Goal: Task Accomplishment & Management: Manage account settings

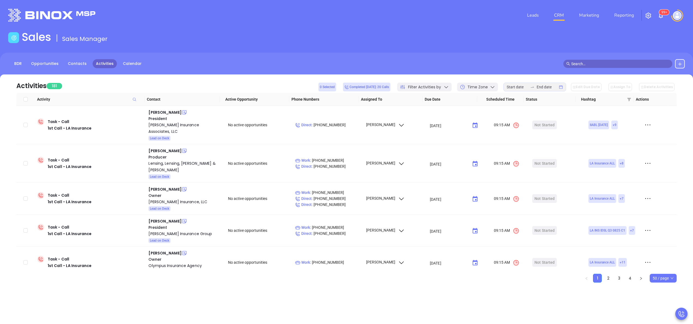
click at [223, 78] on div "Activities 181 0 Selected Completed today: 20 Calls Filter Activities by Time Z…" at bounding box center [346, 83] width 661 height 19
click at [158, 147] on div "Francis Lensing" at bounding box center [165, 150] width 33 height 7
click at [157, 160] on div "Lensing, Lensing, Cunningham & Hager" at bounding box center [185, 166] width 72 height 13
click at [182, 148] on icon at bounding box center [184, 150] width 5 height 5
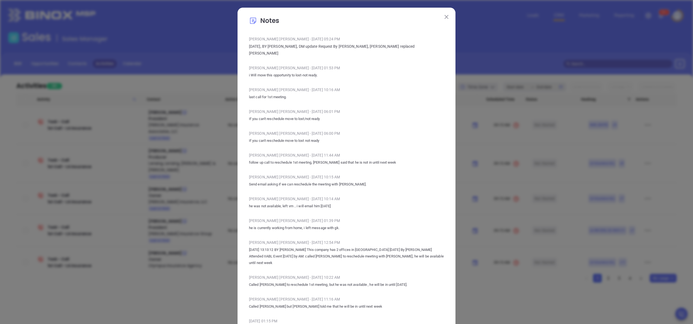
click at [445, 17] on img at bounding box center [447, 17] width 4 height 4
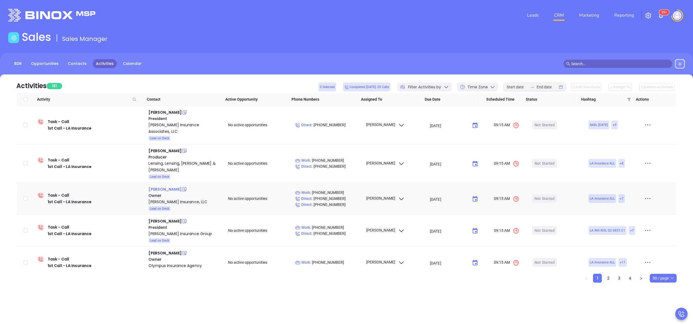
click at [160, 186] on div "David Cordell" at bounding box center [165, 189] width 33 height 7
click at [168, 198] on div "Cordell Insurance, LLC" at bounding box center [185, 201] width 72 height 7
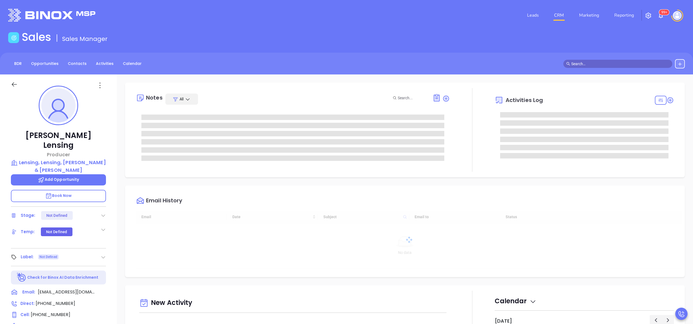
type input "[DATE]"
type input "[PERSON_NAME]"
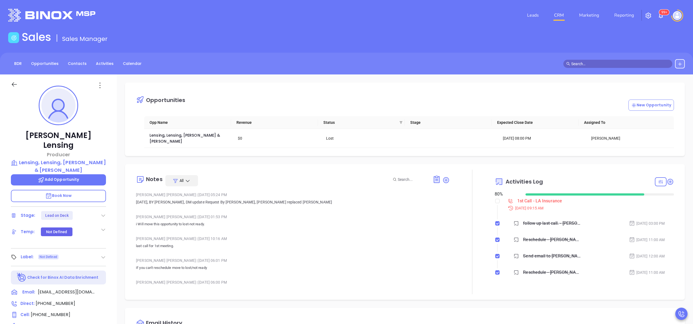
click at [117, 215] on div "Opportunities New Opportunity Opp Name Revenue Status Stage Expected Close Date…" at bounding box center [405, 265] width 576 height 382
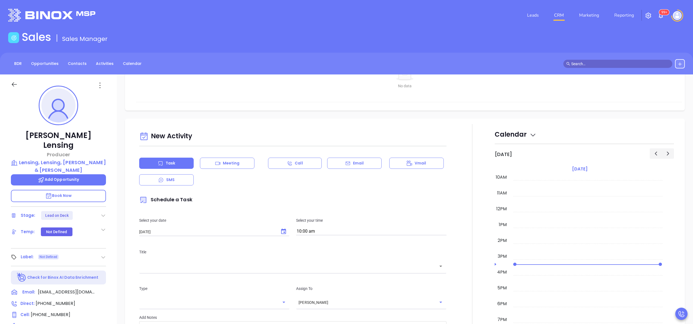
scroll to position [349, 0]
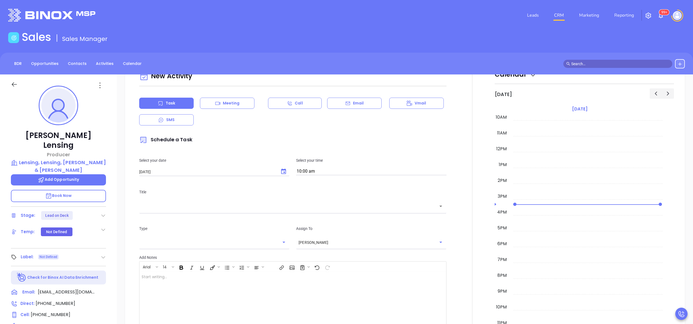
click at [110, 206] on div "Francis Lensing Producer Lensing, Lensing, Cunningham & Hager Add Opportunity B…" at bounding box center [58, 276] width 117 height 405
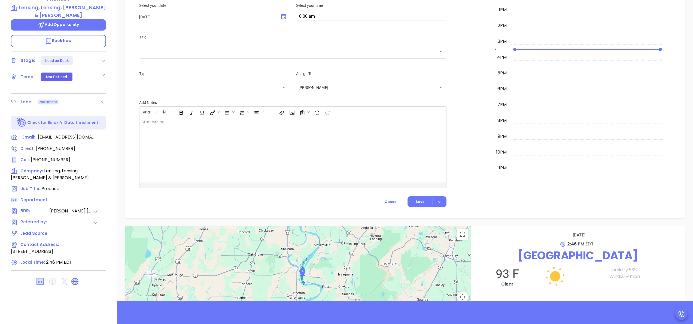
scroll to position [155, 0]
click at [75, 277] on icon at bounding box center [75, 280] width 7 height 7
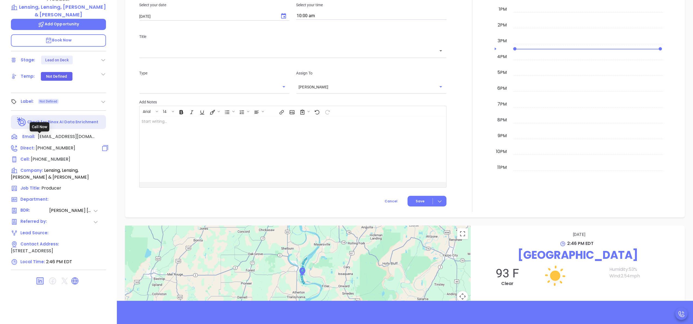
click at [64, 145] on span "(318) 559-2648" at bounding box center [56, 148] width 40 height 6
type input "(318) 559-2648"
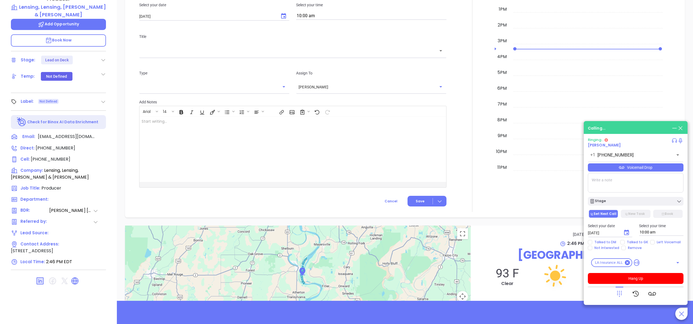
click at [112, 85] on div "Francis Lensing Producer Lensing, Lensing, Cunningham & Hager Add Opportunity B…" at bounding box center [58, 121] width 117 height 405
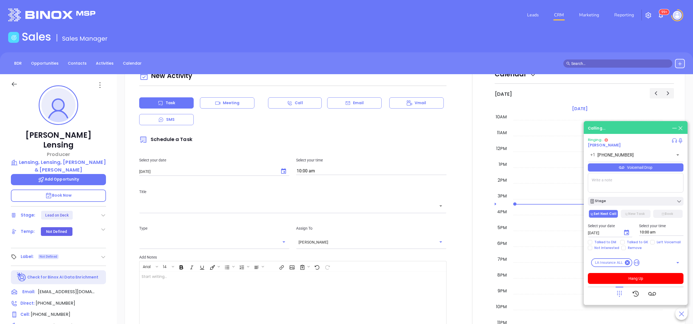
scroll to position [0, 0]
click at [113, 203] on div "Francis Lensing Producer Lensing, Lensing, Cunningham & Hager Add Opportunity B…" at bounding box center [58, 276] width 117 height 405
click at [62, 190] on p "Book Now" at bounding box center [58, 196] width 95 height 12
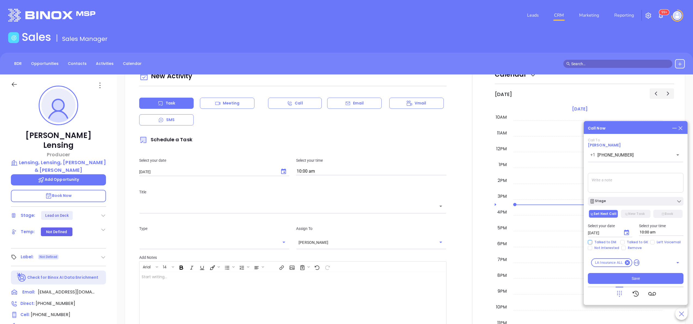
click at [606, 242] on span "Talked to DM" at bounding box center [605, 242] width 26 height 4
click at [592, 242] on input "Talked to DM" at bounding box center [590, 242] width 4 height 4
checkbox input "true"
click at [607, 246] on span "Not Interested" at bounding box center [606, 248] width 29 height 4
click at [592, 246] on input "Not Interested" at bounding box center [590, 248] width 4 height 4
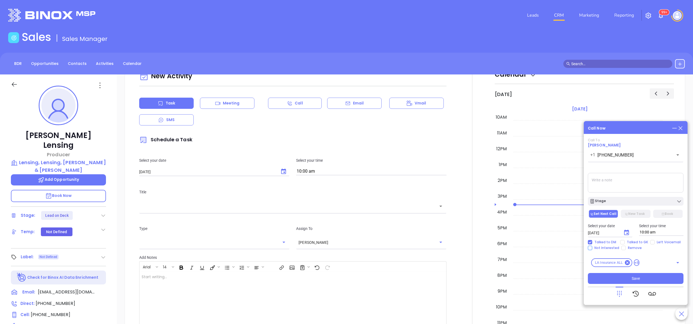
checkbox input "true"
click at [637, 214] on button "New Task" at bounding box center [635, 214] width 29 height 8
click at [622, 179] on textarea at bounding box center [636, 183] width 96 height 20
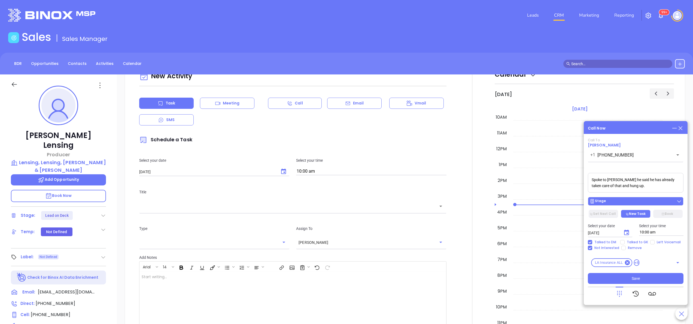
type textarea "Spoke to Francis he said he has already taken care of that and hung up."
click at [642, 200] on div "Stage" at bounding box center [636, 200] width 92 height 5
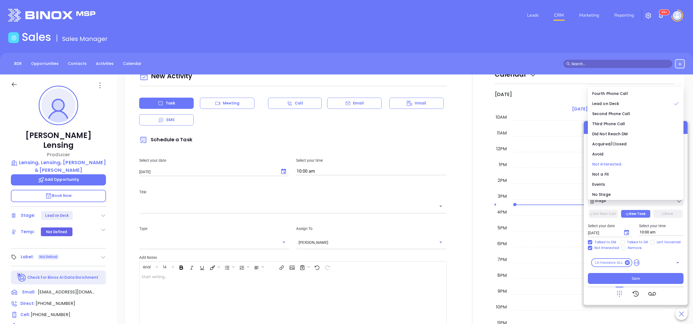
click at [616, 164] on span "Not interested." at bounding box center [607, 163] width 30 height 5
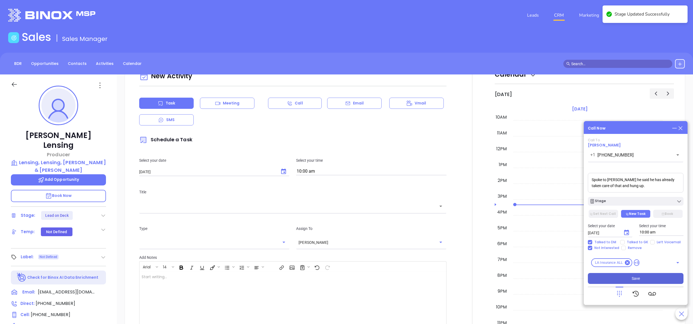
click at [631, 279] on button "Save" at bounding box center [636, 278] width 96 height 11
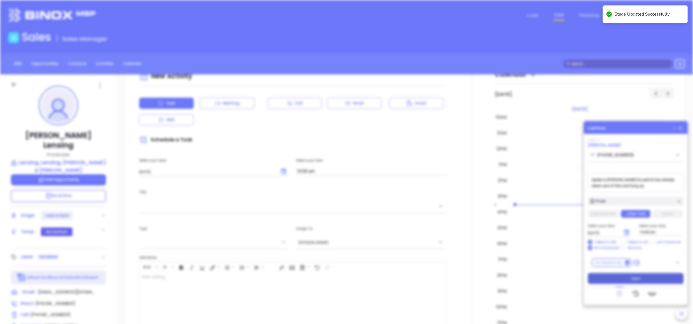
type input "09/19/2025"
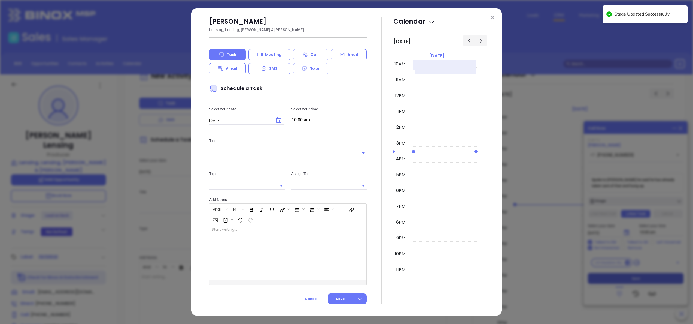
type input "Anabell Dominguez"
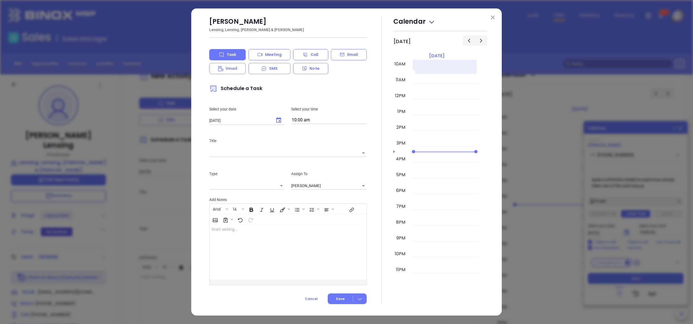
click at [496, 17] on button at bounding box center [492, 17] width 7 height 7
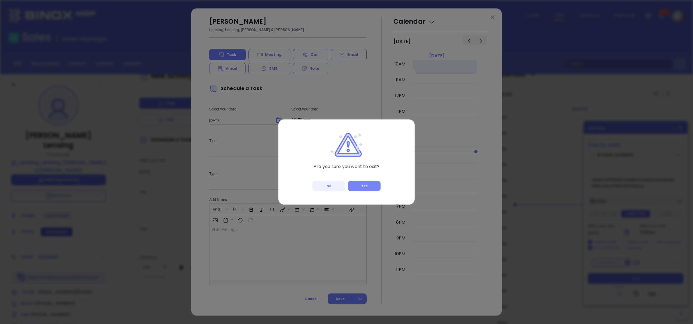
click at [369, 189] on button "Yes" at bounding box center [364, 186] width 33 height 10
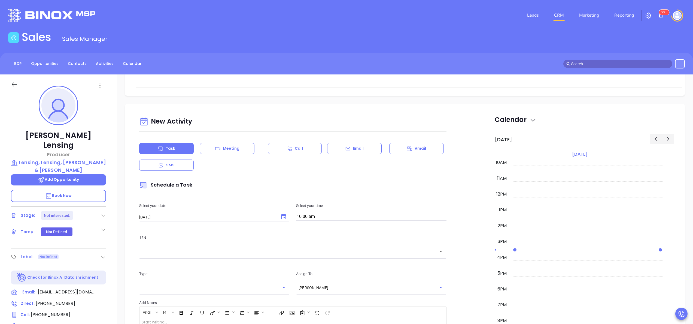
scroll to position [353, 0]
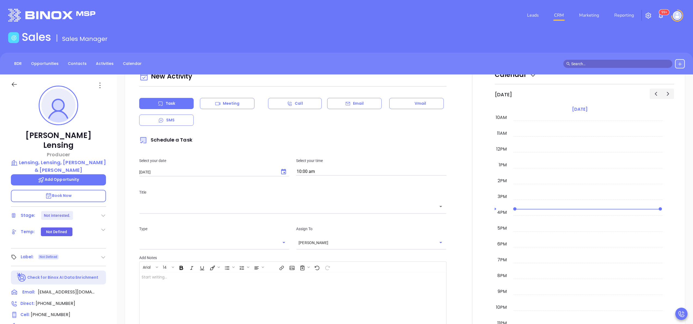
click at [469, 110] on div at bounding box center [472, 215] width 45 height 303
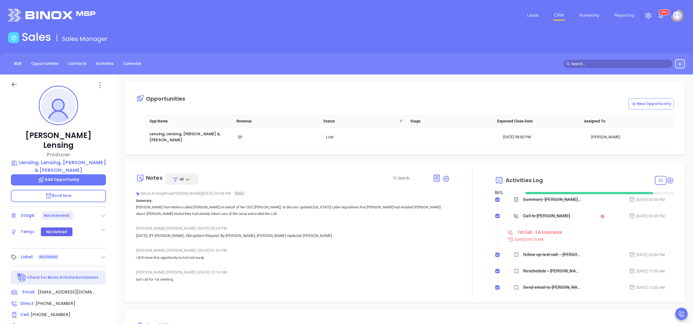
scroll to position [0, 0]
click at [495, 231] on input "checkbox" at bounding box center [497, 233] width 4 height 4
checkbox input "true"
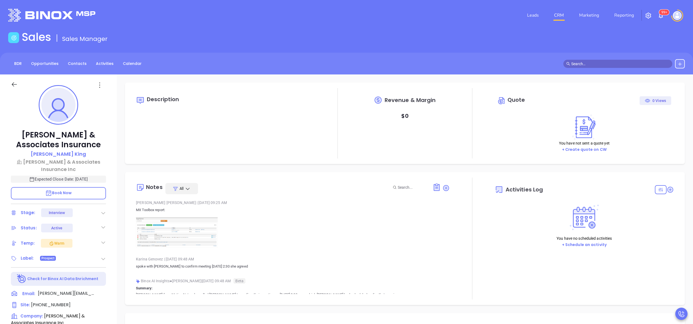
type input "09/19/2025"
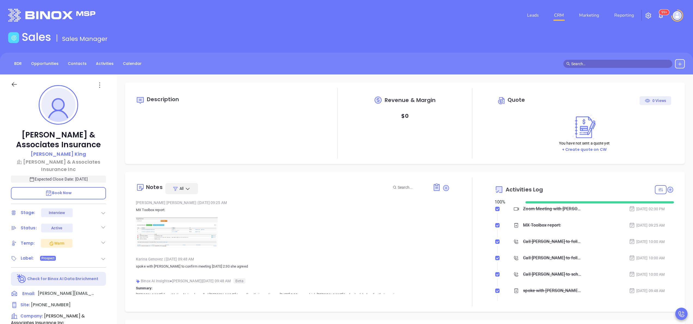
scroll to position [158, 0]
click at [256, 239] on p at bounding box center [293, 232] width 314 height 30
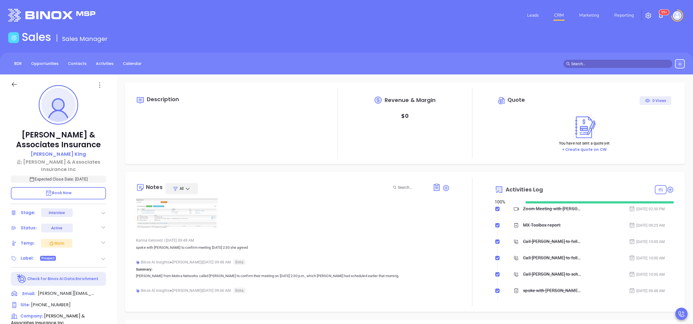
scroll to position [22, 0]
type input "[PERSON_NAME]"
click at [111, 231] on div "Moore & Associates Insurance Kim King Moore & Associates Insurance Inc Expected…" at bounding box center [58, 276] width 117 height 405
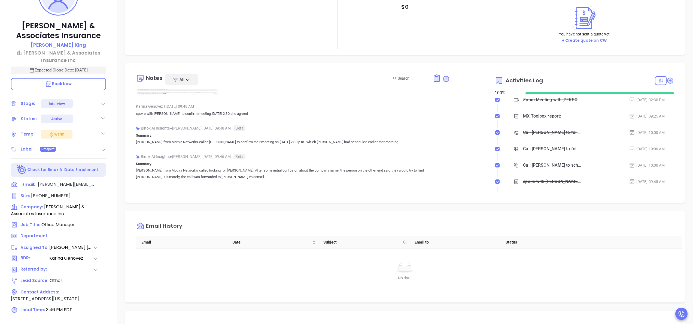
scroll to position [87, 0]
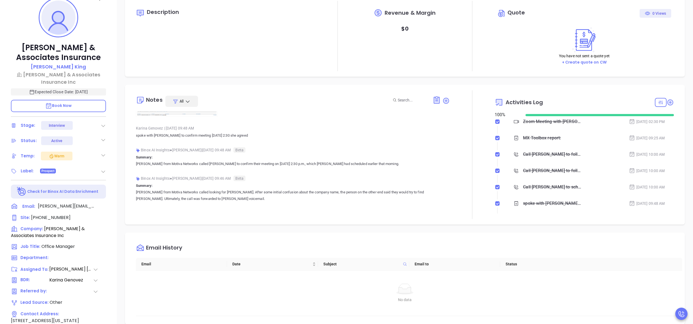
click at [295, 154] on p "Summary: Karina from Motiva Networks called Kim to confirm their meeting on Sep…" at bounding box center [293, 160] width 314 height 13
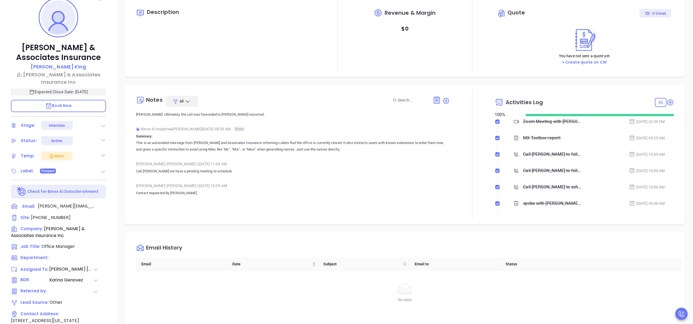
scroll to position [22, 0]
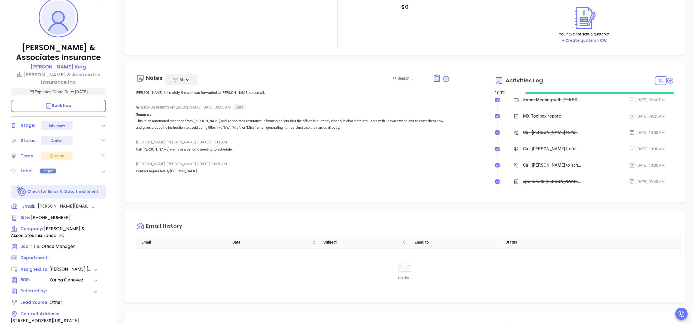
click at [234, 163] on div "Liz Cruz | Sep 3, 2025 10:29 AM" at bounding box center [293, 164] width 314 height 8
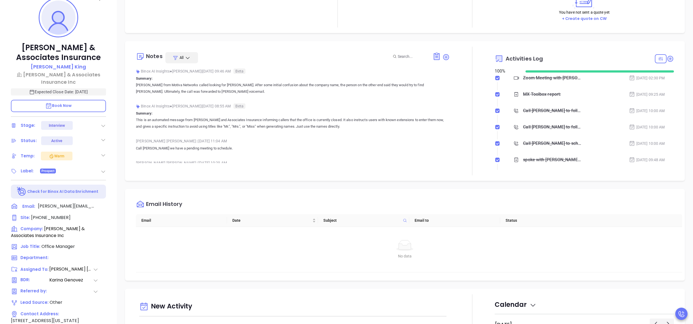
scroll to position [106, 0]
click at [78, 75] on p "Moore & Associates Insurance Inc" at bounding box center [58, 78] width 95 height 15
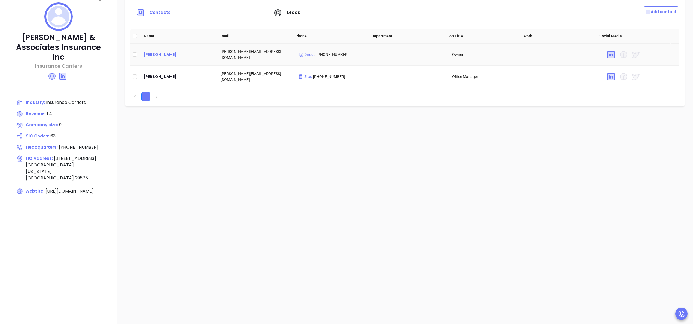
click at [161, 57] on div "Sammy Truett" at bounding box center [178, 54] width 68 height 7
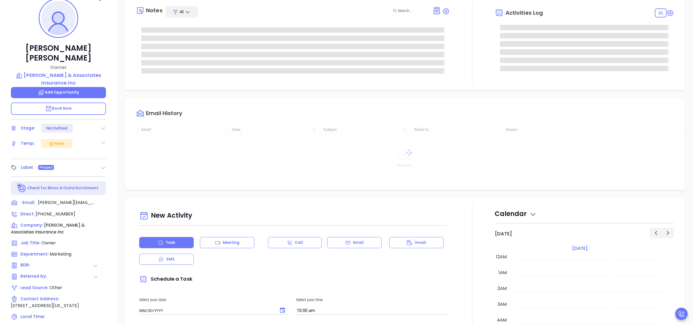
type input "09/19/2025"
type input "Anabell Dominguez"
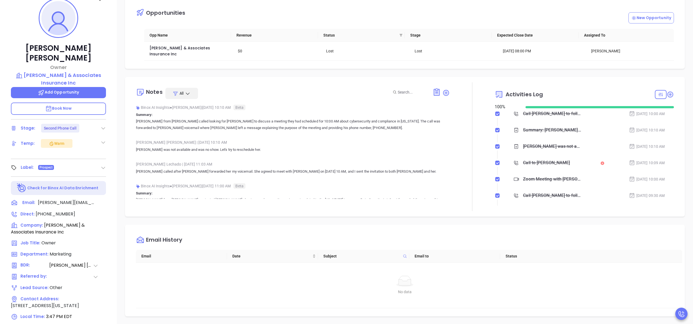
click at [396, 146] on p "Kim was not available and was no show. Let's try to reschedule her." at bounding box center [293, 149] width 314 height 7
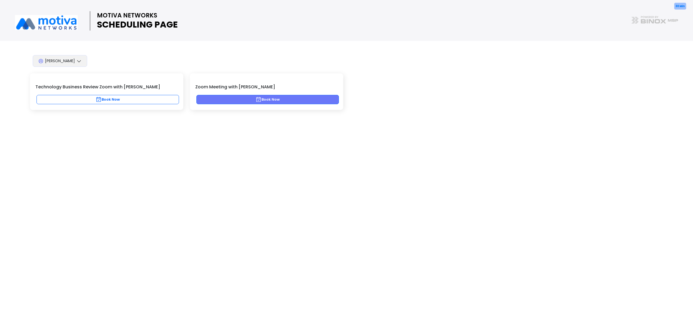
click at [223, 102] on button "Book Now" at bounding box center [267, 99] width 143 height 9
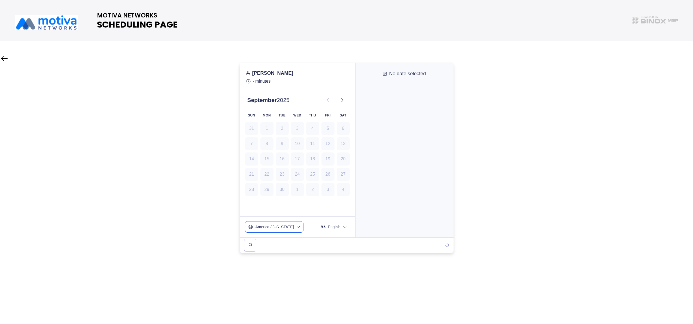
click at [289, 226] on button "America / New York" at bounding box center [274, 226] width 58 height 11
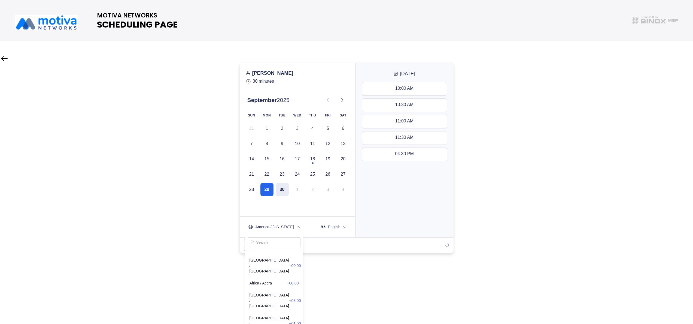
click at [274, 240] on input "text" at bounding box center [274, 242] width 53 height 10
type input "centr"
click at [270, 277] on li "US / Central -05:00" at bounding box center [274, 283] width 58 height 12
click at [221, 258] on div "MOTIVA NETWORKS SCHEDULING PAGE" at bounding box center [346, 162] width 693 height 324
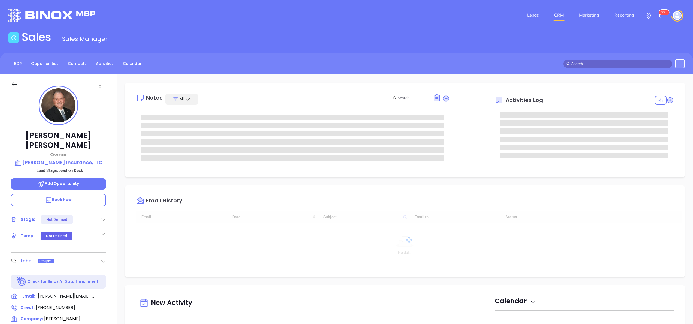
type input "[DATE]"
type input "[PERSON_NAME]"
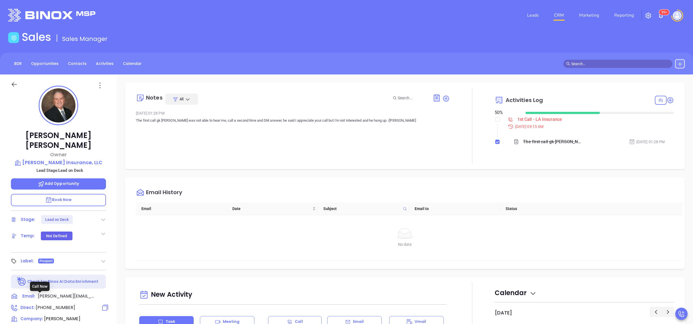
click at [48, 304] on span "[PHONE_NUMBER]" at bounding box center [56, 307] width 40 height 6
type input "[PHONE_NUMBER]"
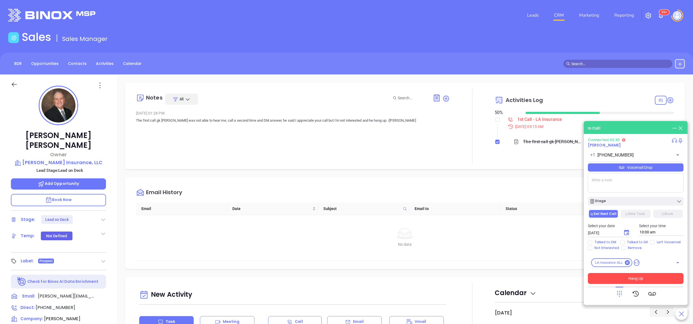
click at [625, 280] on button "Hang Up" at bounding box center [636, 278] width 96 height 11
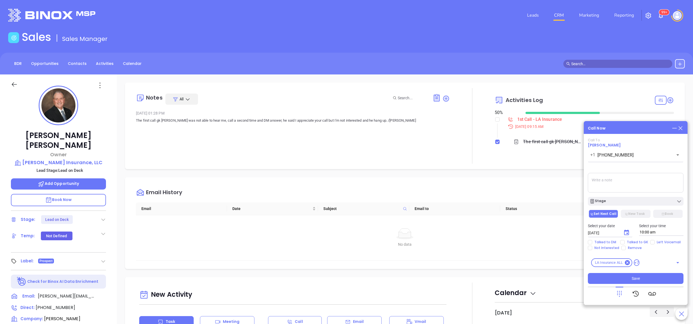
click at [621, 196] on div "Stage" at bounding box center [636, 199] width 102 height 11
click at [621, 199] on div "Stage" at bounding box center [636, 200] width 92 height 5
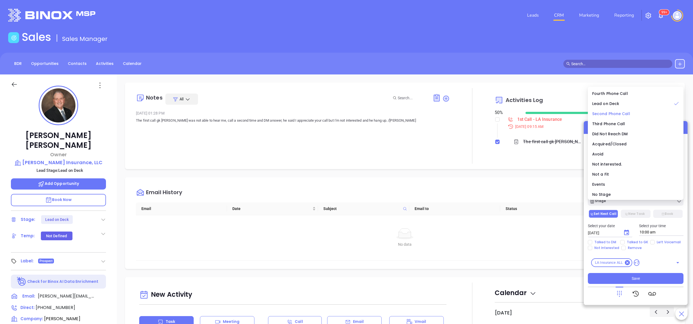
click at [611, 114] on span "Second Phone Call" at bounding box center [611, 113] width 38 height 5
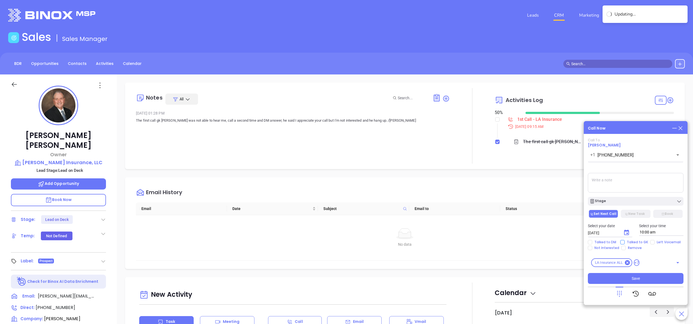
click at [625, 240] on span "Talked to GK" at bounding box center [638, 242] width 26 height 4
click at [625, 240] on input "Talked to GK" at bounding box center [623, 242] width 4 height 4
checkbox input "true"
click at [627, 234] on icon "Choose date, selected date is Sep 19, 2025" at bounding box center [626, 231] width 5 height 5
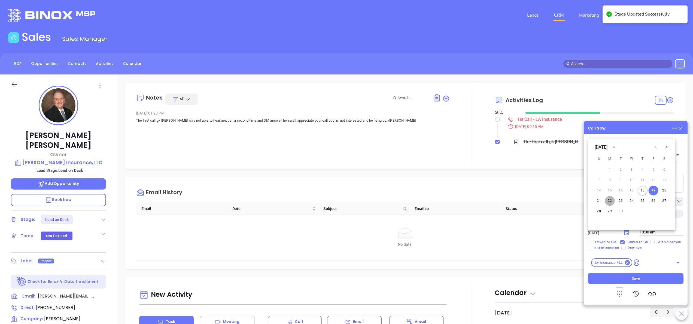
click at [611, 200] on button "22" at bounding box center [610, 201] width 10 height 10
type input "[DATE]"
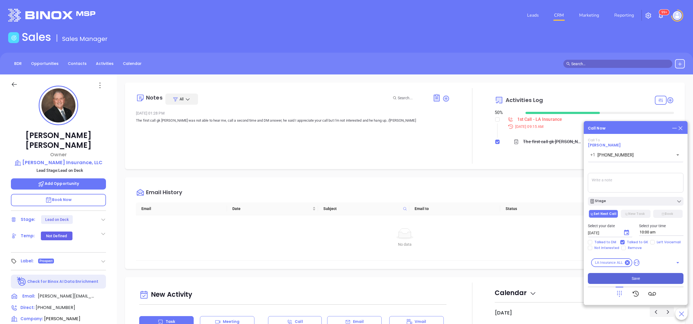
click at [643, 273] on button "Save" at bounding box center [636, 278] width 96 height 11
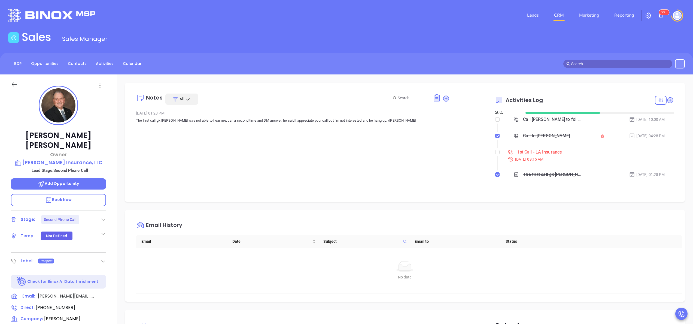
click at [495, 148] on div at bounding box center [497, 152] width 4 height 8
click at [495, 150] on input "checkbox" at bounding box center [497, 152] width 4 height 4
checkbox input "true"
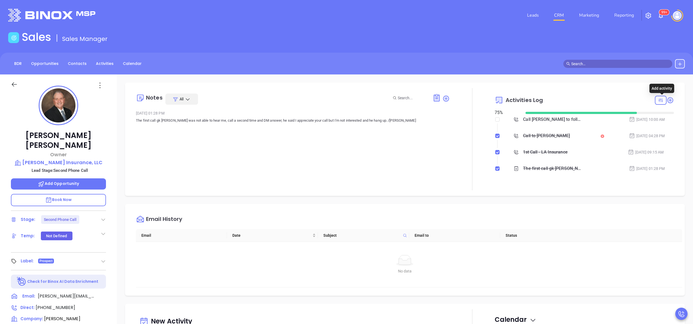
click at [667, 97] on icon at bounding box center [670, 99] width 7 height 7
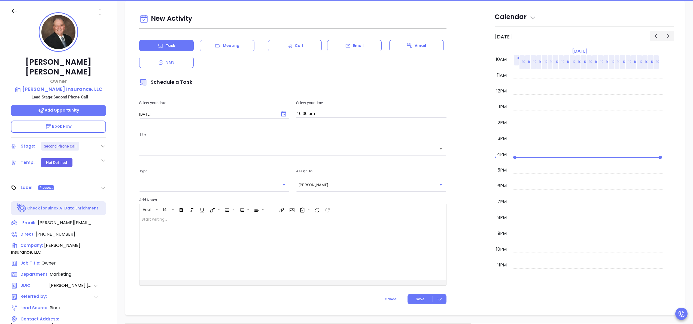
scroll to position [74, 0]
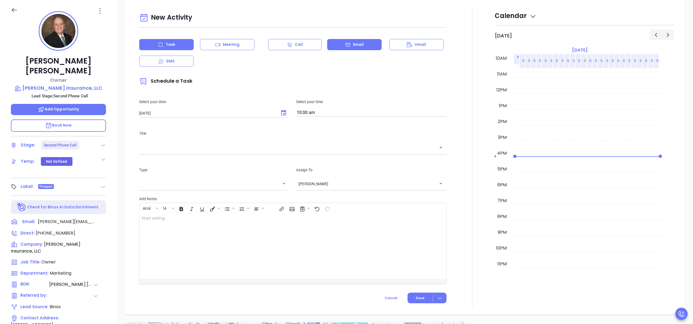
click at [332, 39] on div "Email" at bounding box center [354, 44] width 55 height 11
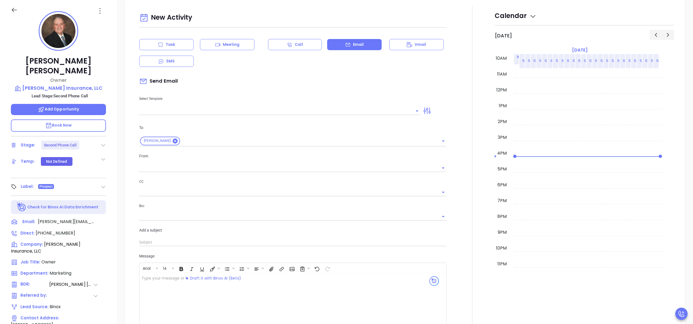
type input "[PERSON_NAME]"
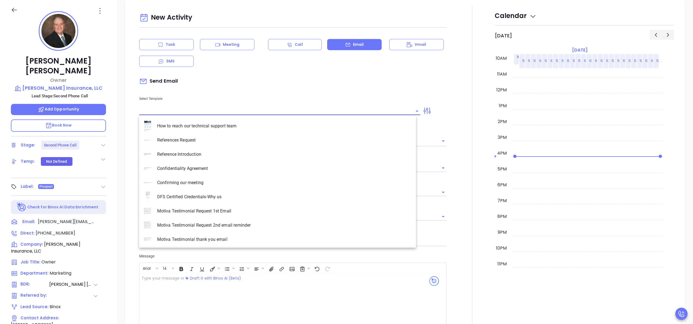
click at [235, 110] on input "text" at bounding box center [275, 111] width 273 height 8
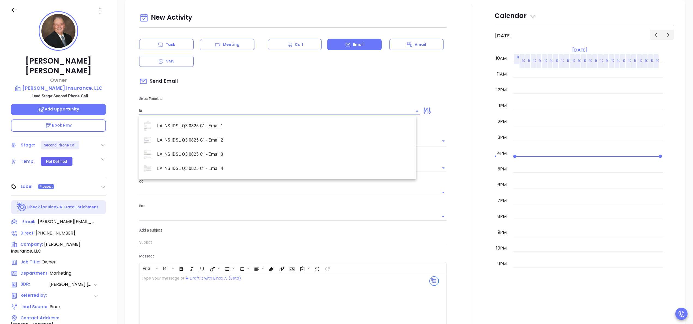
click at [224, 137] on li "LA INS IDSL Q3 0825 C1 - Email 2" at bounding box center [277, 140] width 277 height 14
type input "LA INS IDSL Q3 0825 C1 - Email 2"
type input "February is coming fast—will [PERSON_NAME] Insurance, LLC be compliant?"
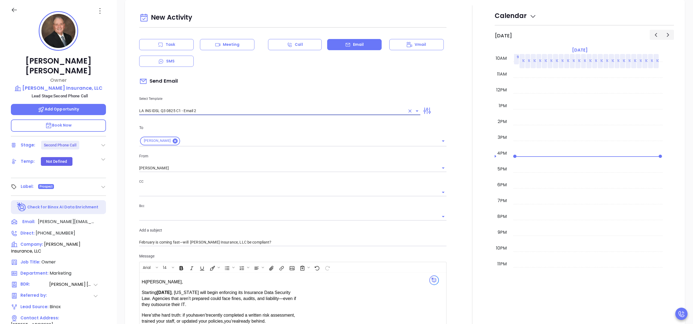
type input "LA INS IDSL Q3 0825 C1 - Email 2"
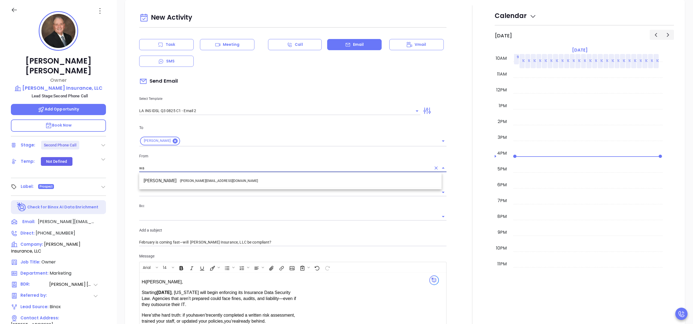
click at [215, 176] on li "Walter Contreras - [EMAIL_ADDRESS][DOMAIN_NAME]" at bounding box center [290, 181] width 302 height 10
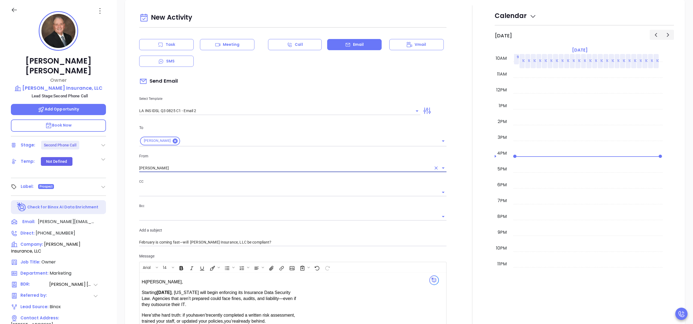
type input "[PERSON_NAME]"
click at [459, 151] on div at bounding box center [472, 214] width 45 height 418
click at [452, 151] on div at bounding box center [472, 214] width 45 height 418
click at [451, 153] on div at bounding box center [472, 214] width 45 height 418
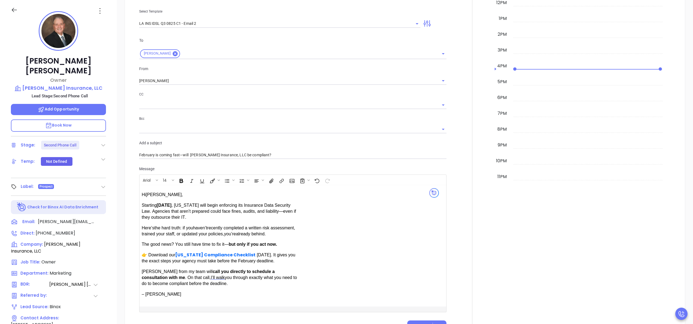
scroll to position [295, 0]
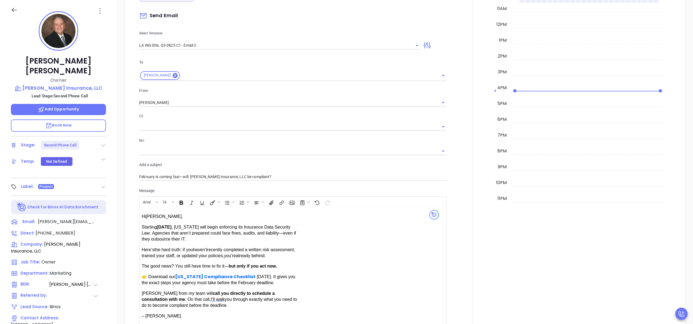
click at [451, 153] on div at bounding box center [472, 149] width 45 height 418
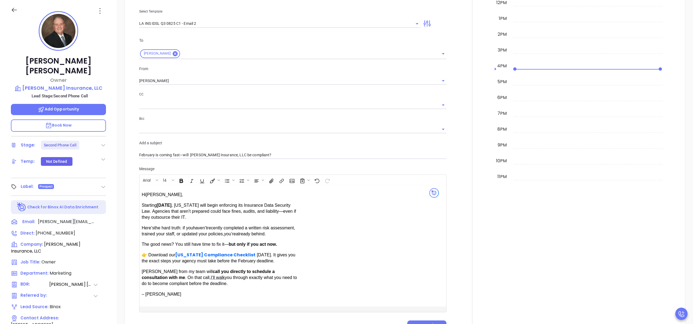
click at [451, 153] on div at bounding box center [472, 127] width 45 height 418
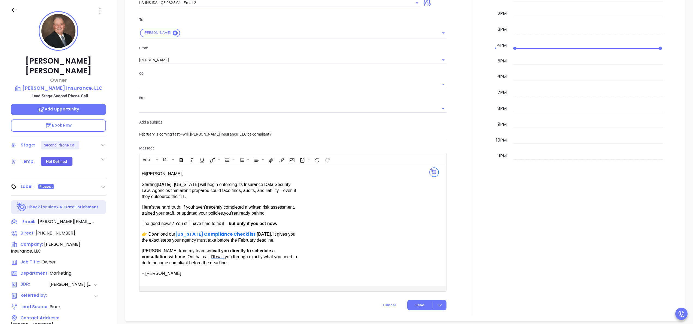
click at [451, 153] on div at bounding box center [472, 107] width 45 height 418
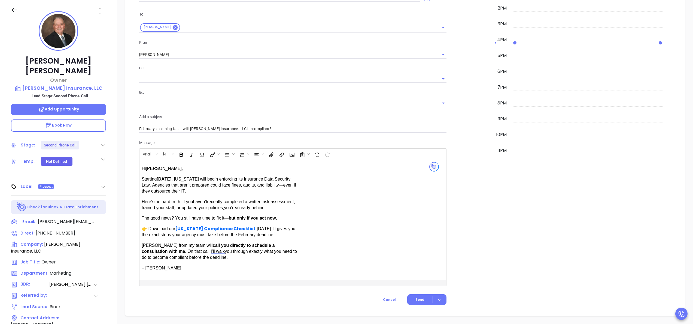
scroll to position [360, 0]
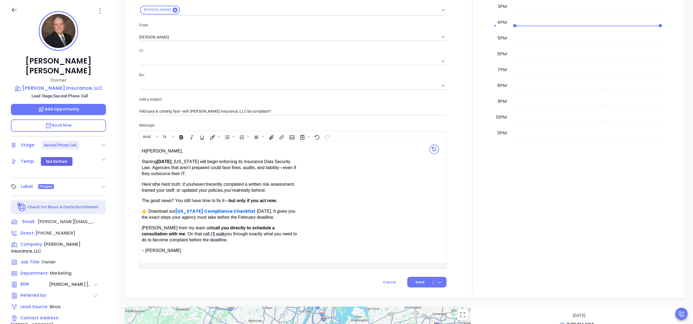
click at [450, 236] on div at bounding box center [472, 84] width 45 height 418
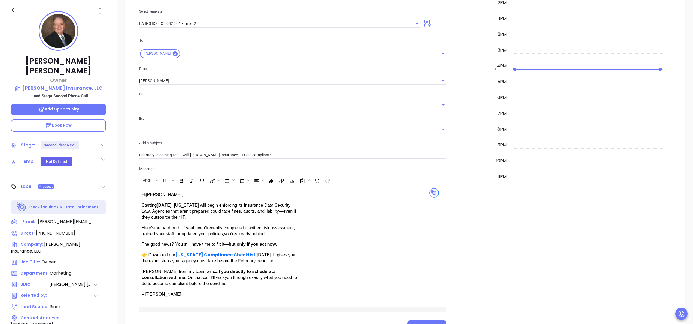
scroll to position [338, 0]
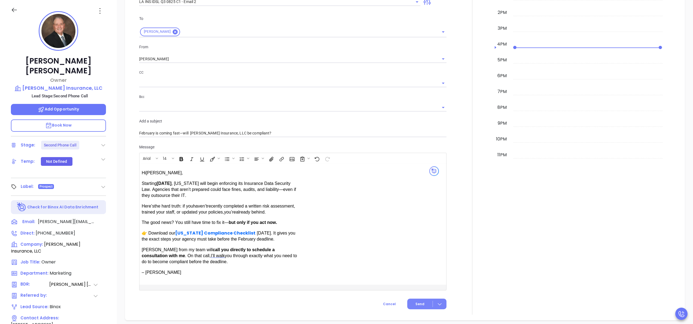
click at [416, 303] on span "Send" at bounding box center [420, 303] width 9 height 5
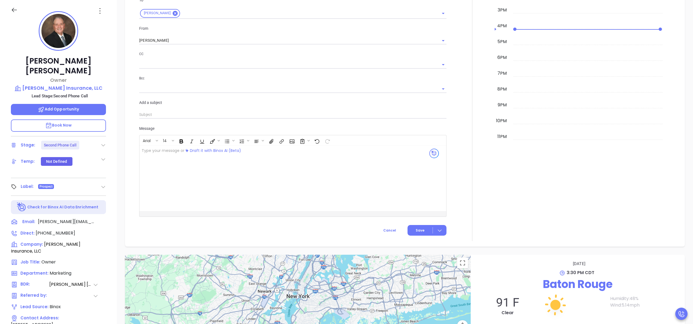
scroll to position [373, 0]
click at [457, 125] on div at bounding box center [472, 59] width 45 height 363
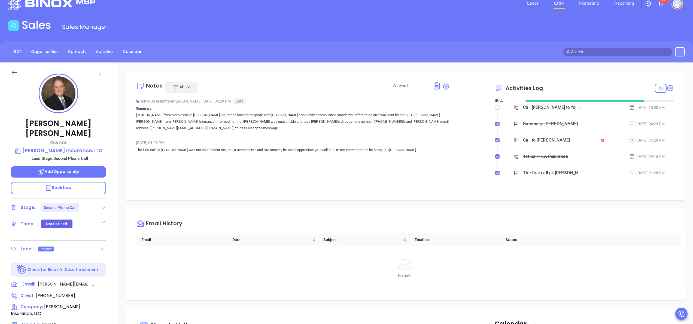
scroll to position [0, 0]
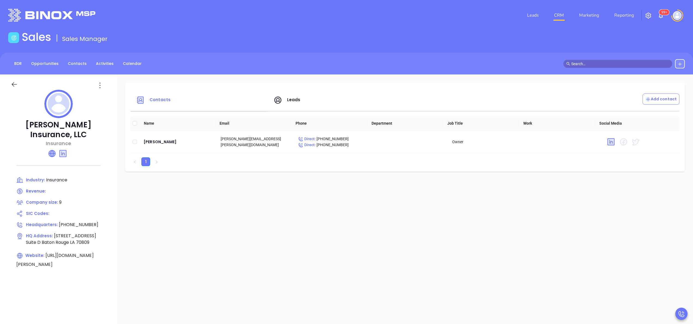
click at [51, 150] on icon at bounding box center [52, 153] width 7 height 7
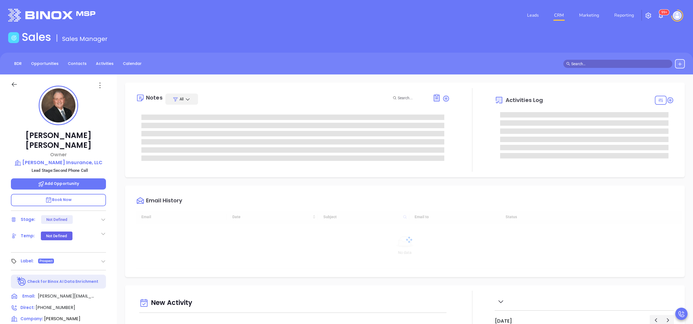
type input "[DATE]"
type input "[PERSON_NAME]"
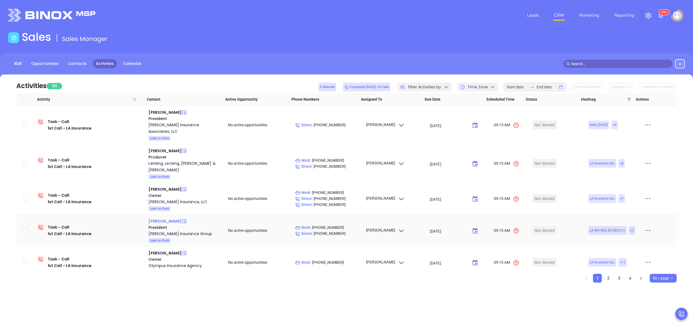
click at [165, 218] on div "[PERSON_NAME]" at bounding box center [165, 221] width 33 height 7
click at [169, 230] on div "[PERSON_NAME] Insurance Group" at bounding box center [185, 233] width 72 height 7
click at [194, 214] on td "Christopher Workman President Workman Insurance Group Lead on Deck" at bounding box center [184, 230] width 76 height 32
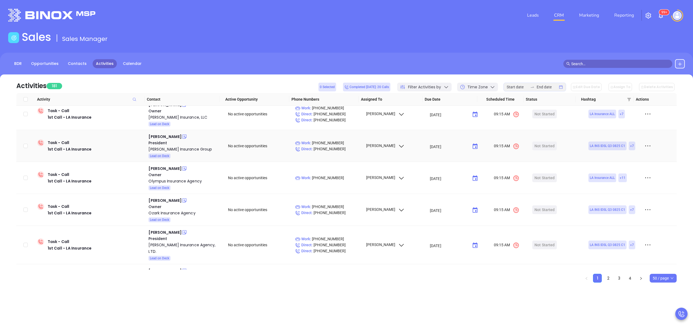
scroll to position [87, 0]
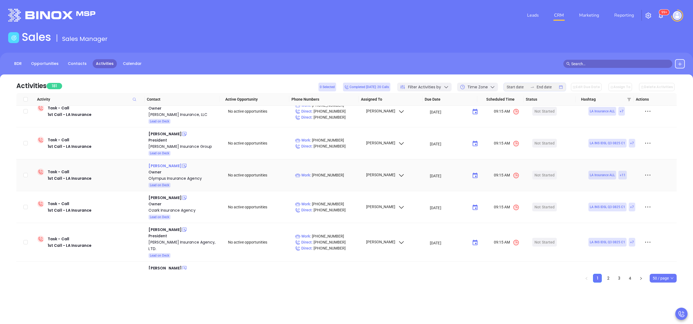
click at [172, 162] on div "Christine Zichichi" at bounding box center [165, 165] width 33 height 7
click at [174, 175] on div "Olympus Insurance Agency" at bounding box center [185, 178] width 72 height 7
click at [183, 163] on icon at bounding box center [184, 165] width 5 height 5
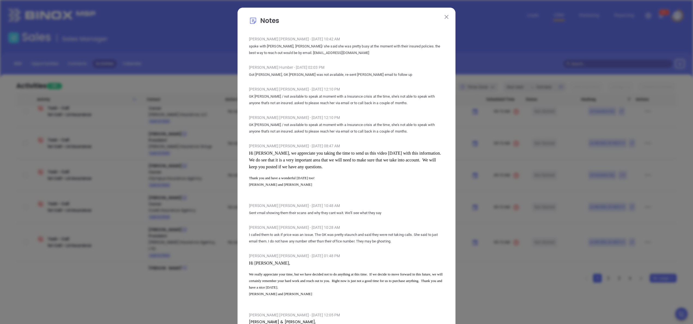
click at [361, 219] on div "Kevin Dudley - Nov 23, 2022 | 10:48 AM Sent vmail showing them their scans and …" at bounding box center [346, 210] width 195 height 19
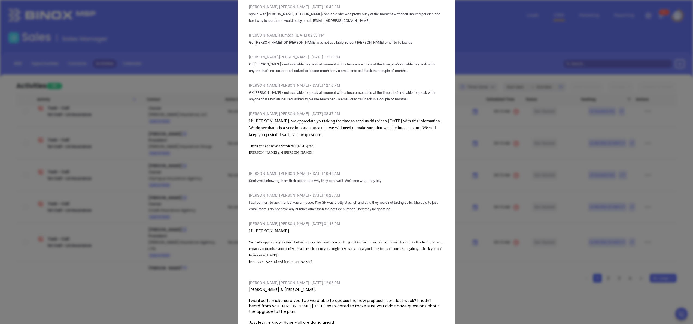
scroll to position [0, 0]
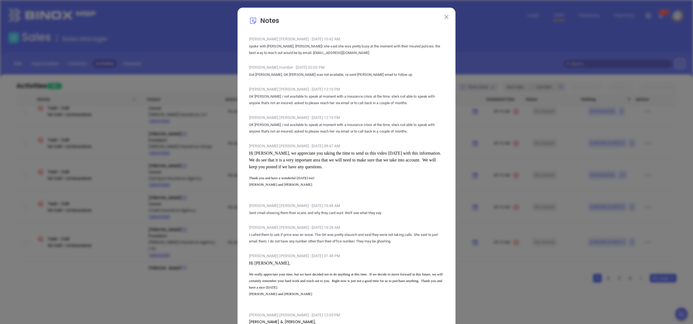
click at [445, 17] on img at bounding box center [447, 17] width 4 height 4
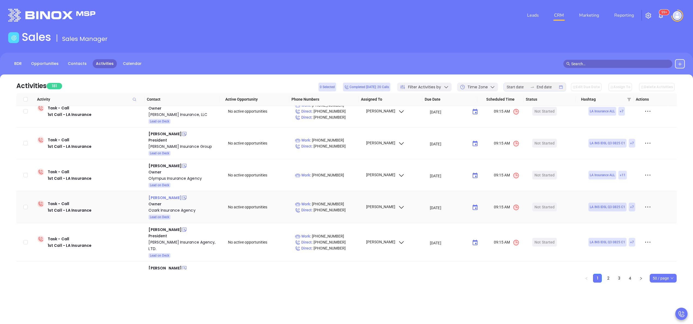
click at [165, 194] on div "Kristi Watson" at bounding box center [165, 197] width 33 height 7
click at [169, 207] on div "Ozark Insurance Agency" at bounding box center [185, 210] width 72 height 7
click at [158, 226] on div "David Dorsey" at bounding box center [165, 229] width 33 height 7
click at [170, 239] on div "Dorsey Insurance Agency, LTD." at bounding box center [185, 245] width 72 height 13
click at [182, 227] on icon at bounding box center [184, 229] width 5 height 5
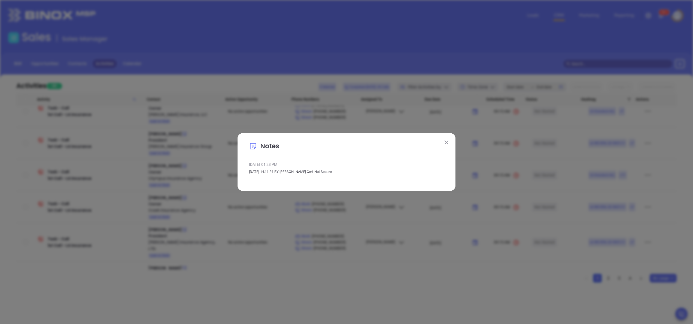
click at [446, 143] on img at bounding box center [447, 142] width 4 height 4
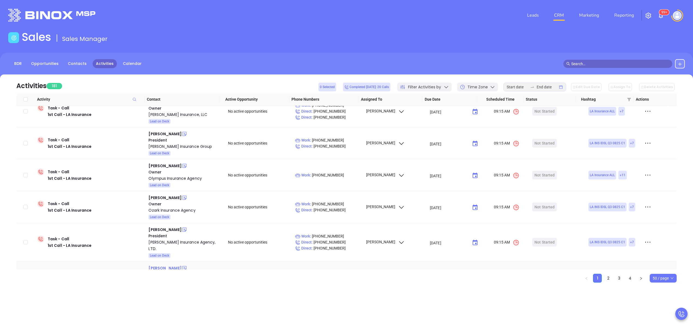
click at [161, 265] on div "Charlie Williams" at bounding box center [165, 268] width 33 height 7
click at [171, 277] on div "Daly Williams Agency, Inc." at bounding box center [185, 283] width 72 height 13
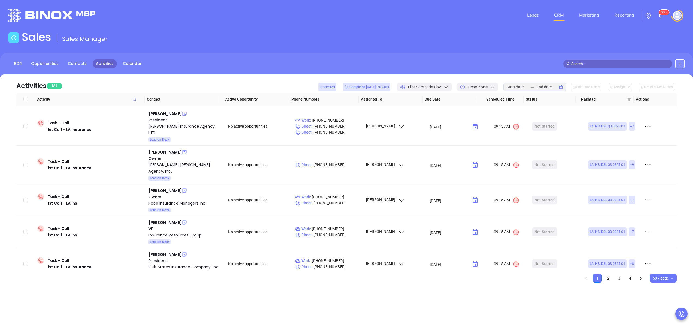
scroll to position [207, 0]
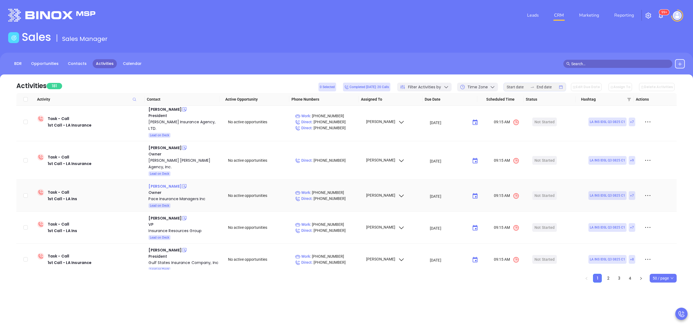
click at [161, 183] on div "Jody Woodard" at bounding box center [165, 186] width 33 height 7
click at [177, 195] on div "Pace Insurance Managers Inc" at bounding box center [185, 198] width 72 height 7
click at [519, 86] on input at bounding box center [517, 87] width 21 height 6
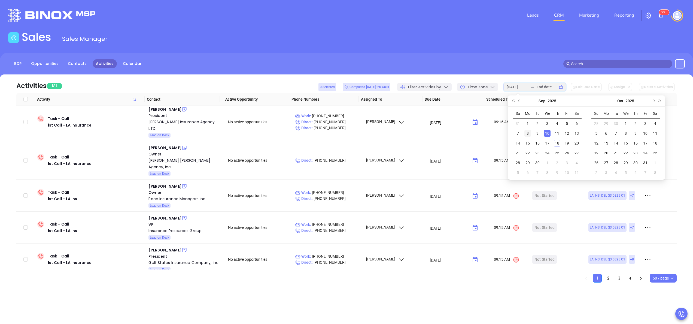
type input "2025-09-08"
click at [526, 132] on div "8" at bounding box center [528, 133] width 7 height 7
type input "2025-09-08"
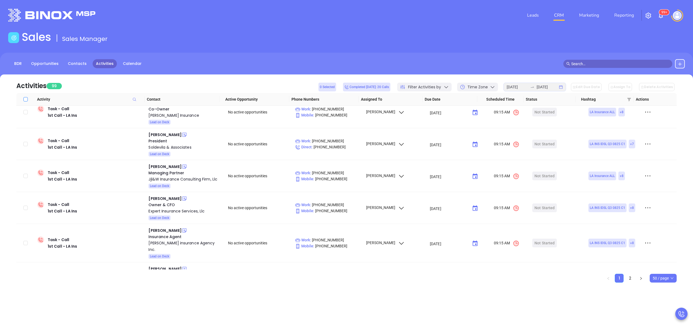
click at [24, 98] on input "Select all" at bounding box center [25, 99] width 4 height 4
checkbox input "true"
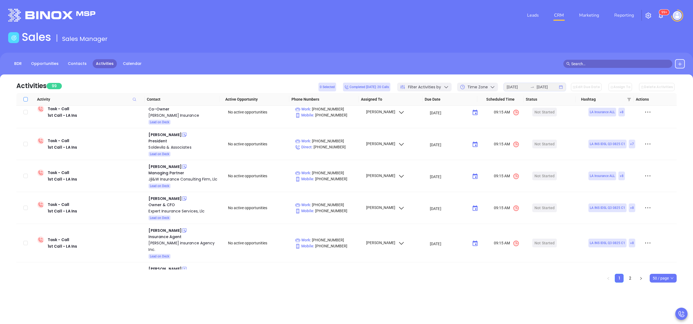
checkbox input "true"
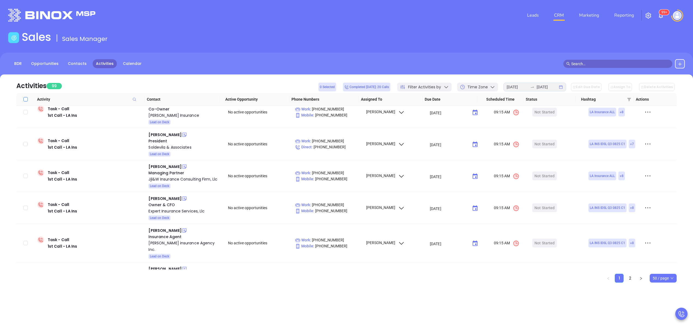
checkbox input "true"
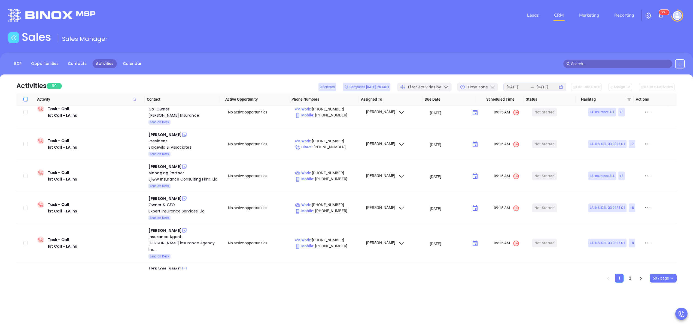
checkbox input "true"
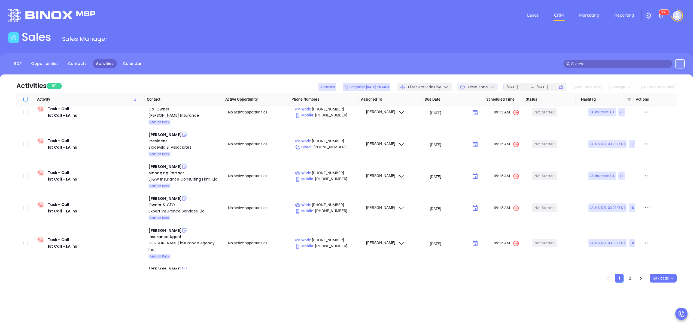
checkbox input "true"
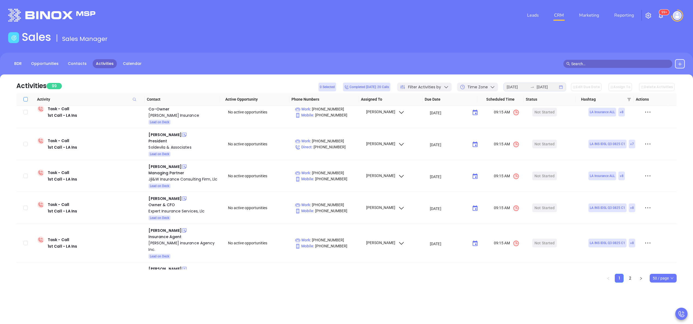
checkbox input "true"
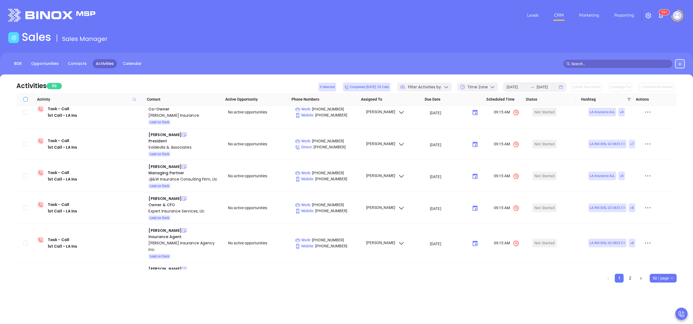
checkbox input "true"
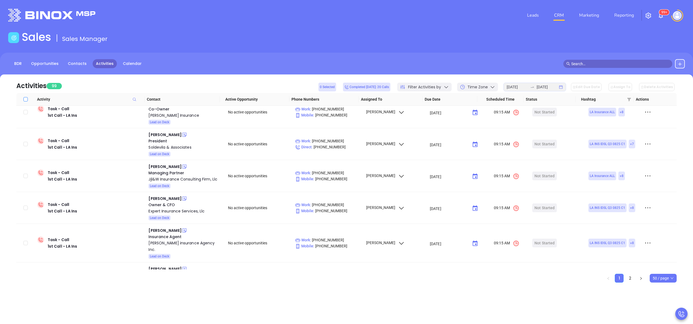
checkbox input "true"
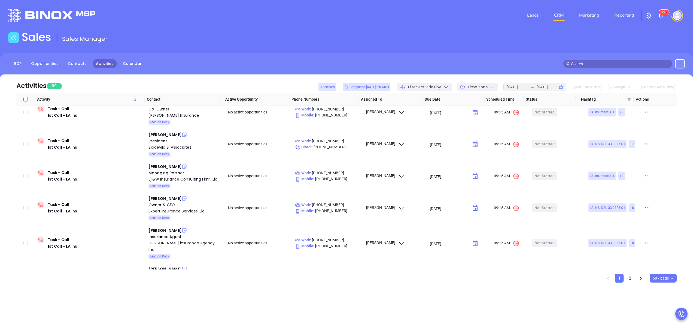
checkbox input "true"
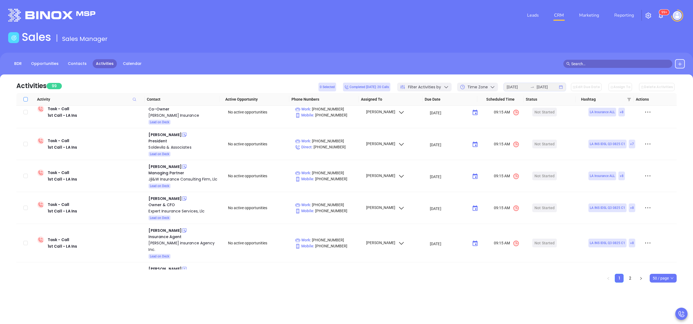
checkbox input "true"
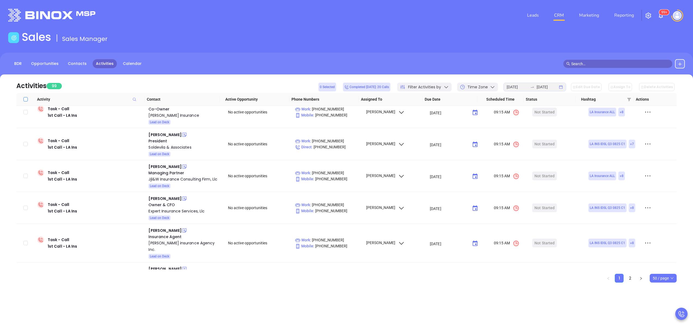
checkbox input "true"
click at [622, 87] on button "Assign To" at bounding box center [620, 87] width 23 height 8
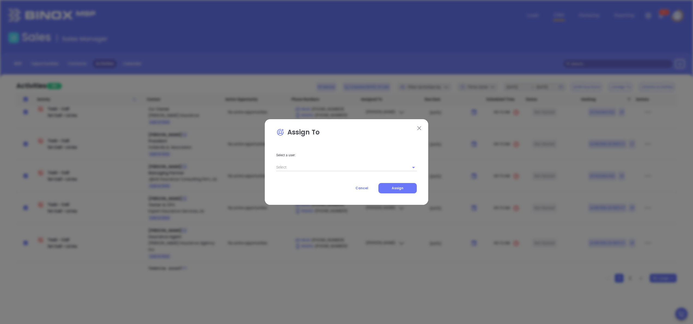
click at [422, 125] on button at bounding box center [419, 128] width 7 height 7
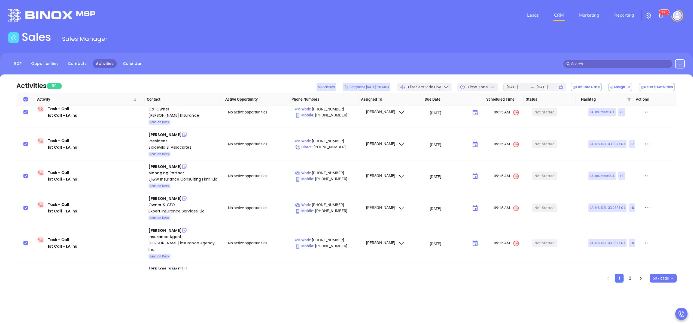
scroll to position [0, 0]
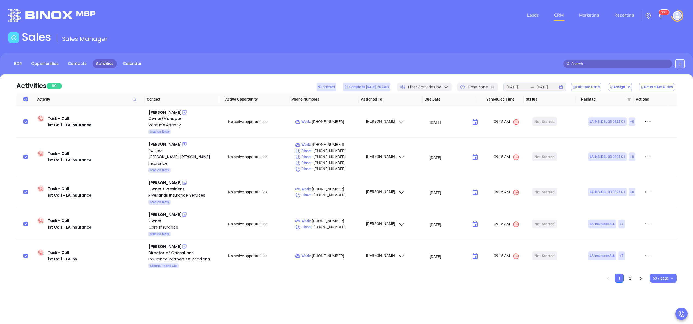
click at [23, 96] on th at bounding box center [25, 99] width 19 height 13
click at [25, 99] on input "Select all" at bounding box center [25, 99] width 4 height 4
checkbox input "false"
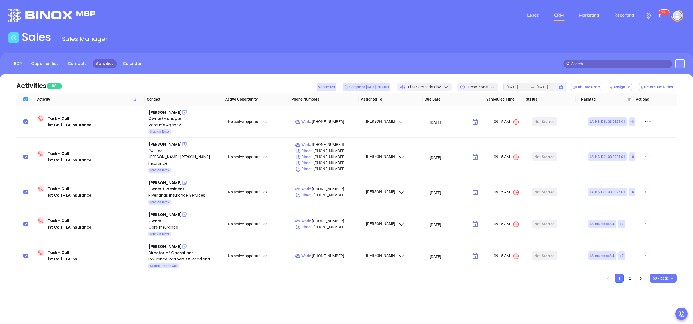
checkbox input "false"
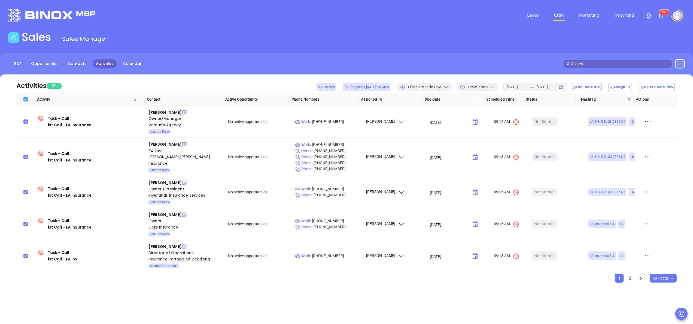
checkbox input "false"
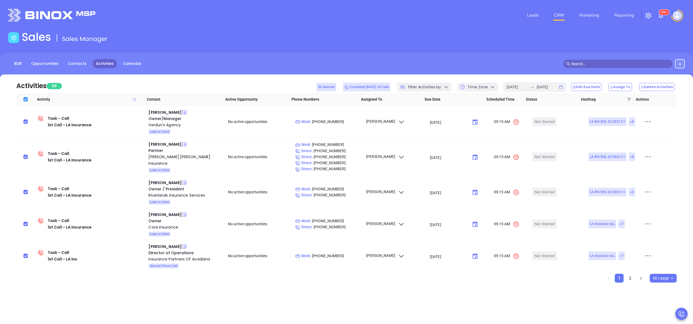
checkbox input "false"
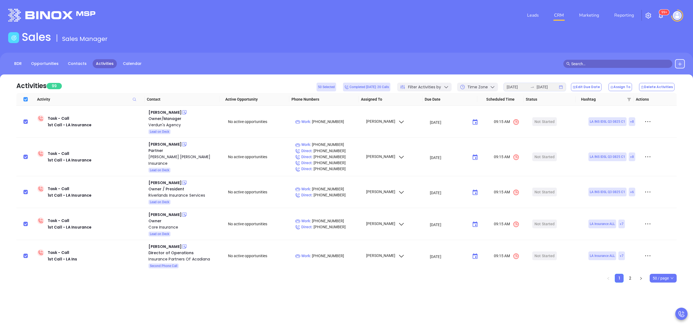
checkbox input "false"
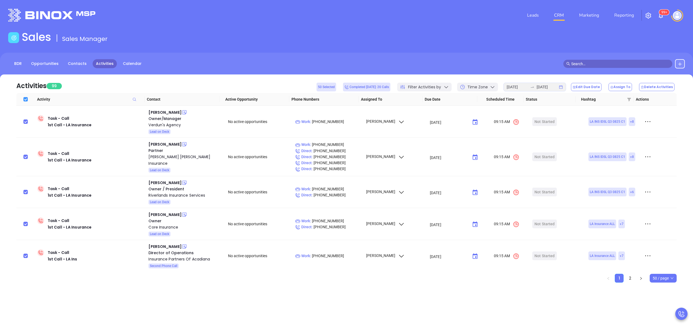
checkbox input "false"
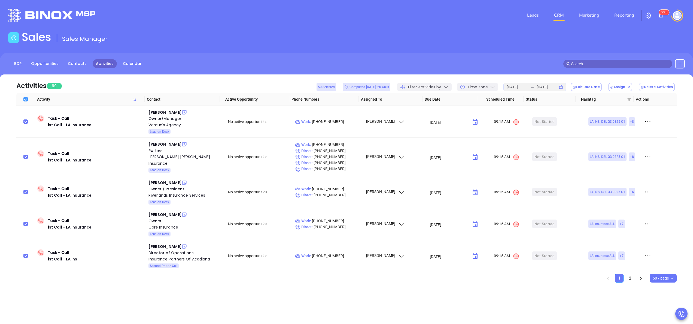
checkbox input "false"
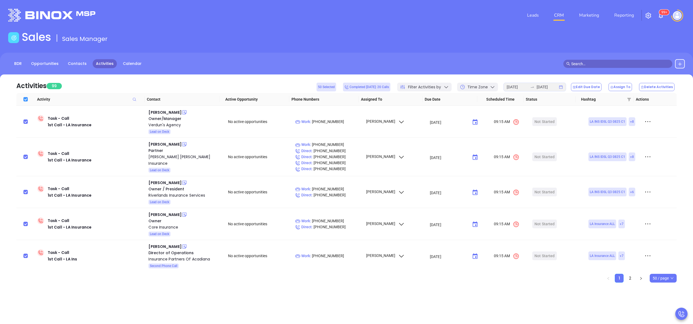
checkbox input "false"
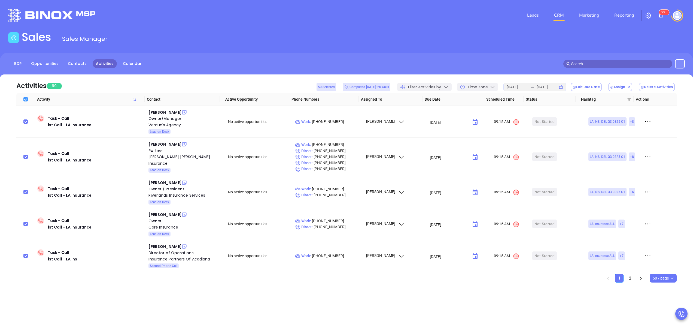
checkbox input "false"
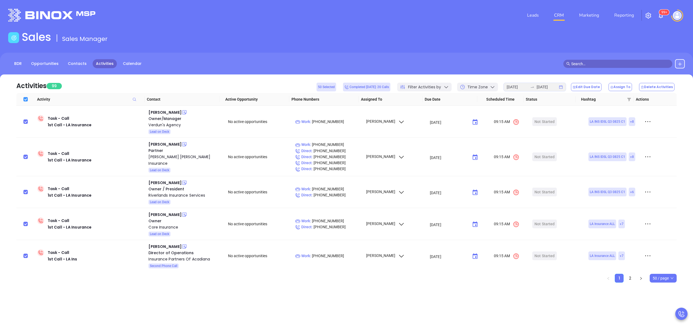
checkbox input "false"
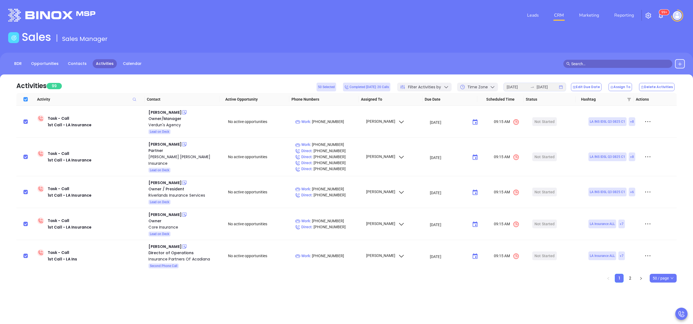
checkbox input "false"
click at [682, 62] on icon at bounding box center [680, 64] width 4 height 4
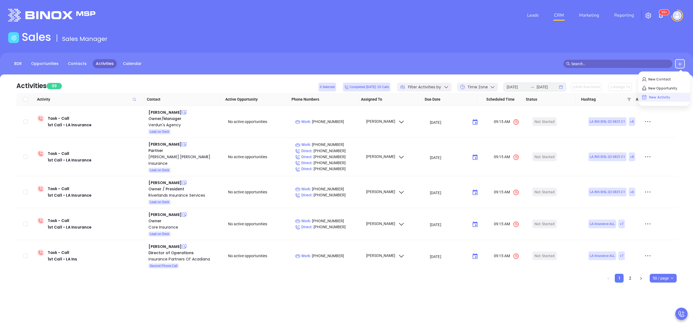
click at [653, 96] on p "New Activity" at bounding box center [664, 97] width 45 height 9
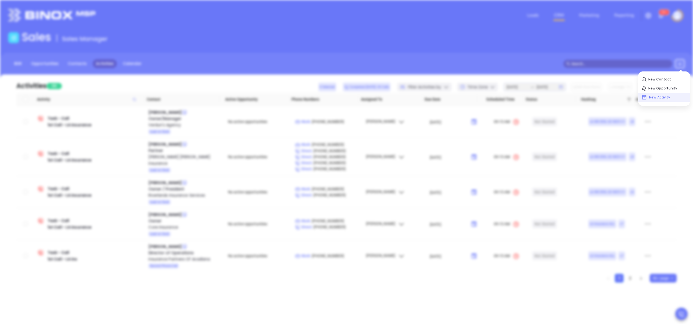
type input "[DATE]"
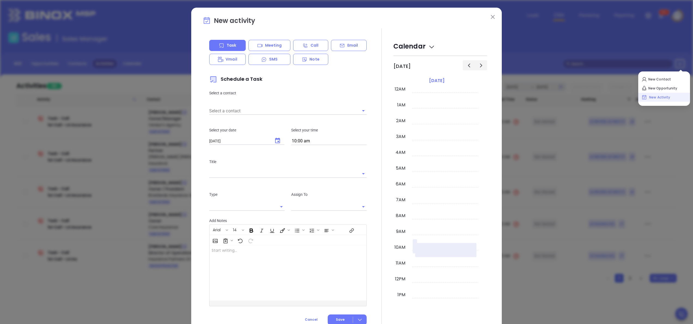
scroll to position [158, 0]
type input "[PERSON_NAME]"
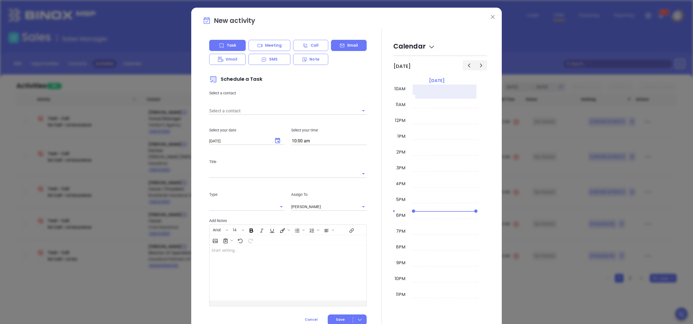
click at [340, 46] on icon at bounding box center [342, 45] width 5 height 5
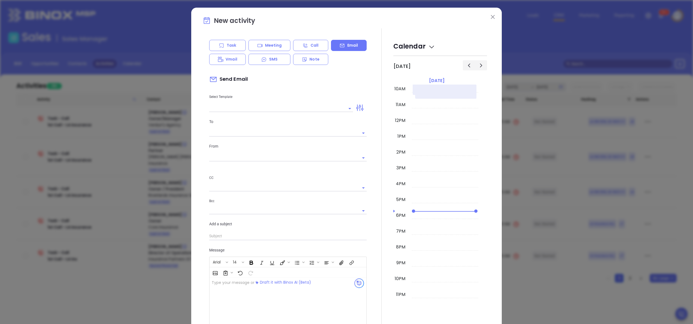
type input "anabell@motiva.net"
click at [258, 128] on div "Task Meeting Call Email Vmail SMS Note Send Email Select Template To From anabe…" at bounding box center [288, 198] width 164 height 317
click at [253, 133] on input "text" at bounding box center [283, 133] width 149 height 7
type input "caroline"
click at [235, 152] on li "Caroline Hegwer" at bounding box center [289, 154] width 158 height 10
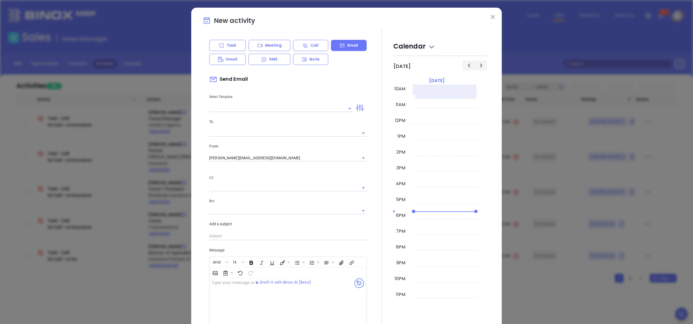
click at [491, 19] on img at bounding box center [493, 17] width 4 height 4
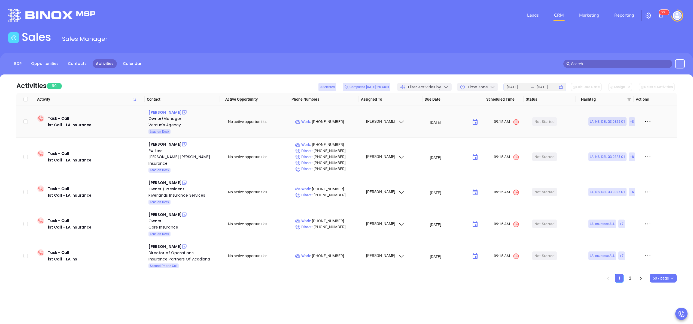
click at [167, 110] on div "[PERSON_NAME]" at bounding box center [165, 112] width 33 height 7
click at [172, 144] on div "Toby Thimmesch" at bounding box center [165, 144] width 33 height 7
click at [171, 180] on div "Donna Rollo DiCarlo" at bounding box center [165, 182] width 33 height 7
click at [171, 213] on div "Benjamin Leonards" at bounding box center [165, 214] width 33 height 7
click at [170, 243] on div "Starla Gladden" at bounding box center [165, 246] width 33 height 7
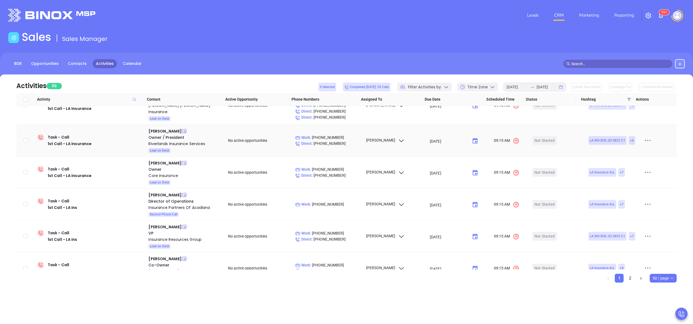
scroll to position [153, 0]
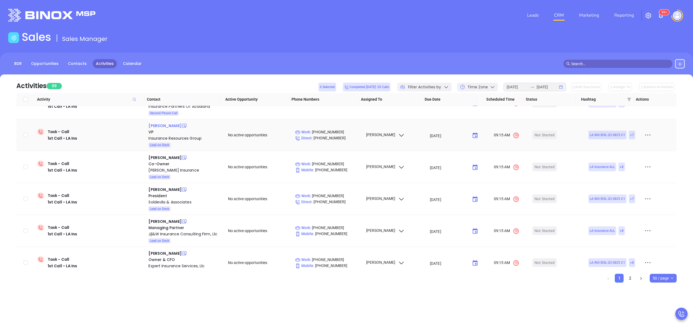
click at [161, 125] on div "Marc Mounton" at bounding box center [165, 125] width 33 height 7
click at [156, 157] on div "Pattie Jones" at bounding box center [165, 157] width 33 height 7
click at [161, 187] on div "Dale Soldevila" at bounding box center [165, 189] width 33 height 7
click at [164, 220] on div "Mitch Lansing" at bounding box center [165, 221] width 33 height 7
click at [159, 251] on div "Robert Waldo" at bounding box center [165, 253] width 33 height 7
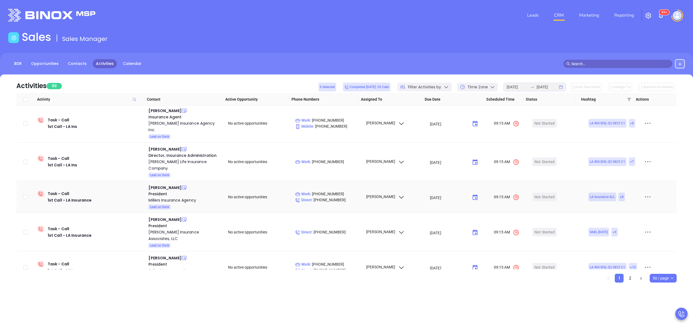
scroll to position [305, 0]
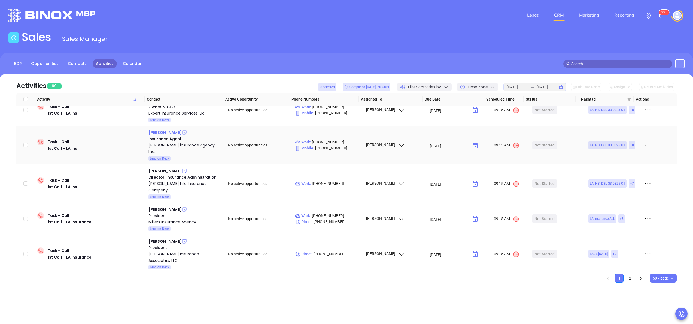
click at [161, 130] on div "Chris Dalton" at bounding box center [165, 132] width 33 height 7
click at [155, 168] on div "Jo Clark" at bounding box center [165, 171] width 33 height 7
click at [162, 206] on div "Randy Bravata" at bounding box center [165, 209] width 33 height 7
click at [171, 238] on div "Christopher Paulin" at bounding box center [165, 241] width 33 height 7
click at [172, 276] on div "Kyle Beerbohm" at bounding box center [165, 279] width 33 height 7
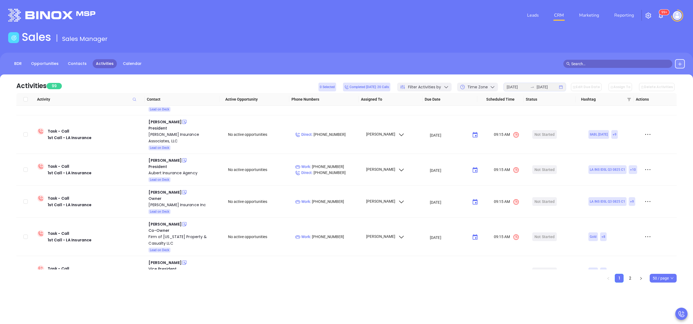
scroll to position [433, 0]
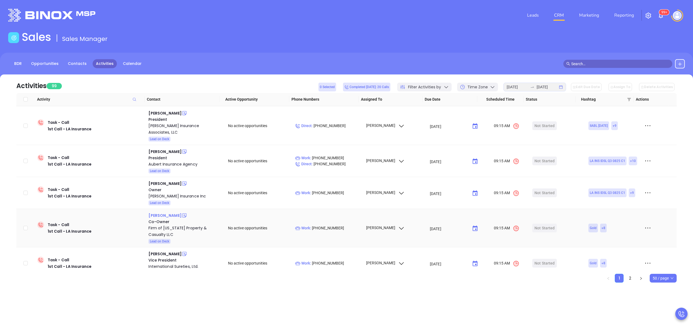
click at [163, 212] on div "Andy Dressler" at bounding box center [165, 215] width 33 height 7
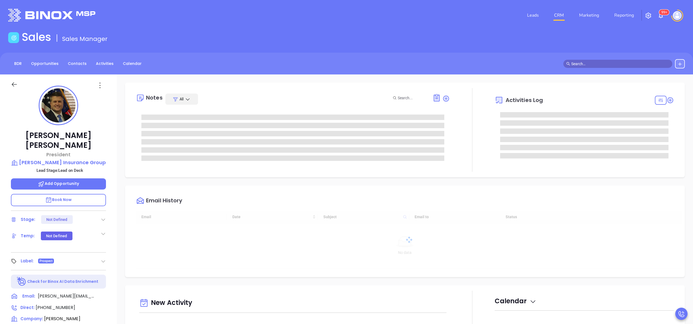
type input "[DATE]"
type input "[PERSON_NAME]"
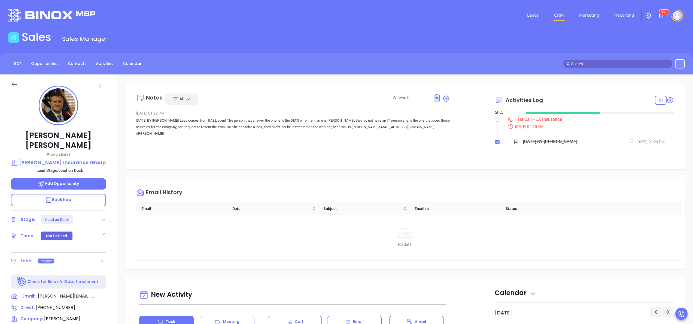
click at [116, 165] on div "[PERSON_NAME] President [PERSON_NAME] Insurance Group Lead Stage: Lead on Deck …" at bounding box center [58, 276] width 117 height 405
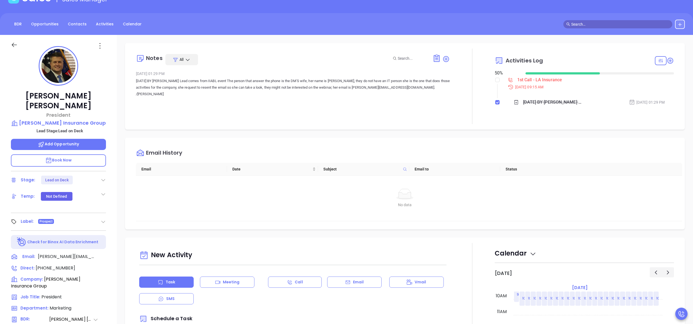
scroll to position [65, 0]
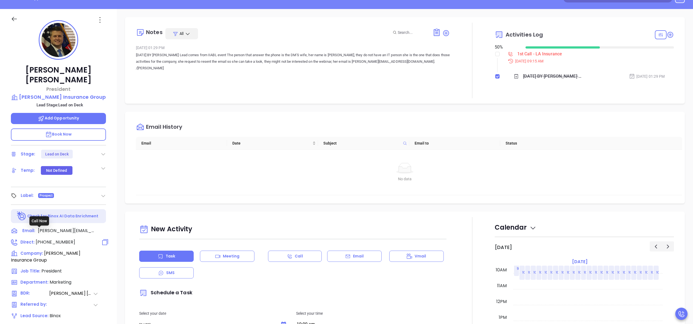
click at [39, 239] on span "[PHONE_NUMBER]" at bounding box center [56, 242] width 40 height 6
type input "[PHONE_NUMBER]"
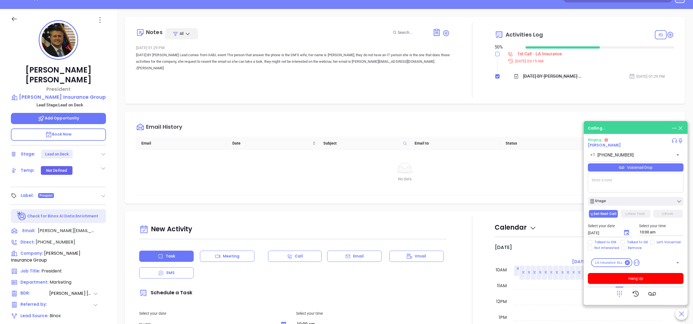
click at [495, 53] on input "checkbox" at bounding box center [497, 54] width 4 height 4
checkbox input "true"
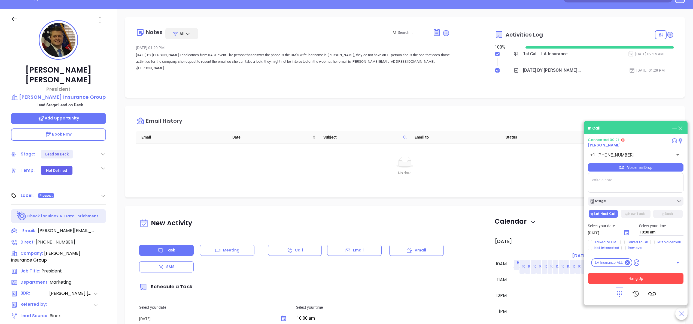
click at [638, 277] on button "Hang Up" at bounding box center [636, 278] width 96 height 11
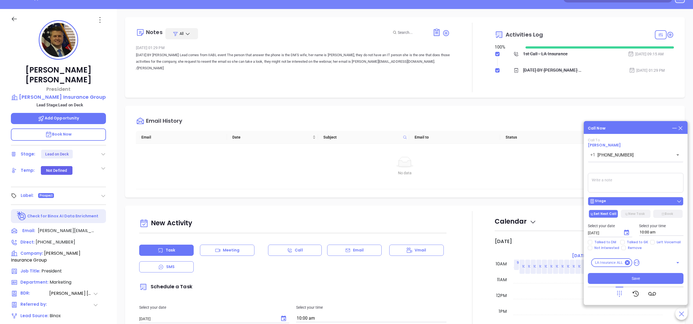
click at [625, 201] on div "Stage" at bounding box center [636, 200] width 92 height 5
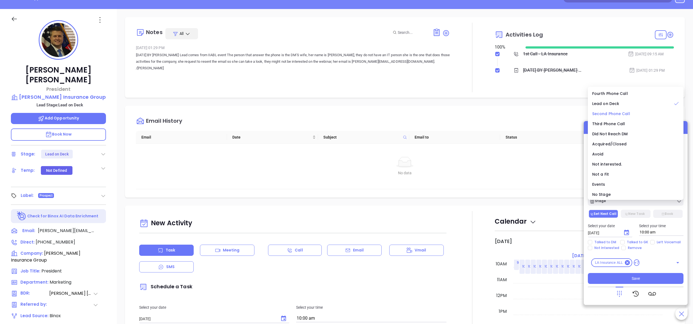
click at [613, 115] on span "Second Phone Call" at bounding box center [611, 113] width 38 height 5
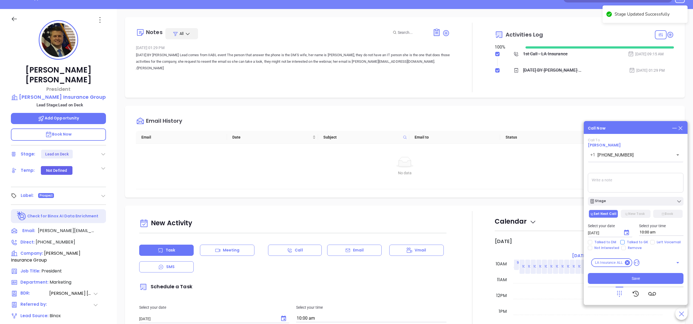
click at [623, 241] on input "Talked to GK" at bounding box center [623, 242] width 4 height 4
checkbox input "true"
click at [636, 279] on span "Save" at bounding box center [636, 278] width 8 height 6
click at [668, 34] on icon at bounding box center [671, 35] width 6 height 6
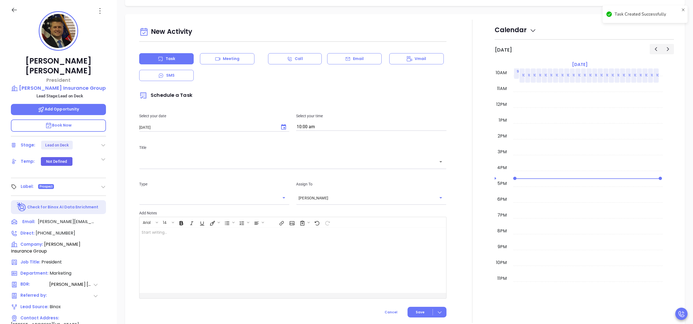
scroll to position [211, 0]
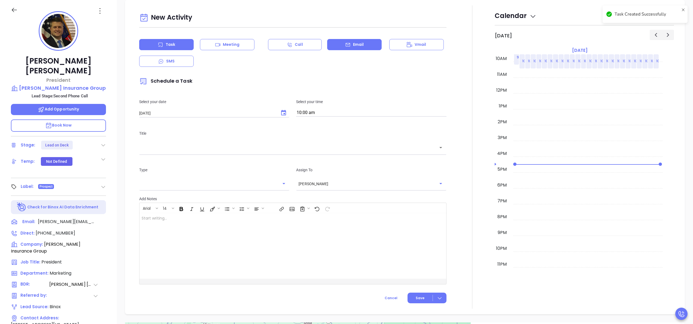
click at [364, 41] on div "Email" at bounding box center [354, 44] width 55 height 11
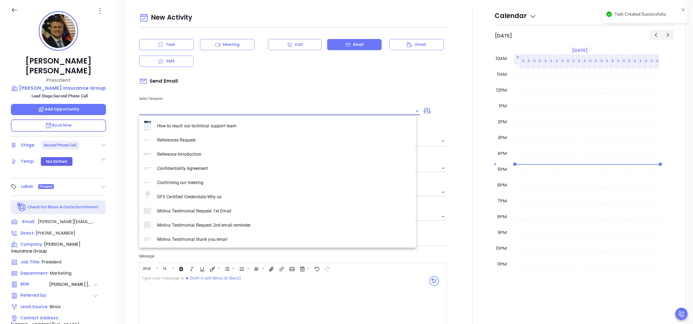
click at [237, 113] on input "text" at bounding box center [275, 111] width 273 height 8
type input "Anabell Dominguez"
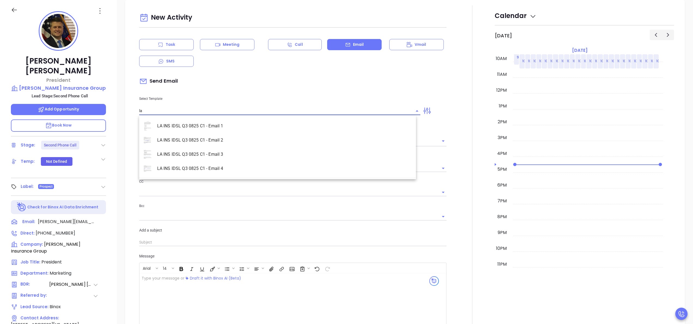
scroll to position [246, 0]
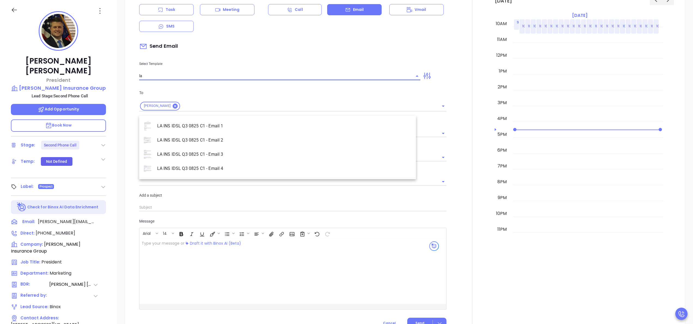
click at [207, 134] on li "LA INS IDSL Q3 0825 C1 - Email 2" at bounding box center [277, 140] width 277 height 14
type input "LA INS IDSL Q3 0825 C1 - Email 2"
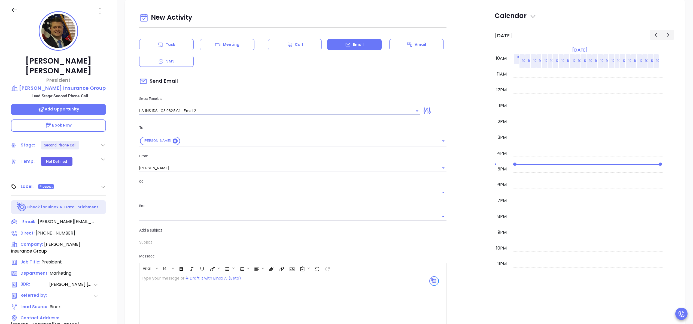
type input "February is coming fast—will Workman Insurance Group be compliant?"
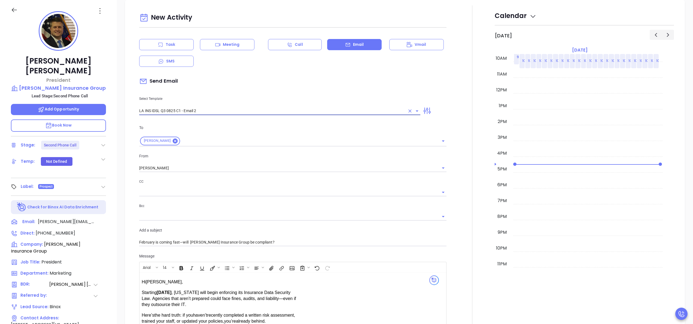
type input "LA INS IDSL Q3 0825 C1 - Email 2"
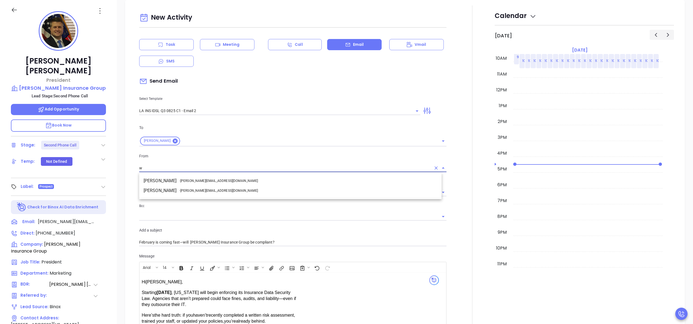
click at [209, 177] on li "Walter Contreras - walter@motiva.net" at bounding box center [290, 181] width 302 height 10
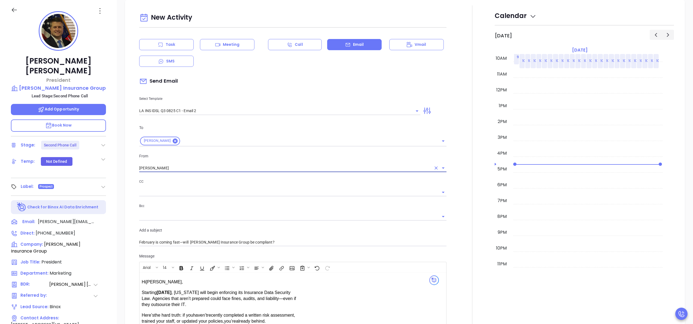
type input "Walter Contreras"
click at [451, 192] on div at bounding box center [472, 214] width 45 height 418
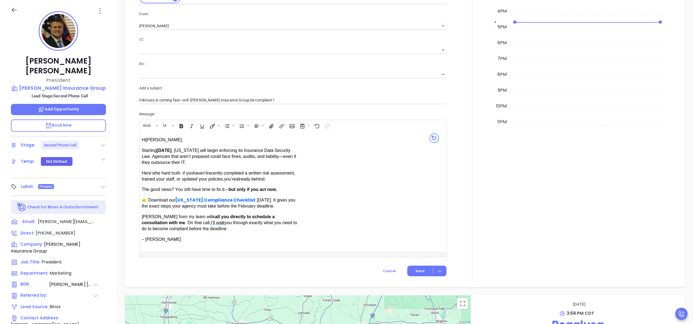
scroll to position [398, 0]
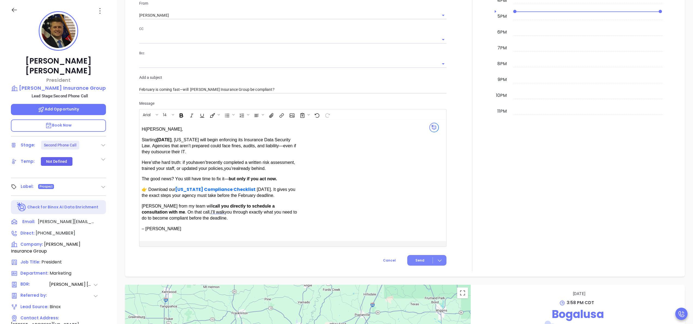
click at [419, 259] on span "Send" at bounding box center [420, 260] width 9 height 5
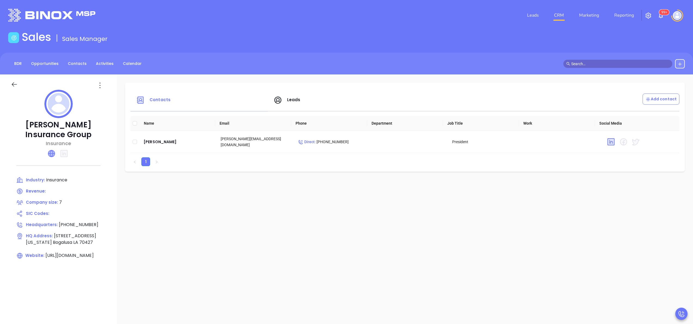
click at [53, 152] on icon at bounding box center [51, 153] width 7 height 7
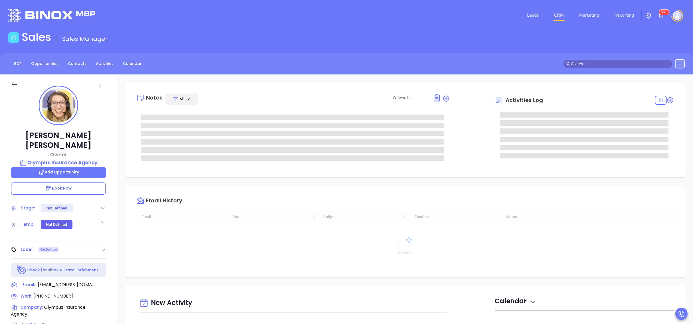
type input "10:00 am"
type input "[DATE]"
type input "[PERSON_NAME]"
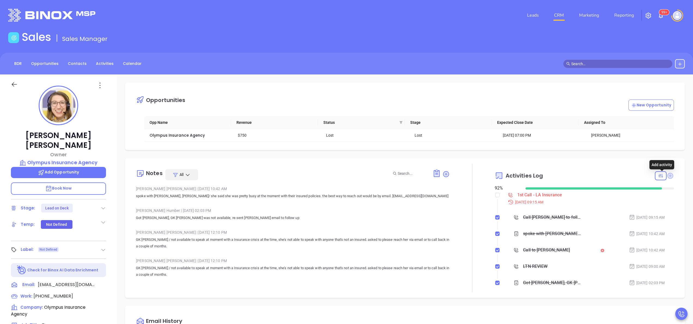
click at [667, 176] on icon at bounding box center [670, 175] width 7 height 7
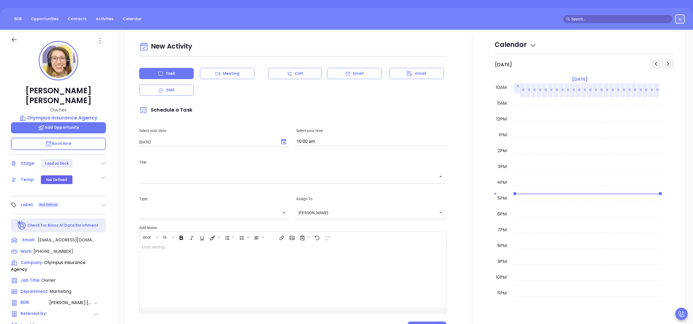
scroll to position [74, 0]
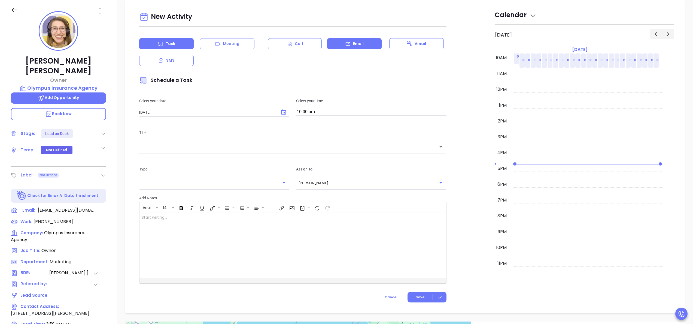
click at [341, 44] on div "Email" at bounding box center [354, 43] width 55 height 11
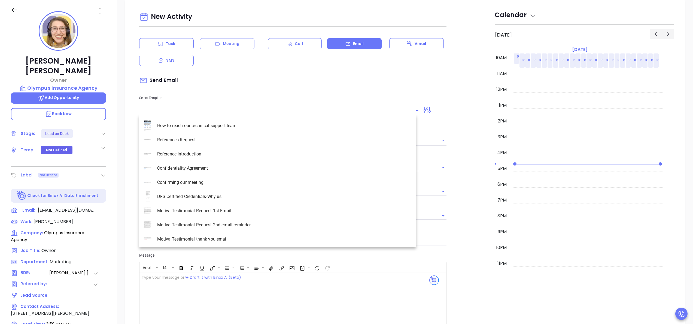
click at [205, 112] on input "text" at bounding box center [275, 110] width 273 height 8
type input "Anabell Dominguez"
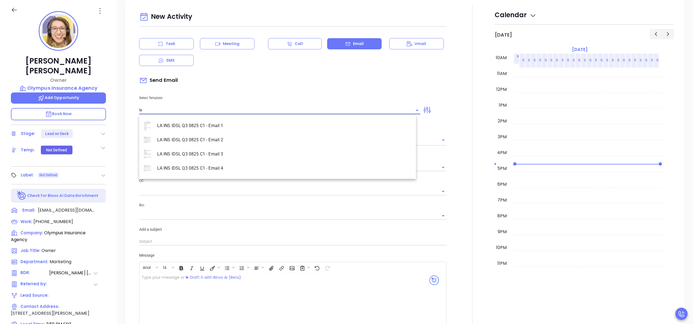
click at [214, 144] on li "LA INS IDSL Q3 0825 C1 - Email 2" at bounding box center [277, 140] width 277 height 14
type input "LA INS IDSL Q3 0825 C1 - Email 2"
type input "February is coming fast—will Olympus Insurance Agency be compliant?"
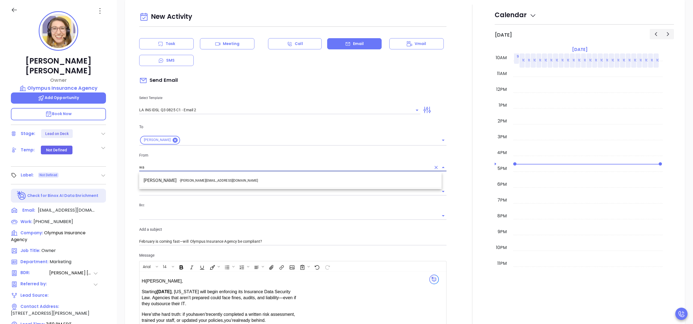
click at [222, 180] on li "Walter Contreras - walter@motiva.net" at bounding box center [290, 180] width 302 height 10
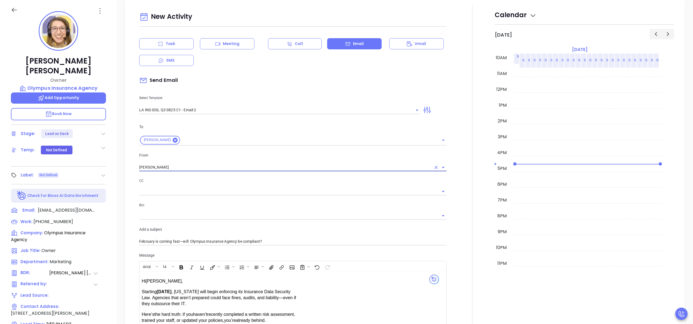
type input "Walter Contreras"
click at [451, 226] on div at bounding box center [472, 214] width 45 height 418
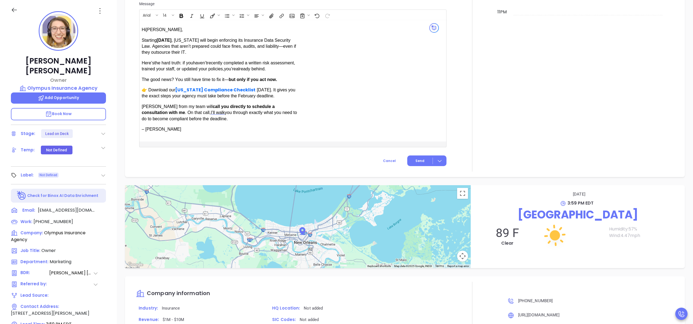
scroll to position [615, 0]
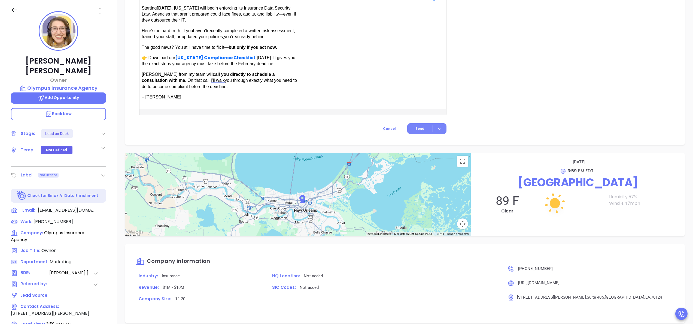
click at [416, 130] on span "Send" at bounding box center [420, 128] width 9 height 5
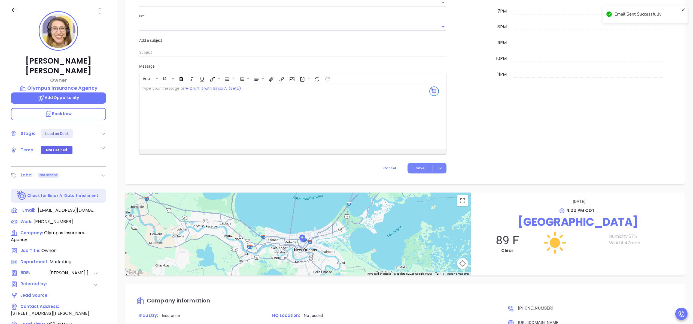
scroll to position [520, 0]
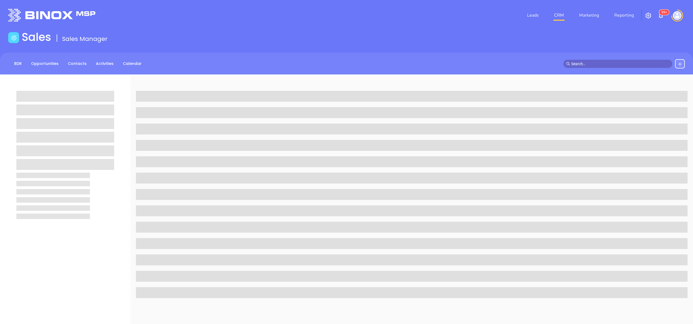
scroll to position [74, 0]
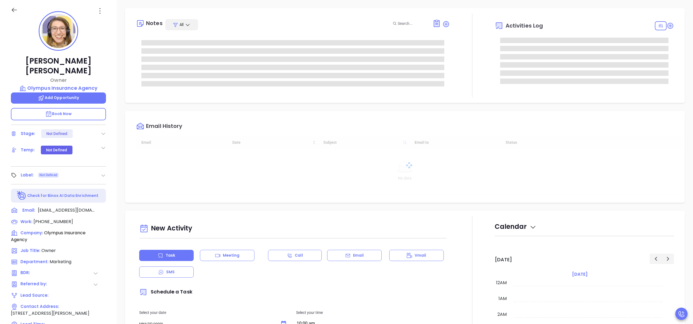
type input "[DATE]"
type input "[PERSON_NAME]"
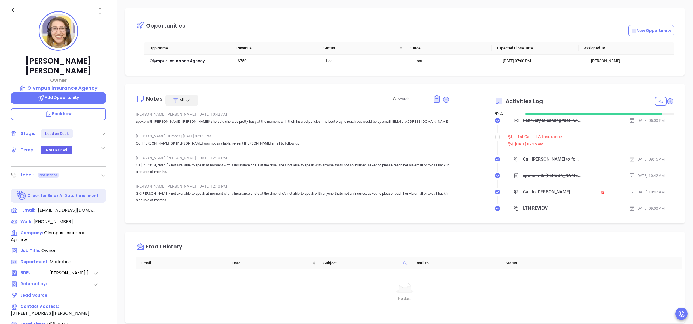
click at [496, 137] on li "1st Call - LA Insurance [DATE] 09:15 AM" at bounding box center [585, 145] width 178 height 21
click at [495, 137] on input "checkbox" at bounding box center [497, 137] width 4 height 4
checkbox input "true"
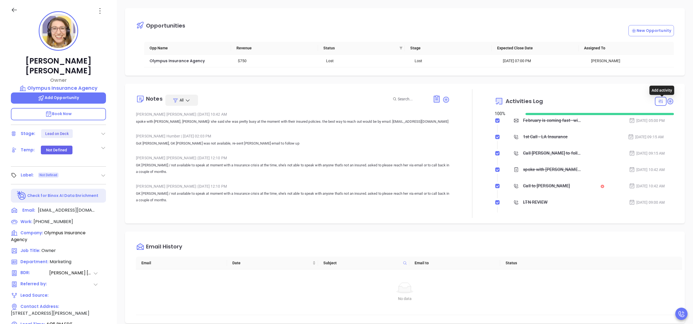
click at [668, 103] on icon at bounding box center [671, 101] width 6 height 6
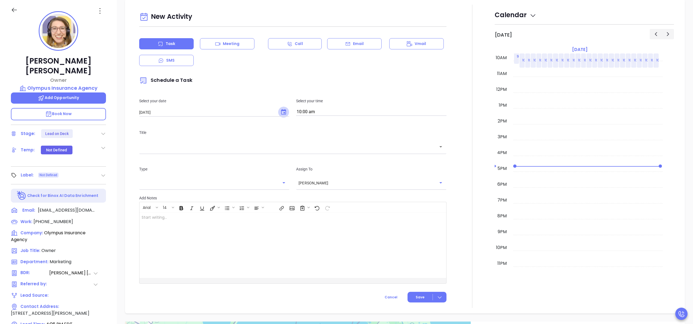
click at [280, 113] on icon "Choose date, selected date is Sep 19, 2025" at bounding box center [283, 112] width 7 height 7
click at [205, 172] on button "19" at bounding box center [205, 168] width 10 height 10
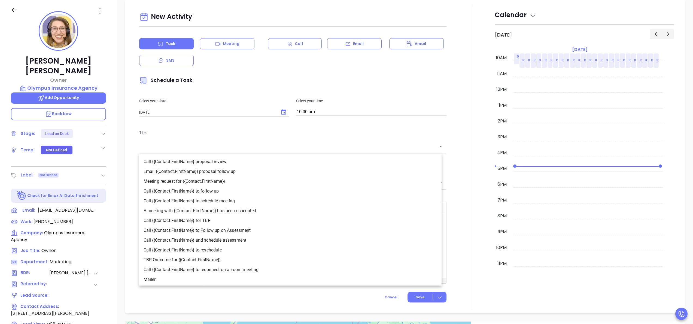
click at [303, 148] on input "text" at bounding box center [289, 147] width 294 height 6
click at [228, 189] on li "Call {{Contact.FirstName}} to follow up" at bounding box center [290, 191] width 302 height 10
type input "Call Christine to follow up"
type input "Call"
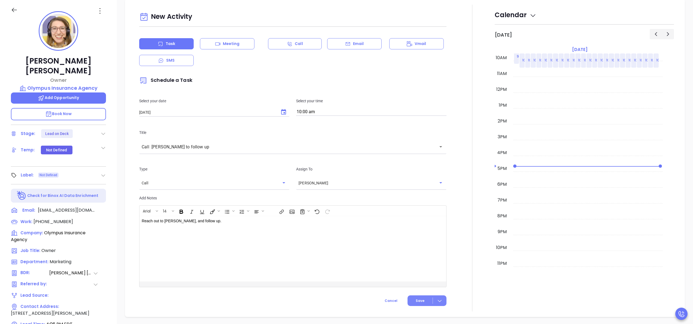
click at [412, 296] on button "Save" at bounding box center [427, 300] width 39 height 11
click at [104, 131] on icon at bounding box center [103, 133] width 5 height 5
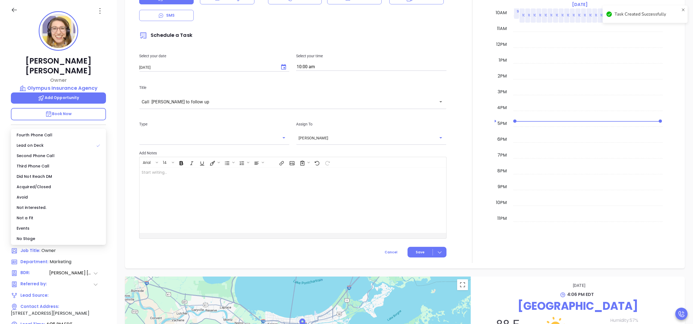
scroll to position [287, 0]
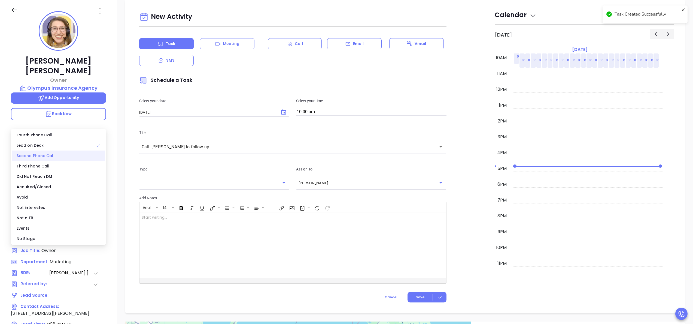
click at [46, 154] on div "Second Phone Call" at bounding box center [58, 155] width 93 height 10
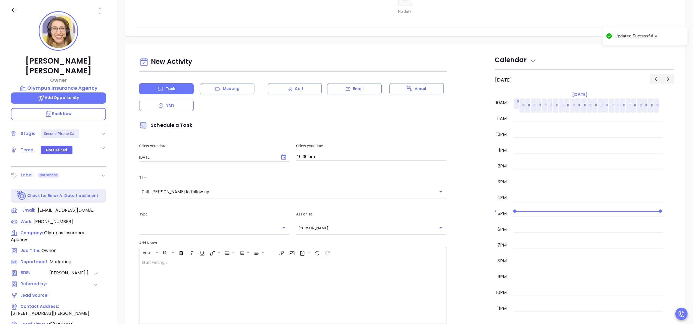
scroll to position [332, 0]
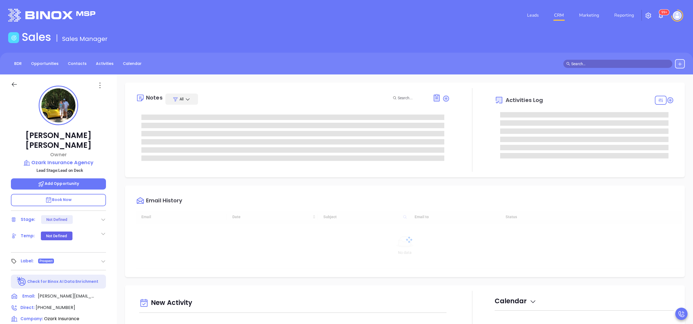
type input "[DATE]"
type input "[PERSON_NAME]"
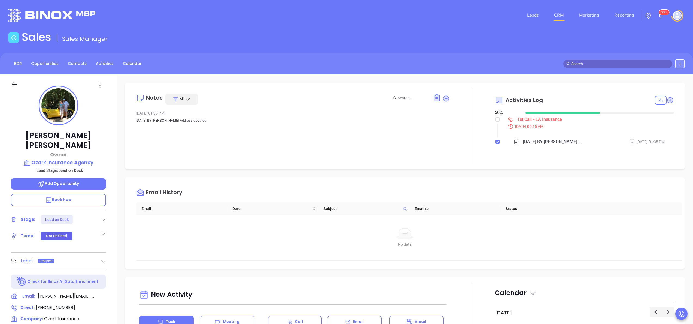
click at [109, 153] on div "[PERSON_NAME] Owner Ozark Insurance Agency Lead Stage: Lead on Deck Add Opportu…" at bounding box center [58, 276] width 117 height 405
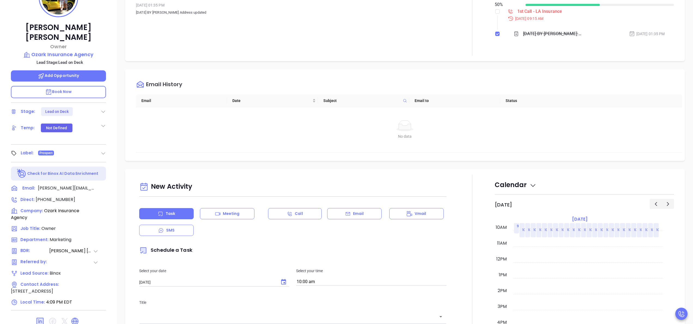
scroll to position [109, 0]
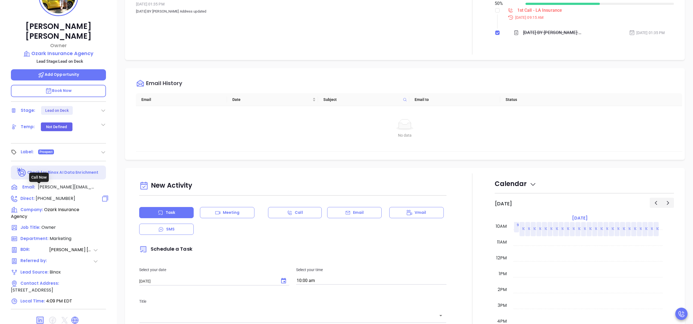
click at [60, 195] on span "[PHONE_NUMBER]" at bounding box center [56, 198] width 40 height 6
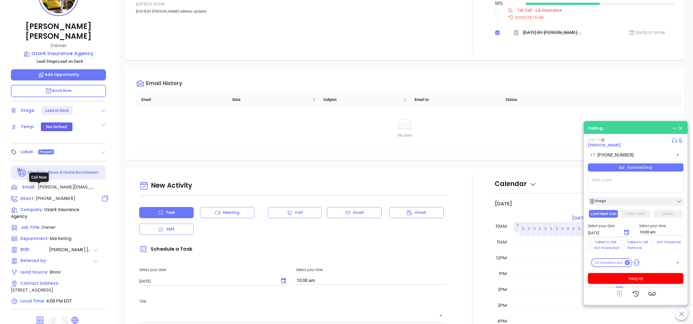
type input "[PHONE_NUMBER]"
click at [623, 293] on icon at bounding box center [620, 294] width 8 height 8
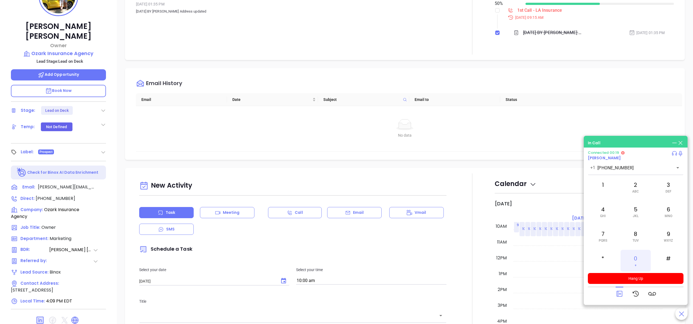
click at [637, 256] on div "0 +" at bounding box center [636, 261] width 30 height 22
click at [608, 280] on button "Hang Up" at bounding box center [636, 278] width 96 height 11
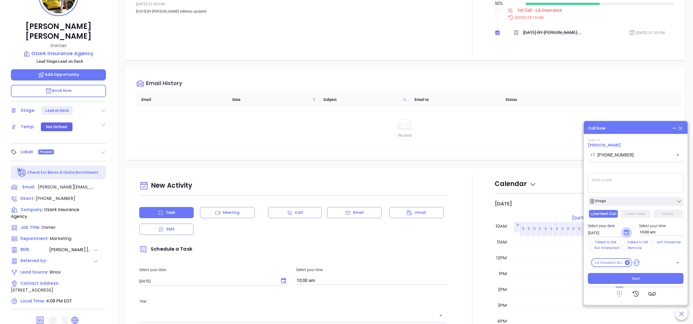
click at [625, 232] on icon "Choose date, selected date is Sep 19, 2025" at bounding box center [626, 232] width 7 height 7
click at [623, 198] on button "Stage" at bounding box center [636, 201] width 96 height 9
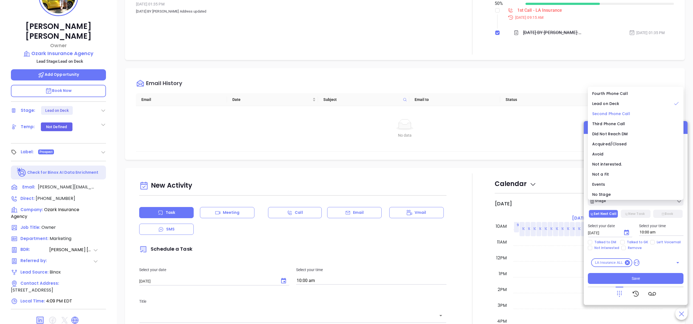
click at [618, 113] on span "Second Phone Call" at bounding box center [611, 113] width 38 height 5
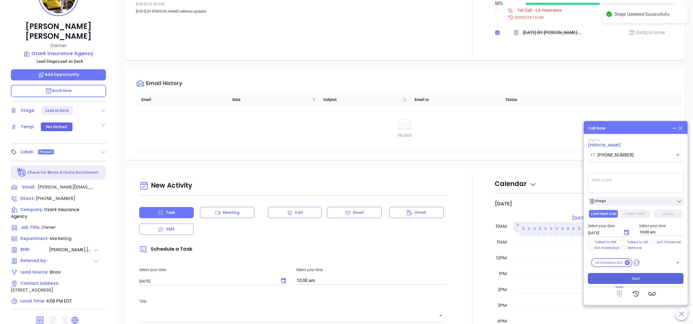
click at [636, 278] on span "Save" at bounding box center [636, 278] width 8 height 6
click at [495, 12] on input "checkbox" at bounding box center [497, 10] width 4 height 4
checkbox input "true"
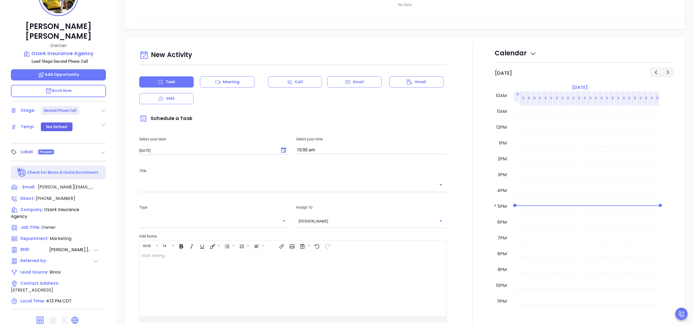
click at [443, 290] on div "New Activity Task Meeting Call Email Vmail SMS Schedule a Task Select your date…" at bounding box center [293, 184] width 314 height 273
click at [348, 86] on div "Email" at bounding box center [354, 80] width 55 height 11
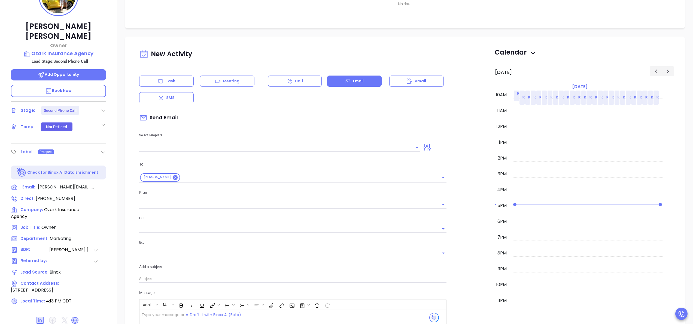
click at [241, 142] on div "Select Template" at bounding box center [280, 138] width 288 height 28
type input "[PERSON_NAME]"
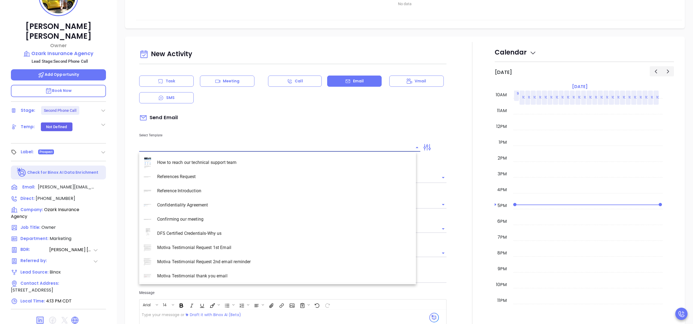
click at [228, 145] on input "text" at bounding box center [275, 147] width 273 height 8
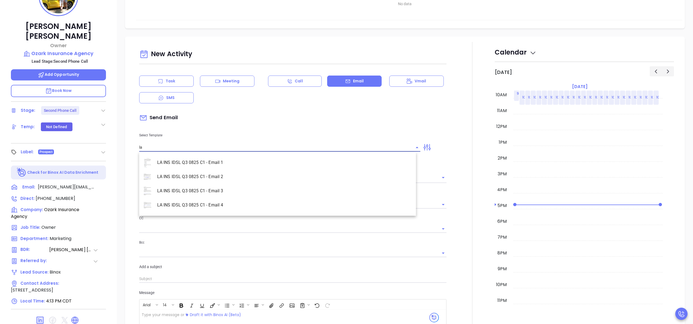
click at [226, 176] on li "LA INS IDSL Q3 0825 C1 - Email 2" at bounding box center [277, 177] width 277 height 14
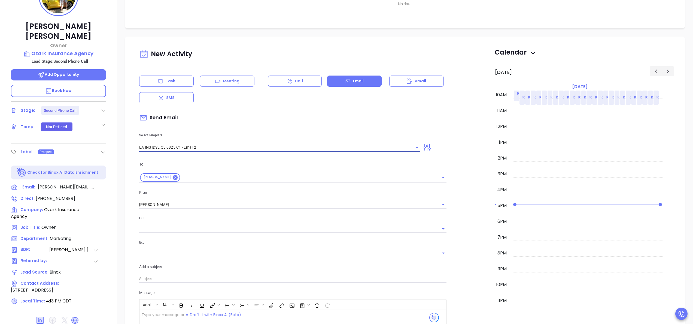
type input "LA INS IDSL Q3 0825 C1 - Email 2"
type input "February is coming fast—will Ozark Insurance Agency be compliant?"
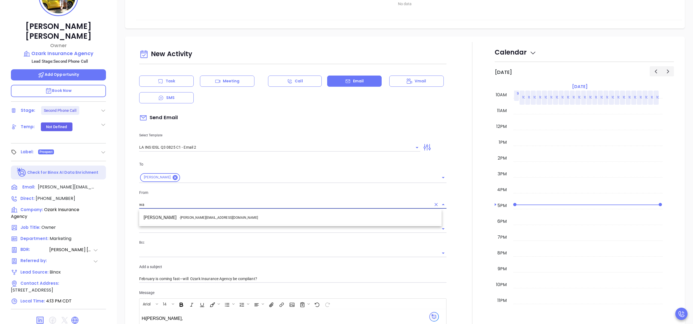
click at [213, 217] on li "Walter Contreras - walter@motiva.net" at bounding box center [290, 218] width 302 height 10
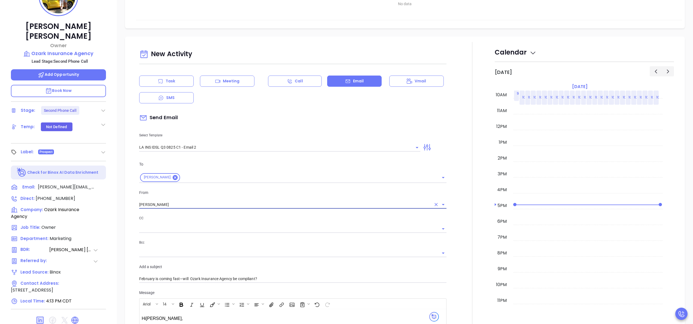
type input "Walter Contreras"
click at [457, 202] on div at bounding box center [472, 251] width 45 height 418
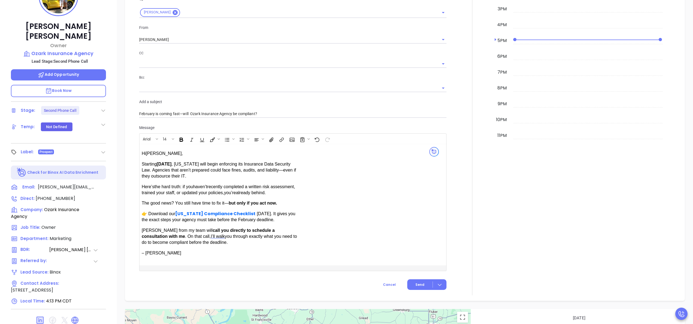
scroll to position [371, 0]
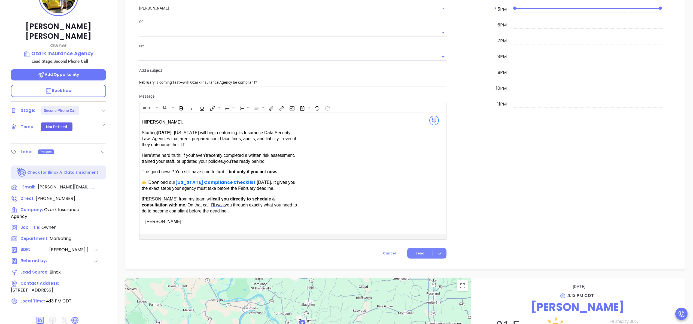
click at [416, 255] on span "Send" at bounding box center [420, 253] width 9 height 5
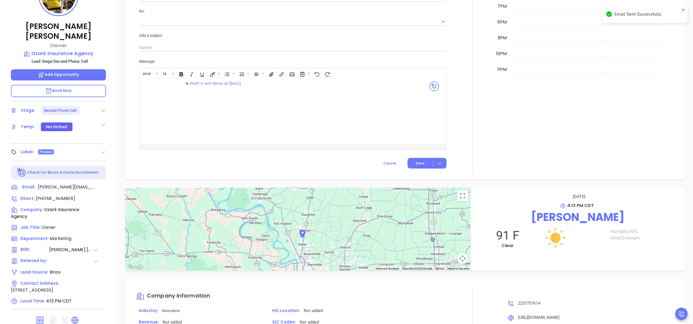
scroll to position [336, 0]
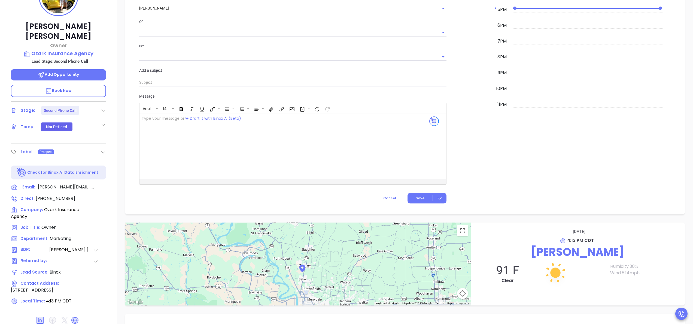
click at [456, 129] on div at bounding box center [472, 27] width 45 height 363
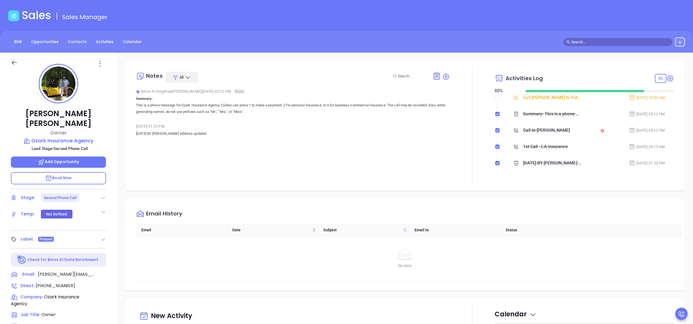
scroll to position [0, 0]
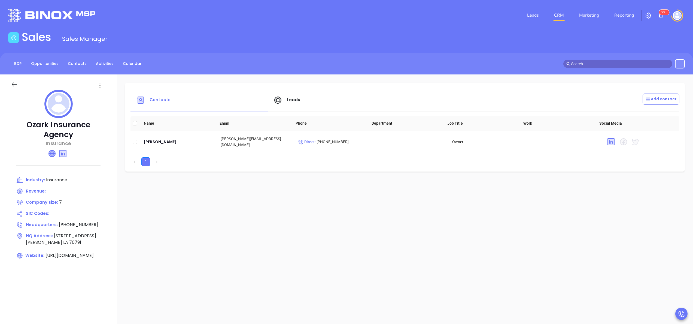
click at [54, 155] on icon at bounding box center [52, 153] width 7 height 7
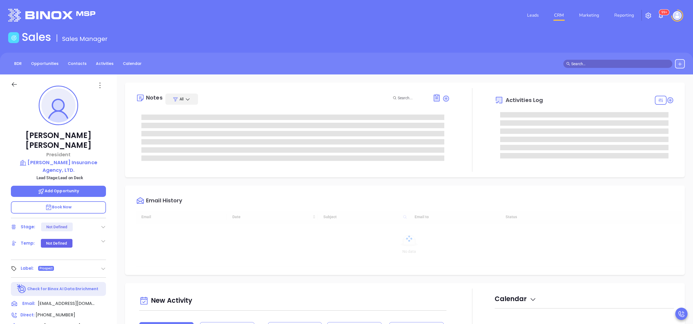
type input "10:00 am"
type input "[DATE]"
type input "[PERSON_NAME]"
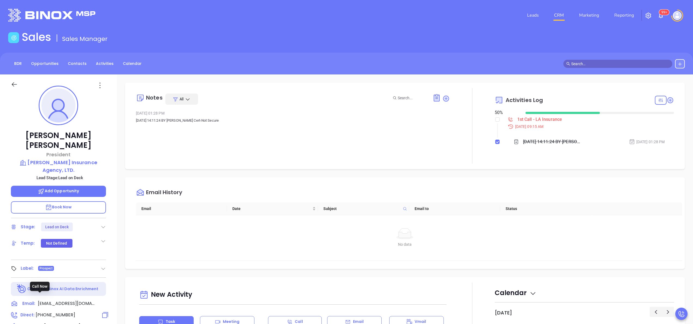
click at [55, 311] on span "[PHONE_NUMBER]" at bounding box center [56, 314] width 40 height 6
type input "[PHONE_NUMBER]"
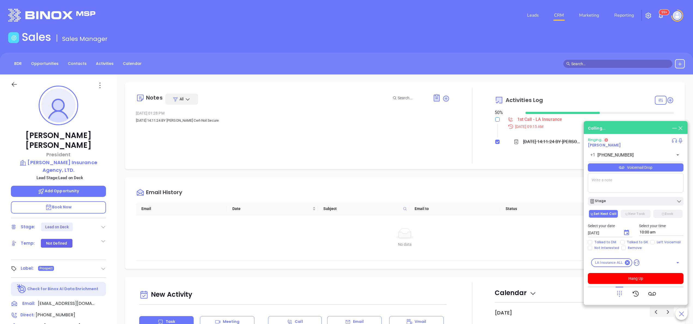
click at [495, 117] on input "checkbox" at bounding box center [497, 119] width 4 height 4
checkbox input "true"
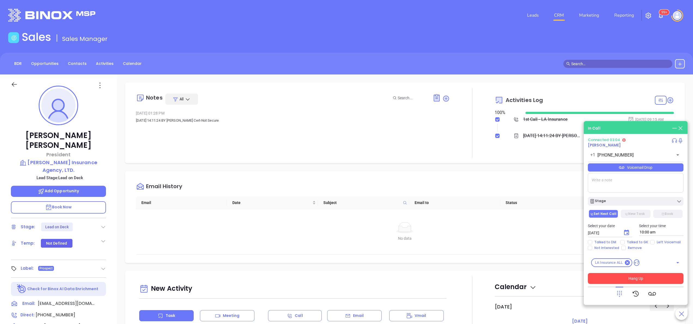
click at [650, 277] on button "Hang Up" at bounding box center [636, 278] width 96 height 11
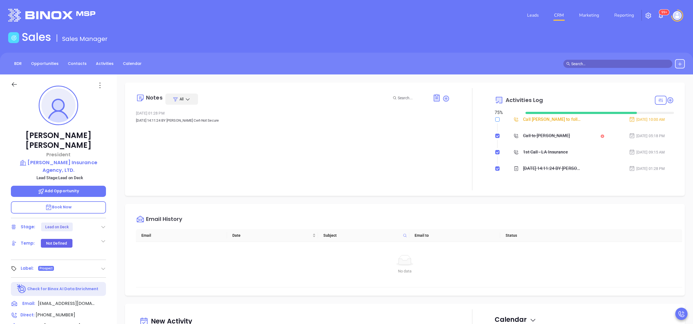
click at [495, 120] on input "checkbox" at bounding box center [497, 119] width 4 height 4
checkbox input "true"
click at [668, 99] on icon at bounding box center [671, 100] width 6 height 6
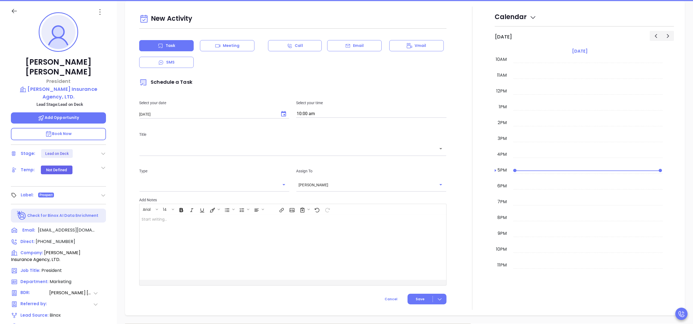
scroll to position [74, 0]
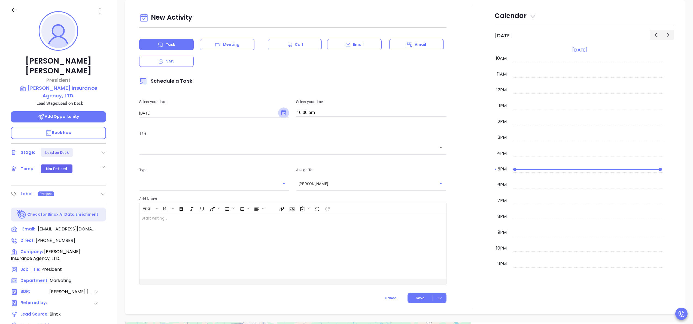
click at [284, 112] on icon "Choose date, selected date is Sep 19, 2025" at bounding box center [283, 113] width 7 height 7
click at [160, 176] on button "22" at bounding box center [161, 179] width 10 height 10
type input "09/22/2025"
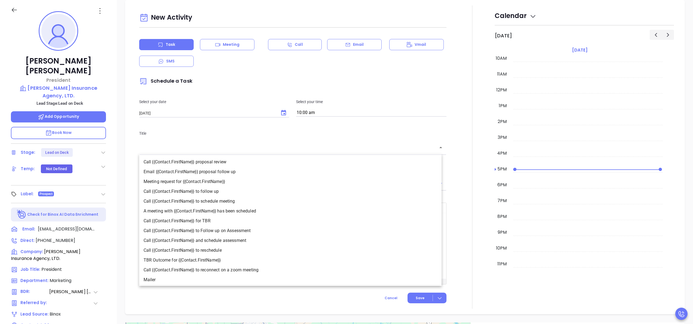
click at [186, 148] on input "text" at bounding box center [289, 147] width 294 height 6
click at [216, 191] on li "Call {{Contact.FirstName}} to follow up" at bounding box center [290, 191] width 302 height 10
type input "Call David to follow up"
type input "Call"
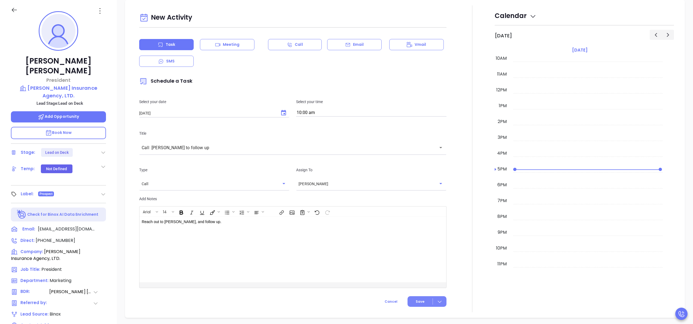
click at [420, 299] on button "Save" at bounding box center [427, 301] width 39 height 11
click at [461, 209] on div at bounding box center [472, 158] width 45 height 307
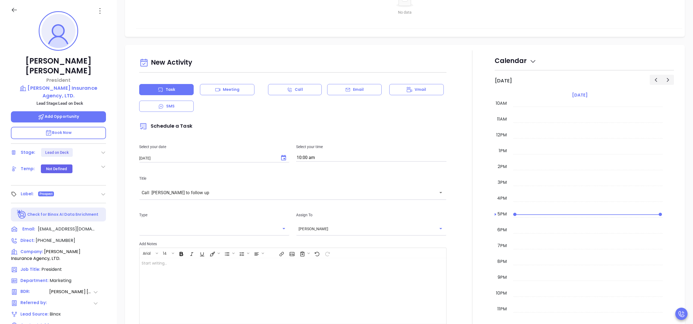
scroll to position [256, 0]
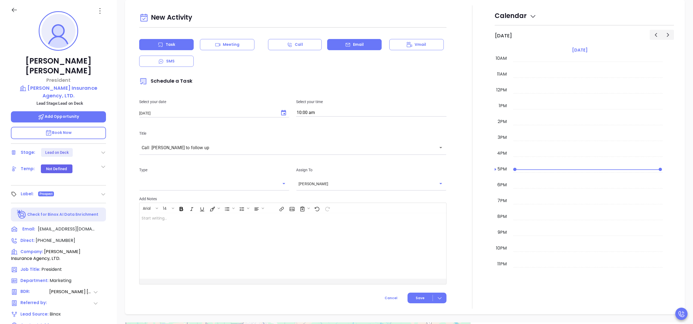
click at [362, 46] on div "Email" at bounding box center [354, 44] width 55 height 11
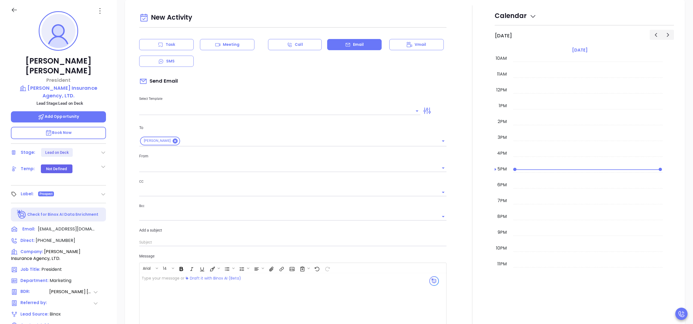
type input "[PERSON_NAME]"
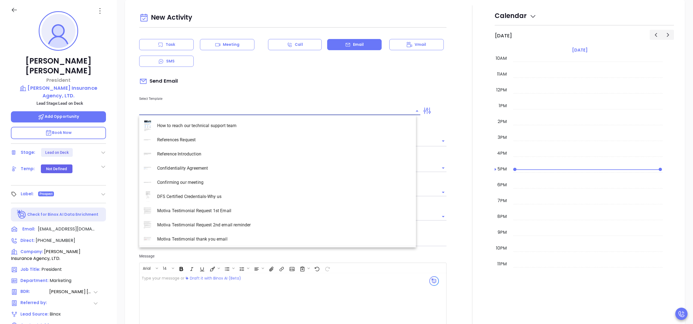
click at [240, 108] on input "text" at bounding box center [275, 111] width 273 height 8
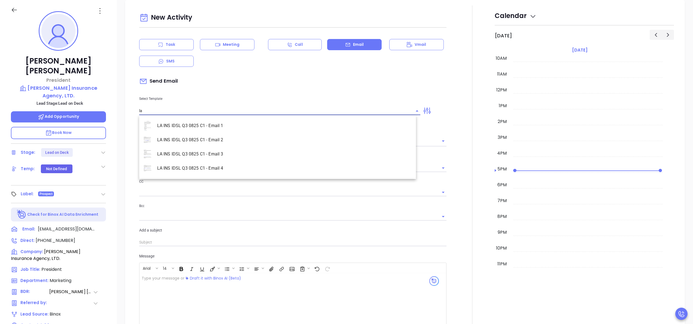
click at [216, 142] on li "LA INS IDSL Q3 0825 C1 - Email 2" at bounding box center [277, 140] width 277 height 14
type input "LA INS IDSL Q3 0825 C1 - Email 2"
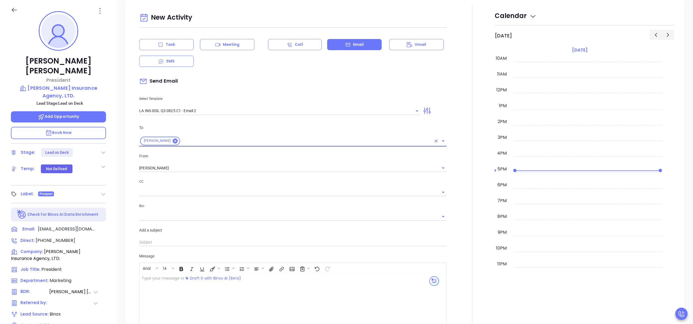
type input "February is coming fast—will Dorsey Insurance Agency, LTD. be compliant?"
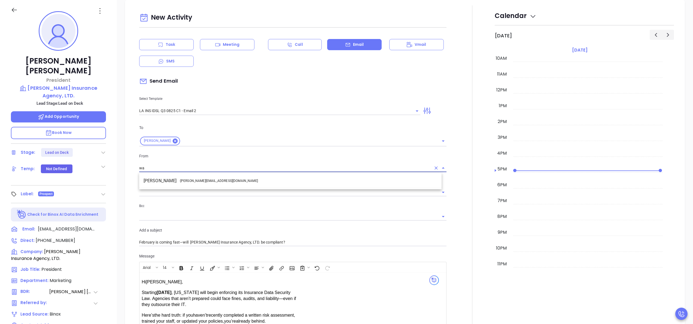
click at [233, 179] on li "Walter Contreras - walter@motiva.net" at bounding box center [290, 181] width 302 height 10
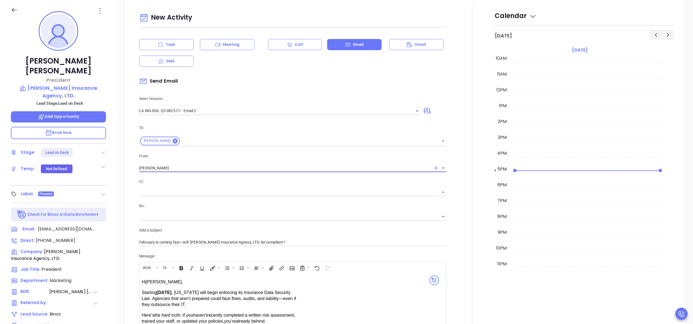
type input "[PERSON_NAME]"
click at [450, 201] on div at bounding box center [472, 214] width 45 height 418
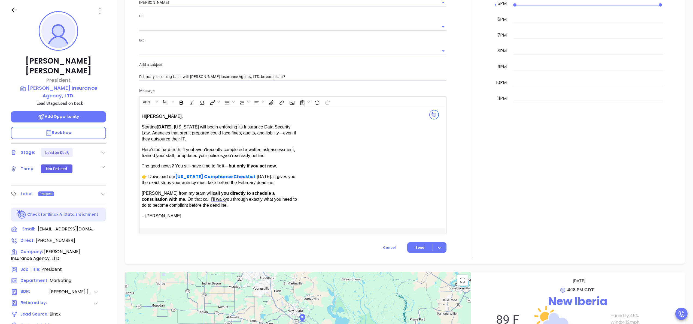
scroll to position [430, 0]
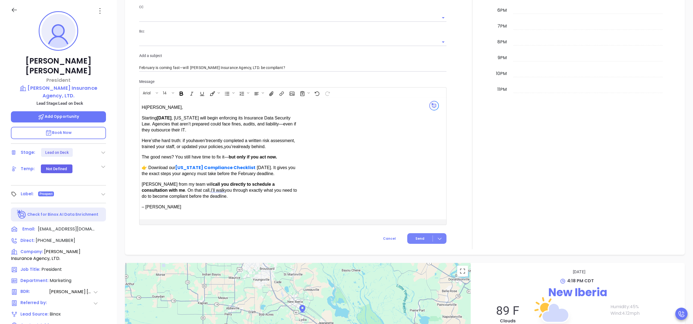
click at [416, 236] on span "Send" at bounding box center [420, 238] width 9 height 5
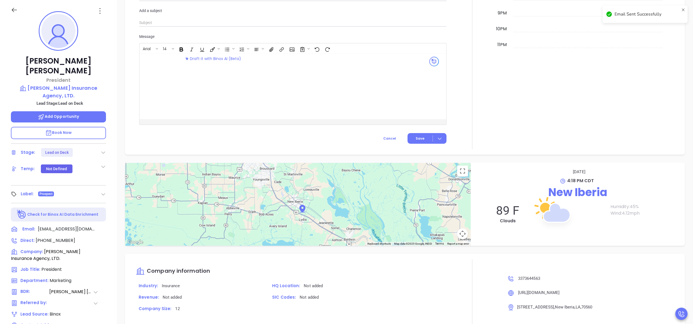
scroll to position [385, 0]
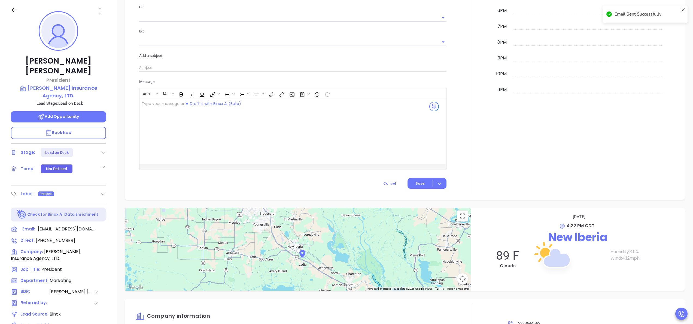
click at [99, 148] on div "Stage: Lead on Deck" at bounding box center [58, 152] width 95 height 9
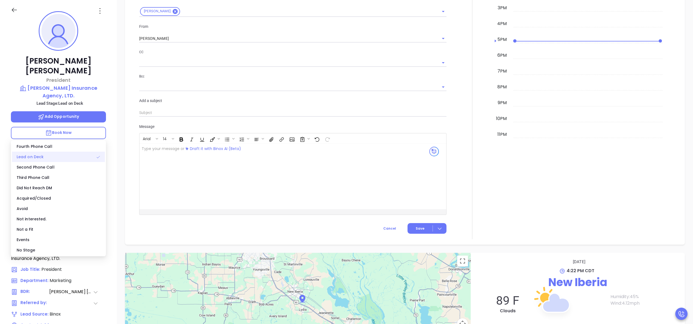
scroll to position [430, 0]
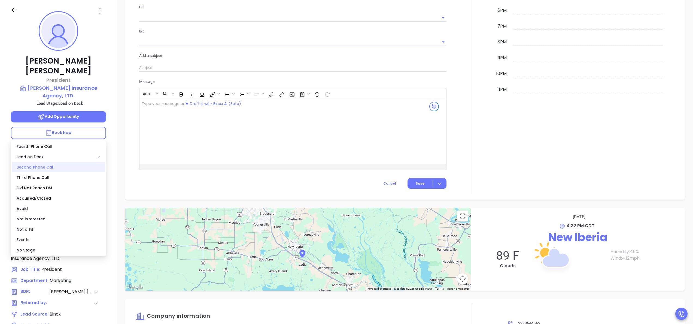
click at [58, 164] on div "Second Phone Call" at bounding box center [58, 167] width 93 height 10
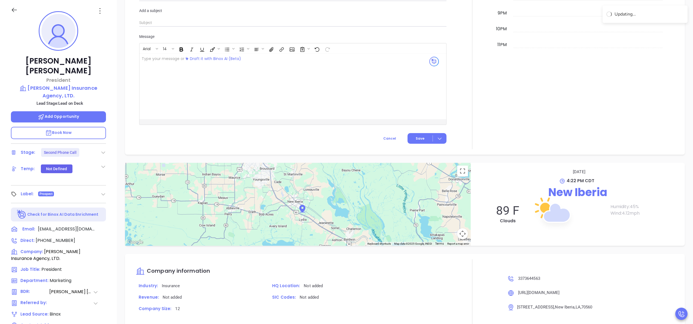
scroll to position [385, 0]
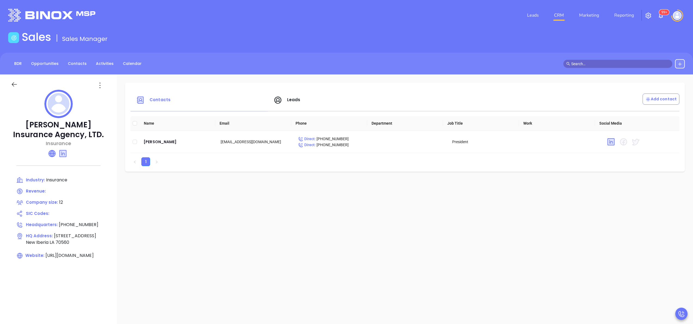
click at [52, 154] on icon at bounding box center [52, 153] width 7 height 7
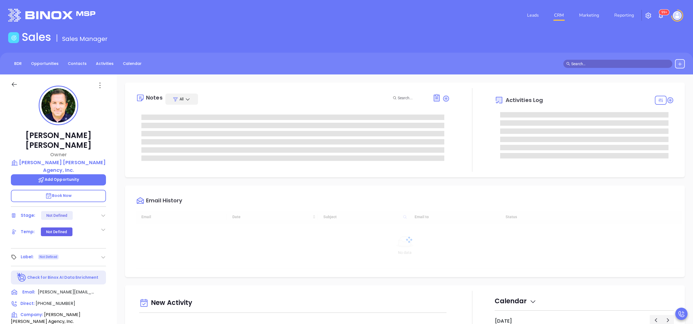
type input "[DATE]"
type input "[PERSON_NAME]"
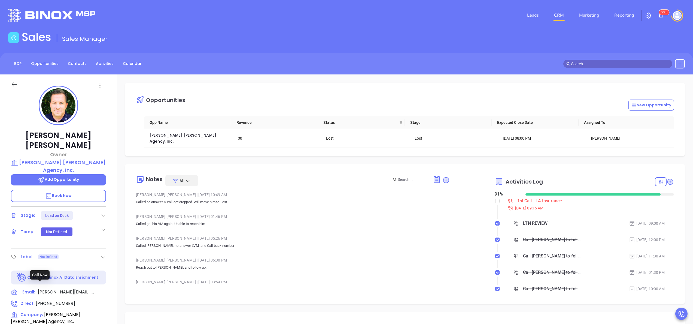
click at [62, 300] on div "Direct : [PHONE_NUMBER]" at bounding box center [43, 303] width 64 height 7
type input "[PHONE_NUMBER]"
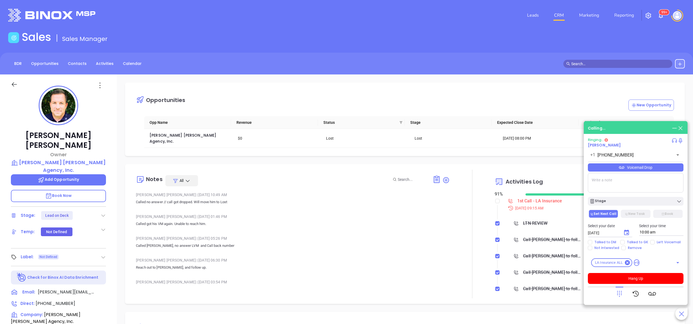
click at [313, 199] on p "Called no answer // call got dropped. Will move him to Lost" at bounding box center [293, 202] width 314 height 7
click at [82, 190] on p "Book Now" at bounding box center [58, 196] width 95 height 12
click at [66, 193] on span "Book Now" at bounding box center [58, 195] width 27 height 5
click at [603, 183] on textarea at bounding box center [636, 183] width 96 height 20
click at [630, 131] on div "In Call" at bounding box center [636, 128] width 96 height 6
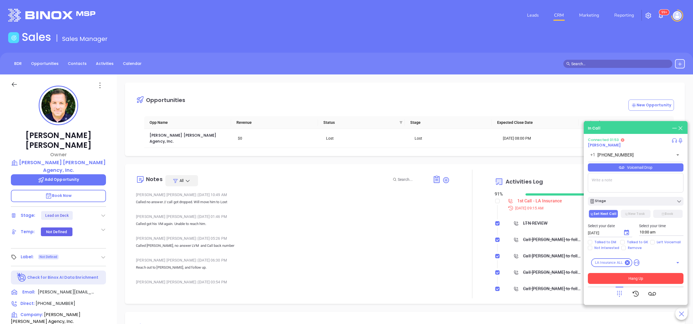
click at [632, 282] on button "Hang Up" at bounding box center [636, 278] width 96 height 11
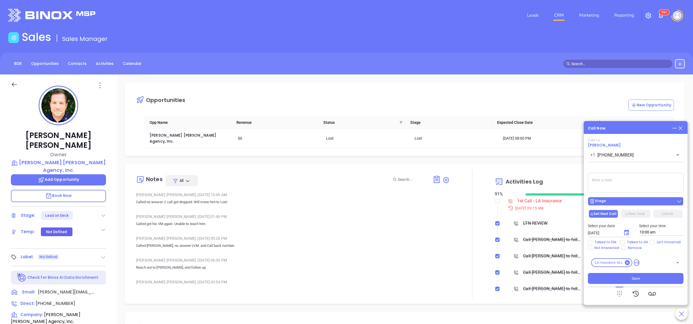
click at [615, 202] on div "Stage" at bounding box center [636, 200] width 92 height 5
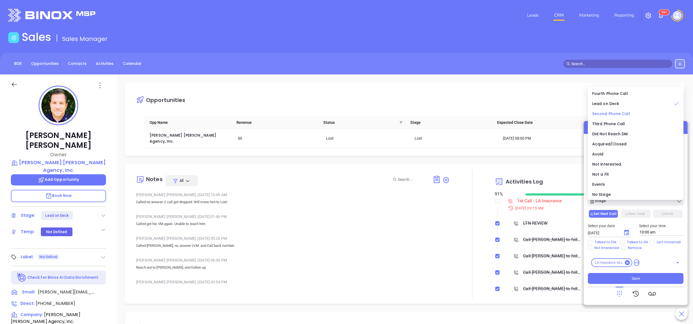
click at [615, 114] on span "Second Phone Call" at bounding box center [611, 113] width 38 height 5
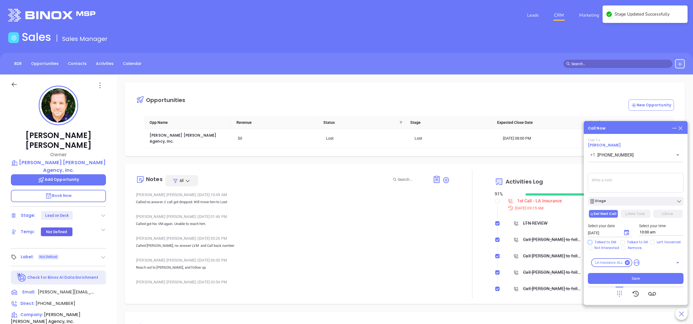
click at [602, 241] on span "Talked to DM" at bounding box center [605, 242] width 26 height 4
click at [592, 241] on input "Talked to DM" at bounding box center [590, 242] width 4 height 4
checkbox input "true"
click at [618, 182] on textarea at bounding box center [636, 183] width 96 height 20
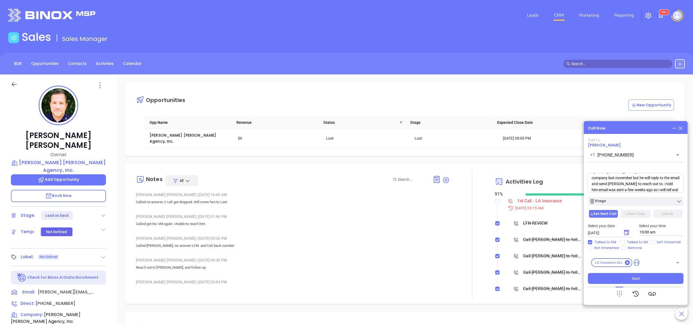
scroll to position [14, 0]
type textarea "Spoke to Charlie he said he sold the company last november but he will reply to…"
click at [625, 229] on icon "Choose date, selected date is Sep 19, 2025" at bounding box center [626, 232] width 7 height 7
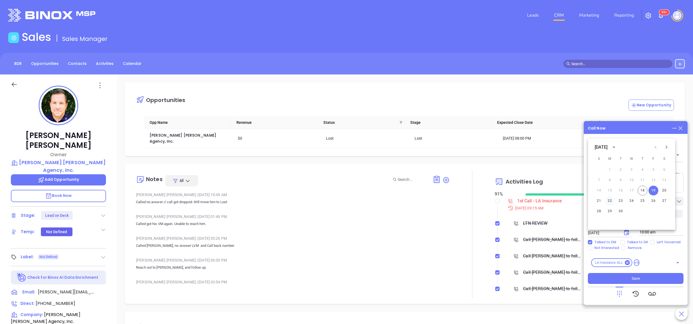
click at [611, 199] on button "22" at bounding box center [610, 201] width 10 height 10
type input "09/22/2025"
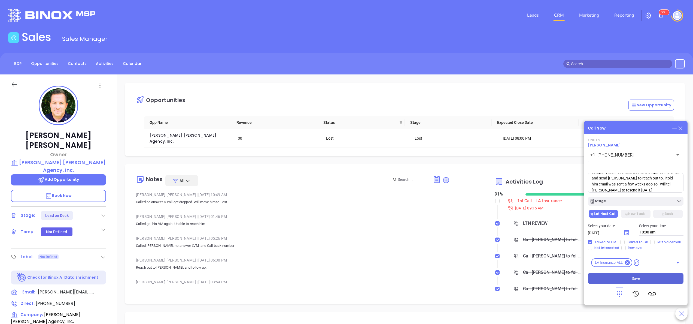
click at [637, 273] on button "Save" at bounding box center [636, 278] width 96 height 11
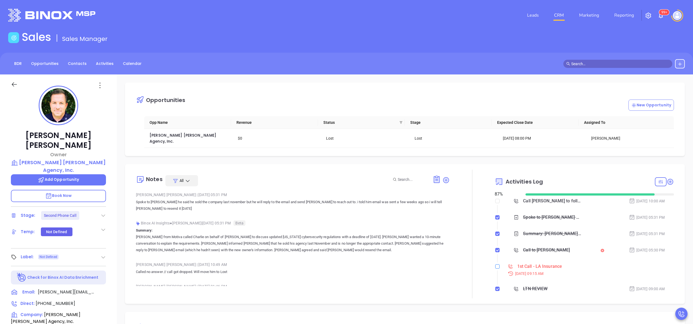
click at [495, 264] on label at bounding box center [497, 266] width 4 height 6
click at [495, 264] on input "checkbox" at bounding box center [497, 266] width 4 height 4
checkbox input "true"
click at [668, 179] on icon at bounding box center [670, 181] width 5 height 5
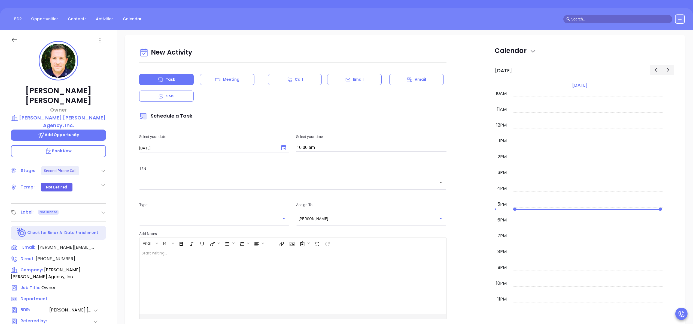
scroll to position [74, 0]
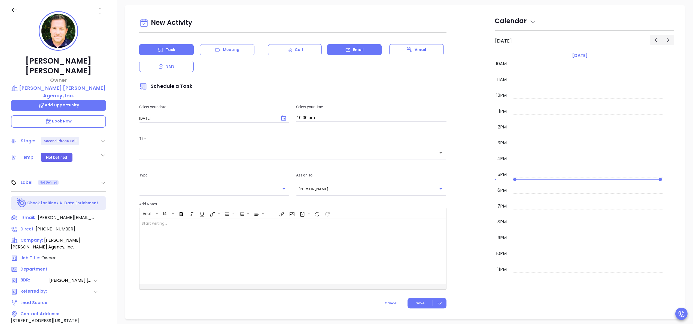
click at [346, 44] on div "Email" at bounding box center [354, 49] width 55 height 11
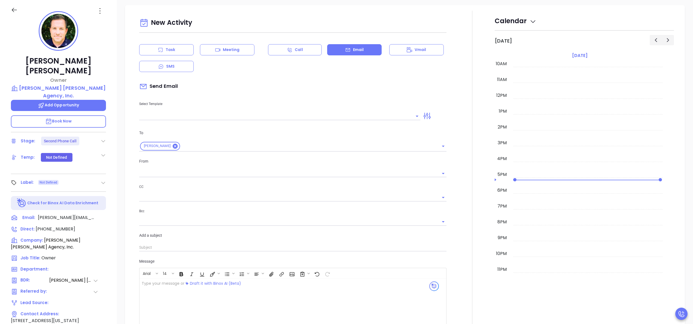
type input "[PERSON_NAME]"
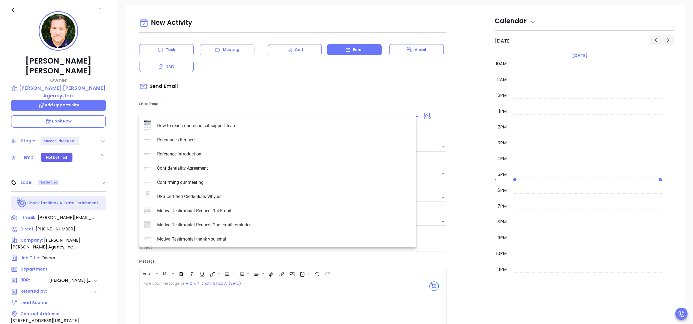
click at [227, 112] on input "text" at bounding box center [275, 116] width 273 height 8
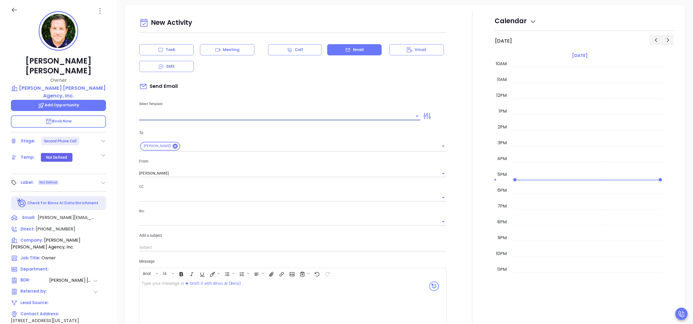
click at [227, 112] on input "text" at bounding box center [275, 116] width 273 height 8
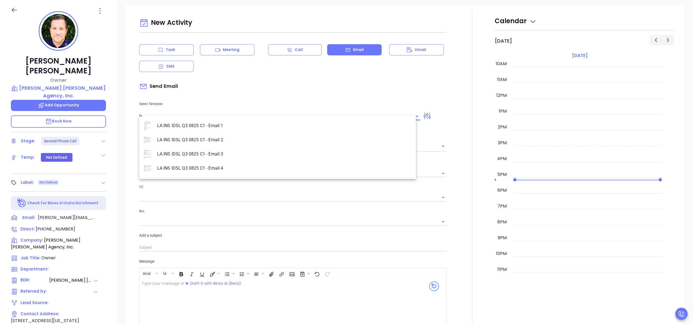
click at [204, 134] on li "LA INS IDSL Q3 0825 C1 - Email 2" at bounding box center [277, 140] width 277 height 14
type input "LA INS IDSL Q3 0825 C1 - Email 2"
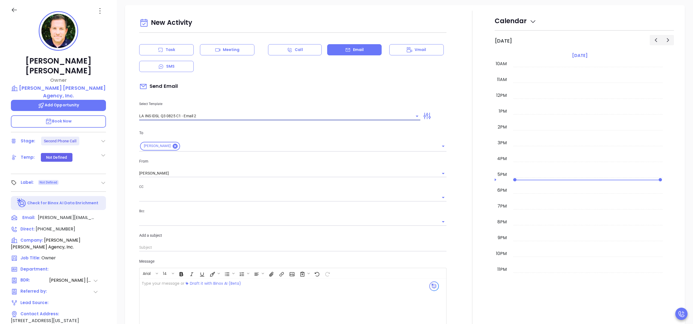
type input "February is coming fast—will Daly Williams Agency, Inc. be compliant?"
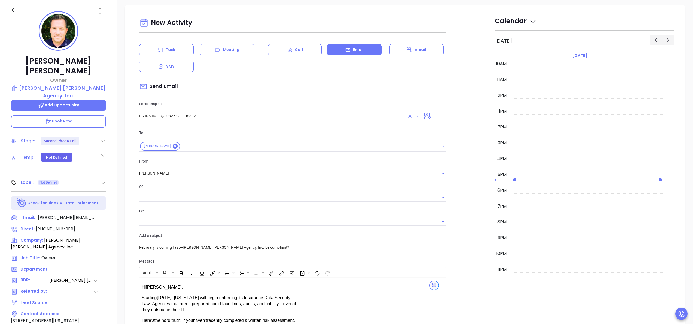
type input "LA INS IDSL Q3 0825 C1 - Email 2"
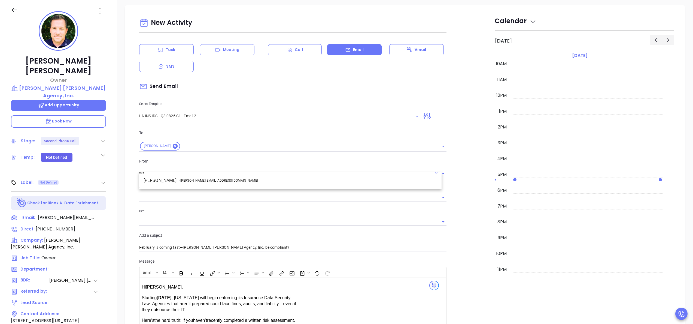
click at [220, 178] on li "Walter Contreras - walter@motiva.net" at bounding box center [290, 180] width 302 height 10
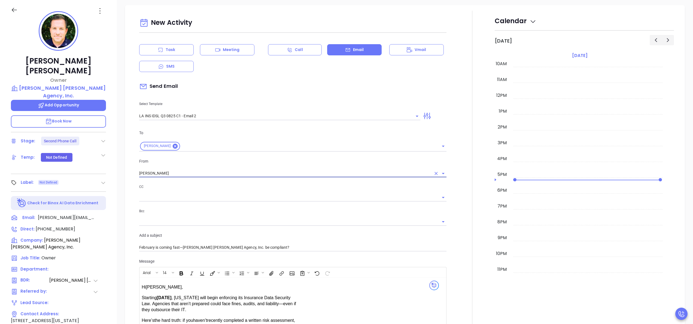
type input "Walter Contreras"
click at [450, 169] on div at bounding box center [472, 220] width 45 height 418
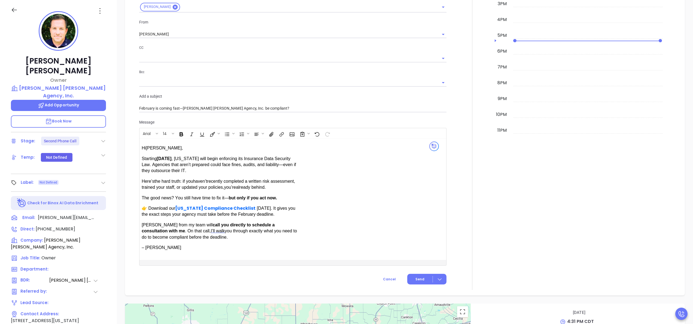
scroll to position [485, 0]
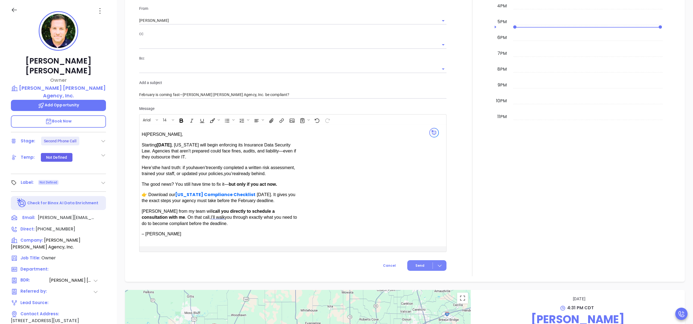
click at [416, 263] on span "Send" at bounding box center [420, 265] width 9 height 5
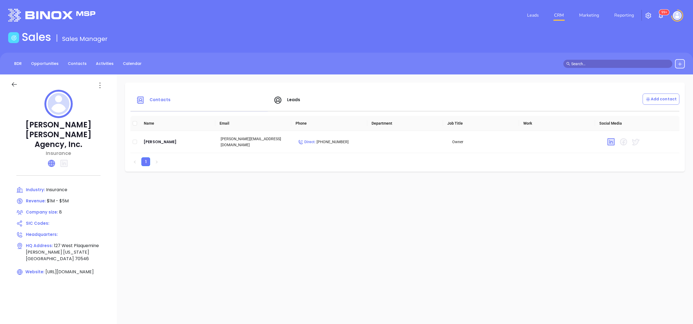
click at [54, 160] on icon at bounding box center [51, 163] width 7 height 7
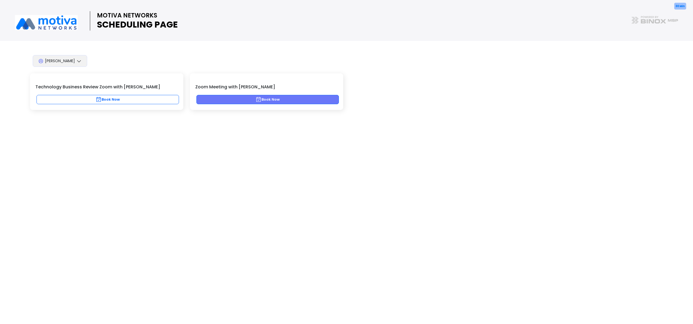
click at [266, 100] on button "Book Now" at bounding box center [267, 99] width 143 height 9
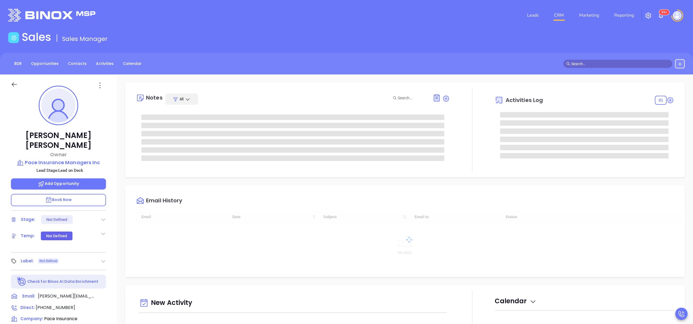
type input "[DATE]"
type input "[PERSON_NAME]"
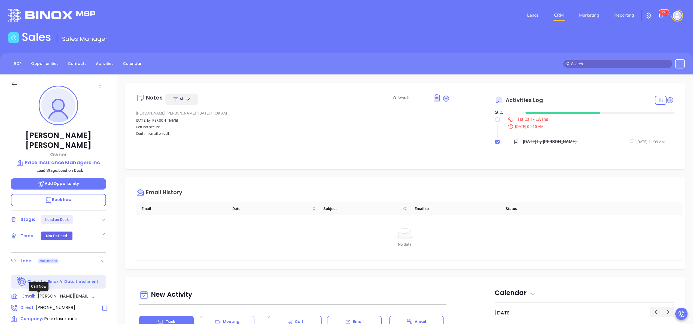
click at [61, 304] on span "[PHONE_NUMBER]" at bounding box center [56, 307] width 40 height 6
type input "[PHONE_NUMBER]"
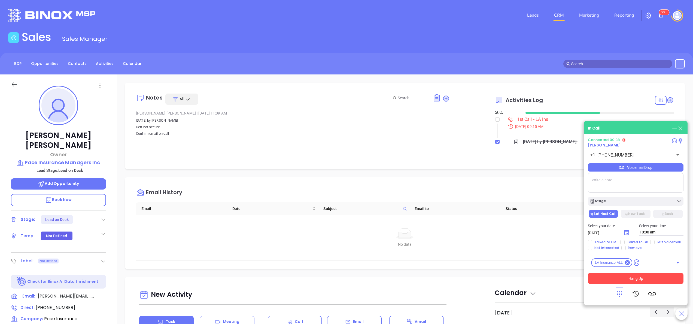
click at [643, 277] on button "Hang Up" at bounding box center [636, 278] width 96 height 11
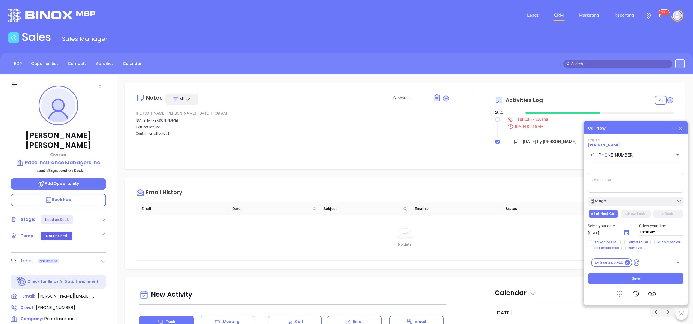
click at [627, 244] on div "Talked to DM Talked to GK Left Voicemail Not Interested Remove" at bounding box center [636, 245] width 102 height 10
click at [628, 241] on span "Talked to GK" at bounding box center [638, 242] width 26 height 4
click at [625, 241] on input "Talked to GK" at bounding box center [623, 242] width 4 height 4
checkbox input "true"
click at [636, 209] on div "Call To Jody Woodard +1 (318) 539-2551 ​ Voicemail Drop Stage Set Next Call New…" at bounding box center [636, 211] width 96 height 146
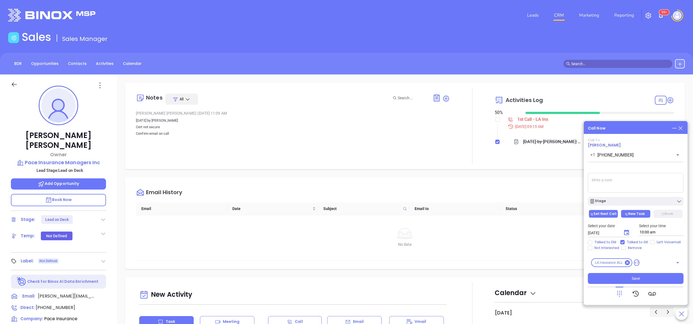
click at [638, 212] on button "New Task" at bounding box center [635, 214] width 29 height 8
click at [628, 283] on button "Save" at bounding box center [636, 278] width 96 height 11
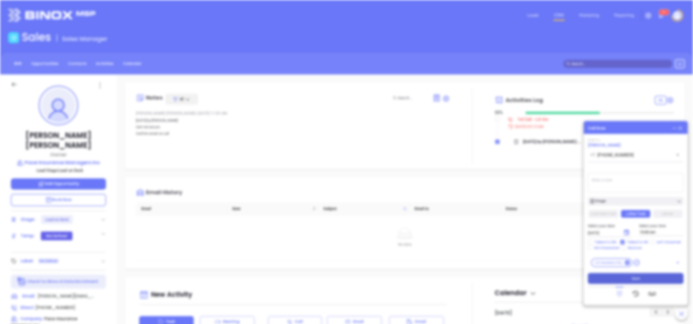
type input "[DATE]"
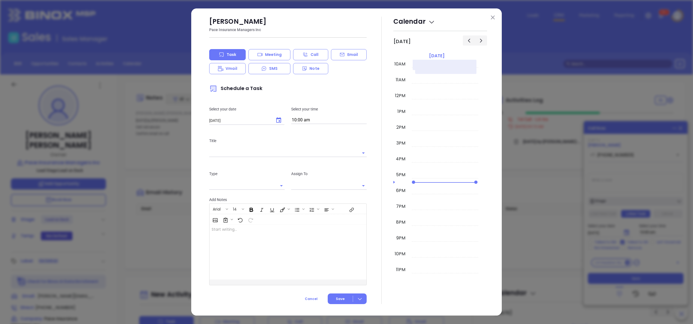
type input "[PERSON_NAME]"
click at [497, 15] on div "Jody Woodard Pace Insurance Managers Inc Task Meeting Call Email Vmail SMS Note…" at bounding box center [346, 161] width 311 height 307
click at [495, 16] on button at bounding box center [492, 17] width 7 height 7
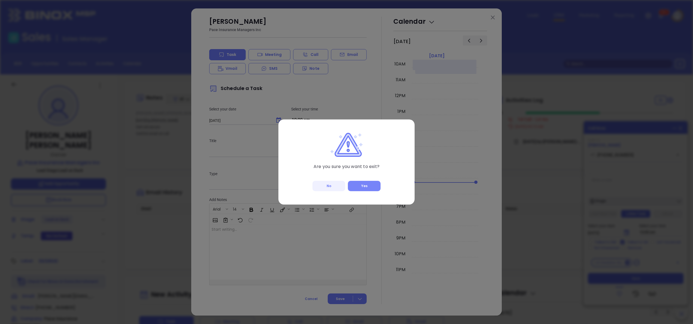
click at [359, 182] on button "Yes" at bounding box center [364, 186] width 33 height 10
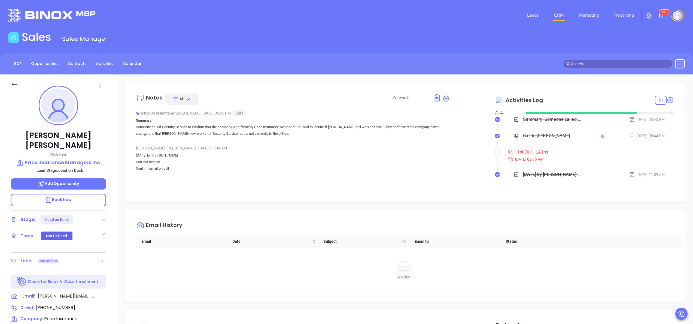
click at [495, 155] on div at bounding box center [497, 152] width 4 height 8
click at [495, 153] on input "checkbox" at bounding box center [497, 152] width 4 height 4
checkbox input "true"
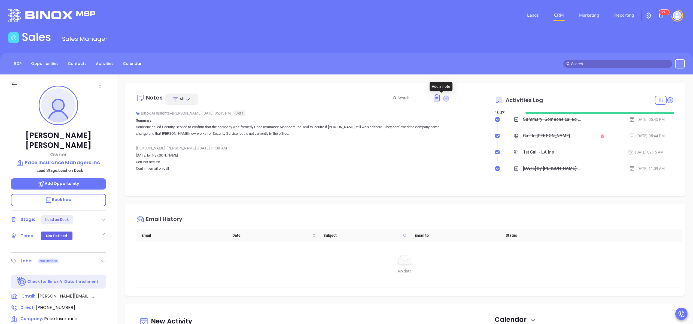
click at [443, 96] on icon at bounding box center [446, 98] width 6 height 6
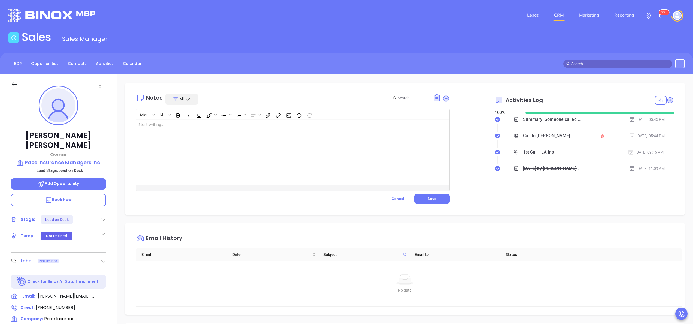
click at [246, 164] on div at bounding box center [281, 152] width 291 height 65
click at [426, 195] on button "Save" at bounding box center [431, 198] width 35 height 10
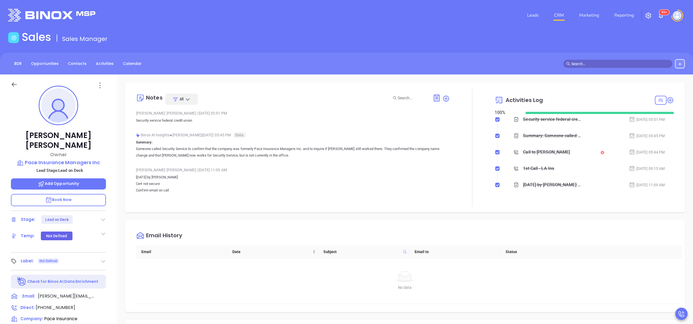
click at [104, 216] on div at bounding box center [103, 219] width 5 height 7
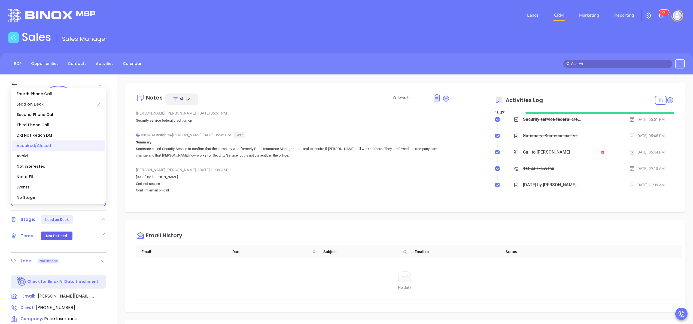
click at [50, 147] on div "Acquired/Closed" at bounding box center [58, 145] width 93 height 10
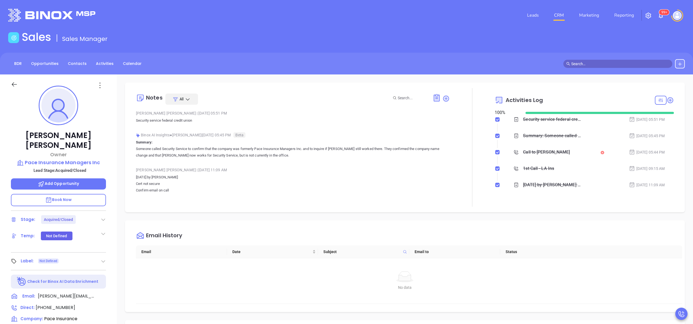
click at [469, 203] on div at bounding box center [472, 147] width 45 height 119
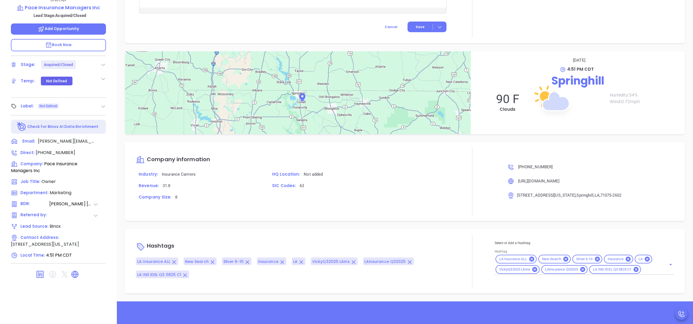
scroll to position [155, 0]
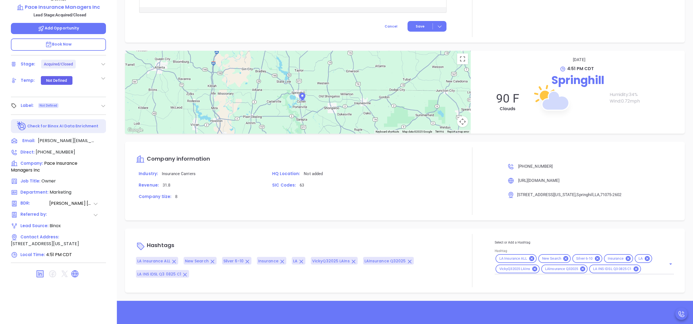
click at [665, 266] on div at bounding box center [669, 264] width 9 height 8
type input "acq"
click at [581, 284] on li "Acquired" at bounding box center [583, 282] width 177 height 10
type input "not"
click at [549, 292] on li "Not a fit" at bounding box center [583, 292] width 177 height 10
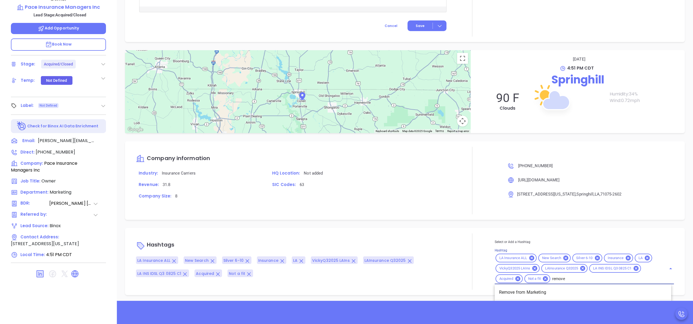
type input "remove f"
click at [532, 289] on li "Remove from Marketing" at bounding box center [583, 292] width 177 height 10
click at [436, 223] on div "Notes All Anabell Dominguez | Sep 18, 2025 05:51 PM Security service federal cr…" at bounding box center [405, 110] width 576 height 382
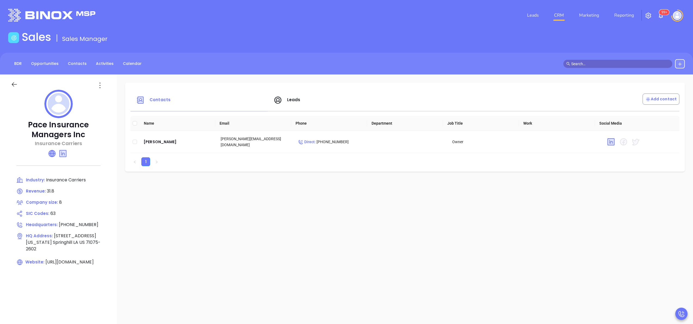
click at [50, 154] on icon at bounding box center [52, 153] width 7 height 7
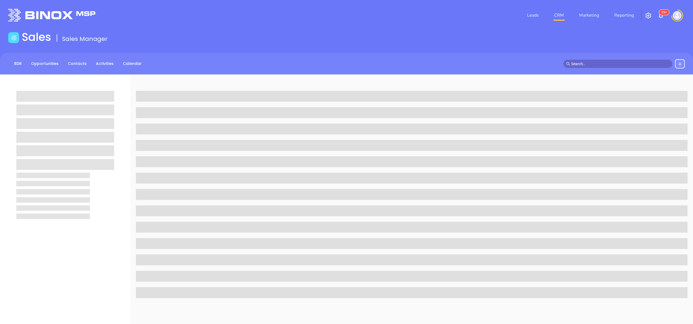
scroll to position [155, 0]
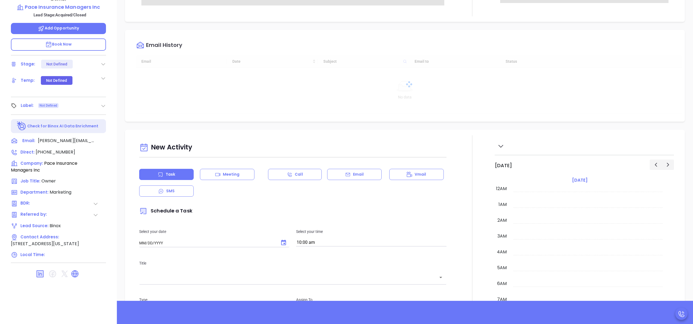
type input "[DATE]"
type input "[PERSON_NAME]"
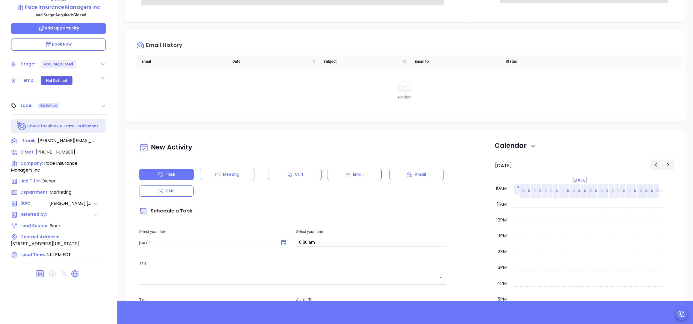
click at [474, 167] on div at bounding box center [472, 286] width 45 height 303
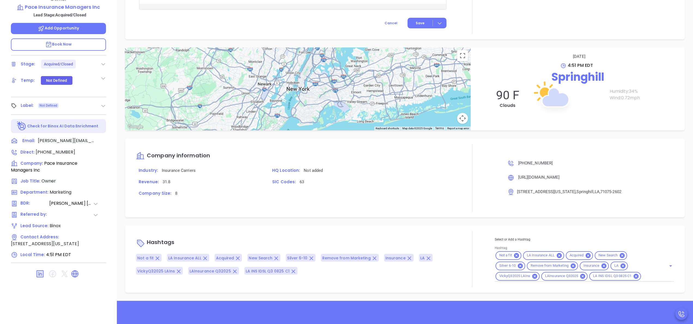
scroll to position [440, 0]
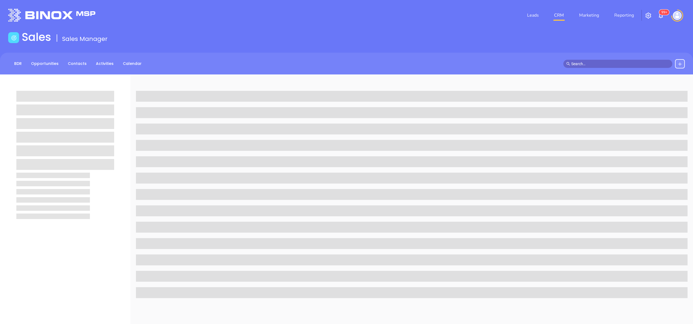
scroll to position [155, 0]
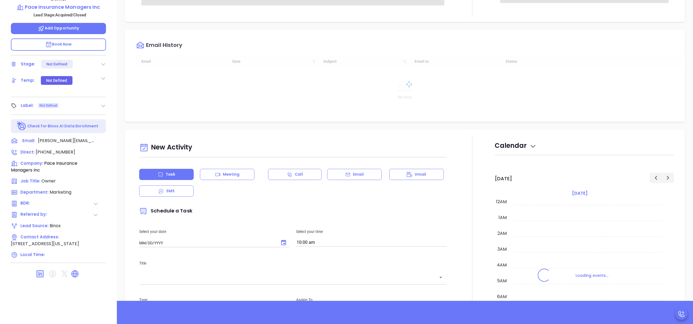
type input "[DATE]"
drag, startPoint x: 427, startPoint y: 247, endPoint x: 517, endPoint y: 227, distance: 92.2
click at [471, 204] on div at bounding box center [472, 286] width 45 height 303
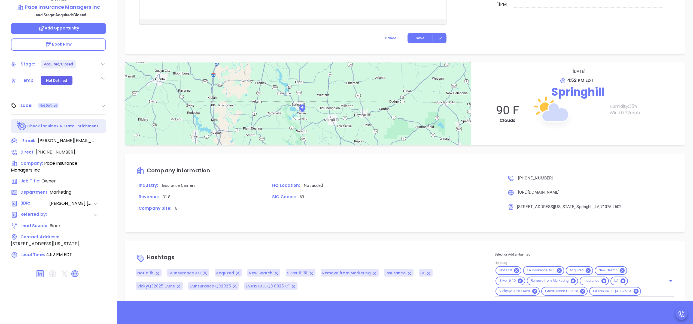
scroll to position [405, 0]
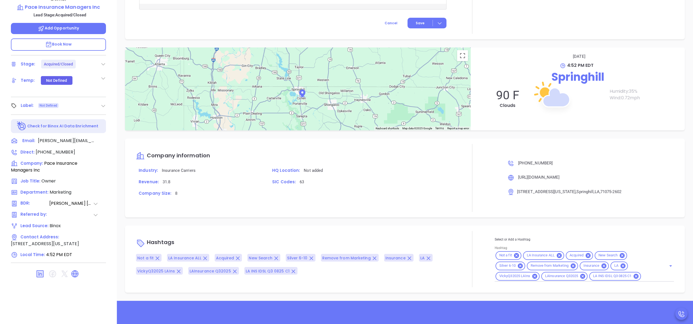
type input "[PERSON_NAME]"
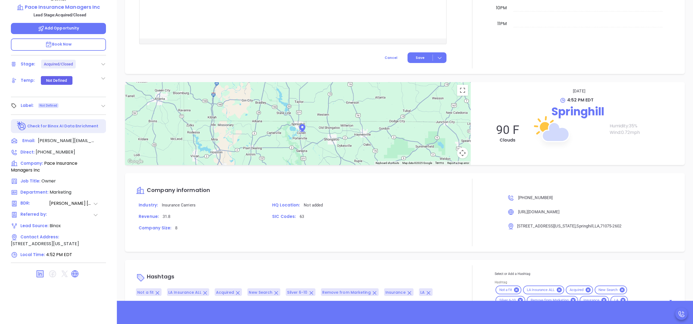
scroll to position [440, 0]
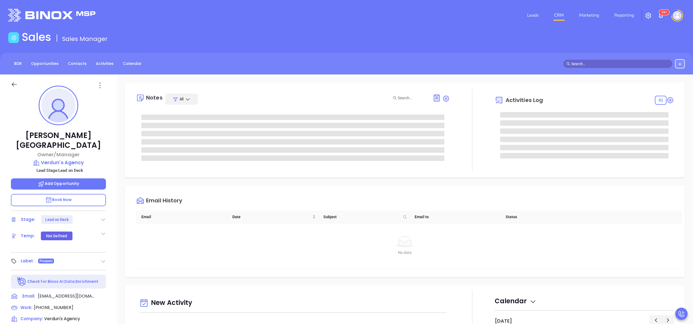
type input "[PERSON_NAME]"
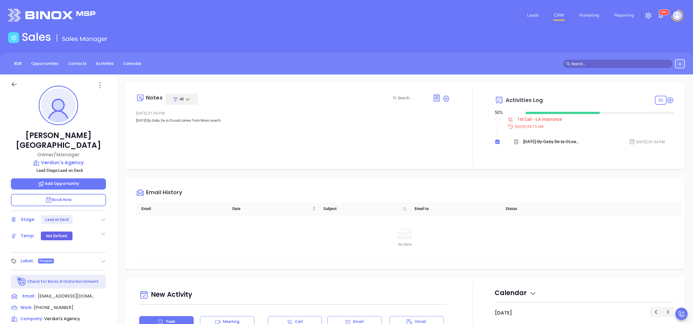
click at [111, 184] on div "[PERSON_NAME] Owner/Manager Verdun's Agency Lead Stage: Lead on Deck Add Opport…" at bounding box center [58, 276] width 117 height 405
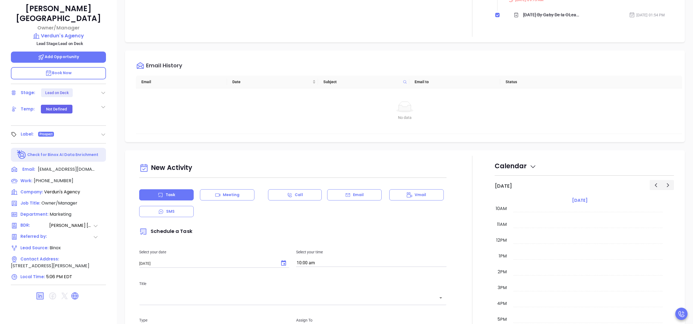
scroll to position [155, 0]
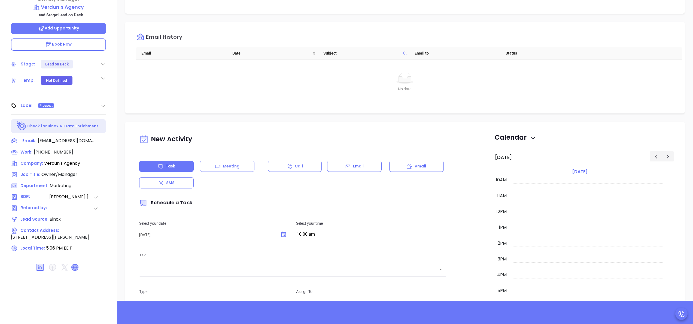
click at [74, 264] on icon at bounding box center [75, 267] width 7 height 7
click at [353, 164] on p "Email" at bounding box center [358, 166] width 11 height 6
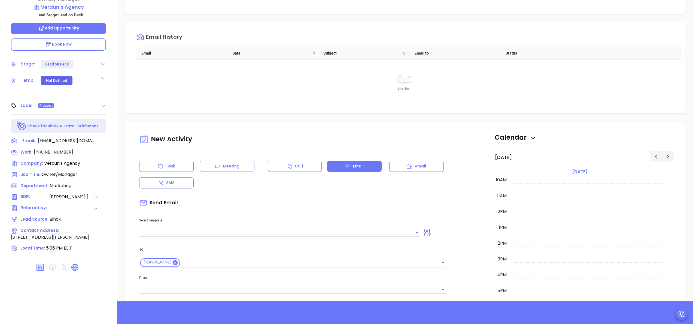
type input "[PERSON_NAME]"
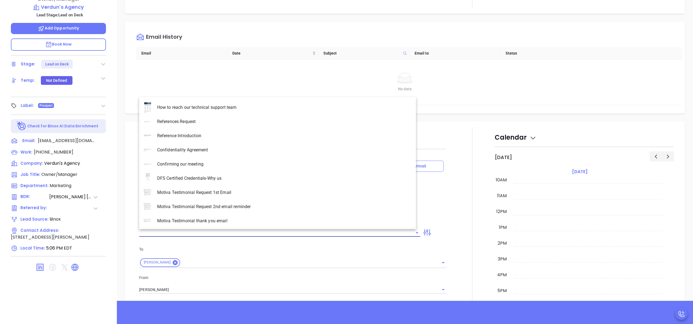
click at [264, 231] on input "text" at bounding box center [275, 232] width 273 height 8
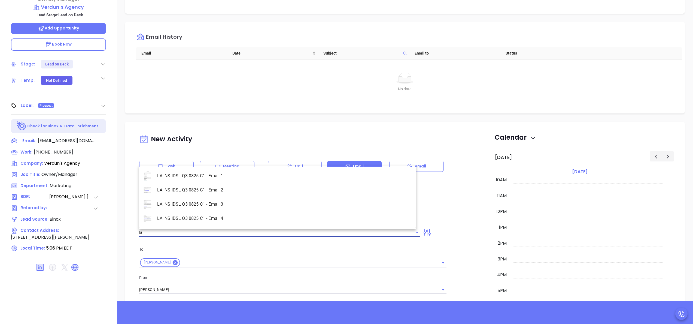
click at [219, 191] on li "LA INS IDSL Q3 0825 C1 - Email 2" at bounding box center [277, 190] width 277 height 14
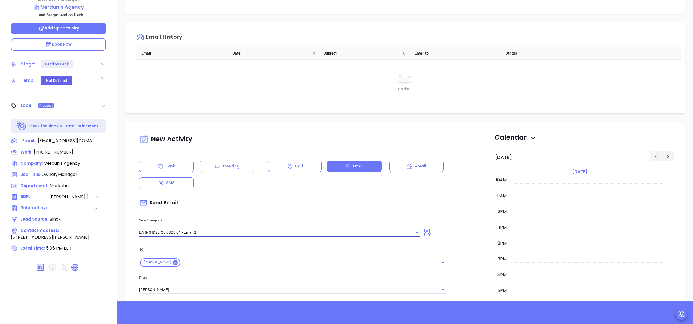
type input "LA INS IDSL Q3 0825 C1 - Email 2"
type input "February is coming fast—will Verdun's Agency be compliant?"
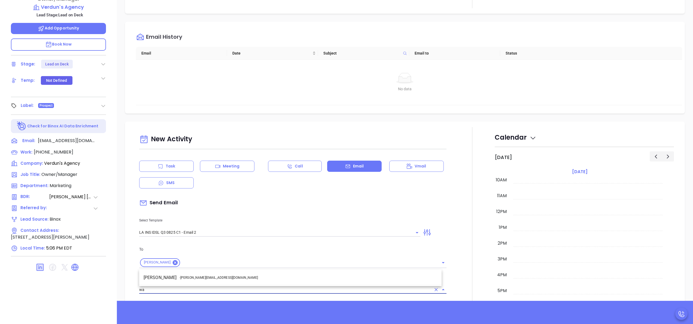
click at [201, 273] on li "Walter Contreras - [EMAIL_ADDRESS][DOMAIN_NAME]" at bounding box center [290, 278] width 302 height 10
type input "[PERSON_NAME]"
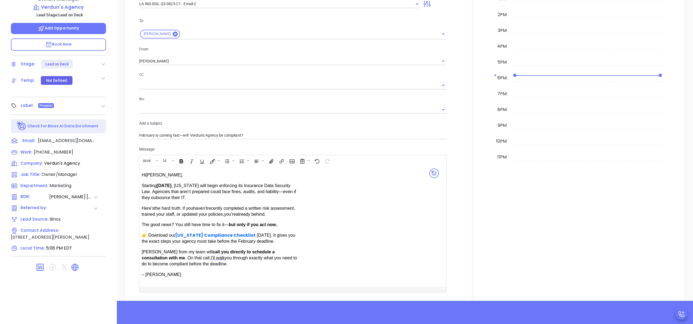
scroll to position [262, 0]
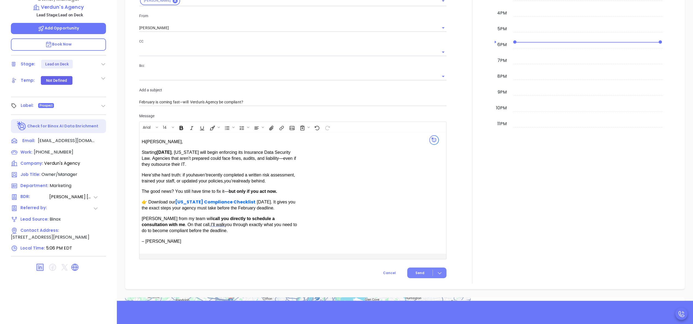
click at [417, 269] on button "Send" at bounding box center [426, 272] width 39 height 11
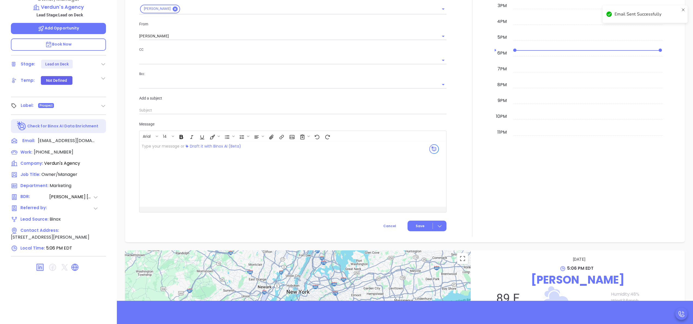
scroll to position [270, 0]
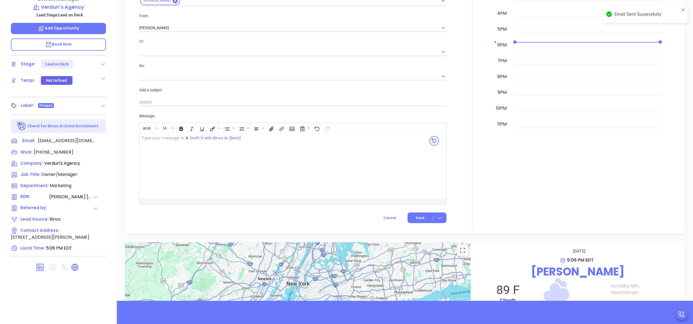
click at [474, 189] on div at bounding box center [472, 46] width 45 height 363
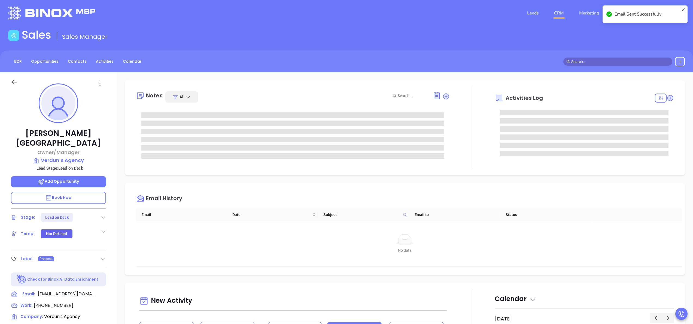
scroll to position [0, 0]
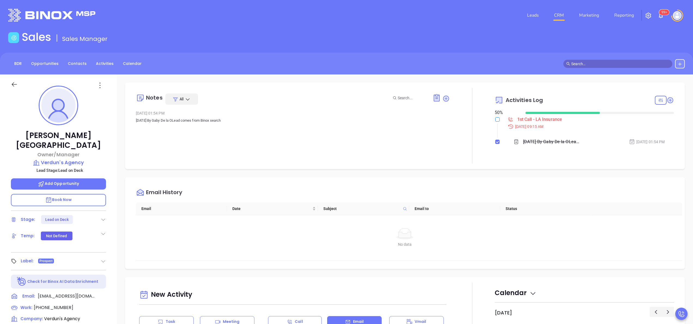
click at [495, 118] on input "checkbox" at bounding box center [497, 119] width 4 height 4
checkbox input "true"
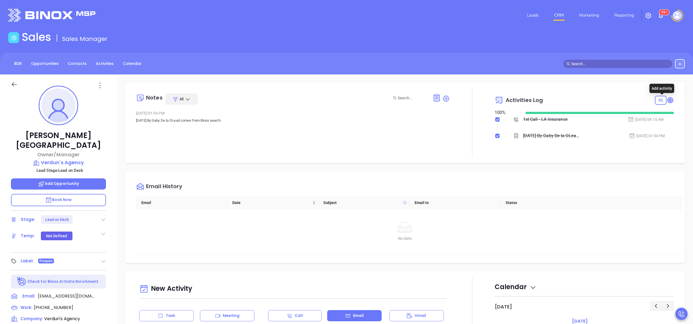
click at [668, 98] on icon at bounding box center [670, 99] width 5 height 5
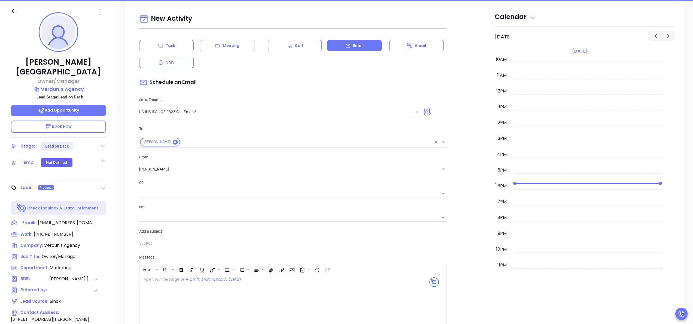
scroll to position [74, 0]
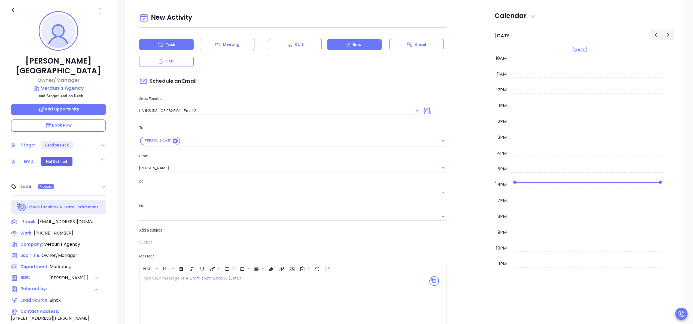
click at [177, 47] on div "Task" at bounding box center [166, 44] width 55 height 11
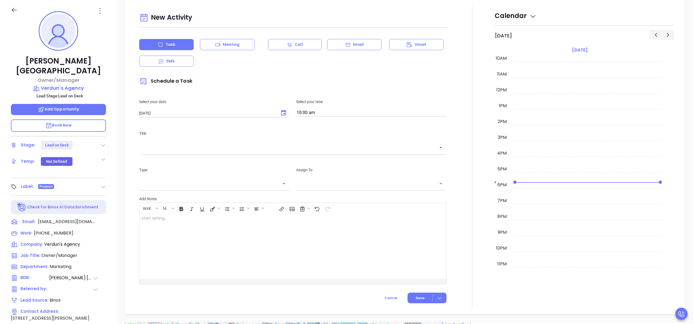
type input "[PERSON_NAME]"
click at [339, 113] on input "10:00 am" at bounding box center [371, 113] width 150 height 8
click at [324, 133] on button "9:30 am" at bounding box center [338, 134] width 84 height 12
type input "9:30 am"
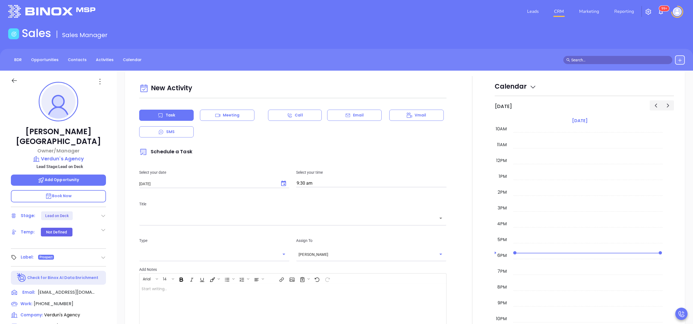
scroll to position [0, 0]
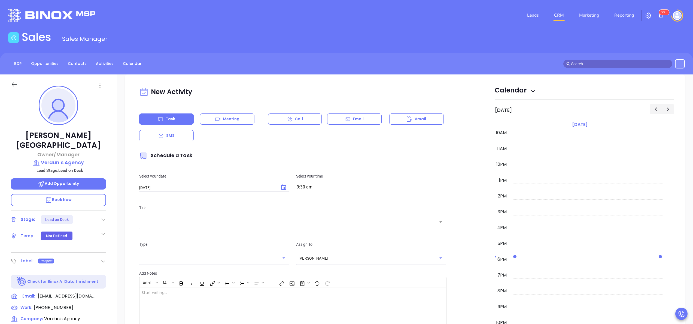
click at [337, 226] on div "​" at bounding box center [292, 222] width 307 height 12
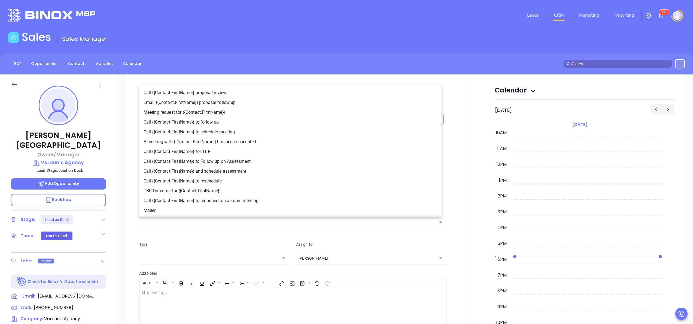
click at [235, 120] on li "Call {{Contact.FirstName}} to follow up" at bounding box center [290, 122] width 302 height 10
type input "Call [PERSON_NAME] to follow up"
type input "Call"
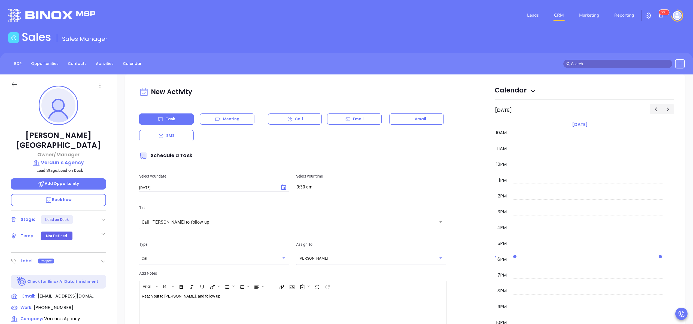
click at [460, 202] on div at bounding box center [472, 233] width 45 height 307
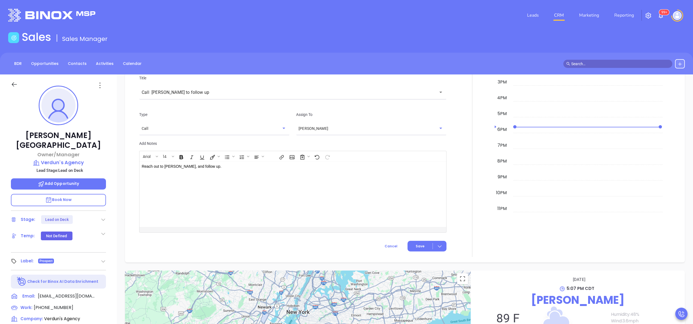
scroll to position [393, 0]
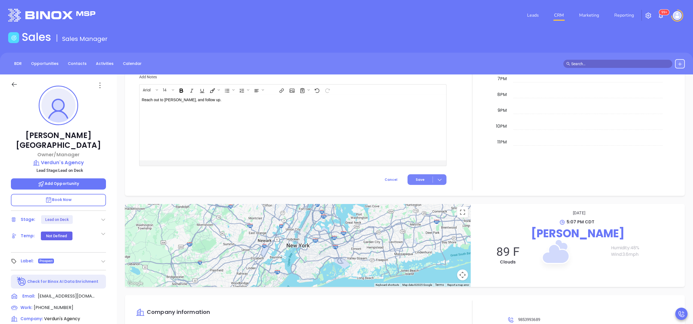
click at [420, 179] on button "Save" at bounding box center [427, 179] width 39 height 11
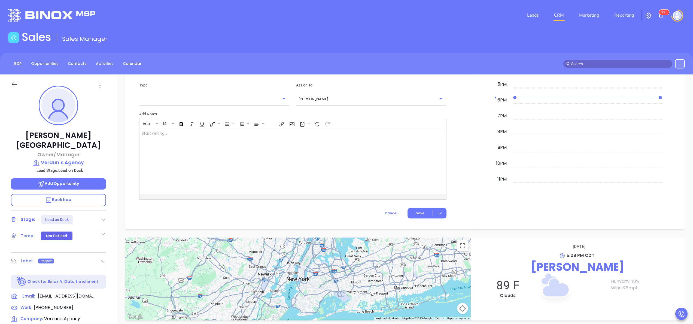
scroll to position [440, 0]
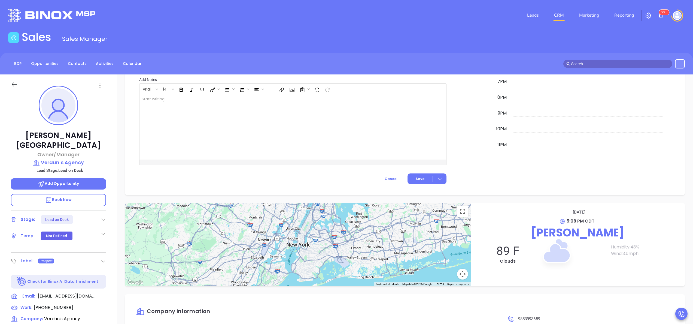
click at [488, 134] on div at bounding box center [472, 37] width 45 height 303
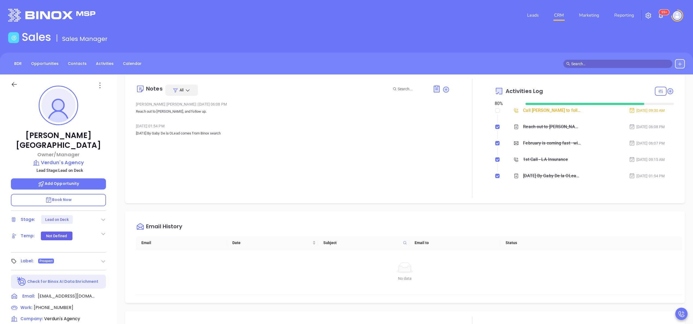
scroll to position [0, 0]
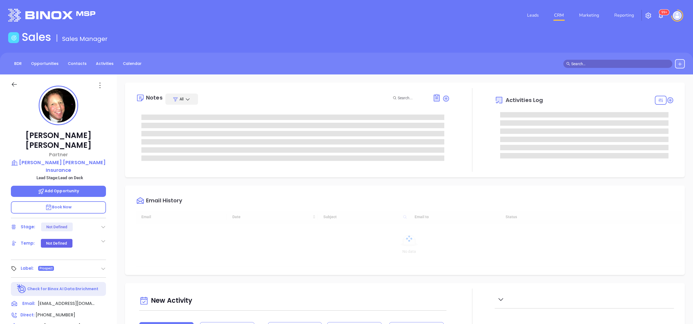
type input "10:00 am"
type input "[DATE]"
type input "[PERSON_NAME]"
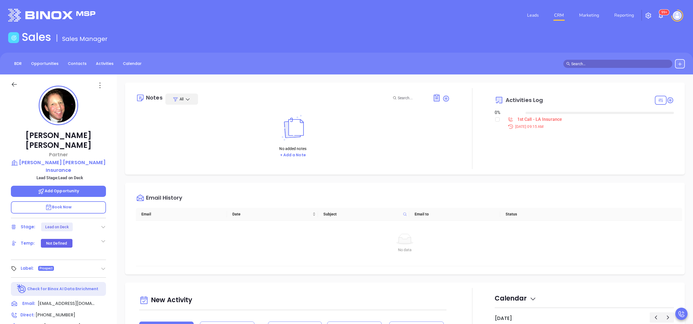
scroll to position [158, 0]
click at [113, 232] on div "[PERSON_NAME] Partner [PERSON_NAME] [PERSON_NAME] Insurance Lead Stage: Lead on…" at bounding box center [58, 276] width 117 height 405
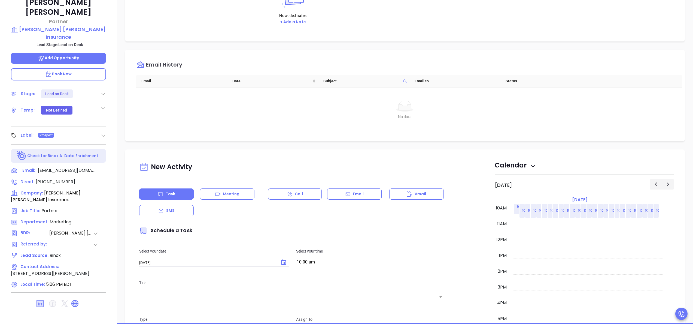
scroll to position [134, 0]
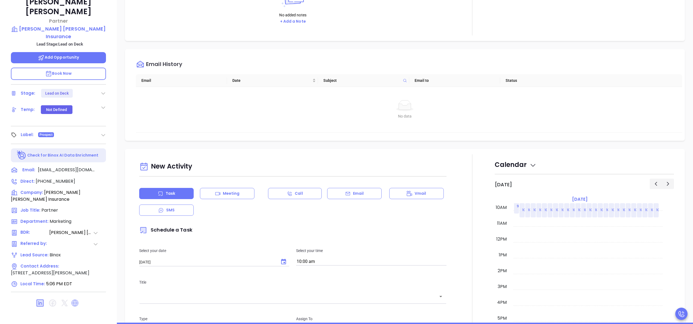
click at [74, 299] on icon at bounding box center [74, 302] width 7 height 7
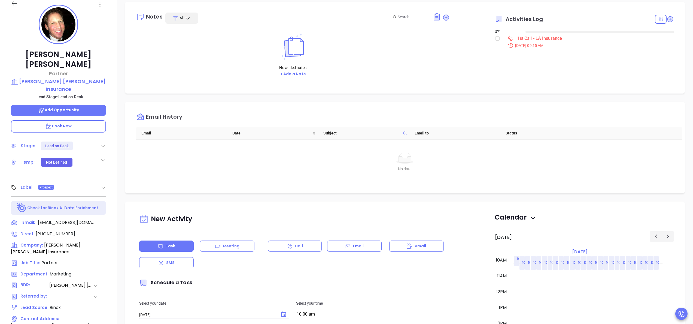
scroll to position [0, 0]
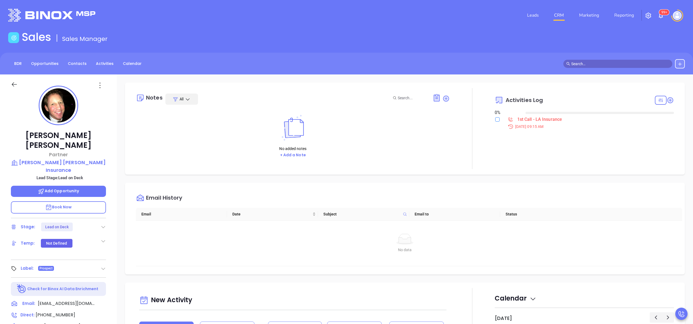
click at [495, 117] on input "checkbox" at bounding box center [497, 119] width 4 height 4
checkbox input "true"
click at [444, 97] on icon at bounding box center [446, 98] width 5 height 5
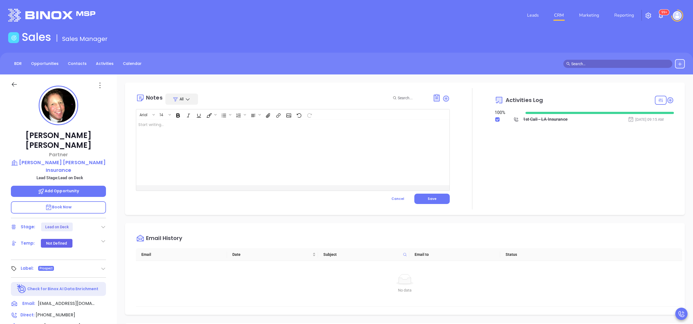
click at [247, 154] on div at bounding box center [281, 152] width 291 height 65
click at [430, 200] on span "Save" at bounding box center [432, 198] width 9 height 5
click at [495, 169] on div "Activities Log 100 % 1st Call - LA Insurance [DATE] 09:15 AM" at bounding box center [584, 148] width 179 height 121
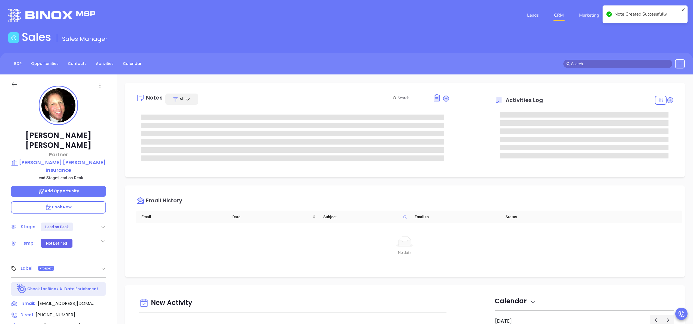
click at [495, 161] on div "Activities Log" at bounding box center [584, 130] width 179 height 84
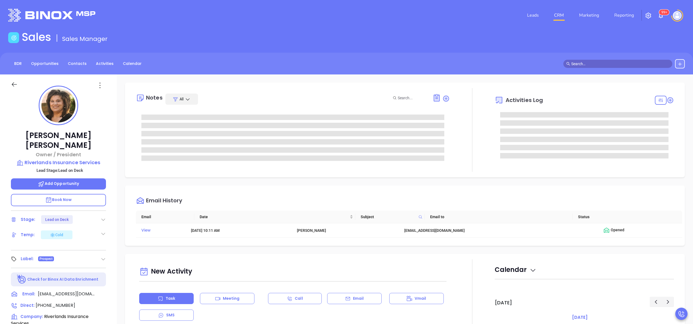
scroll to position [158, 0]
type input "[PERSON_NAME]"
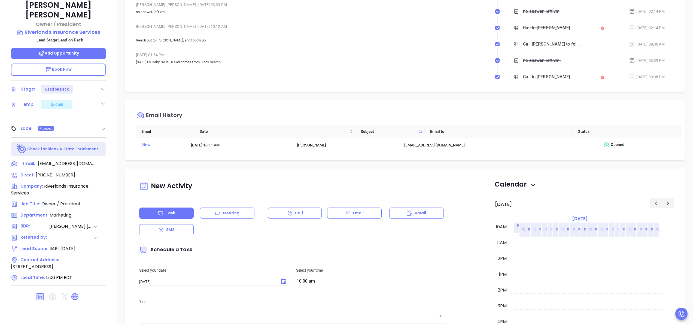
scroll to position [155, 0]
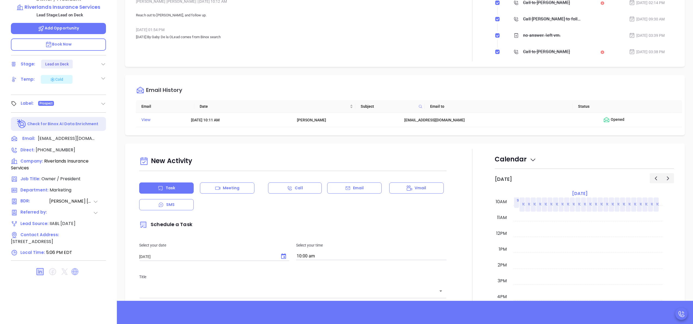
click at [72, 268] on icon at bounding box center [74, 271] width 7 height 7
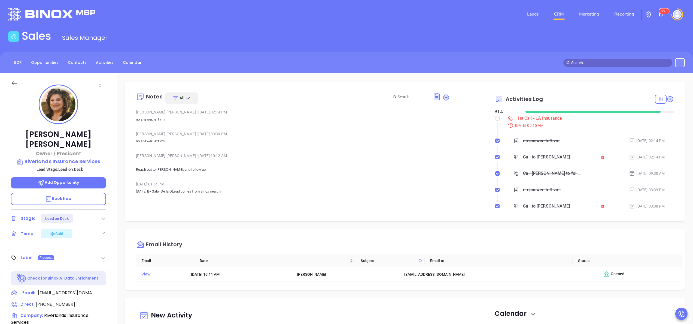
scroll to position [0, 0]
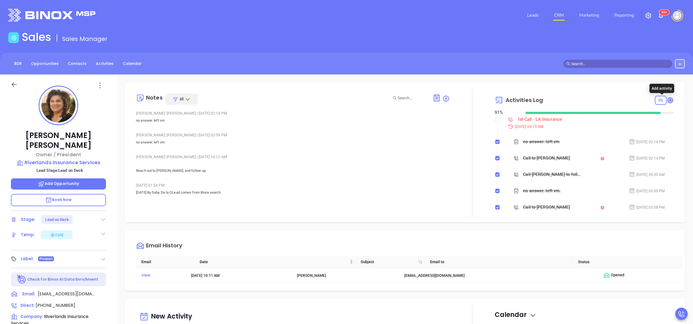
click at [668, 99] on icon at bounding box center [670, 99] width 5 height 5
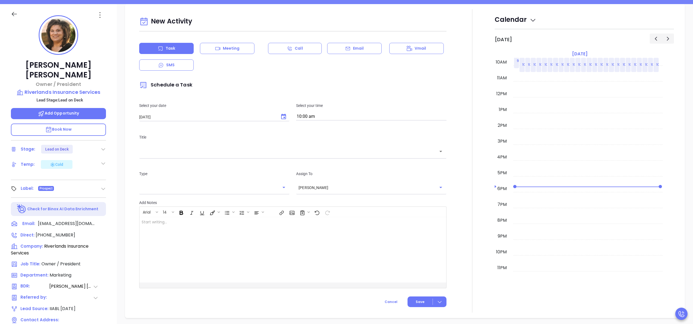
scroll to position [74, 0]
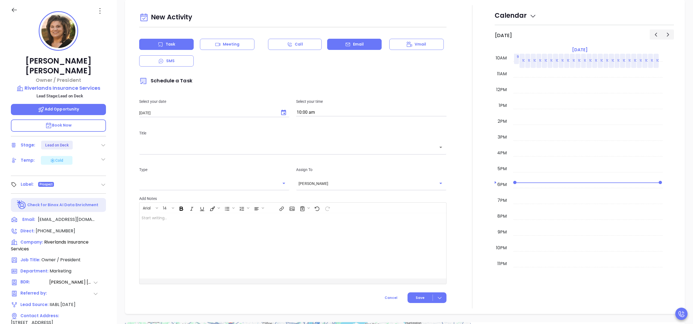
click at [345, 42] on icon at bounding box center [347, 44] width 5 height 5
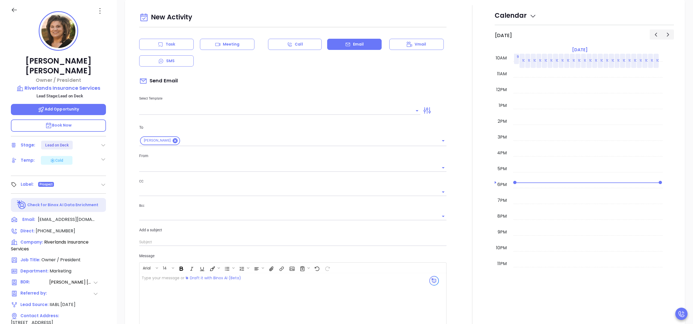
type input "[PERSON_NAME]"
click at [258, 106] on div at bounding box center [279, 110] width 281 height 9
click at [229, 140] on li "LA INS IDSL Q3 0825 C1 - Email 2" at bounding box center [277, 140] width 277 height 14
type input "LA INS IDSL Q3 0825 C1 - Email 2"
type input "February is coming fast—will Riverlands Insurance Services be compliant?"
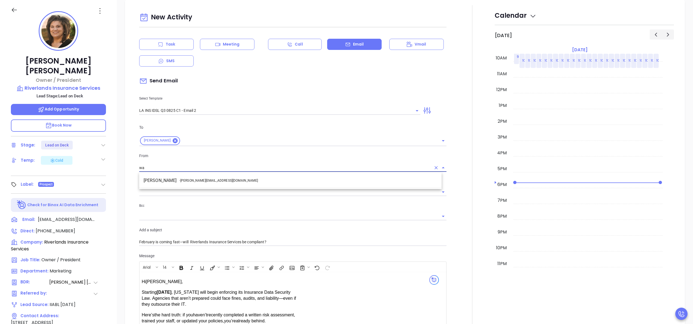
click at [230, 183] on li "Walter Contreras - walter@motiva.net" at bounding box center [290, 180] width 302 height 10
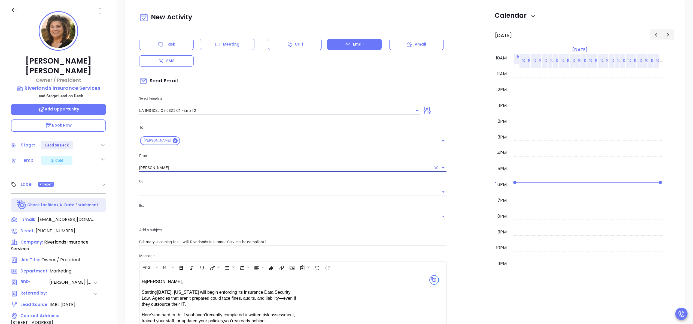
type input "[PERSON_NAME]"
click at [459, 220] on div at bounding box center [472, 214] width 45 height 418
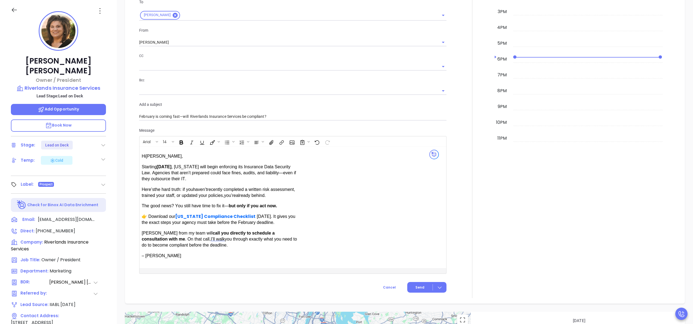
scroll to position [421, 0]
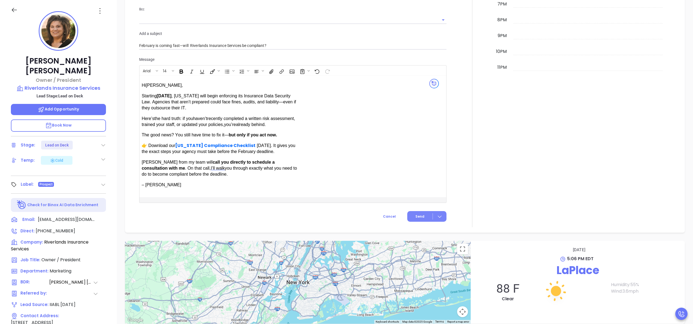
click at [422, 215] on button "Send" at bounding box center [426, 216] width 39 height 11
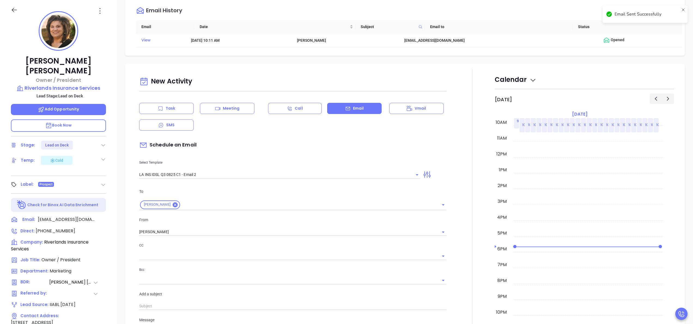
scroll to position [114, 0]
click at [166, 113] on div "Task" at bounding box center [166, 109] width 55 height 11
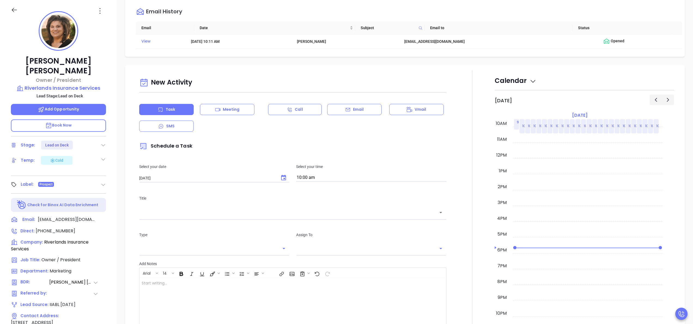
type input "[PERSON_NAME]"
click at [320, 178] on input "10:00 am" at bounding box center [371, 178] width 150 height 8
click at [307, 199] on button "9:30 am" at bounding box center [338, 199] width 84 height 12
type input "9:30 am"
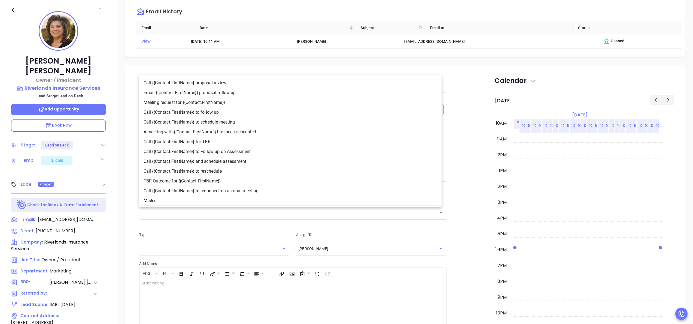
click at [271, 213] on input "text" at bounding box center [289, 212] width 294 height 6
click at [215, 112] on li "Call {{Contact.FirstName}} to follow up" at bounding box center [290, 112] width 302 height 10
type input "Call Donna Rollo to follow up"
type input "Call"
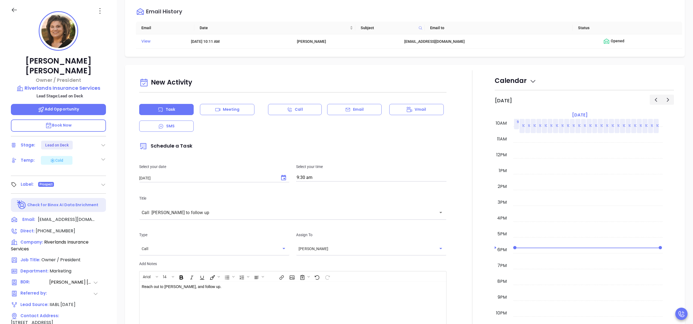
click at [462, 223] on div at bounding box center [472, 223] width 45 height 307
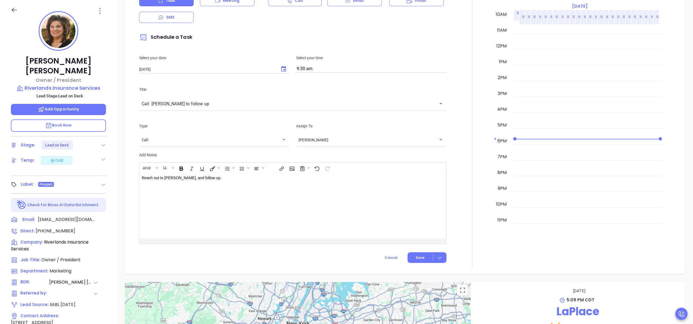
scroll to position [268, 0]
click at [416, 258] on span "Save" at bounding box center [420, 257] width 9 height 5
click at [497, 221] on div "11pm" at bounding box center [502, 219] width 11 height 7
click at [482, 216] on div at bounding box center [472, 114] width 45 height 307
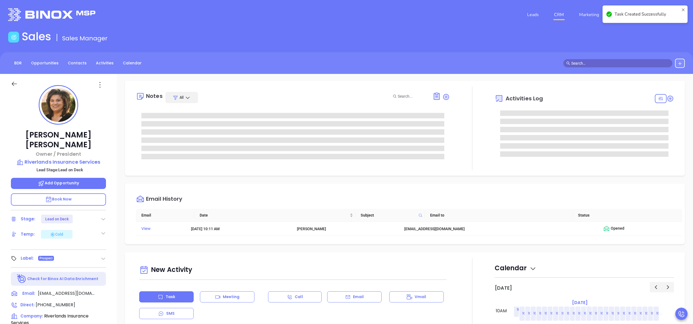
scroll to position [0, 0]
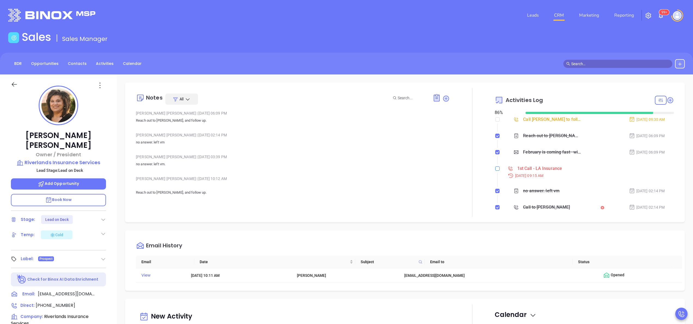
click at [495, 169] on input "checkbox" at bounding box center [497, 168] width 4 height 4
checkbox input "true"
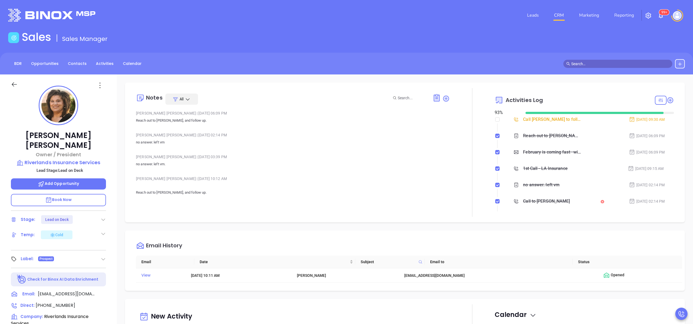
click at [103, 217] on icon at bounding box center [103, 219] width 5 height 5
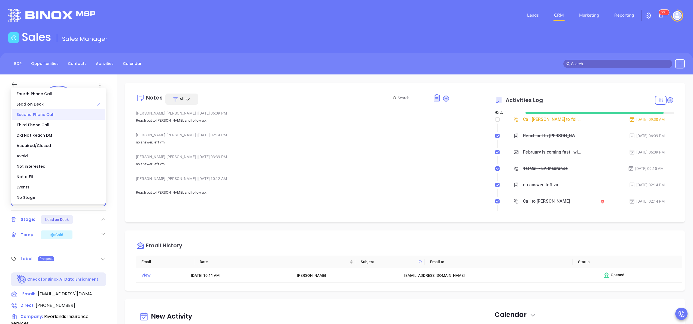
click at [52, 115] on div "Second Phone Call" at bounding box center [58, 114] width 93 height 10
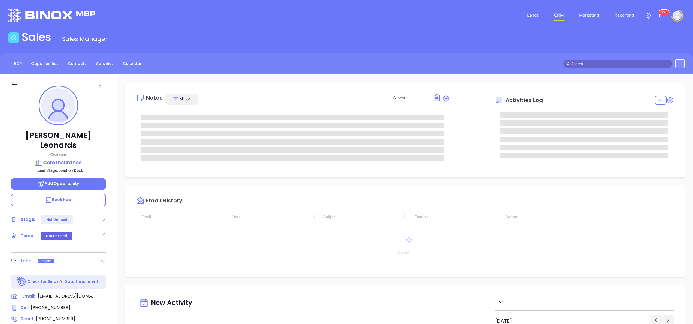
scroll to position [158, 0]
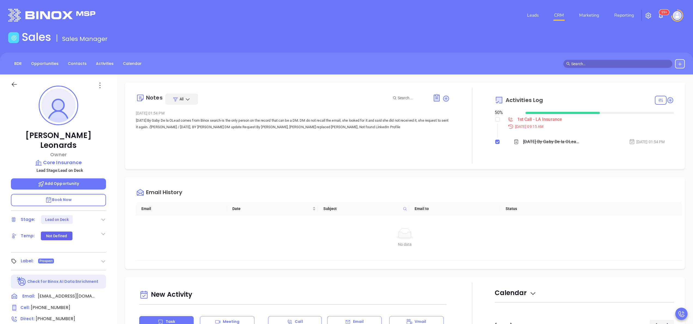
type input "[PERSON_NAME]"
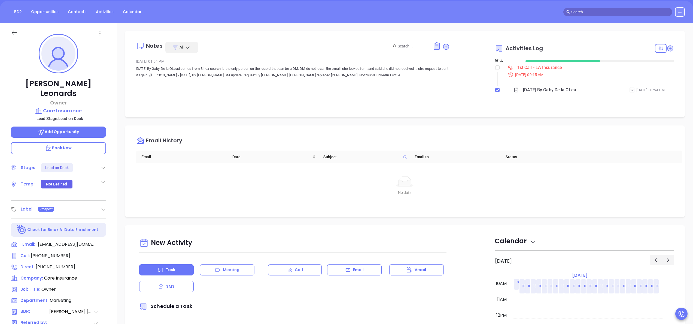
scroll to position [155, 0]
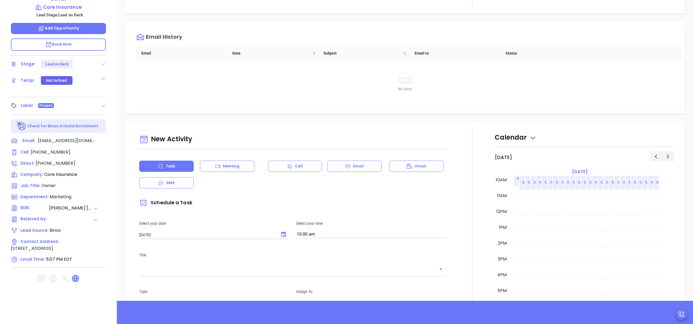
click at [75, 276] on icon at bounding box center [75, 278] width 7 height 7
click at [450, 135] on div at bounding box center [472, 278] width 45 height 303
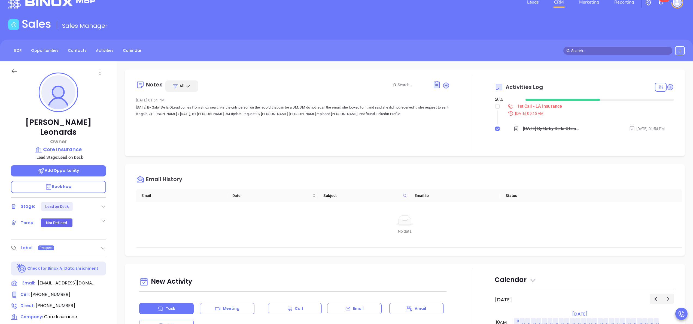
scroll to position [3, 0]
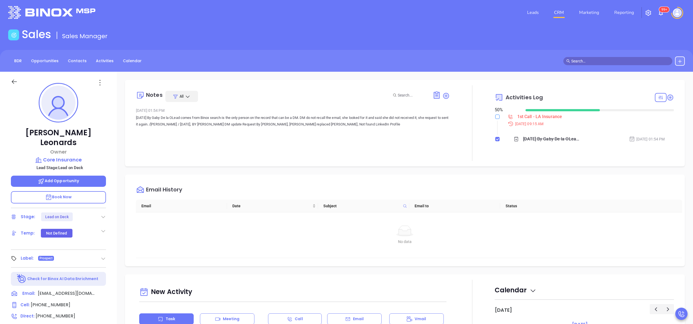
click at [495, 117] on input "checkbox" at bounding box center [497, 116] width 4 height 4
checkbox input "true"
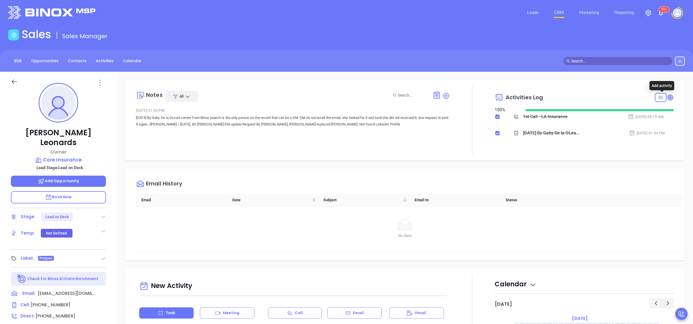
click at [668, 99] on icon at bounding box center [670, 97] width 5 height 5
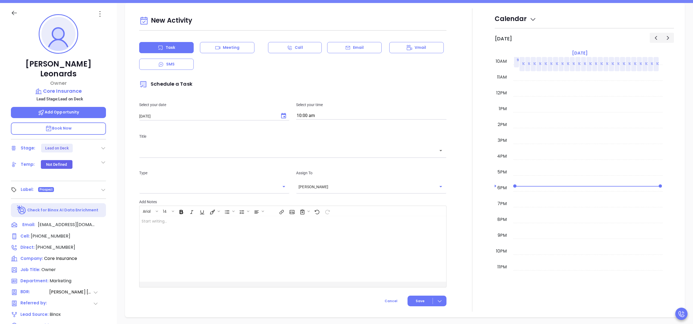
scroll to position [74, 0]
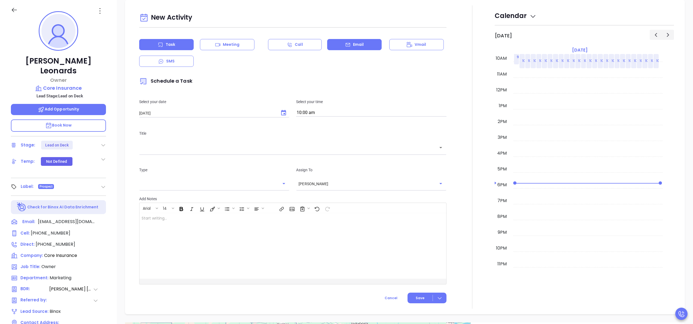
click at [346, 44] on icon at bounding box center [348, 45] width 4 height 4
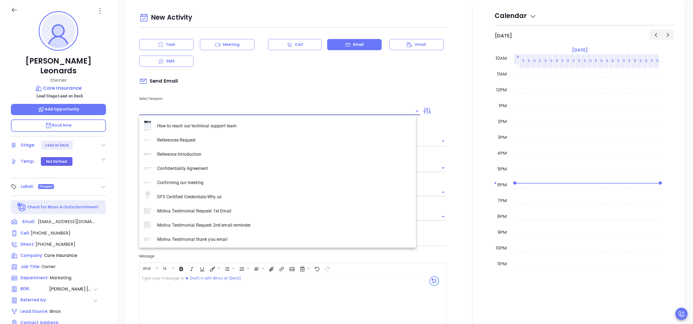
type input "[PERSON_NAME]"
click at [222, 111] on input "text" at bounding box center [275, 111] width 273 height 8
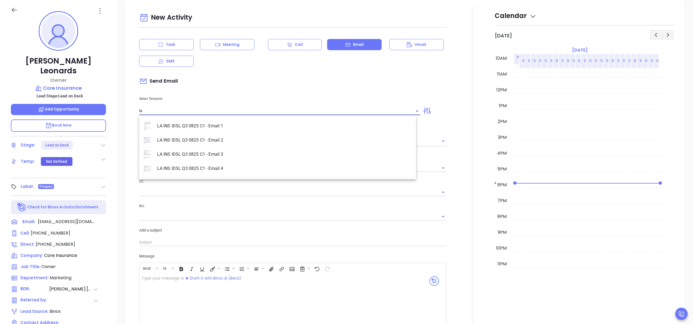
click at [228, 136] on li "LA INS IDSL Q3 0825 C1 - Email 2" at bounding box center [277, 140] width 277 height 14
type input "LA INS IDSL Q3 0825 C1 - Email 2"
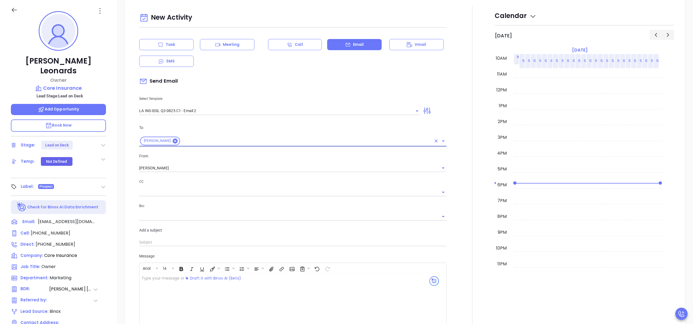
type input "February is coming fast—will Core Insurance be compliant?"
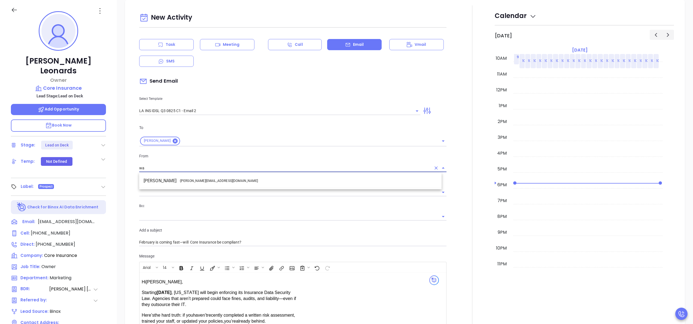
click at [245, 179] on li "Walter Contreras - [EMAIL_ADDRESS][DOMAIN_NAME]" at bounding box center [290, 181] width 302 height 10
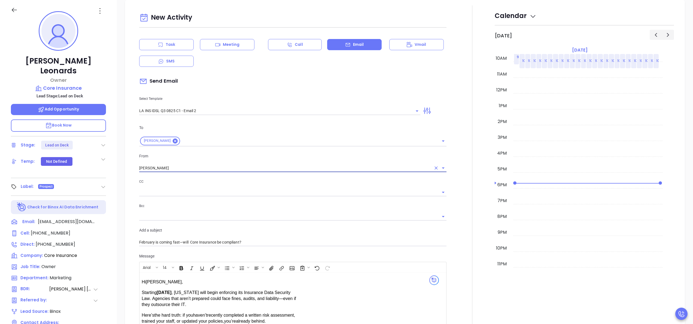
type input "[PERSON_NAME]"
click at [456, 217] on div at bounding box center [472, 214] width 45 height 418
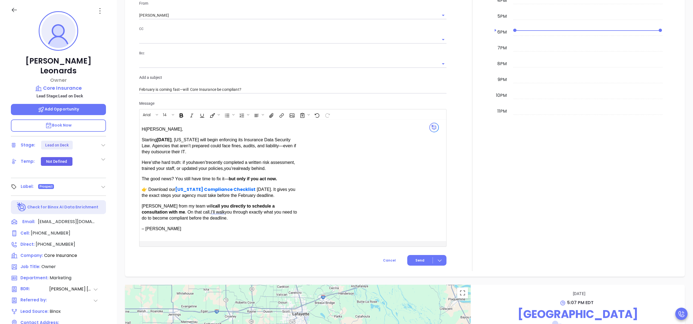
scroll to position [371, 0]
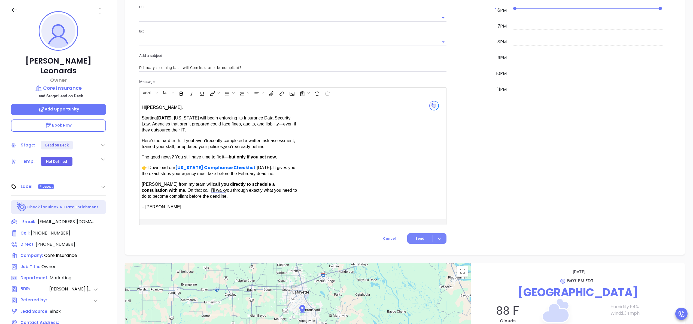
click at [413, 234] on button "Send" at bounding box center [426, 238] width 39 height 11
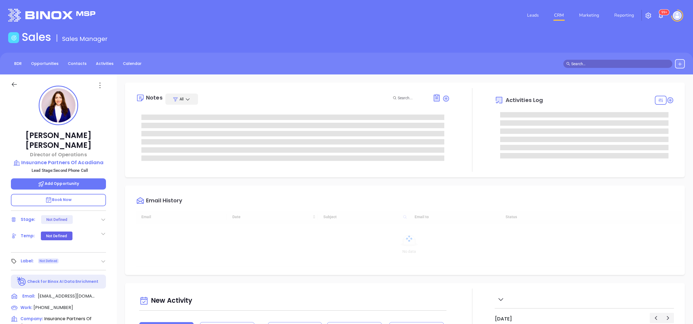
type input "[DATE]"
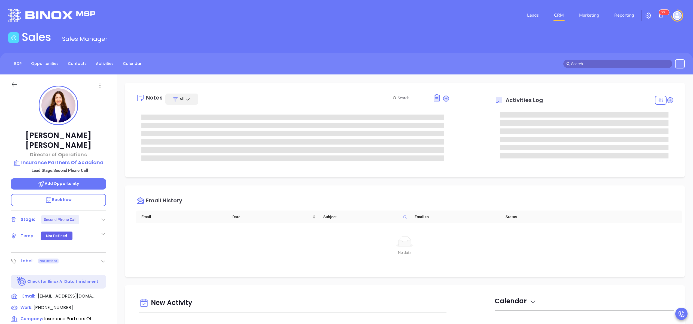
scroll to position [158, 0]
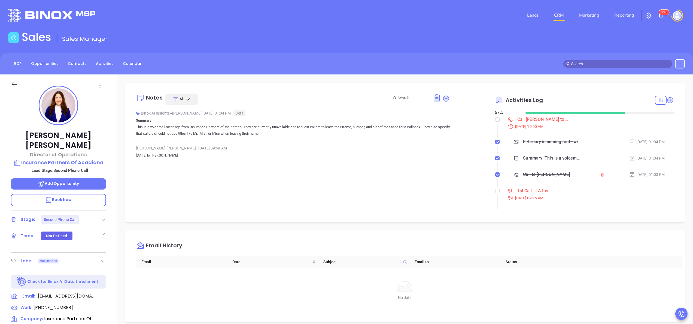
type input "[PERSON_NAME]"
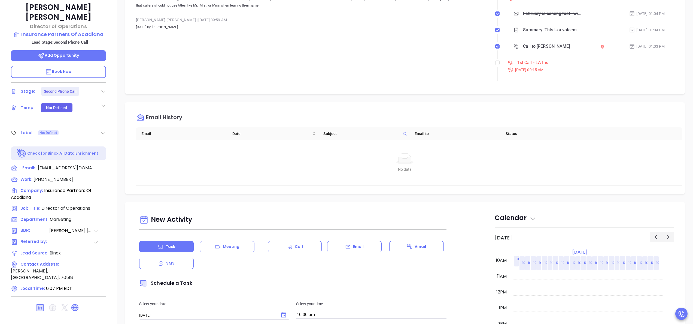
scroll to position [155, 0]
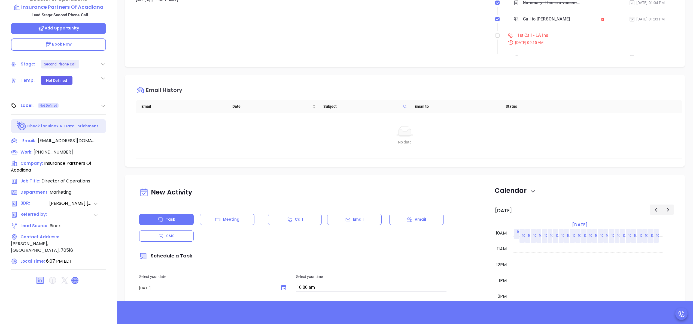
click at [73, 277] on icon at bounding box center [75, 280] width 7 height 7
click at [460, 69] on div "Notes All Binox AI Insights ● [PERSON_NAME] | [DATE] 01:04 PM Beta Summary: Thi…" at bounding box center [405, 110] width 576 height 382
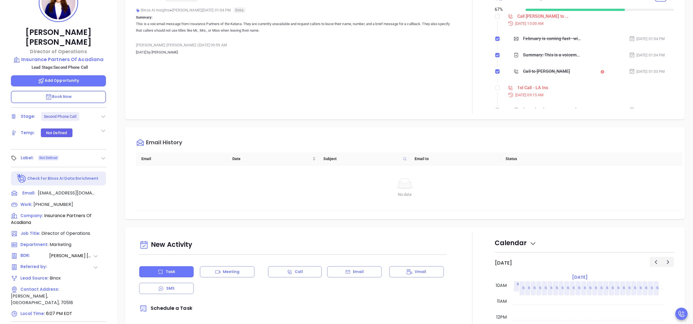
scroll to position [25, 0]
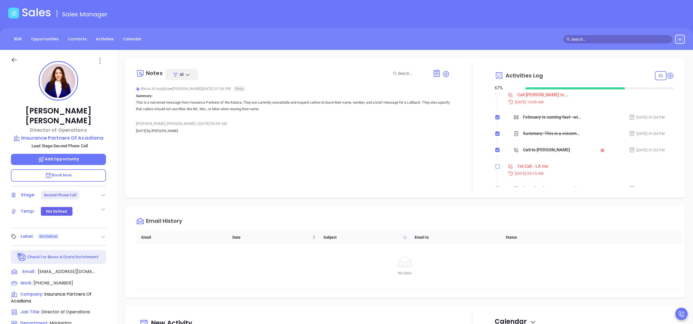
click at [495, 166] on input "checkbox" at bounding box center [497, 166] width 4 height 4
checkbox input "true"
click at [525, 95] on div "Call [PERSON_NAME] to follow up" at bounding box center [543, 95] width 52 height 8
click at [469, 123] on div at bounding box center [472, 127] width 45 height 129
click at [495, 96] on input "checkbox" at bounding box center [497, 95] width 4 height 4
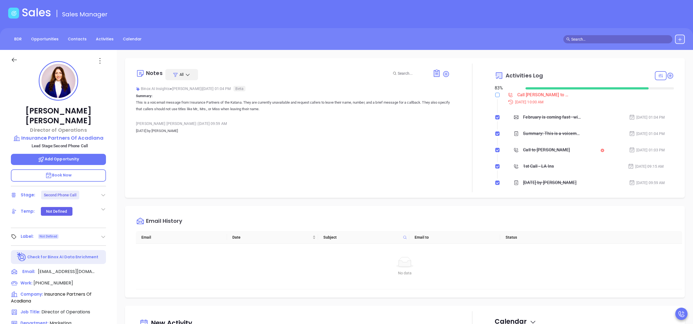
checkbox input "true"
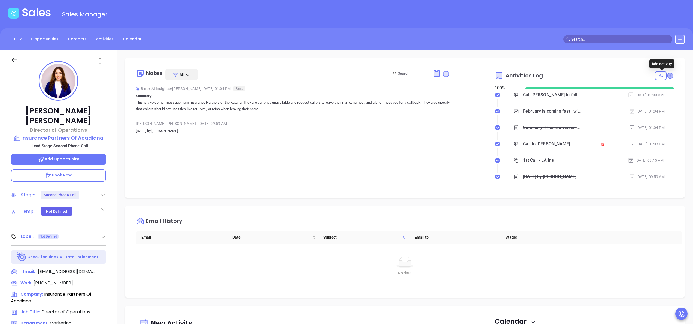
click at [668, 77] on icon at bounding box center [670, 75] width 5 height 5
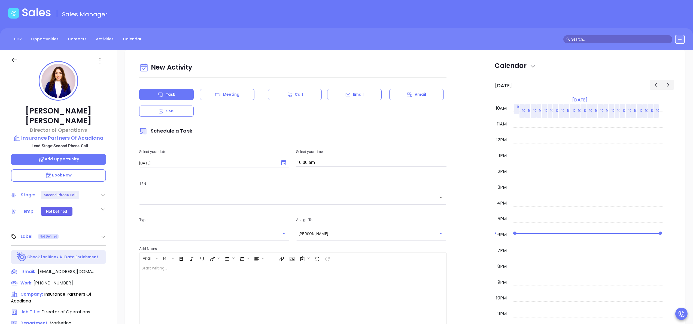
scroll to position [74, 0]
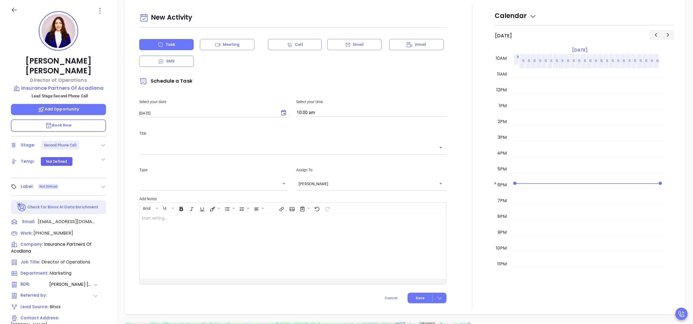
click at [338, 111] on input "10:00 am" at bounding box center [371, 113] width 150 height 8
click at [312, 135] on button "9:30 am" at bounding box center [338, 134] width 84 height 12
type input "9:30 am"
click at [289, 149] on input "text" at bounding box center [289, 147] width 294 height 6
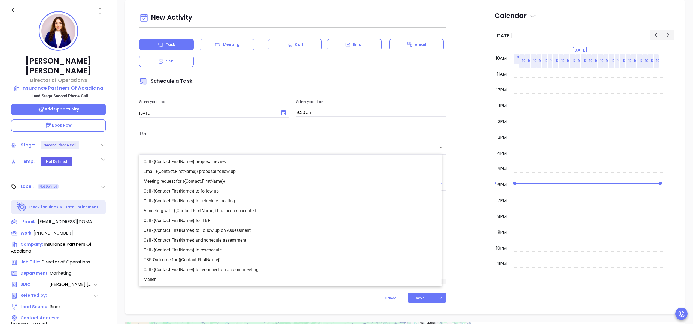
click at [232, 189] on li "Call {{Contact.FirstName}} to follow up" at bounding box center [290, 191] width 302 height 10
type input "Call [PERSON_NAME] to follow up"
type input "Call"
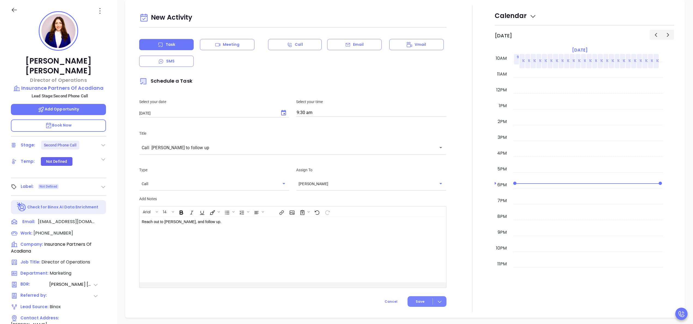
click at [408, 300] on button "Save" at bounding box center [427, 301] width 39 height 11
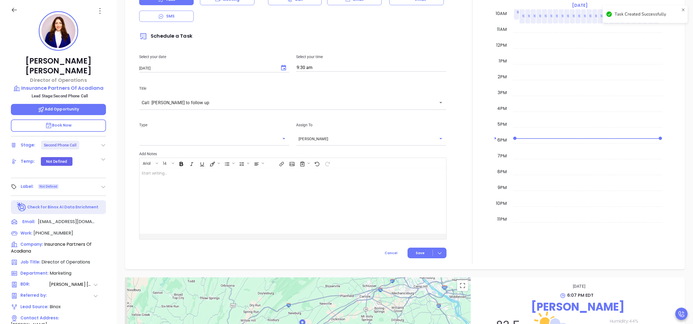
scroll to position [211, 0]
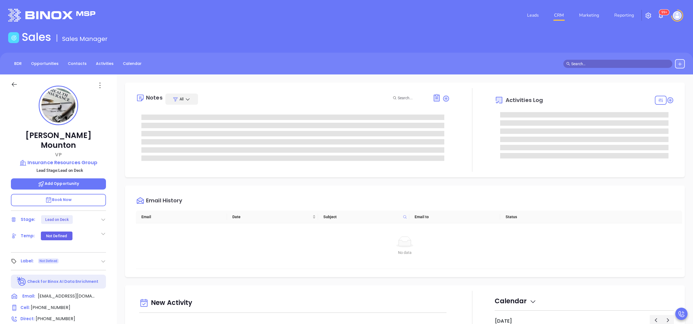
type input "[PERSON_NAME]"
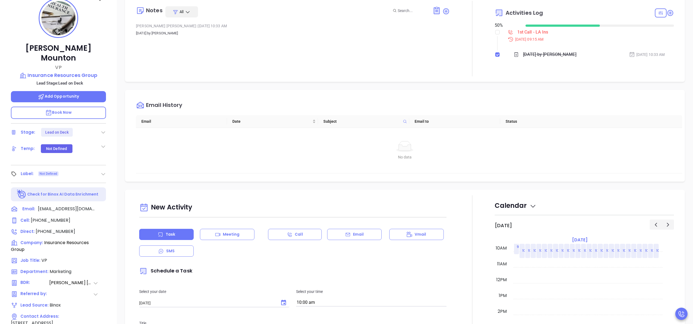
click at [115, 179] on div "[PERSON_NAME] VP Insurance Resources Group Lead Stage: Lead on Deck Add Opportu…" at bounding box center [58, 189] width 117 height 405
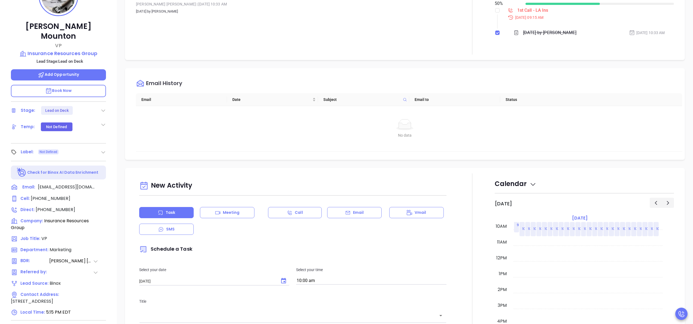
scroll to position [155, 0]
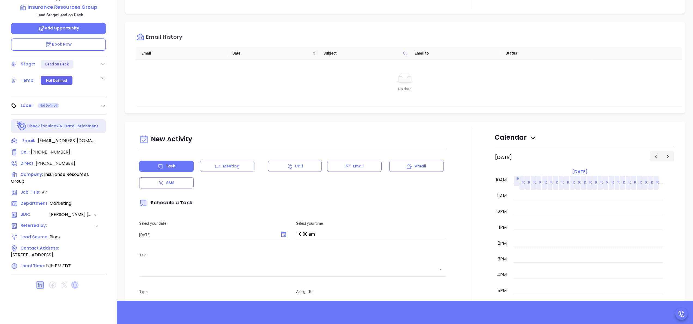
click at [76, 281] on icon at bounding box center [74, 284] width 7 height 7
click at [353, 166] on p "Email" at bounding box center [358, 166] width 11 height 6
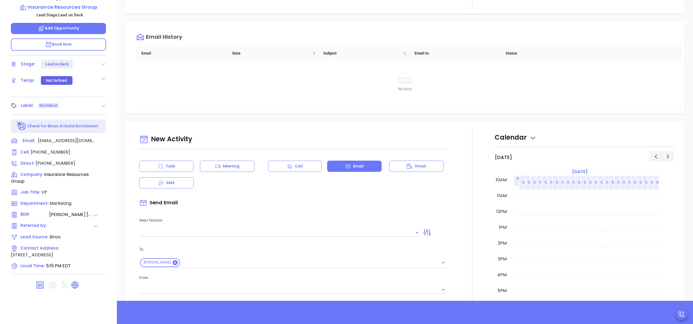
type input "[PERSON_NAME]"
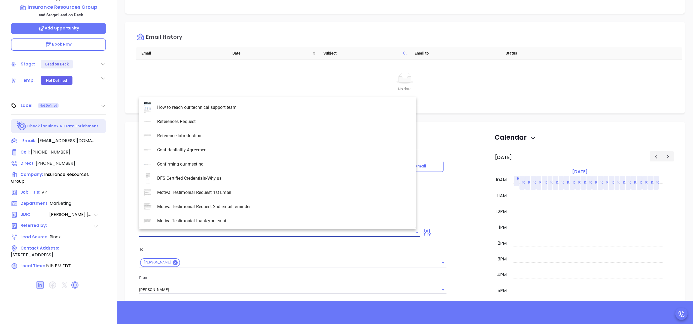
click at [225, 231] on input "text" at bounding box center [275, 232] width 273 height 8
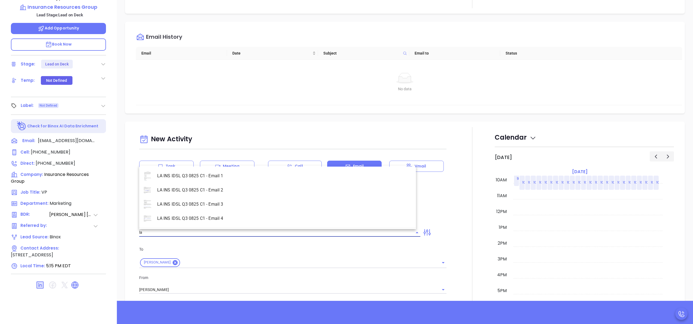
click at [214, 190] on li "LA INS IDSL Q3 0825 C1 - Email 2" at bounding box center [277, 190] width 277 height 14
type input "LA INS IDSL Q3 0825 C1 - Email 2"
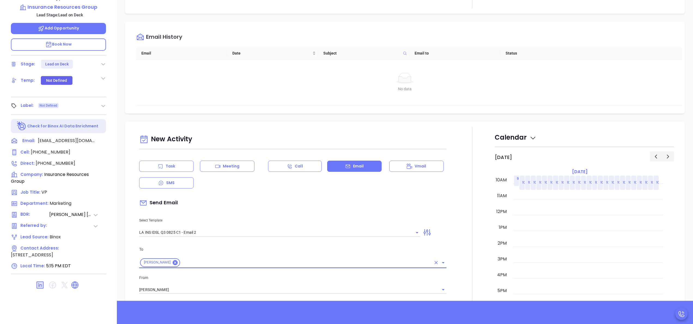
type input "February is coming fast—will Insurance Resources Group be compliant?"
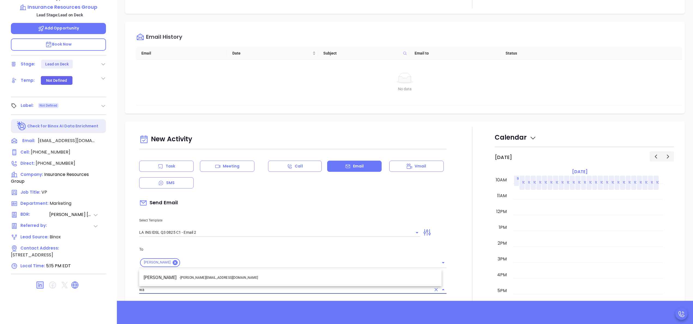
click at [219, 276] on li "Walter Contreras - [EMAIL_ADDRESS][DOMAIN_NAME]" at bounding box center [290, 278] width 302 height 10
type input "[PERSON_NAME]"
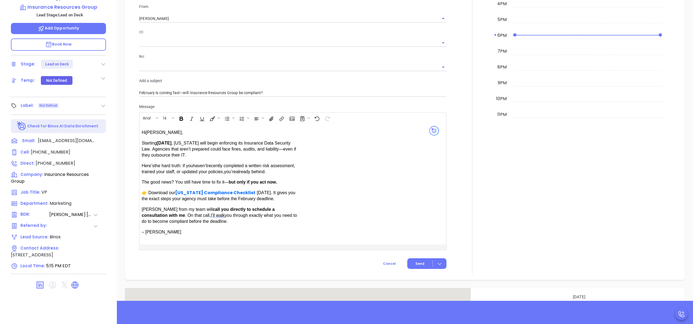
scroll to position [305, 0]
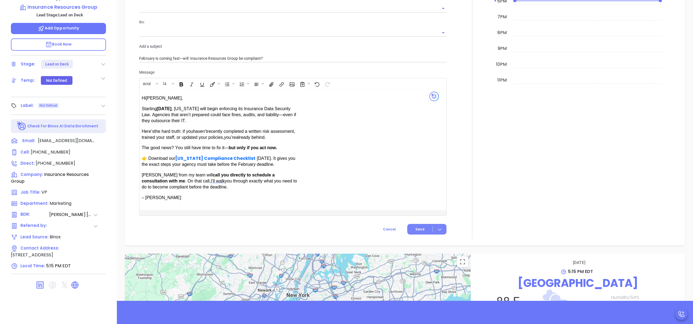
click at [419, 227] on span "Send" at bounding box center [420, 229] width 9 height 5
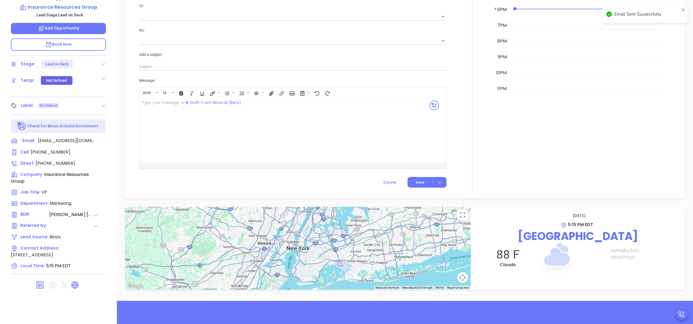
scroll to position [313, 0]
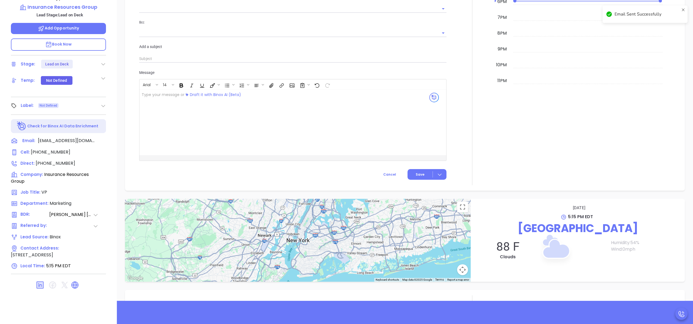
click at [453, 152] on div at bounding box center [472, 3] width 45 height 363
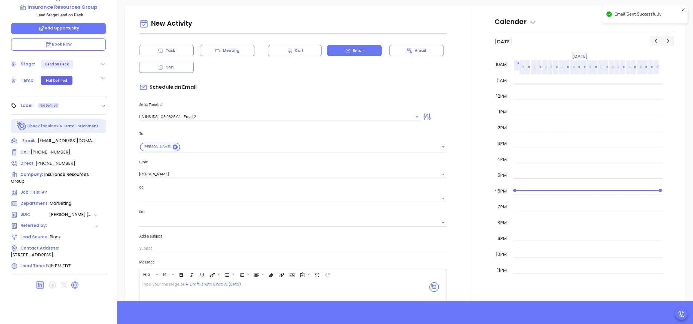
scroll to position [117, 0]
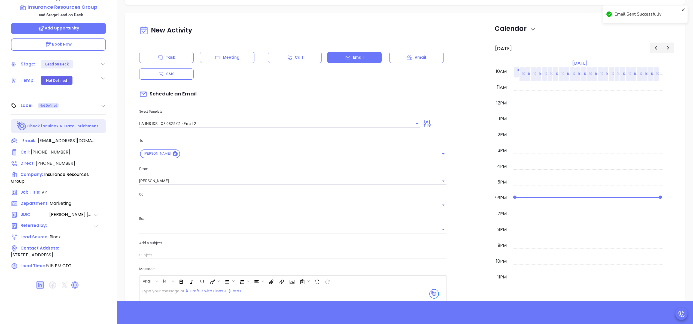
click at [169, 60] on div "Task" at bounding box center [166, 57] width 55 height 11
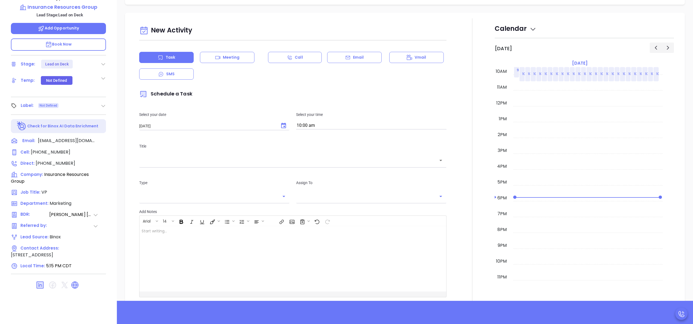
type input "[PERSON_NAME]"
click at [339, 124] on input "10:00 am" at bounding box center [371, 126] width 150 height 8
click at [301, 149] on button "9:30 am" at bounding box center [338, 146] width 84 height 12
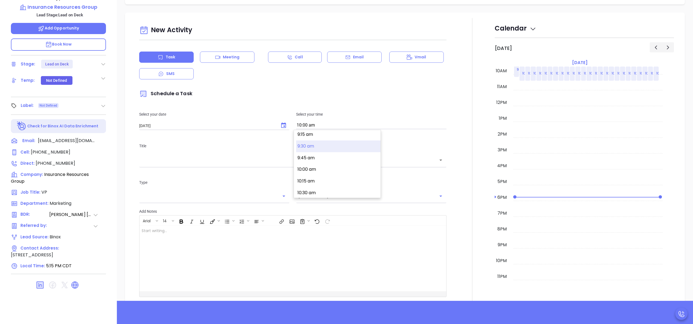
type input "9:30 am"
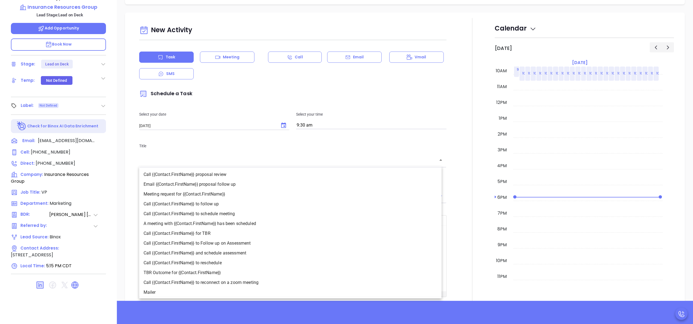
click at [278, 162] on input "text" at bounding box center [289, 160] width 294 height 6
click at [232, 202] on li "Call {{Contact.FirstName}} to follow up" at bounding box center [290, 204] width 302 height 10
type input "Call Marc to follow up"
type input "Call"
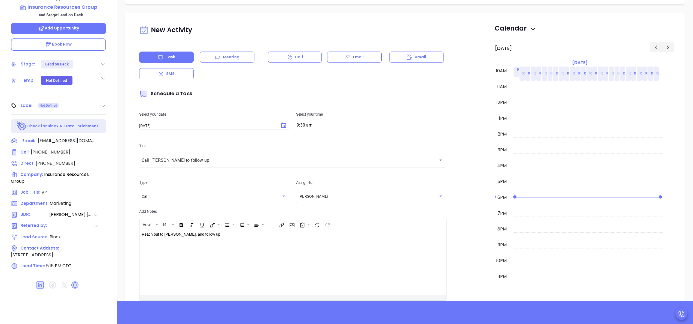
click at [458, 202] on div at bounding box center [472, 171] width 45 height 307
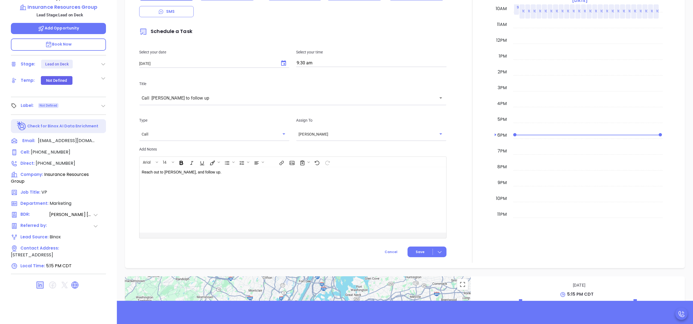
scroll to position [218, 0]
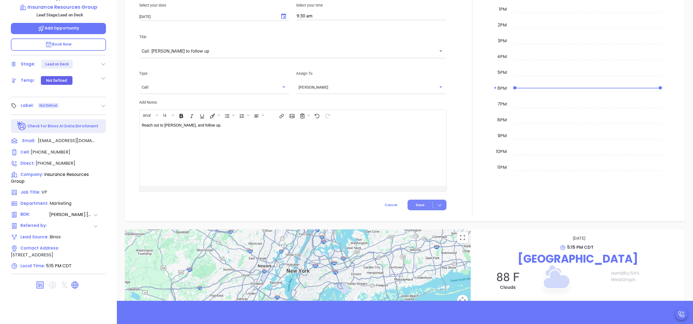
click at [417, 205] on span "Save" at bounding box center [420, 204] width 9 height 5
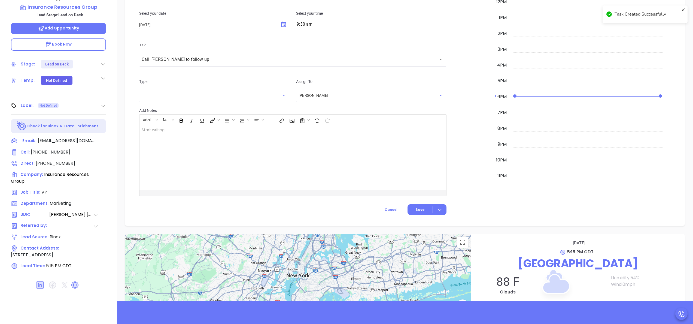
scroll to position [226, 0]
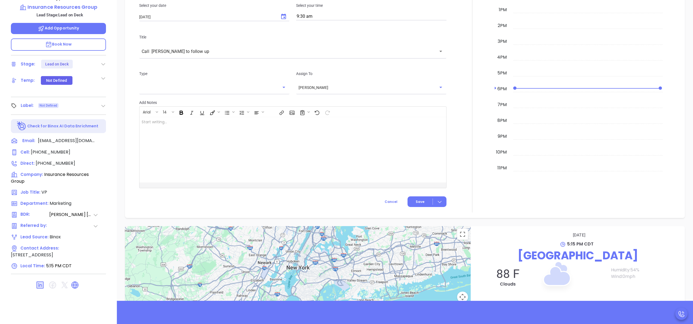
click at [469, 85] on div at bounding box center [472, 60] width 45 height 303
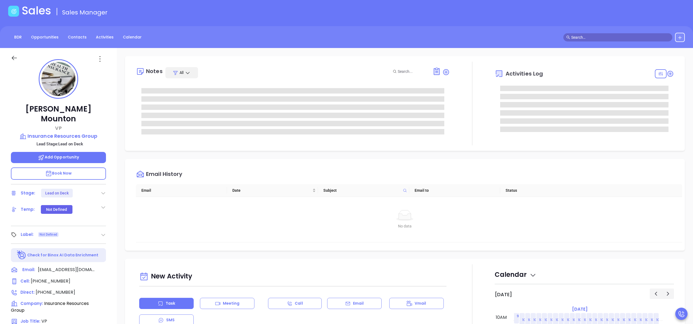
scroll to position [0, 0]
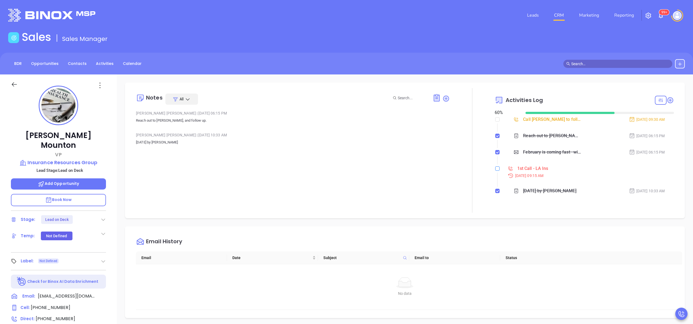
click at [495, 168] on input "checkbox" at bounding box center [497, 168] width 4 height 4
checkbox input "true"
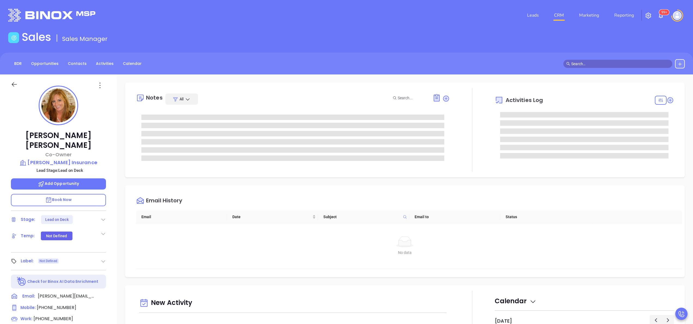
type input "[PERSON_NAME]"
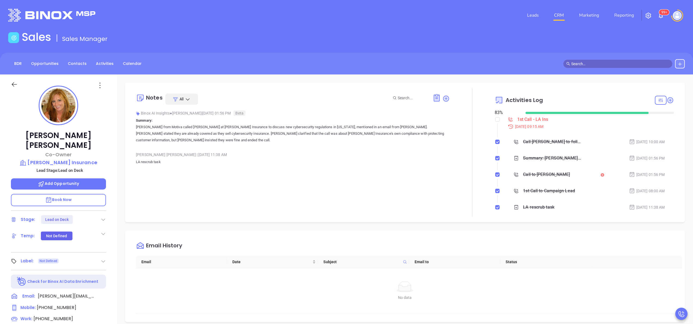
scroll to position [158, 0]
click at [495, 120] on input "checkbox" at bounding box center [497, 119] width 4 height 4
checkbox input "true"
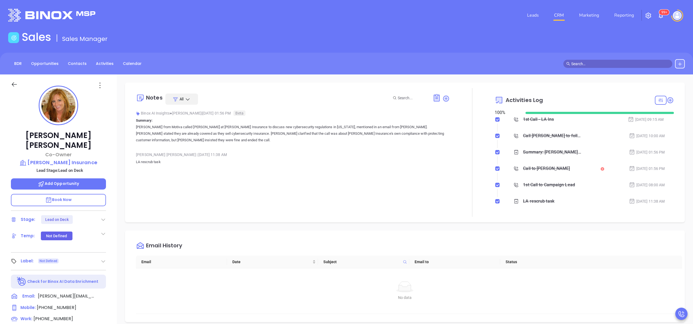
click at [666, 98] on div "Notes All Binox AI Insights ● [PERSON_NAME] | [DATE] 01:56 PM Beta Summary: [PE…" at bounding box center [405, 152] width 549 height 129
click at [668, 98] on icon at bounding box center [671, 100] width 6 height 6
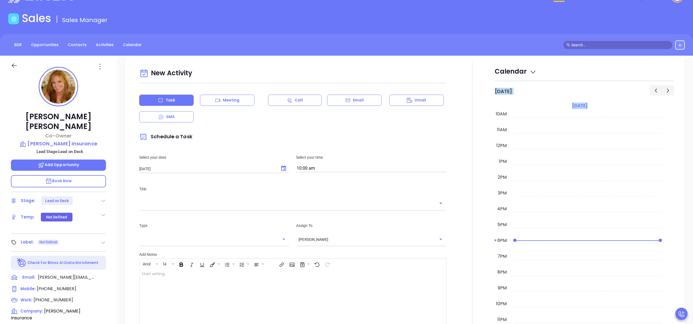
scroll to position [74, 0]
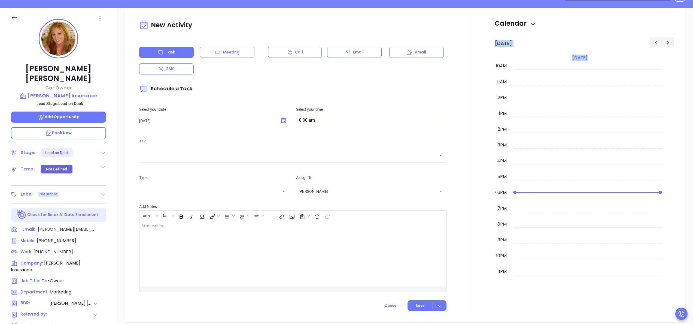
click at [661, 98] on div "Calendar [DATE] 12am 1am 2am 3am 4am 5am 6am 7am 8am 9am 10am 11am 12pm 1pm 2pm…" at bounding box center [584, 164] width 179 height 303
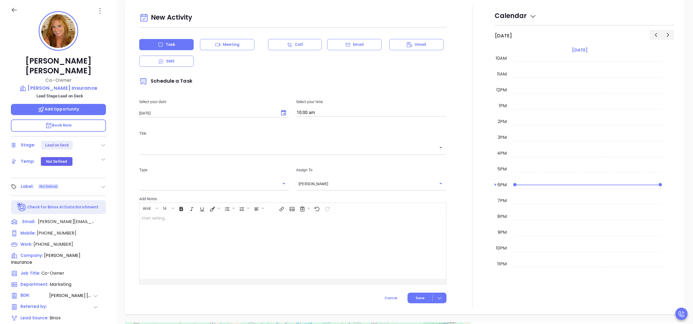
click at [111, 208] on div "[PERSON_NAME] Co-Owner [PERSON_NAME] Insurance Lead Stage: Lead on Deck Add Opp…" at bounding box center [58, 202] width 117 height 405
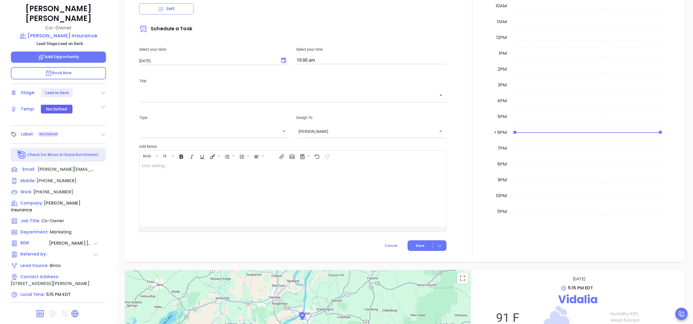
scroll to position [155, 0]
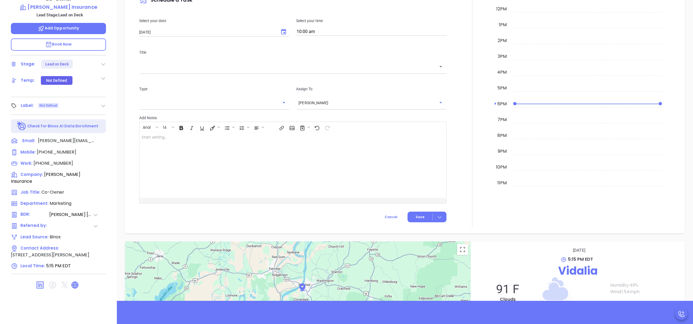
click at [73, 282] on icon at bounding box center [75, 285] width 7 height 7
click at [450, 59] on div at bounding box center [472, 76] width 45 height 303
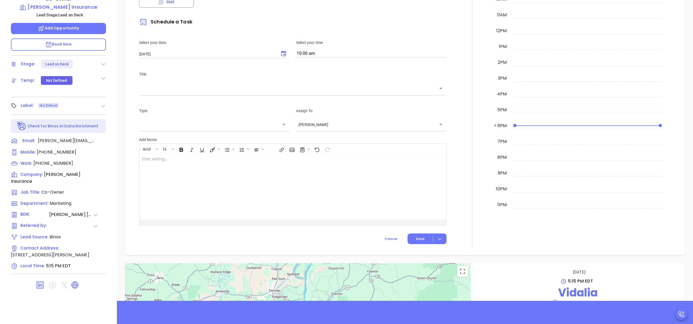
scroll to position [147, 0]
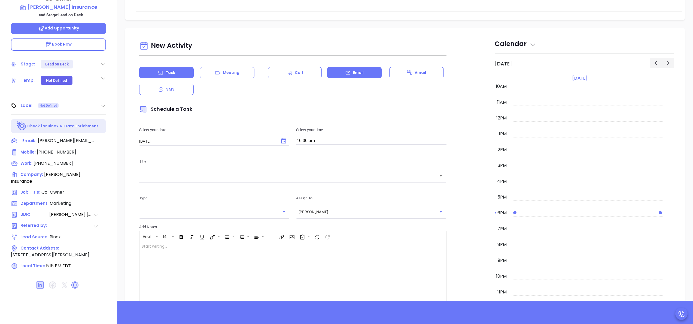
click at [341, 72] on div "Email" at bounding box center [354, 72] width 55 height 11
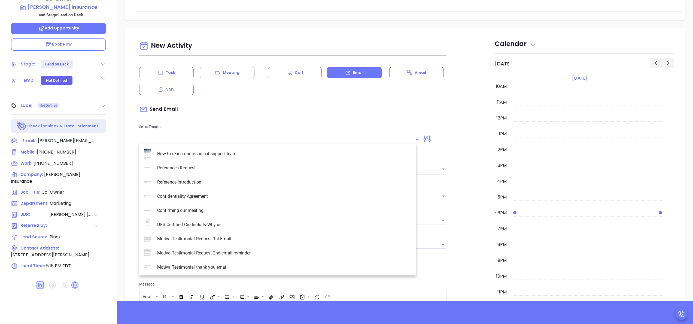
type input "[PERSON_NAME]"
click at [271, 137] on input "text" at bounding box center [275, 139] width 273 height 8
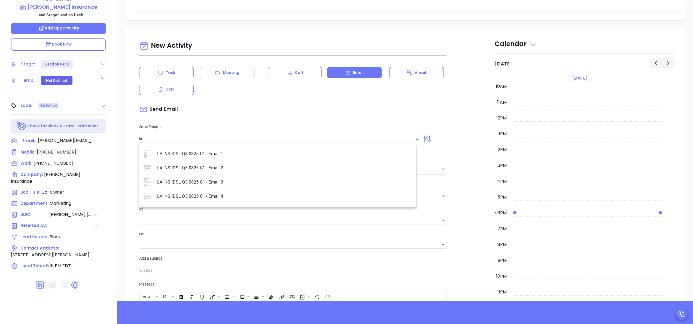
click at [220, 168] on li "LA INS IDSL Q3 0825 C1 - Email 2" at bounding box center [277, 168] width 277 height 14
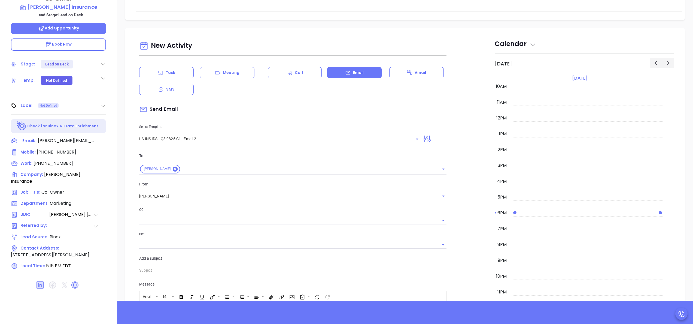
type input "LA INS IDSL Q3 0825 C1 - Email 2"
type input "February is coming fast—[PERSON_NAME] Insurance be compliant?"
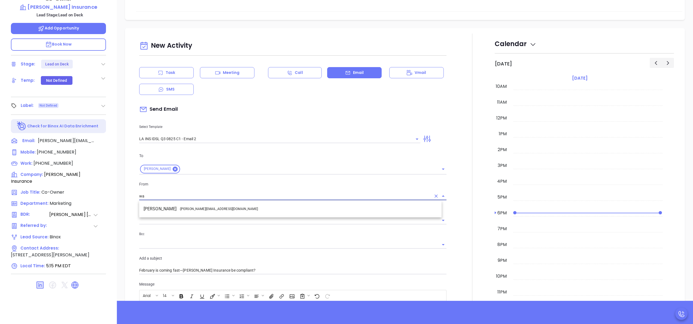
click at [219, 205] on li "Walter Contreras - [EMAIL_ADDRESS][DOMAIN_NAME]" at bounding box center [290, 209] width 302 height 10
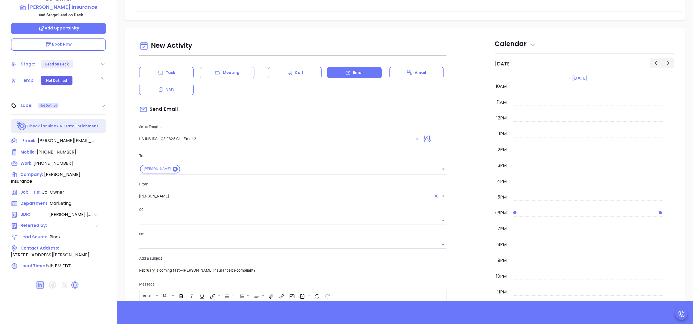
type input "[PERSON_NAME]"
click at [457, 221] on div at bounding box center [472, 243] width 45 height 418
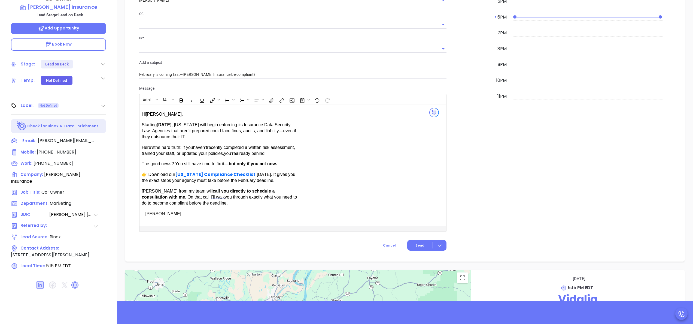
scroll to position [343, 0]
click at [417, 242] on span "Send" at bounding box center [420, 244] width 9 height 5
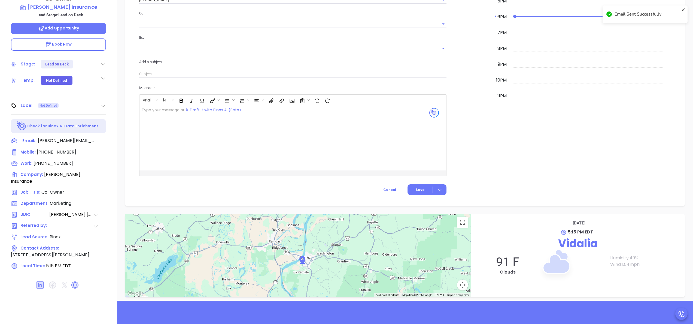
click at [453, 190] on div at bounding box center [472, 18] width 45 height 363
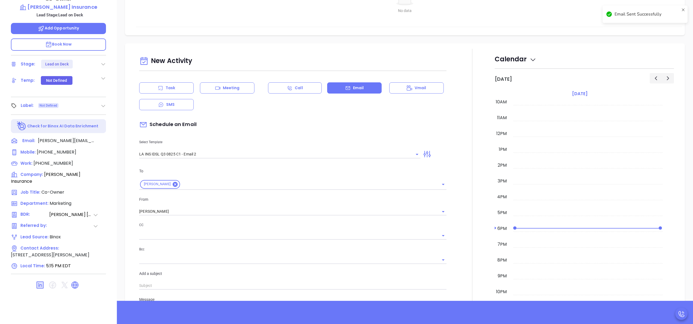
scroll to position [80, 0]
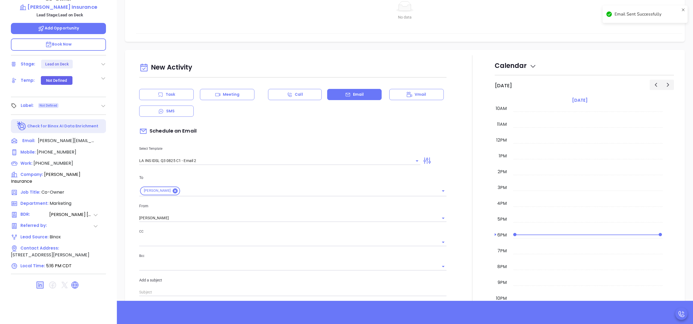
click at [175, 98] on div "Task" at bounding box center [166, 94] width 55 height 11
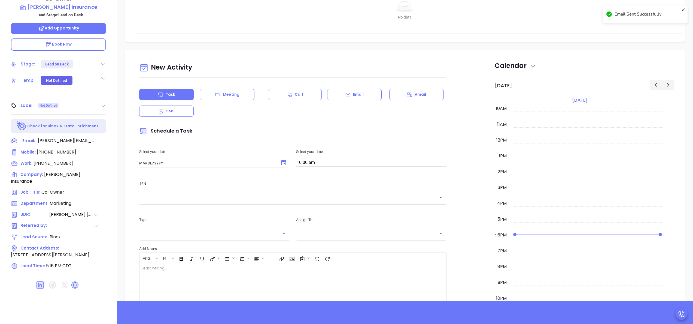
type input "[DATE]"
type input "[PERSON_NAME]"
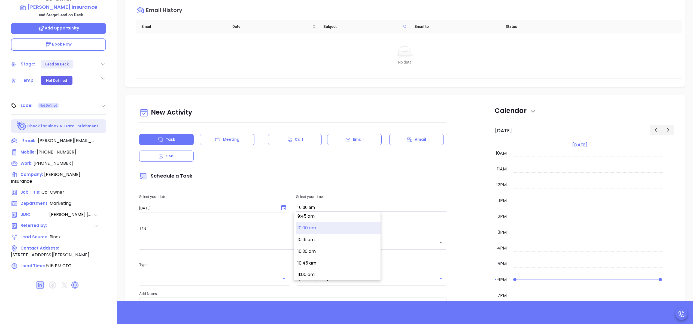
click at [326, 205] on input "10:00 am" at bounding box center [371, 208] width 150 height 8
click at [309, 230] on button "9:30 am" at bounding box center [338, 228] width 84 height 12
type input "9:30 am"
click at [282, 248] on div "Title ​" at bounding box center [293, 236] width 314 height 37
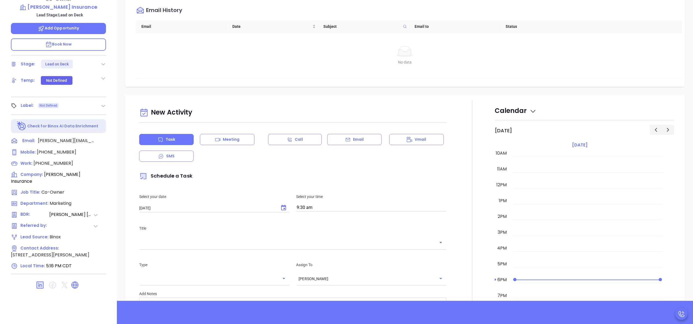
click at [287, 247] on div "​" at bounding box center [292, 242] width 307 height 12
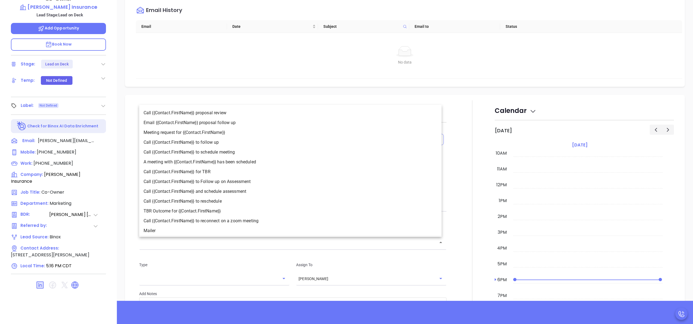
click at [229, 141] on li "Call {{Contact.FirstName}} to follow up" at bounding box center [290, 142] width 302 height 10
type input "Call Pattie to follow up"
type input "Call"
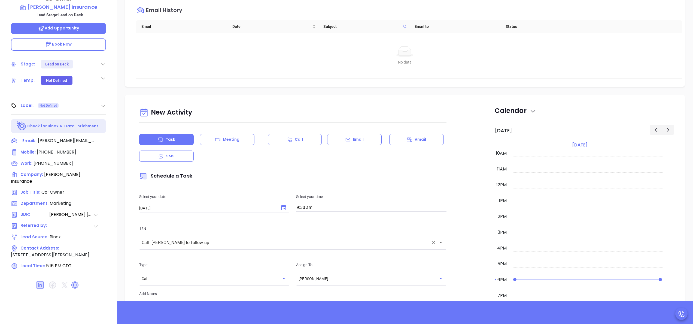
click at [461, 246] on div at bounding box center [472, 253] width 45 height 307
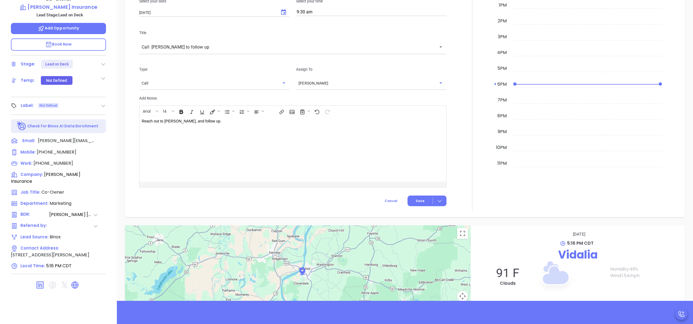
scroll to position [276, 0]
click at [411, 199] on button "Save" at bounding box center [427, 200] width 39 height 11
click at [454, 150] on div at bounding box center [472, 57] width 45 height 307
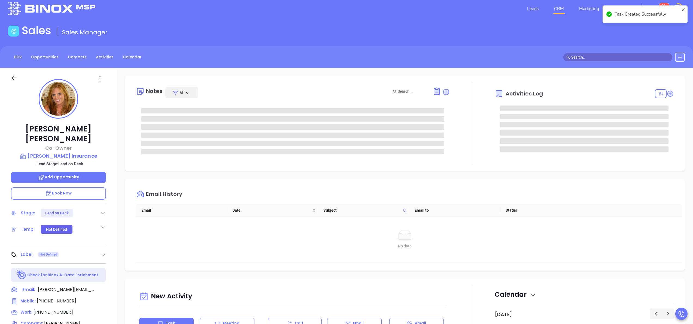
scroll to position [0, 0]
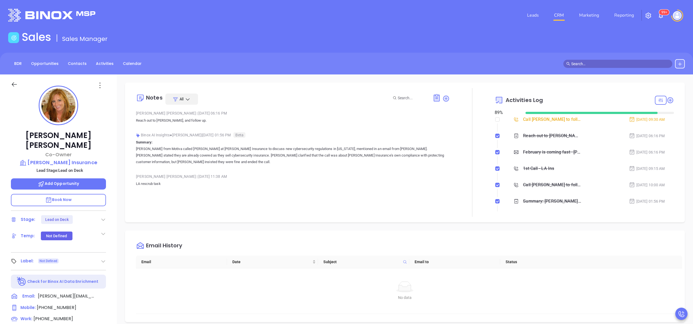
click at [106, 210] on div "Pattie Jones Co-Owner Reed Insurance Lead Stage: Lead on Deck Add Opportunity B…" at bounding box center [58, 276] width 117 height 405
click at [102, 217] on icon at bounding box center [103, 219] width 5 height 5
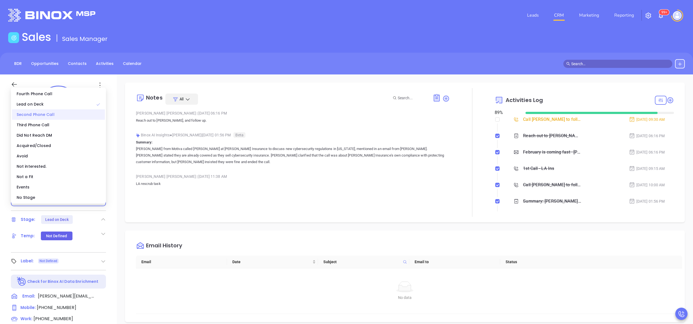
click at [55, 111] on div "Second Phone Call" at bounding box center [58, 114] width 93 height 10
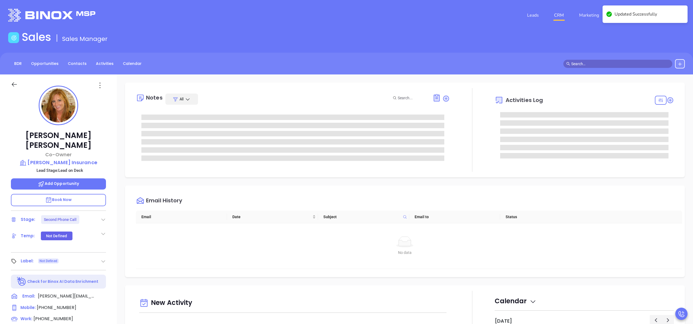
click at [485, 132] on div at bounding box center [472, 130] width 45 height 84
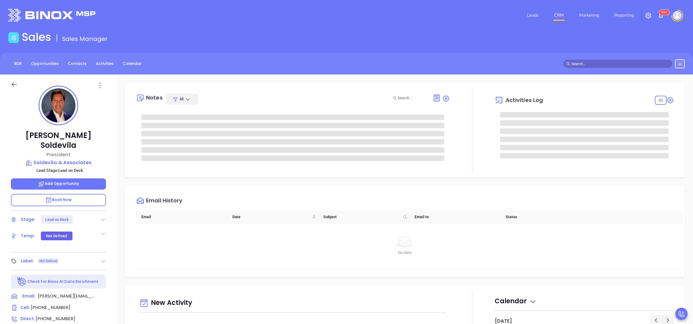
scroll to position [158, 0]
type input "[PERSON_NAME]"
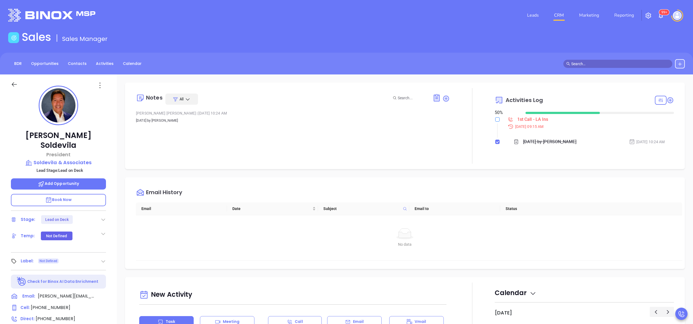
click at [495, 120] on input "checkbox" at bounding box center [497, 119] width 4 height 4
checkbox input "true"
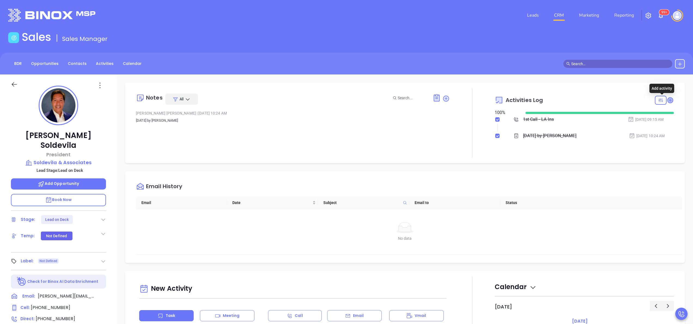
click at [668, 99] on icon at bounding box center [670, 99] width 5 height 5
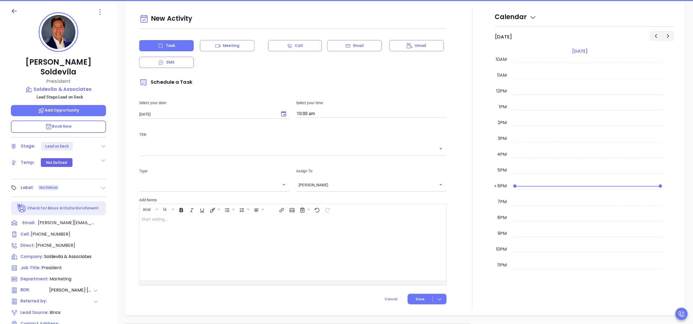
scroll to position [74, 0]
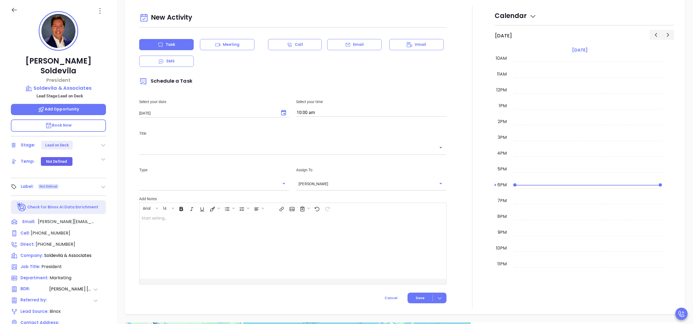
click at [113, 208] on div "[PERSON_NAME] President [PERSON_NAME] & Associates Lead Stage: Lead on Deck Add…" at bounding box center [58, 202] width 117 height 405
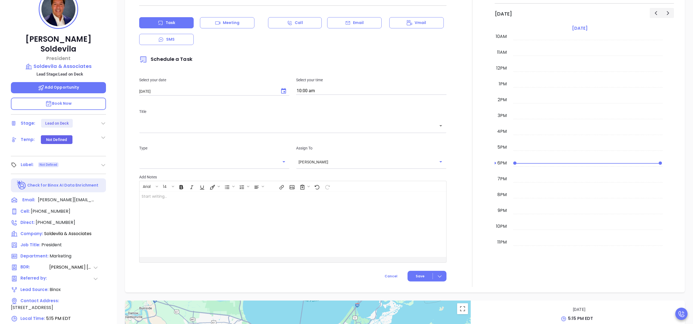
scroll to position [155, 0]
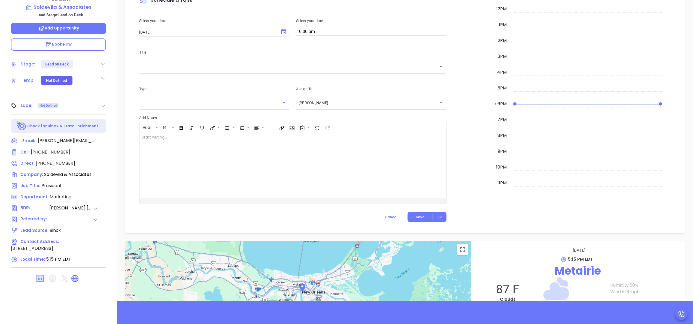
click at [77, 274] on icon at bounding box center [75, 278] width 9 height 9
click at [456, 179] on div at bounding box center [472, 76] width 45 height 303
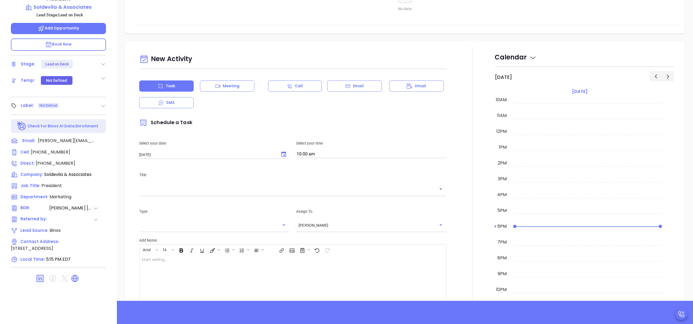
scroll to position [66, 0]
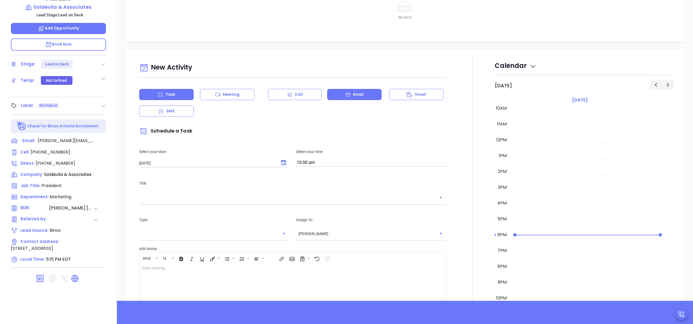
click at [345, 92] on icon at bounding box center [347, 94] width 5 height 5
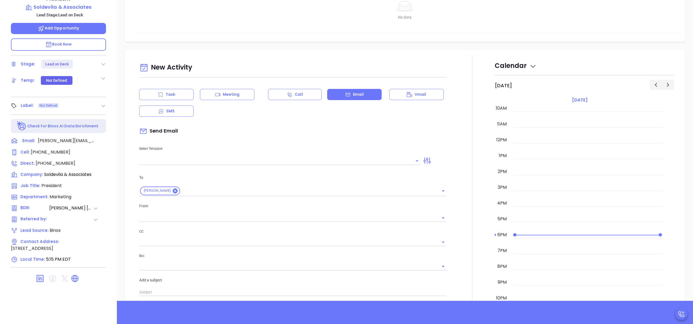
type input "[PERSON_NAME]"
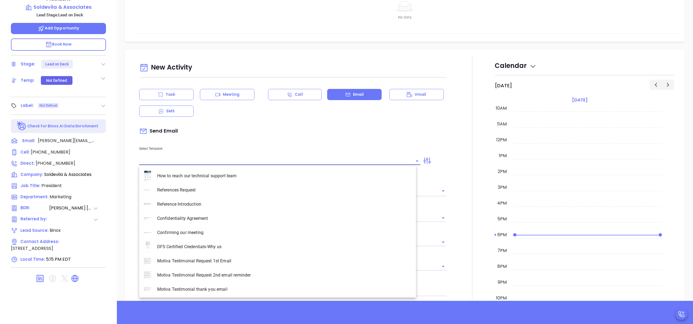
click at [237, 157] on input "text" at bounding box center [275, 161] width 273 height 8
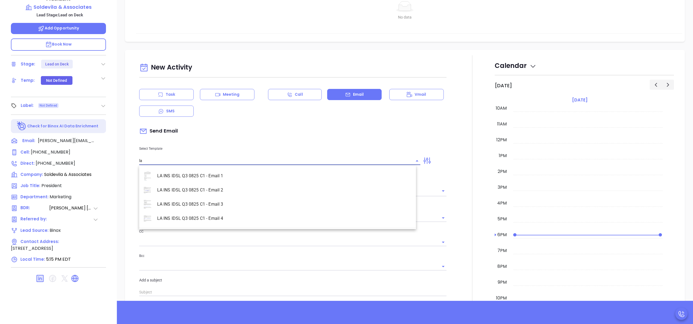
click at [213, 189] on li "LA INS IDSL Q3 0825 C1 - Email 2" at bounding box center [277, 190] width 277 height 14
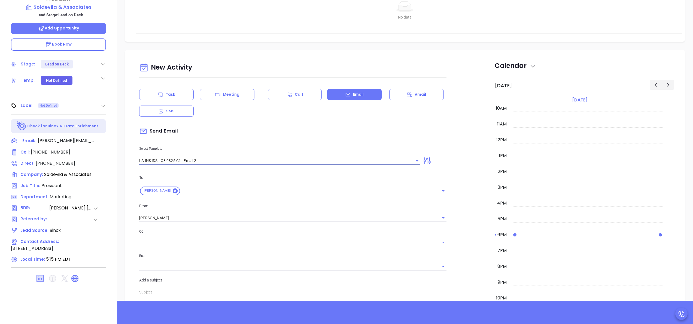
type input "LA INS IDSL Q3 0825 C1 - Email 2"
type input "February is coming fast—[PERSON_NAME] & Associates be compliant?"
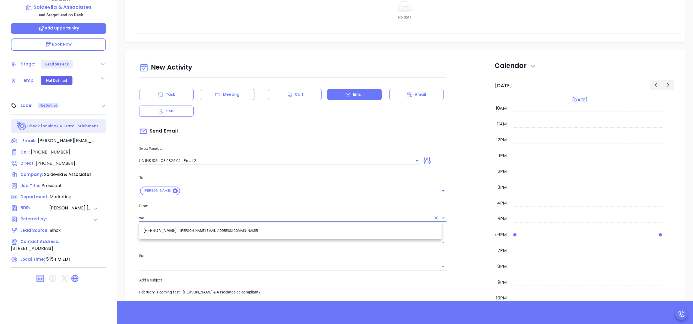
click at [202, 231] on span "- [PERSON_NAME][EMAIL_ADDRESS][DOMAIN_NAME]" at bounding box center [219, 230] width 78 height 5
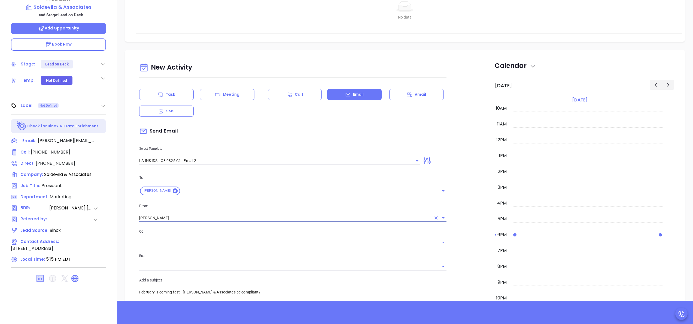
type input "[PERSON_NAME]"
click at [454, 162] on div at bounding box center [472, 264] width 45 height 418
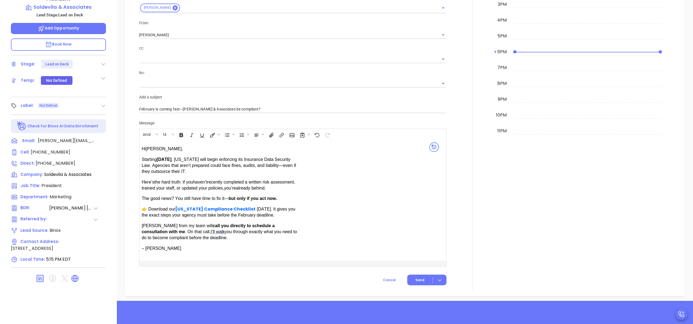
scroll to position [284, 0]
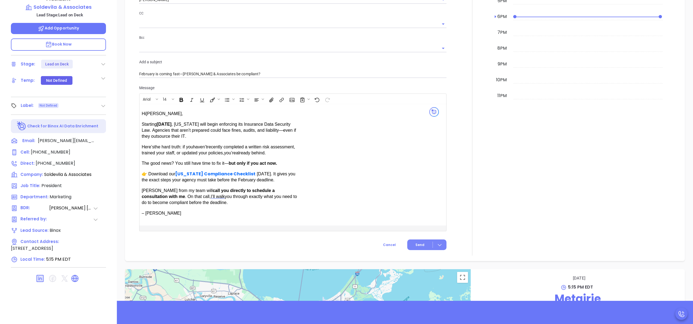
click at [413, 241] on button "Send" at bounding box center [426, 244] width 39 height 11
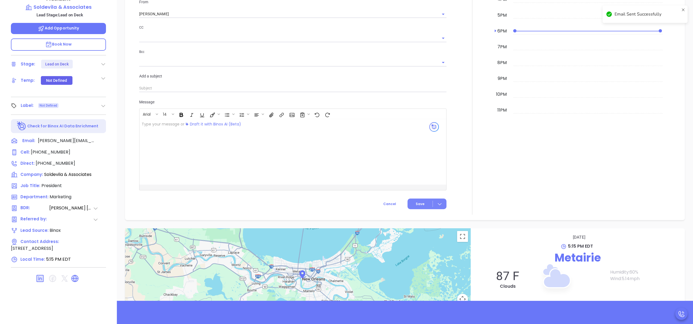
scroll to position [298, 0]
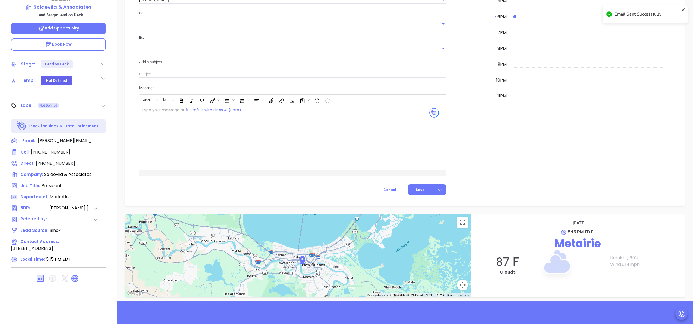
click at [450, 121] on div at bounding box center [472, 18] width 45 height 363
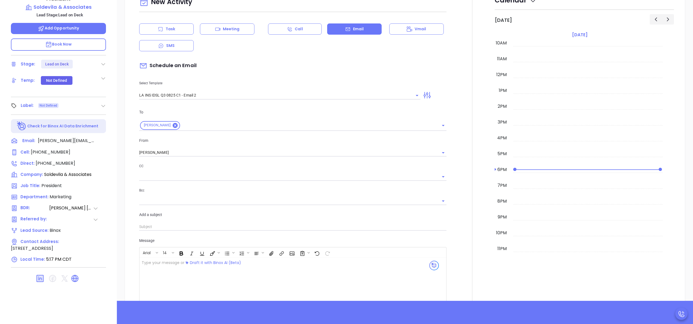
scroll to position [131, 0]
click at [164, 29] on div "Task" at bounding box center [166, 28] width 55 height 11
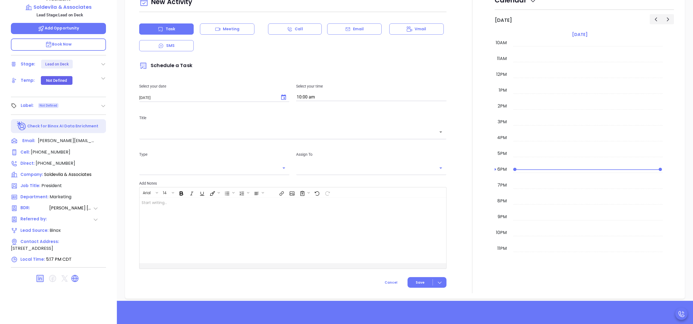
type input "[PERSON_NAME]"
click at [334, 97] on input "10:00 am" at bounding box center [371, 97] width 150 height 8
click at [314, 120] on button "9:30 am" at bounding box center [338, 118] width 84 height 12
type input "9:30 am"
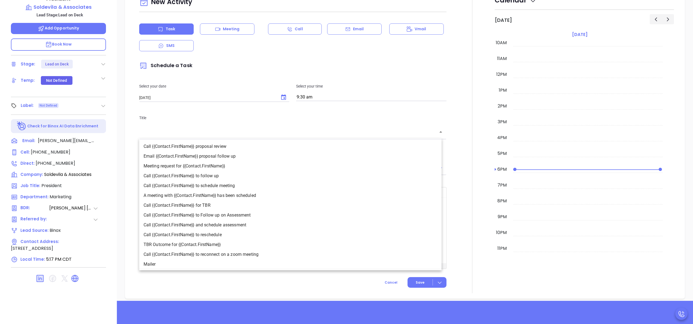
click at [195, 134] on input "text" at bounding box center [289, 132] width 294 height 6
click at [202, 175] on li "Call {{Contact.FirstName}} to follow up" at bounding box center [290, 176] width 302 height 10
type input "Call Dale to follow up"
type input "Call"
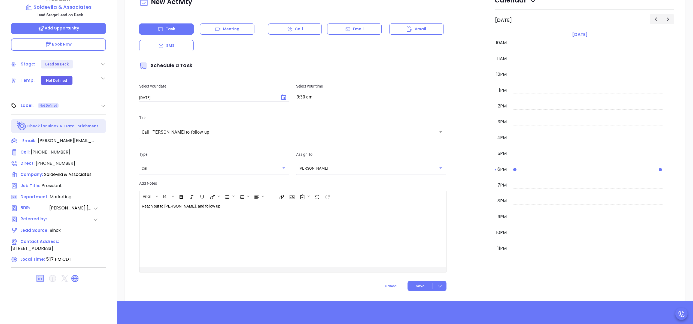
click at [452, 187] on div at bounding box center [472, 143] width 45 height 307
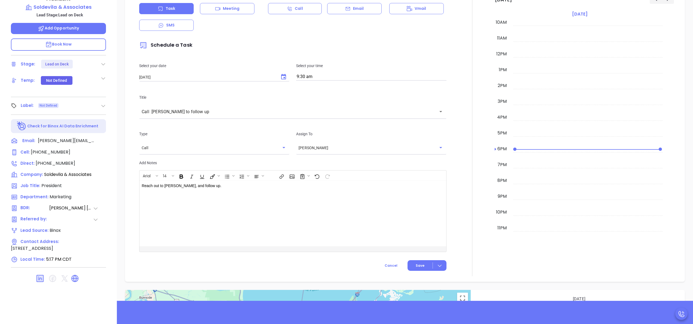
scroll to position [153, 0]
click at [411, 261] on button "Save" at bounding box center [427, 264] width 39 height 11
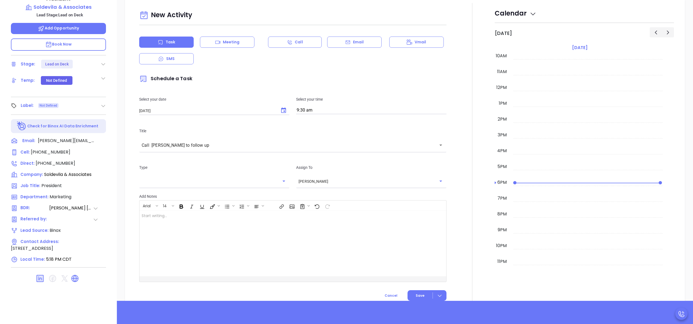
scroll to position [202, 0]
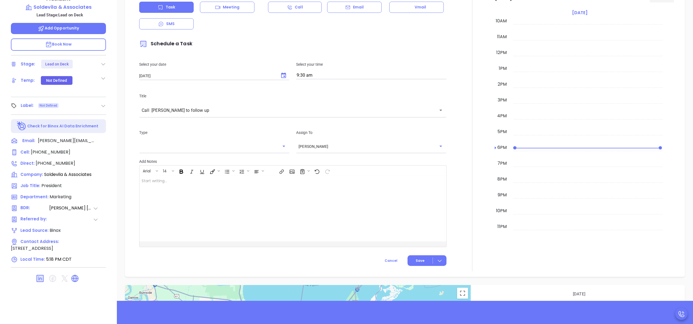
click at [471, 108] on div at bounding box center [472, 119] width 45 height 303
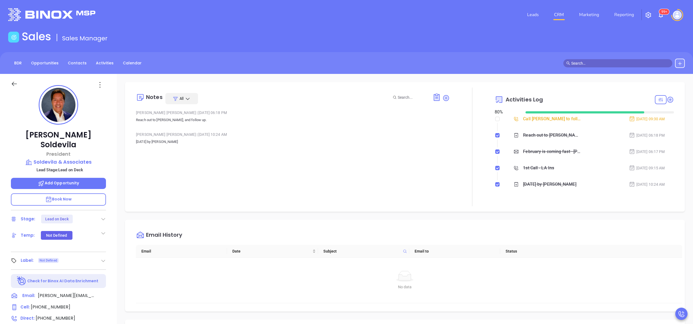
scroll to position [0, 0]
click at [477, 131] on div at bounding box center [472, 147] width 45 height 119
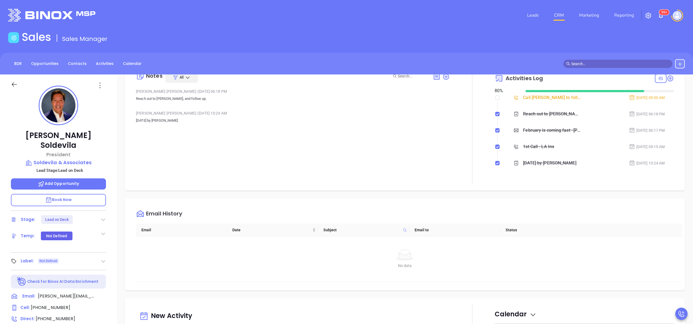
scroll to position [44, 0]
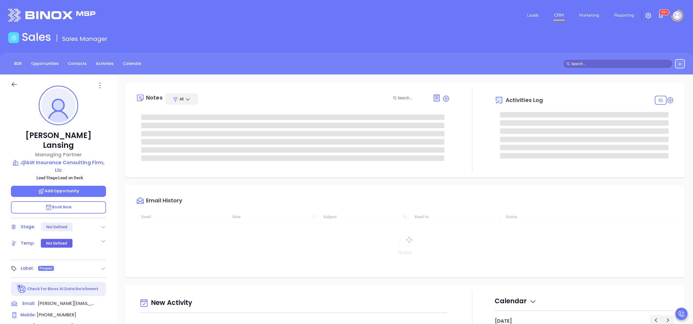
type input "[DATE]"
type input "[PERSON_NAME]"
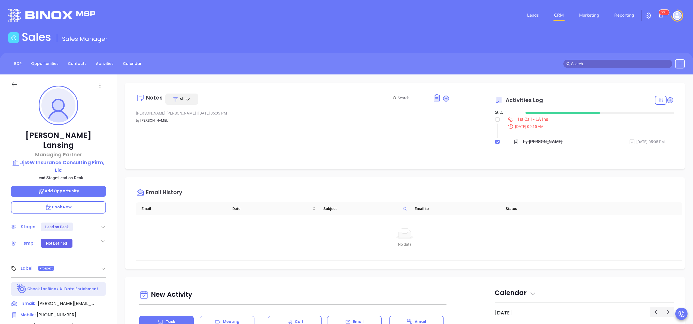
click at [114, 173] on div "[PERSON_NAME] Managing Partner Jjl&W Insurance Consulting Firm, Llc Lead Stage:…" at bounding box center [58, 276] width 117 height 405
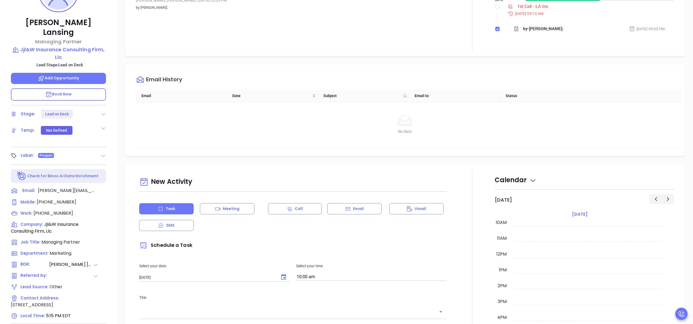
scroll to position [155, 0]
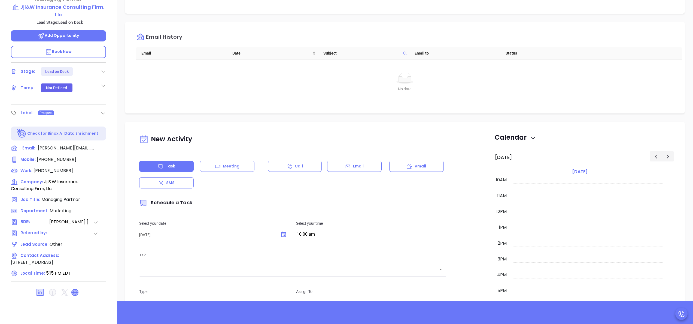
click at [75, 289] on icon at bounding box center [75, 292] width 7 height 7
click at [346, 166] on icon at bounding box center [347, 166] width 5 height 5
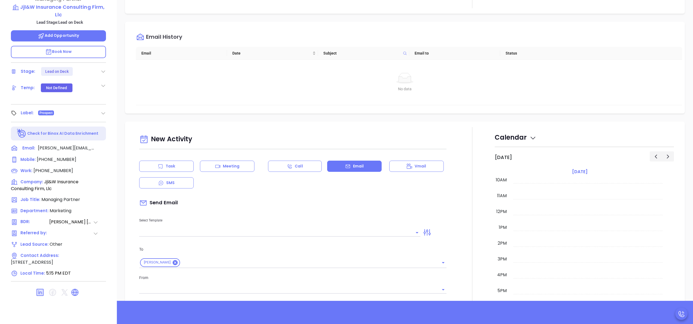
type input "[PERSON_NAME]"
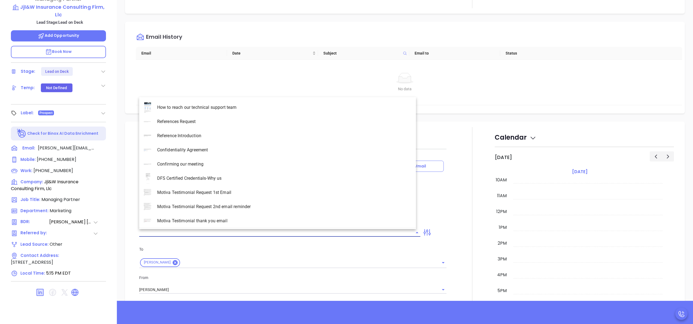
click at [180, 229] on input "text" at bounding box center [275, 232] width 273 height 8
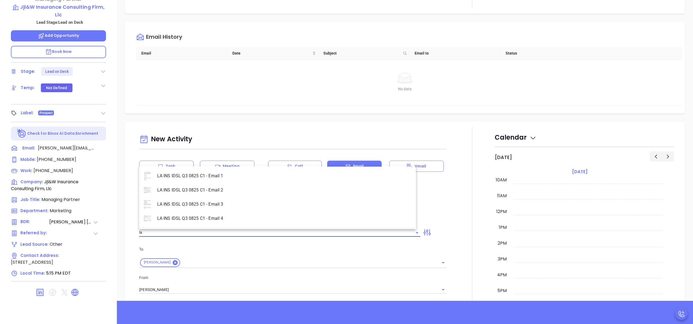
click at [187, 192] on li "LA INS IDSL Q3 0825 C1 - Email 2" at bounding box center [277, 190] width 277 height 14
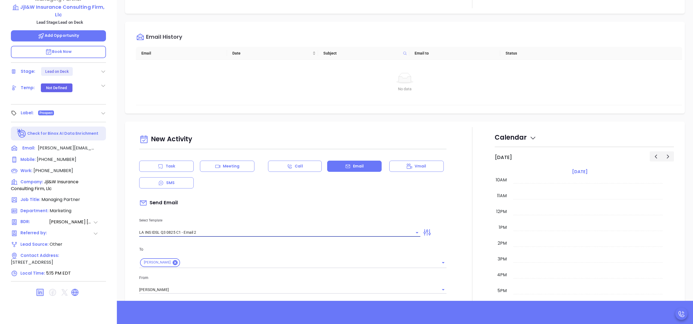
type input "LA INS IDSL Q3 0825 C1 - Email 2"
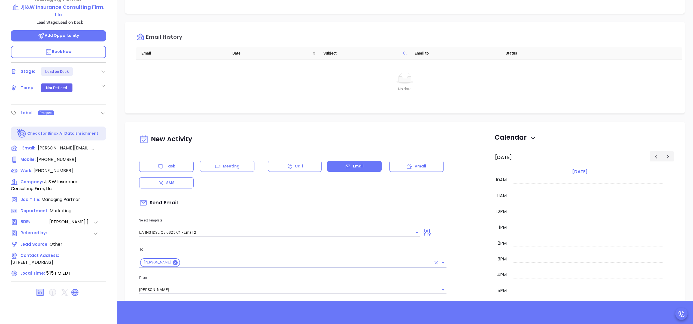
type input "February is coming fast—will Jjl&W Insurance Consulting Firm, Llc be compliant?"
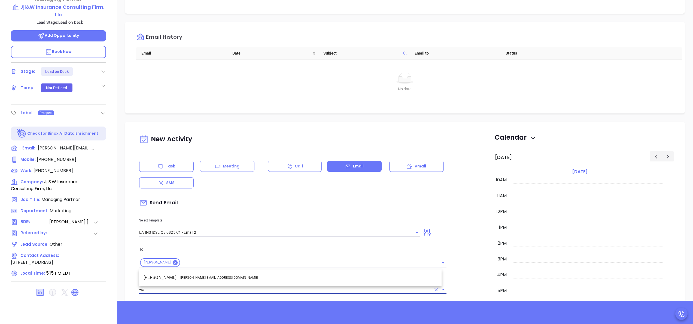
click at [200, 277] on span "- walter@motiva.net" at bounding box center [219, 277] width 78 height 5
type input "Walter Contreras"
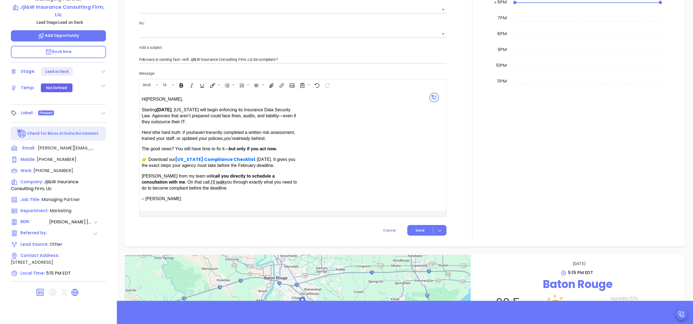
scroll to position [305, 0]
click at [416, 229] on span "Send" at bounding box center [420, 229] width 9 height 5
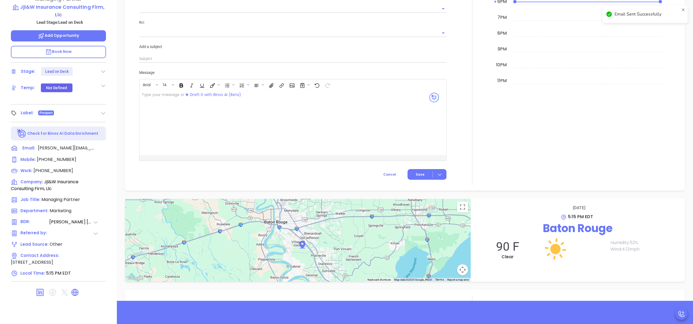
click at [457, 152] on div at bounding box center [472, 3] width 45 height 363
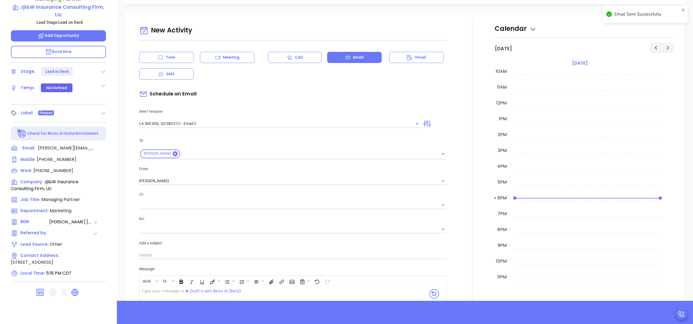
scroll to position [95, 0]
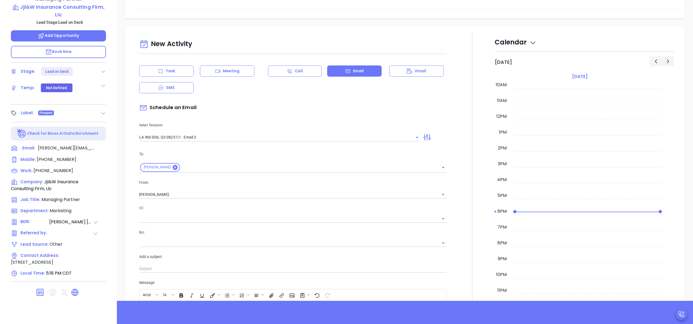
click at [171, 76] on div "Task" at bounding box center [166, 70] width 55 height 11
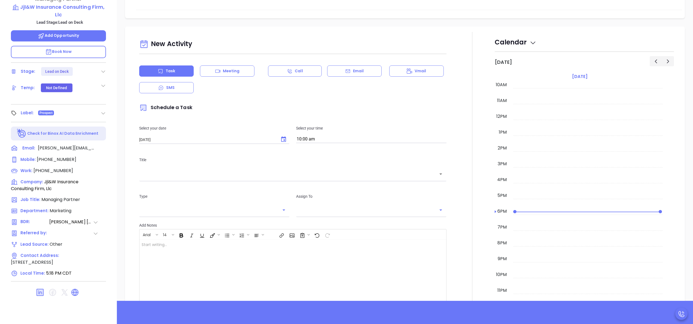
type input "[PERSON_NAME]"
click at [370, 141] on input "10:00 am" at bounding box center [371, 139] width 150 height 8
click at [307, 159] on button "9:45 am" at bounding box center [338, 160] width 84 height 12
type input "9:45 am"
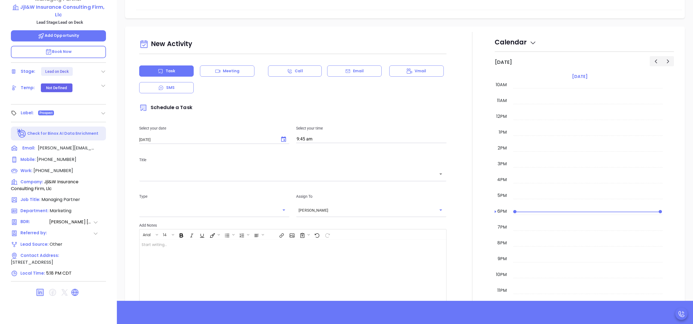
click at [283, 174] on input "text" at bounding box center [289, 174] width 294 height 6
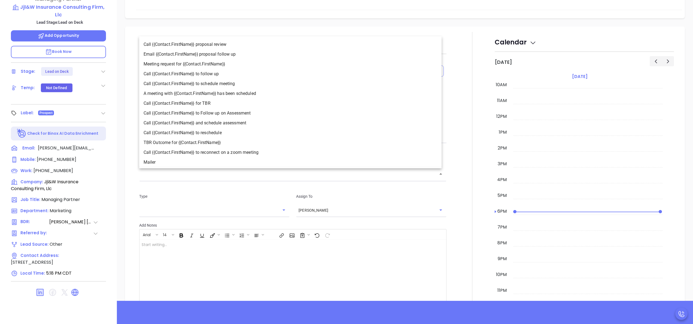
click at [222, 70] on li "Call {{Contact.FirstName}} to follow up" at bounding box center [290, 74] width 302 height 10
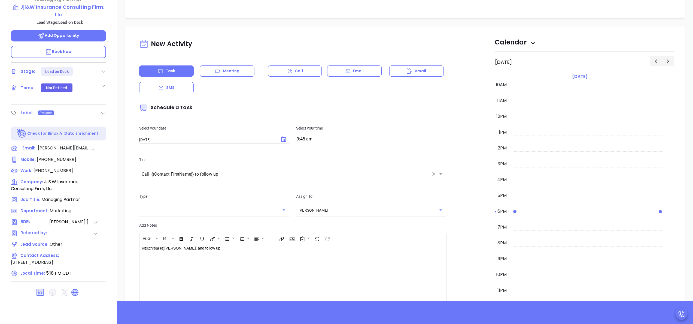
type input "Call Mitch to follow up"
type input "Call"
click at [465, 204] on div at bounding box center [472, 185] width 45 height 307
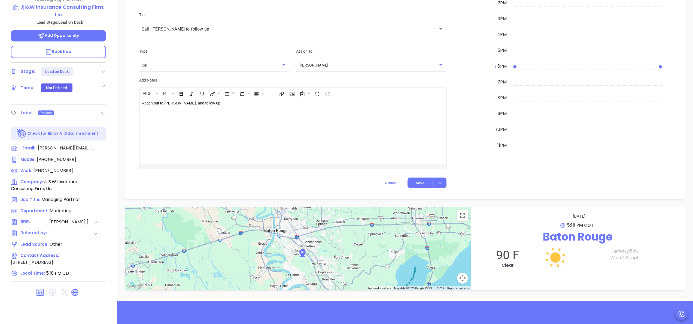
scroll to position [270, 0]
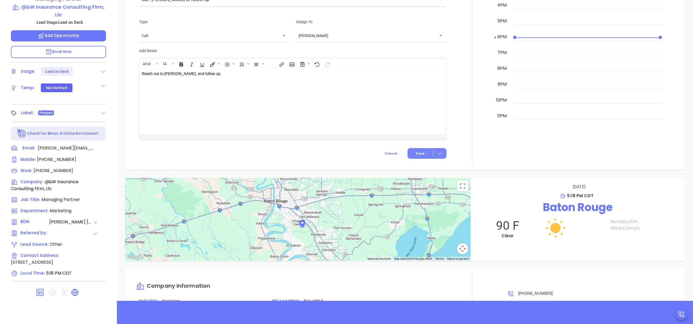
click at [416, 155] on span "Save" at bounding box center [420, 153] width 9 height 5
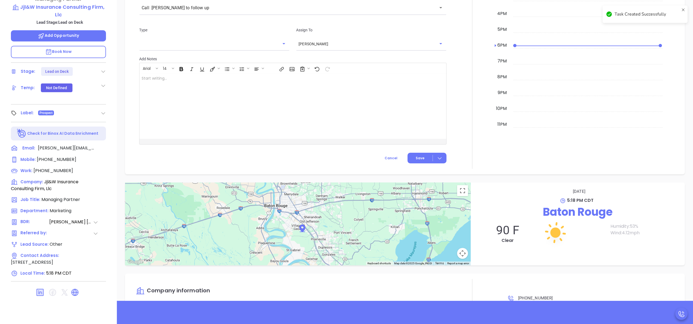
scroll to position [278, 0]
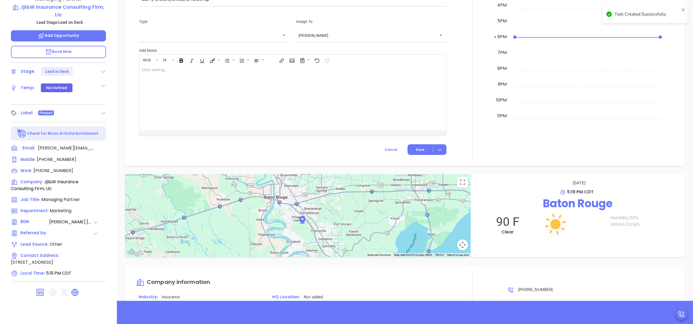
click at [478, 103] on div at bounding box center [472, 8] width 45 height 303
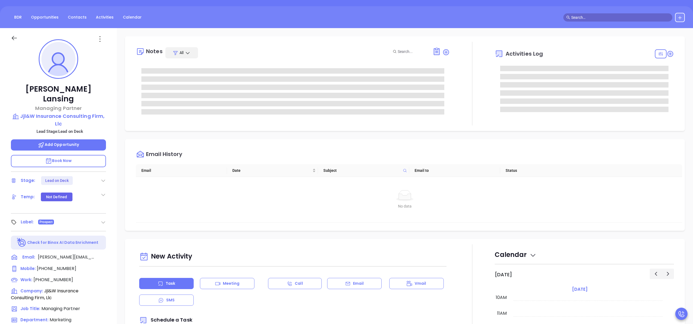
scroll to position [25, 0]
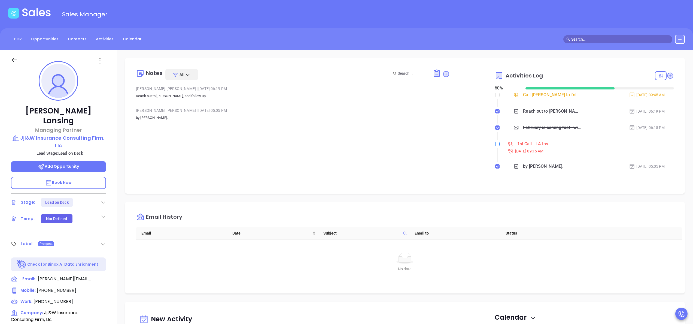
click at [495, 144] on input "checkbox" at bounding box center [497, 144] width 4 height 4
checkbox input "true"
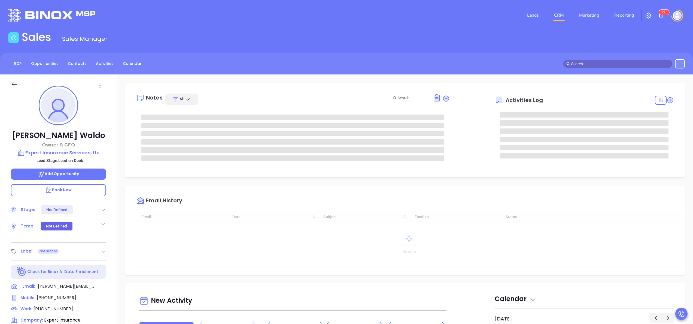
type input "[DATE]"
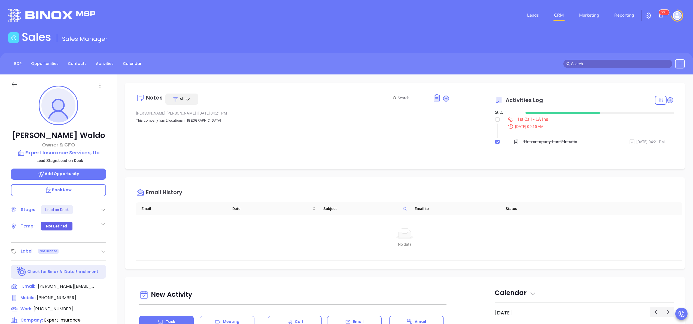
type input "[PERSON_NAME]"
click at [495, 116] on label at bounding box center [497, 119] width 4 height 6
click at [495, 117] on input "checkbox" at bounding box center [497, 119] width 4 height 4
checkbox input "true"
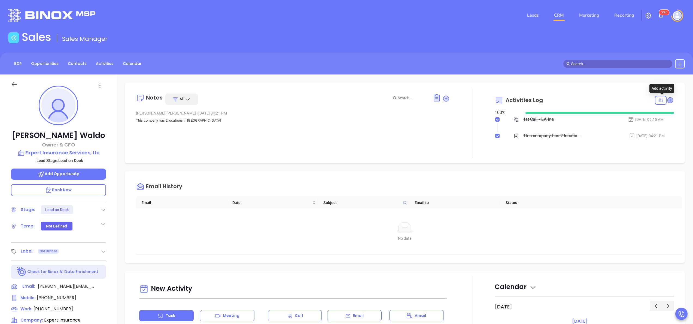
click at [668, 102] on icon at bounding box center [670, 99] width 5 height 5
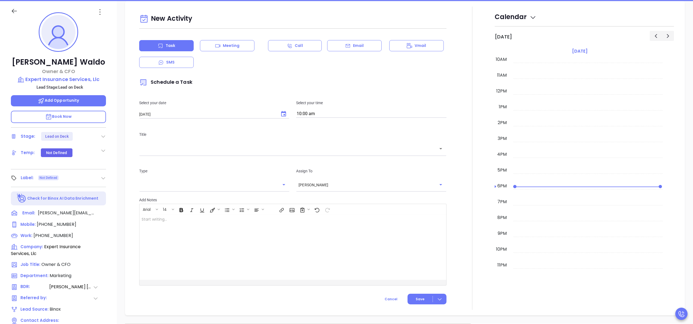
scroll to position [74, 0]
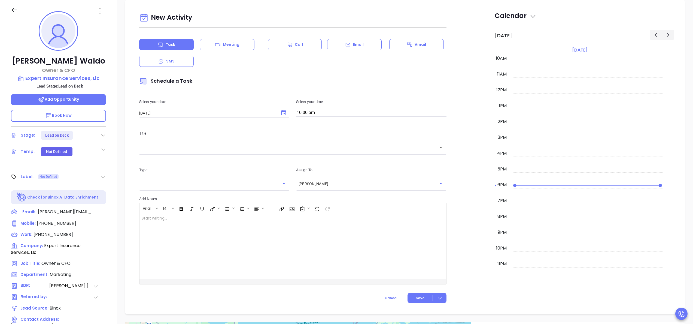
click at [107, 249] on div "[PERSON_NAME] Owner & CFO Expert Insurance Services, Llc Lead Stage: Lead on De…" at bounding box center [58, 202] width 117 height 405
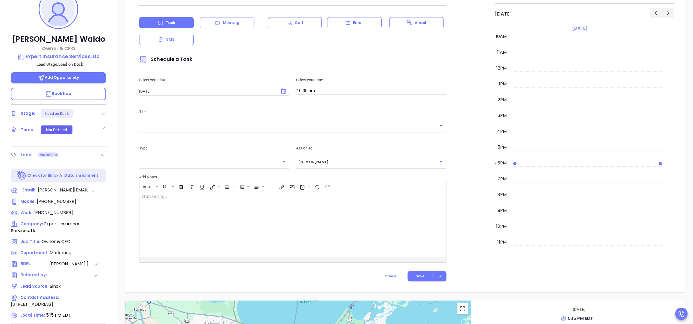
scroll to position [155, 0]
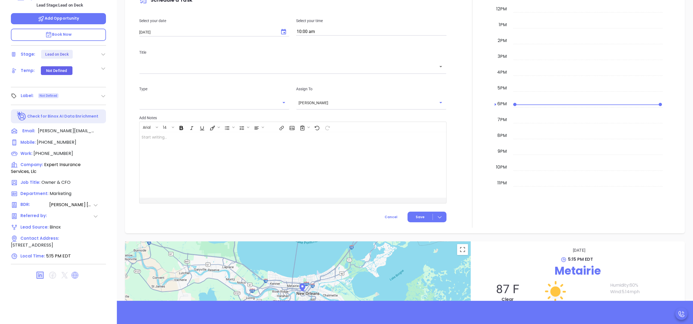
click at [77, 276] on icon at bounding box center [75, 275] width 7 height 7
click at [450, 125] on div at bounding box center [472, 76] width 45 height 303
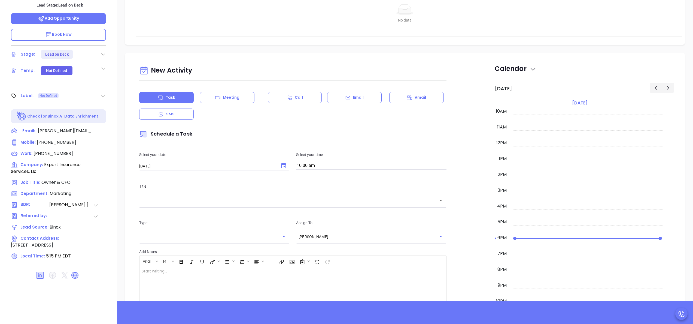
scroll to position [44, 0]
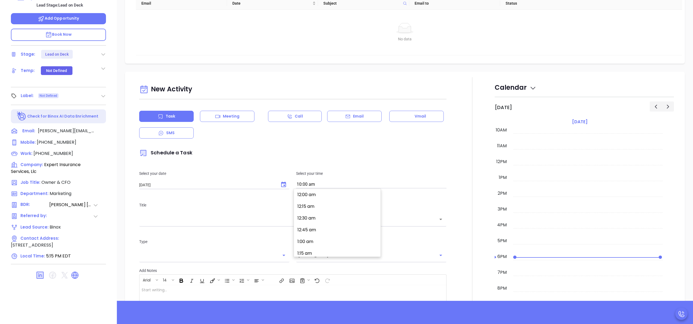
click at [327, 184] on input "10:00 am" at bounding box center [371, 185] width 150 height 8
click at [320, 194] on button "9:45 am" at bounding box center [338, 193] width 84 height 12
type input "9:45 am"
click at [286, 224] on div "​" at bounding box center [292, 219] width 307 height 12
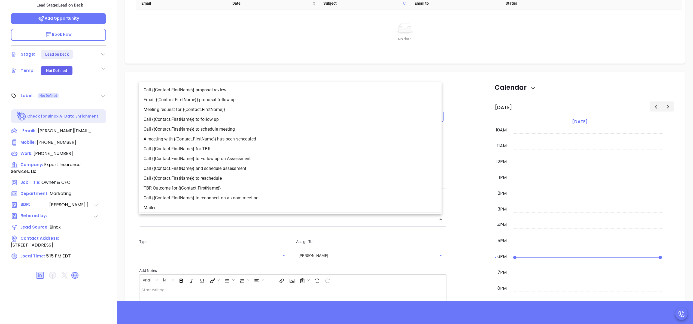
click at [205, 118] on li "Call {{Contact.FirstName}} to follow up" at bounding box center [290, 119] width 302 height 10
type input "Call Robert to follow up"
type input "Call"
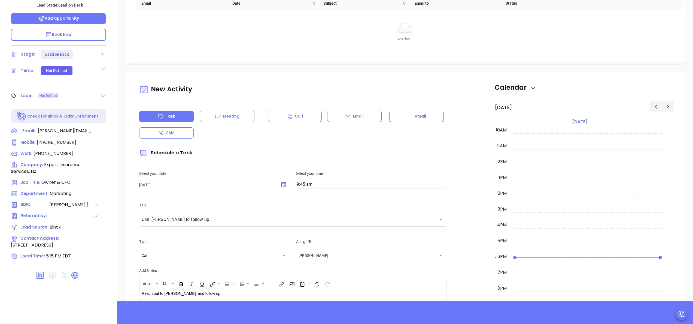
click at [456, 214] on div at bounding box center [472, 230] width 45 height 307
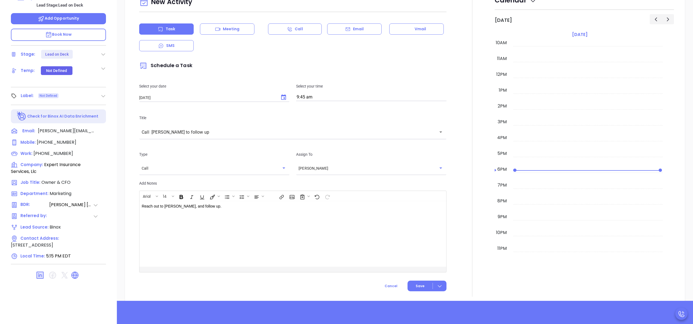
scroll to position [153, 0]
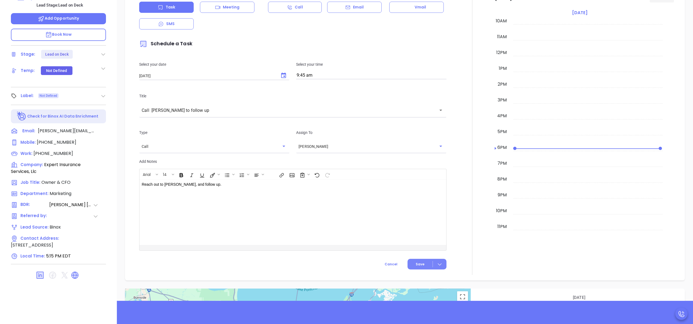
click at [416, 262] on span "Save" at bounding box center [420, 264] width 9 height 5
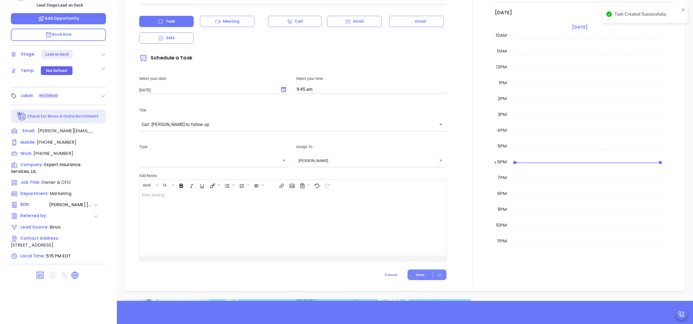
scroll to position [167, 0]
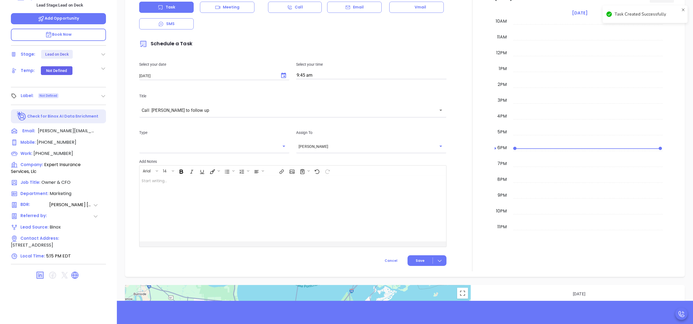
click at [458, 155] on div at bounding box center [472, 119] width 45 height 303
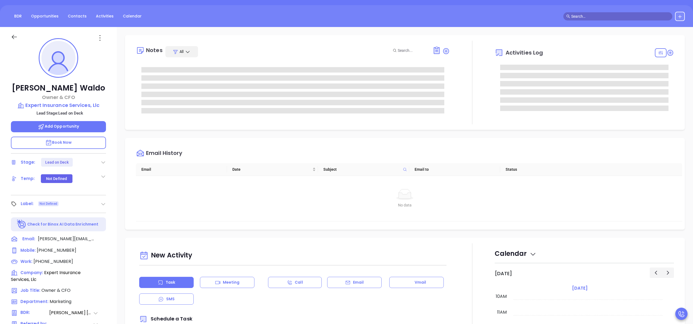
scroll to position [0, 0]
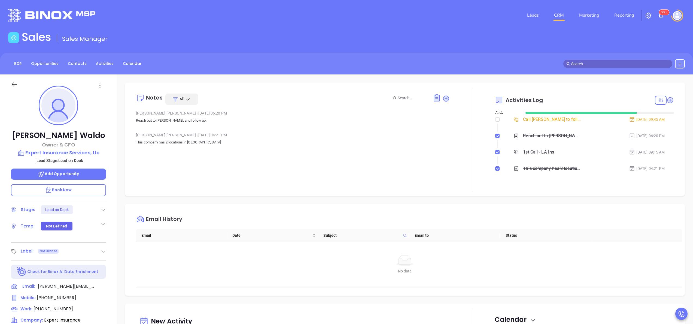
click at [477, 134] on div at bounding box center [472, 139] width 45 height 102
click at [102, 205] on div "Stage: Lead on Deck" at bounding box center [58, 209] width 95 height 9
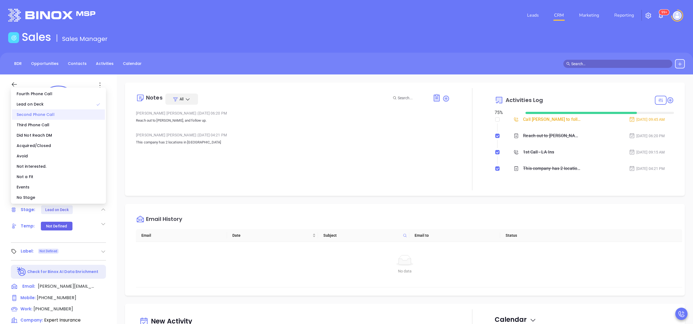
click at [42, 113] on div "Second Phone Call" at bounding box center [58, 114] width 93 height 10
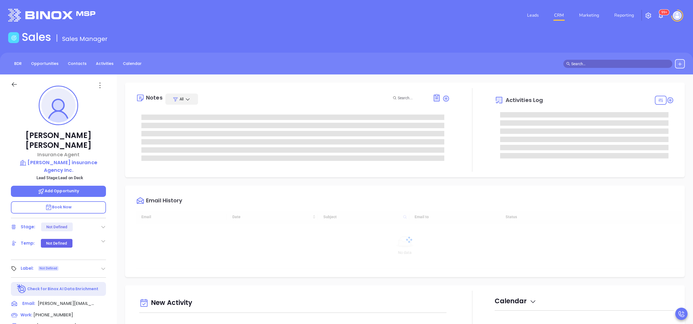
type input "[DATE]"
type input "[PERSON_NAME]"
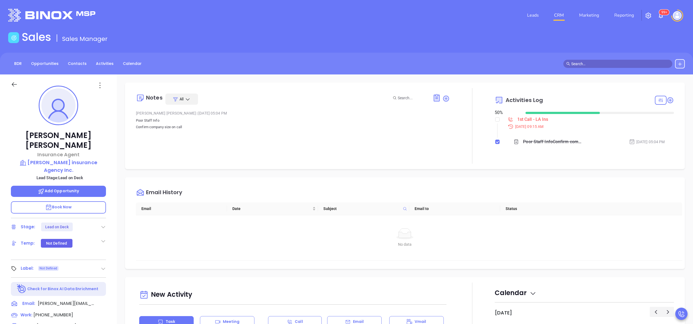
scroll to position [158, 0]
click at [111, 201] on div "[PERSON_NAME] Insurance Agent [PERSON_NAME] insurance Agency Inc. Lead Stage: L…" at bounding box center [58, 276] width 117 height 405
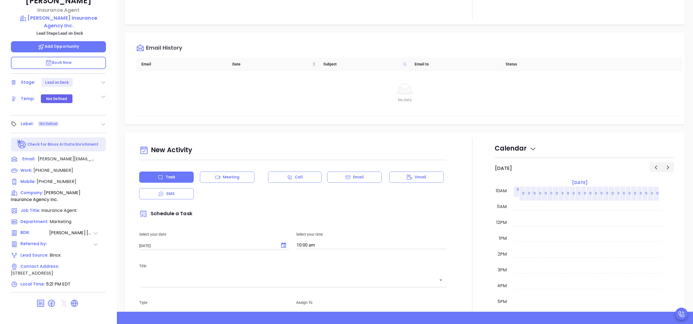
scroll to position [155, 0]
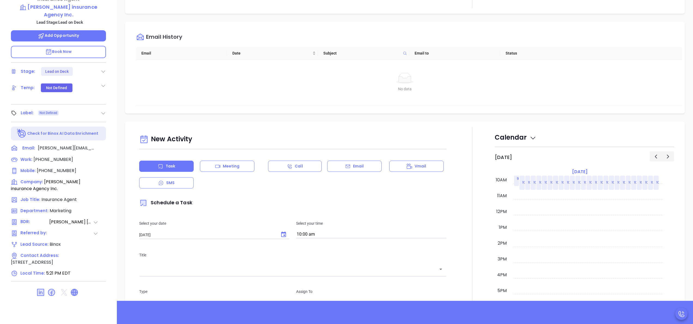
click at [72, 289] on icon at bounding box center [74, 292] width 7 height 7
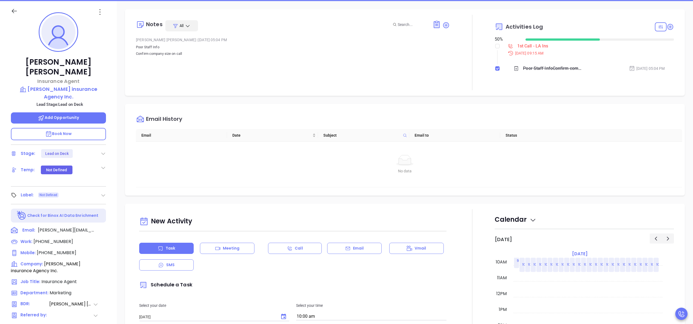
scroll to position [68, 0]
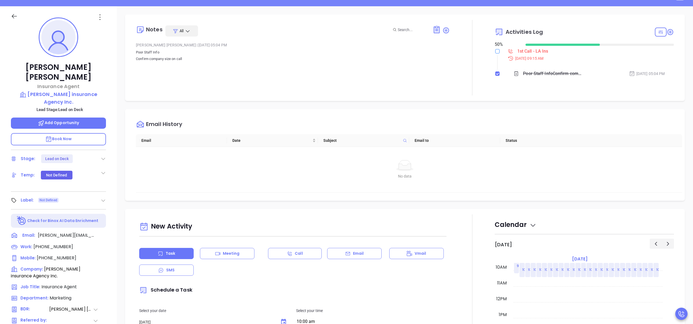
click at [495, 52] on input "checkbox" at bounding box center [497, 51] width 4 height 4
checkbox input "true"
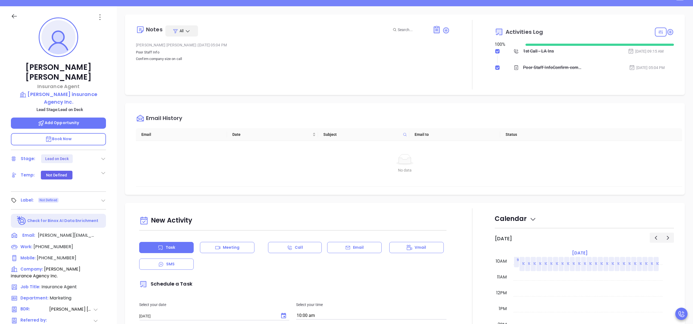
click at [105, 156] on icon at bounding box center [103, 158] width 5 height 5
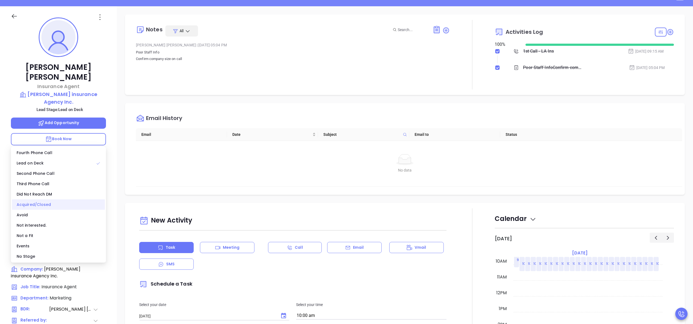
click at [50, 205] on div "Acquired/Closed" at bounding box center [58, 204] width 93 height 10
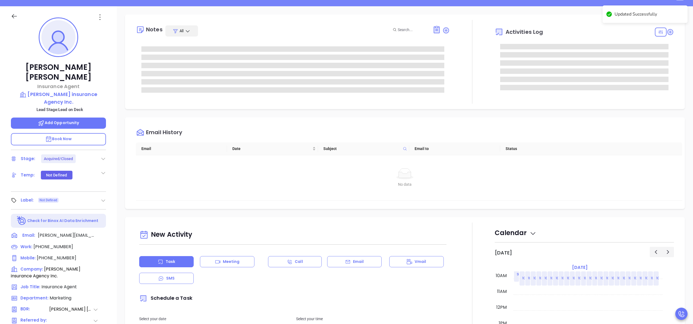
click at [473, 111] on div "Notes All Activities Log Email History Email Date Subject Email to Status No da…" at bounding box center [405, 197] width 576 height 382
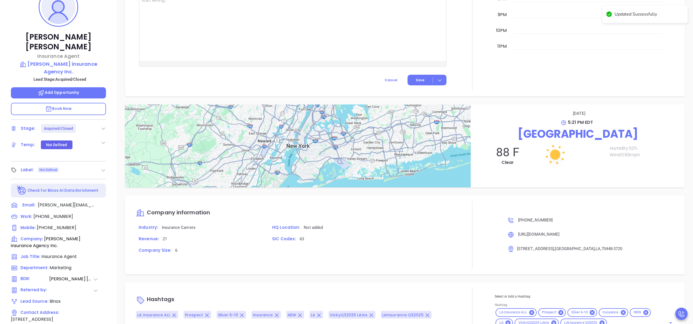
scroll to position [155, 0]
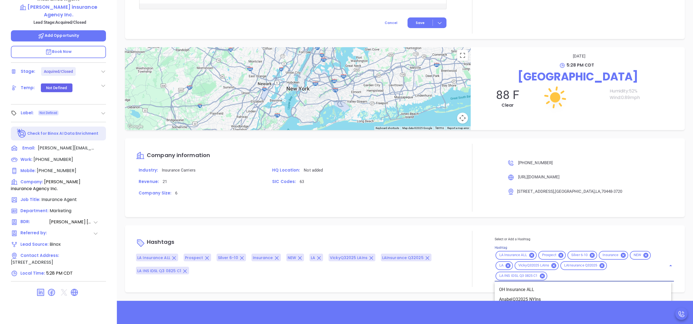
click at [576, 277] on input "Hashtag" at bounding box center [603, 275] width 111 height 7
type input "acq"
click at [521, 291] on li "Acquired" at bounding box center [583, 290] width 177 height 10
type input "a"
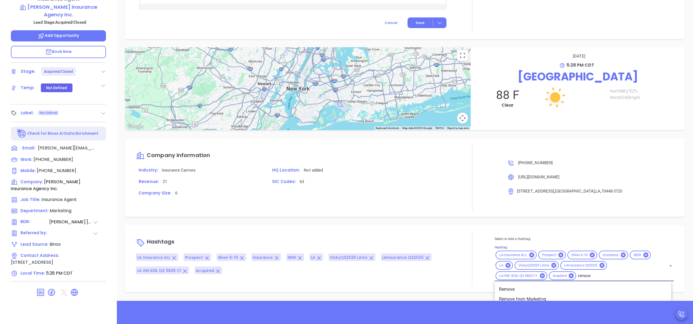
type input "remove f"
click at [541, 289] on li "Remove from Marketing" at bounding box center [583, 290] width 177 height 10
click at [452, 226] on div "Hashtags LA Insurance ALL Prospect Silver 6-10 Insurance NEW LA VickyQ32025 LAI…" at bounding box center [405, 258] width 560 height 67
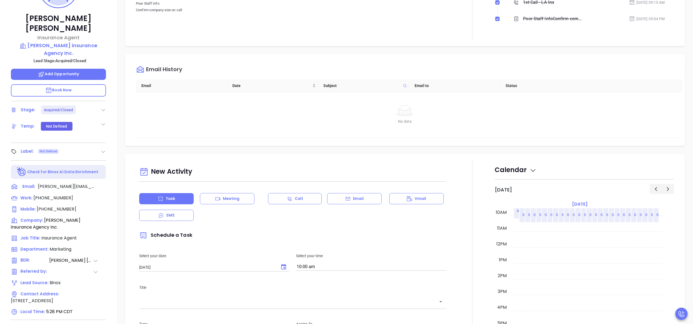
scroll to position [0, 0]
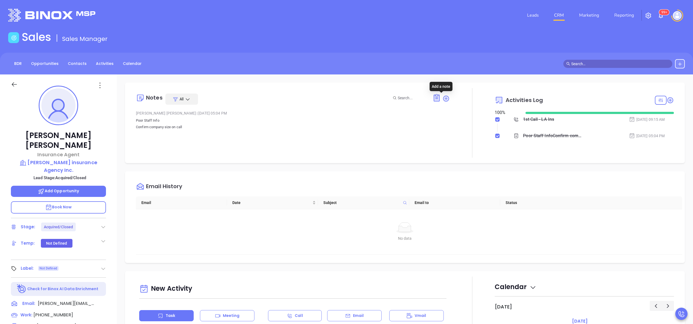
click at [443, 98] on icon at bounding box center [446, 98] width 7 height 7
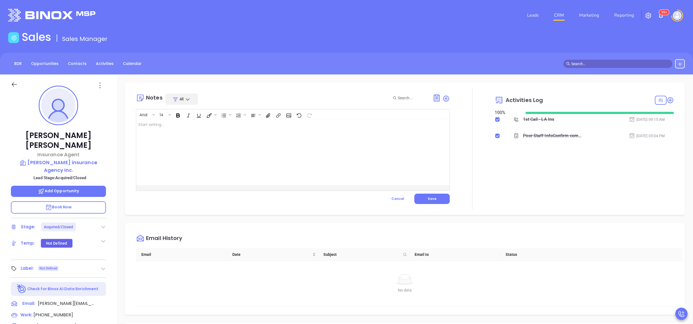
click at [305, 151] on div at bounding box center [281, 152] width 291 height 65
click at [433, 195] on button "Save" at bounding box center [431, 198] width 35 height 10
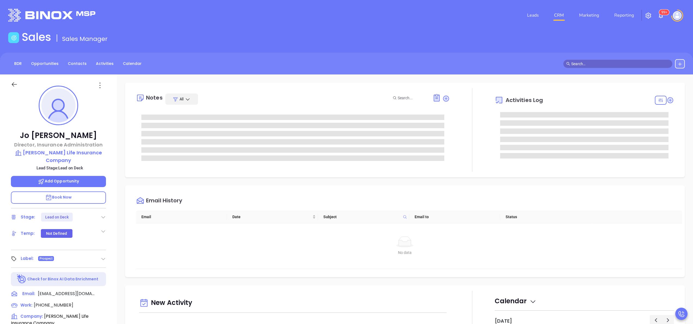
type input "[PERSON_NAME]"
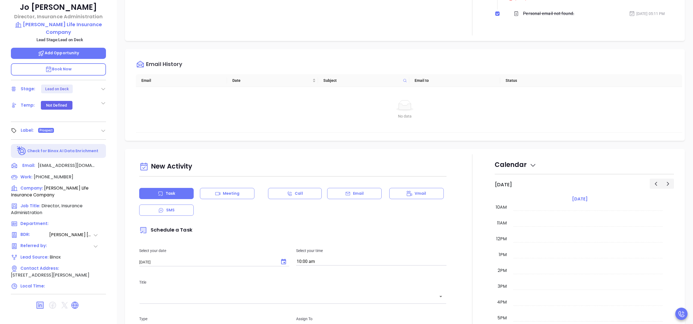
scroll to position [155, 0]
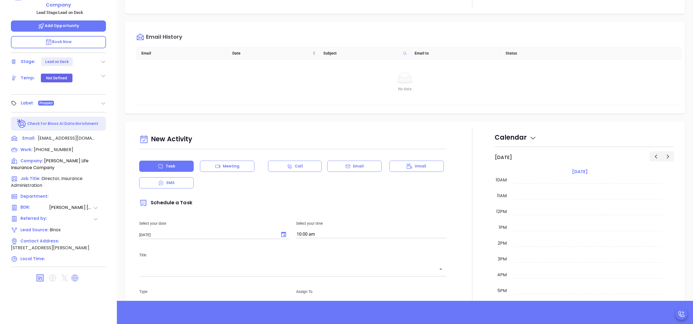
click at [73, 274] on icon at bounding box center [74, 277] width 7 height 7
click at [482, 178] on div at bounding box center [472, 278] width 45 height 303
click at [361, 166] on div "Email" at bounding box center [354, 166] width 55 height 11
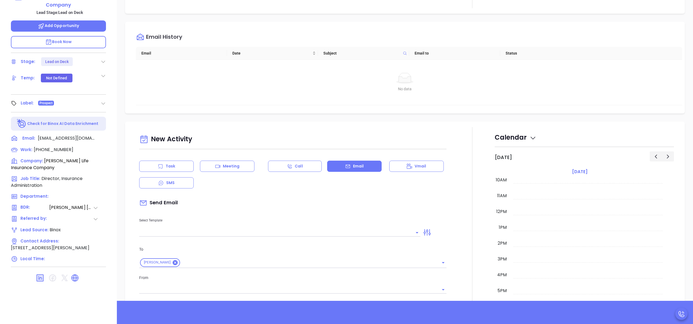
type input "[PERSON_NAME]"
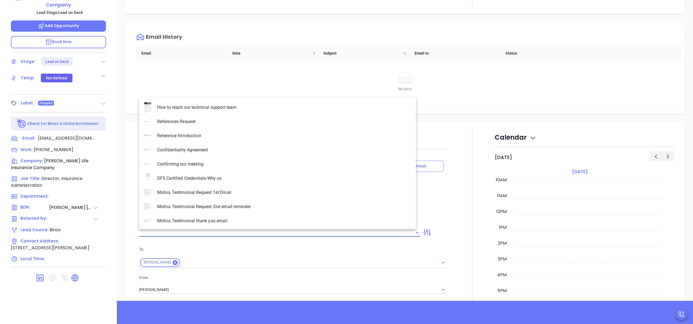
click at [295, 230] on input "text" at bounding box center [275, 232] width 273 height 8
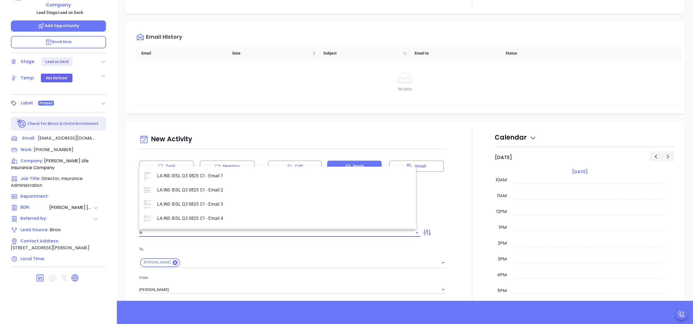
click at [239, 189] on li "LA INS IDSL Q3 0825 C1 - Email 2" at bounding box center [277, 190] width 277 height 14
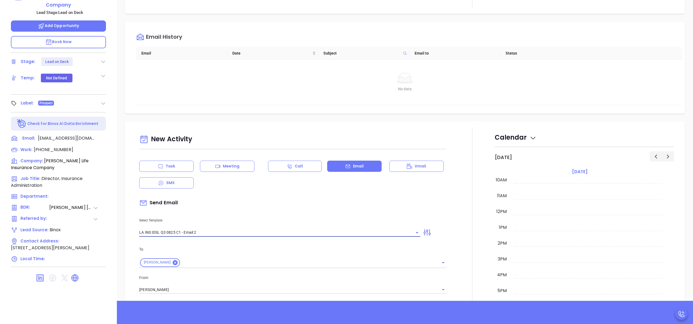
type input "LA INS IDSL Q3 0825 C1 - Email 2"
type input "February is coming fast—will Kilpatrick Life Insurance Company be compliant?"
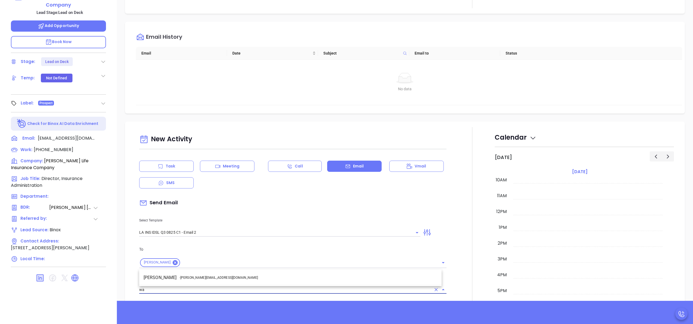
click at [253, 277] on li "Walter Contreras - walter@motiva.net" at bounding box center [290, 278] width 302 height 10
type input "[PERSON_NAME]"
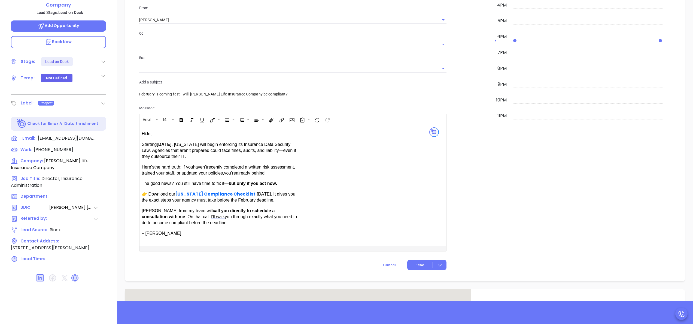
scroll to position [283, 0]
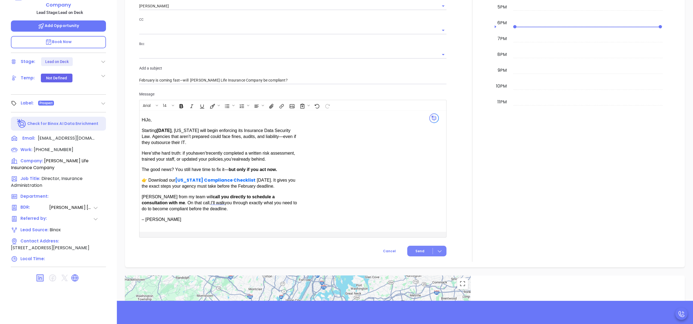
click at [418, 249] on span "Send" at bounding box center [420, 251] width 9 height 5
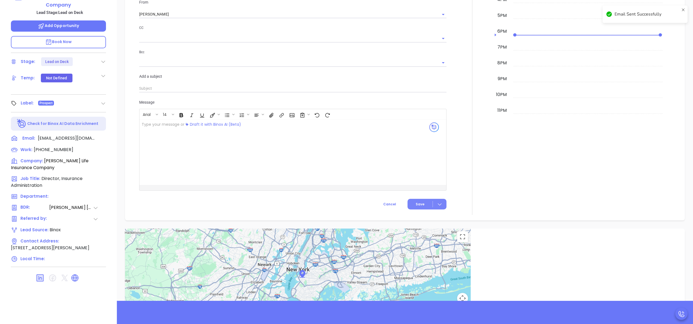
scroll to position [292, 0]
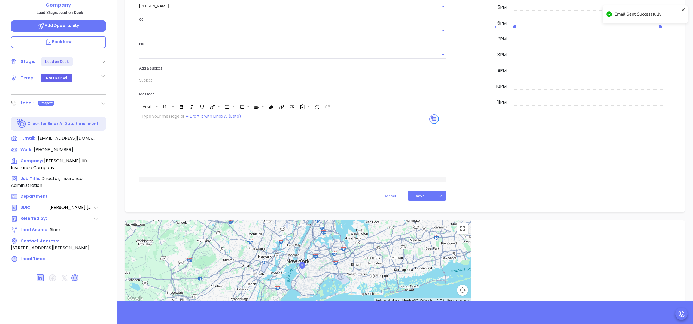
click at [125, 135] on div "New Activity Task Meeting Call Email Vmail SMS Schedule an Email Select Templat…" at bounding box center [405, 25] width 560 height 374
click at [479, 110] on div at bounding box center [472, 25] width 45 height 363
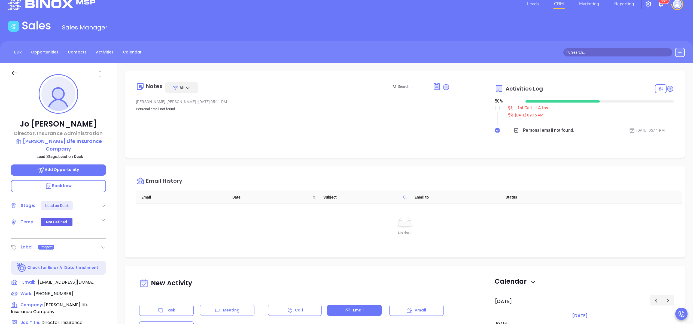
scroll to position [0, 0]
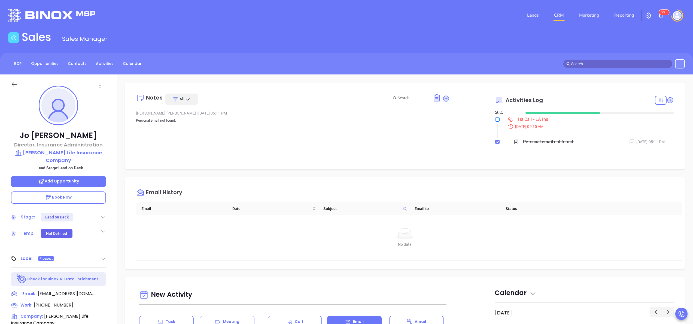
click at [495, 118] on input "checkbox" at bounding box center [497, 119] width 4 height 4
checkbox input "true"
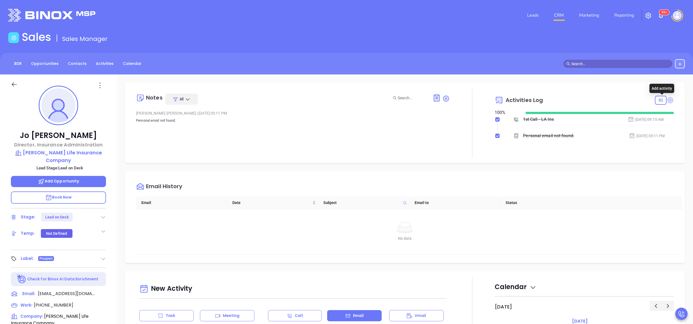
click at [668, 99] on icon at bounding box center [671, 100] width 6 height 6
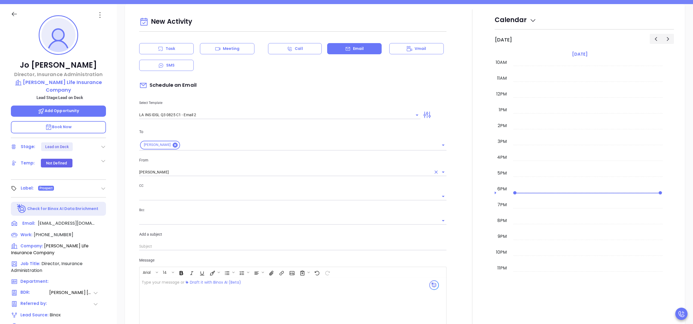
scroll to position [74, 0]
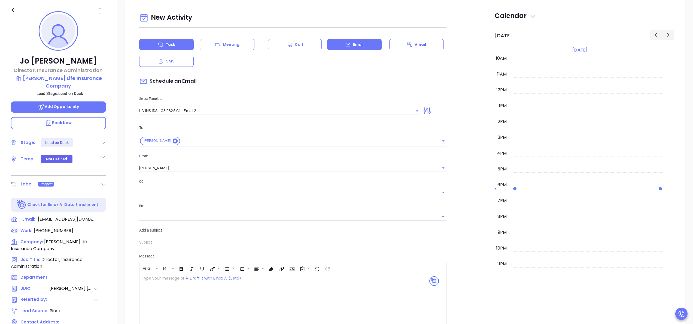
click at [176, 47] on div "Task" at bounding box center [166, 44] width 55 height 11
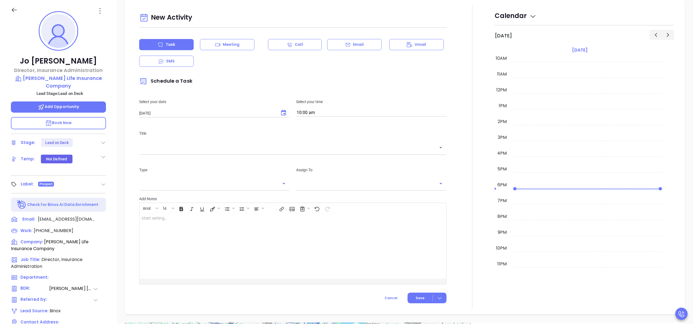
type input "[PERSON_NAME]"
click at [326, 111] on input "10:00 am" at bounding box center [371, 113] width 150 height 8
click at [305, 131] on button "9:30 am" at bounding box center [338, 134] width 84 height 12
type input "9:30 am"
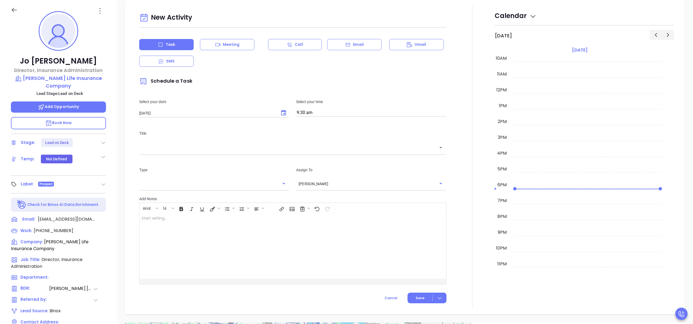
click at [272, 152] on div "​" at bounding box center [292, 147] width 307 height 12
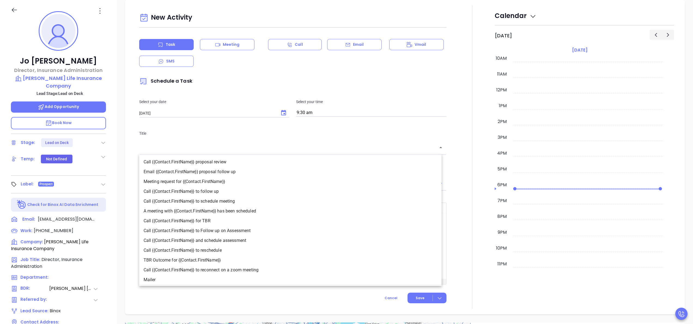
click at [206, 192] on li "Call {{Contact.FirstName}} to follow up" at bounding box center [290, 191] width 302 height 10
type input "Call Jo to follow up"
type input "Call"
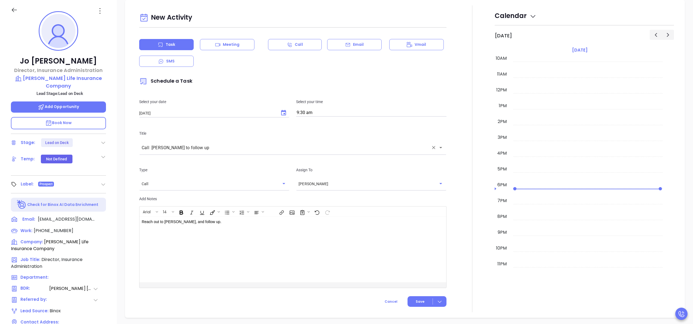
click at [456, 205] on div at bounding box center [472, 158] width 45 height 307
click at [422, 297] on button "Save" at bounding box center [427, 301] width 39 height 11
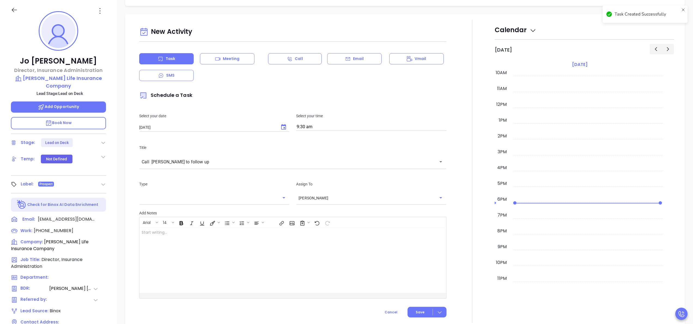
scroll to position [211, 0]
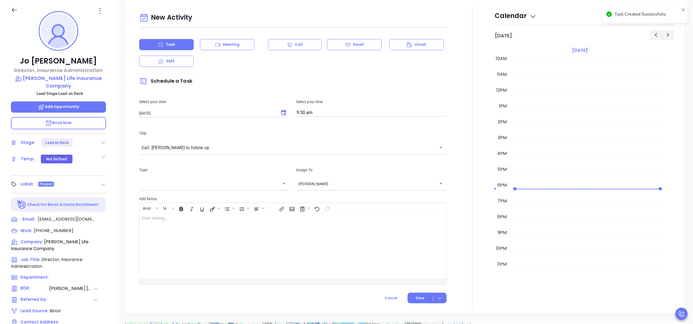
click at [472, 220] on div at bounding box center [472, 156] width 45 height 303
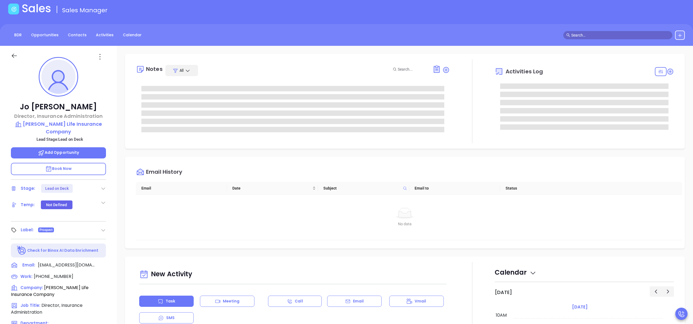
scroll to position [0, 0]
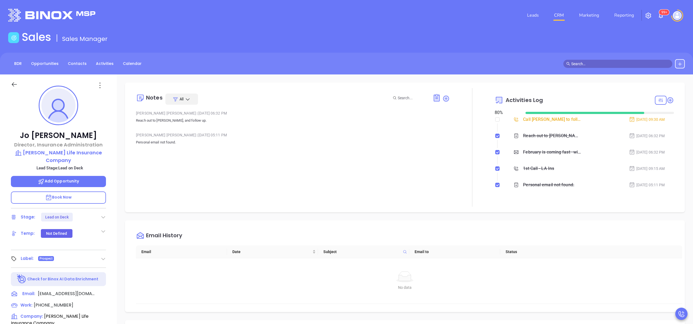
click at [478, 125] on div at bounding box center [472, 147] width 45 height 119
click at [105, 214] on icon at bounding box center [103, 216] width 5 height 5
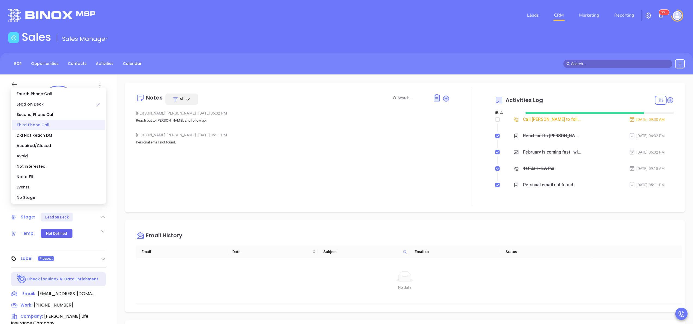
click at [48, 120] on div "Third Phone Call" at bounding box center [58, 125] width 93 height 10
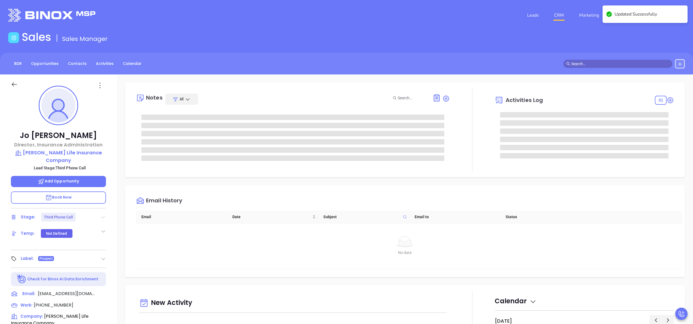
click at [102, 216] on icon at bounding box center [103, 217] width 4 height 2
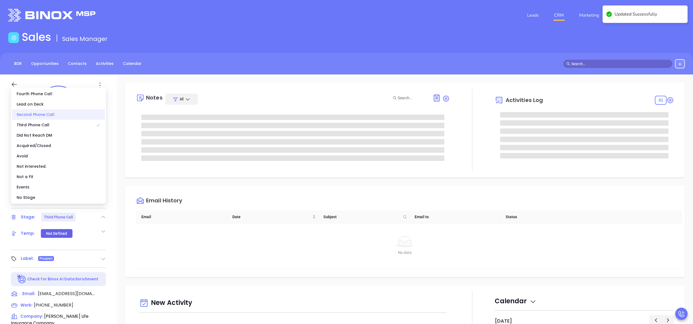
click at [56, 110] on div "Second Phone Call" at bounding box center [58, 114] width 93 height 10
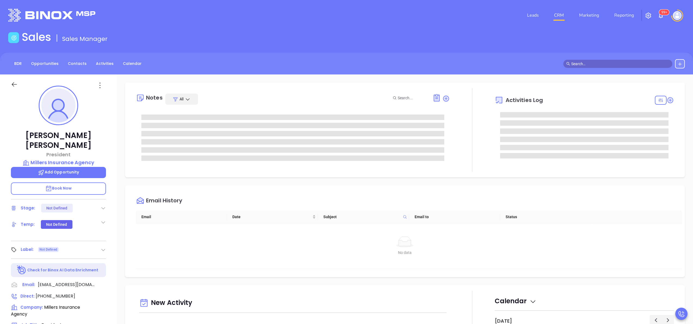
scroll to position [158, 0]
type input "[PERSON_NAME]"
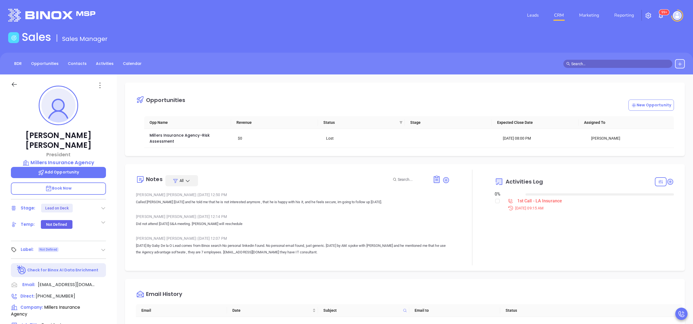
click at [108, 207] on div "[PERSON_NAME] President [PERSON_NAME] Insurance Agency Add Opportunity Book Now…" at bounding box center [58, 276] width 117 height 405
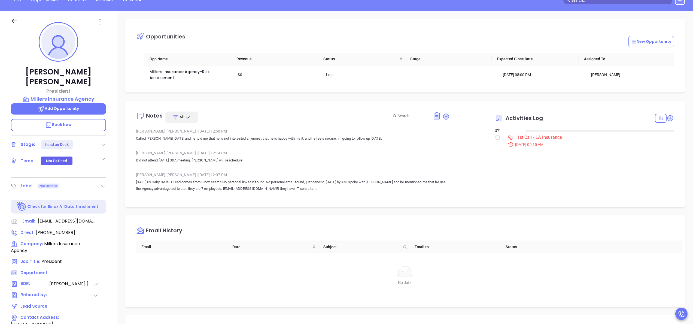
scroll to position [155, 0]
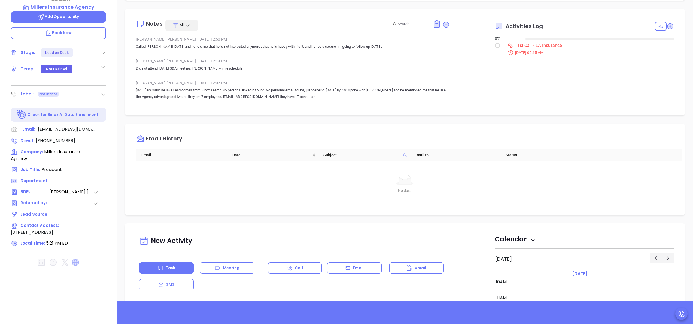
click at [72, 259] on icon at bounding box center [75, 262] width 7 height 7
click at [464, 72] on div at bounding box center [472, 62] width 45 height 96
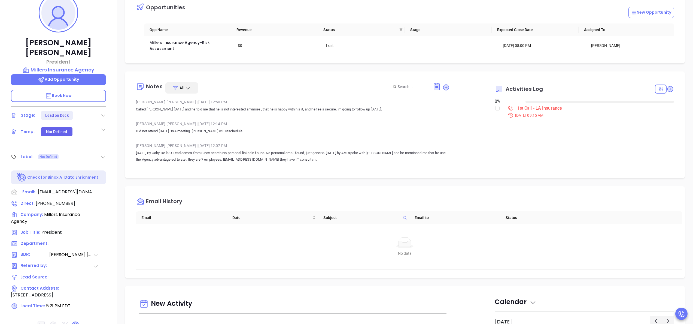
scroll to position [90, 0]
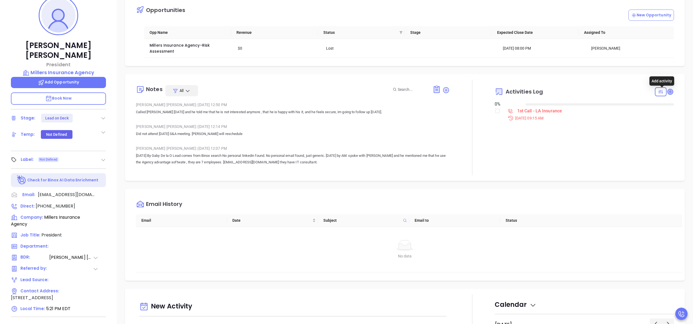
click at [668, 92] on icon at bounding box center [671, 92] width 6 height 6
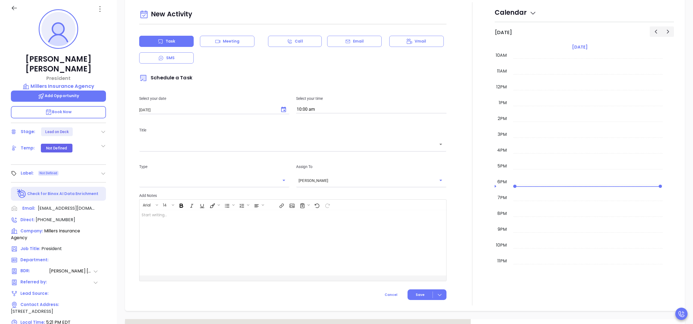
scroll to position [74, 0]
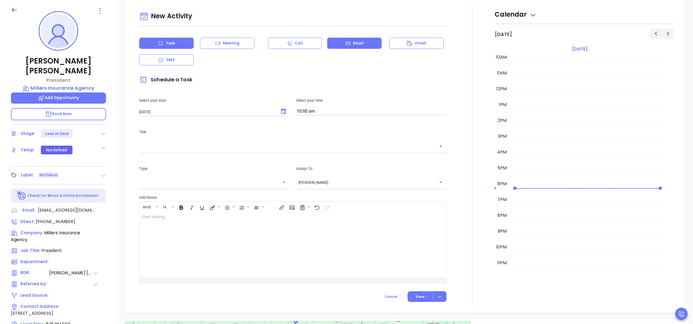
click at [357, 41] on p "Email" at bounding box center [358, 43] width 11 height 6
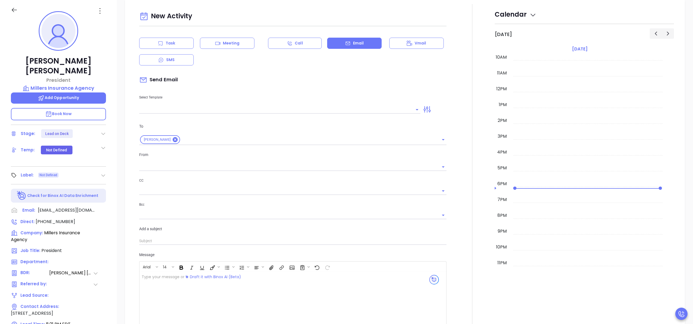
type input "[PERSON_NAME]"
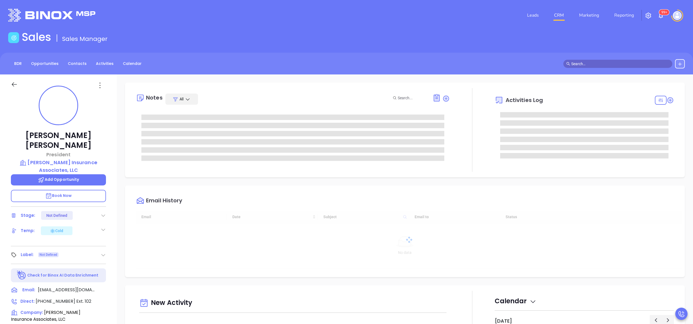
type input "[DATE]"
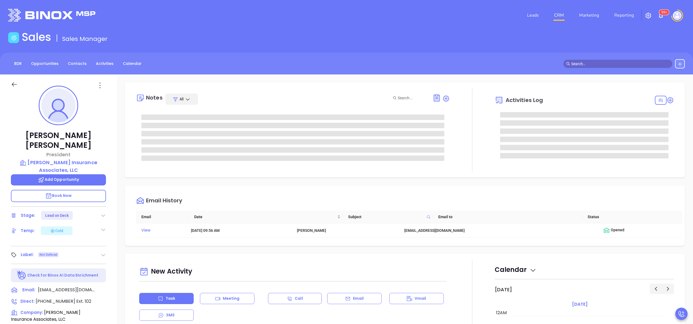
scroll to position [158, 0]
type input "[PERSON_NAME]"
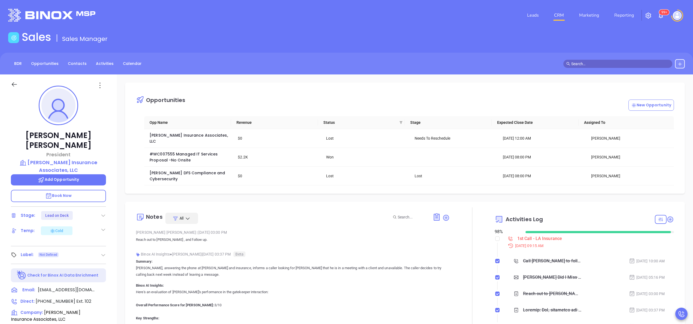
click at [116, 241] on div "Christopher Paulin President Paulin Insurance Associates, LLC Add Opportunity B…" at bounding box center [58, 276] width 117 height 405
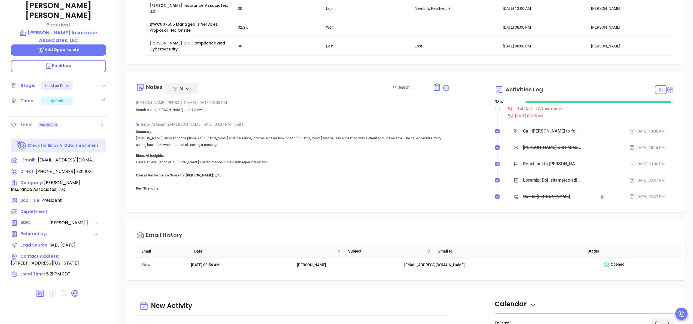
scroll to position [155, 0]
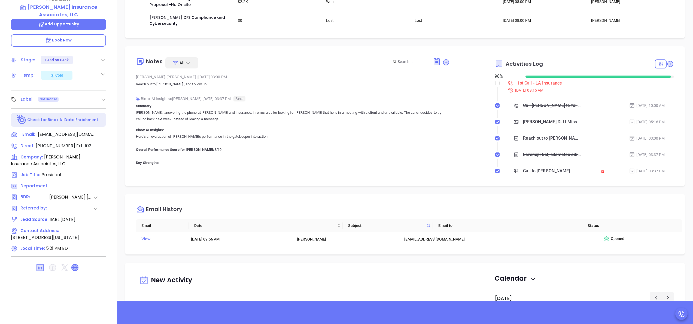
click at [72, 264] on icon at bounding box center [75, 267] width 7 height 7
click at [368, 81] on p "Reach out to Christopher , and follow up." at bounding box center [293, 84] width 314 height 7
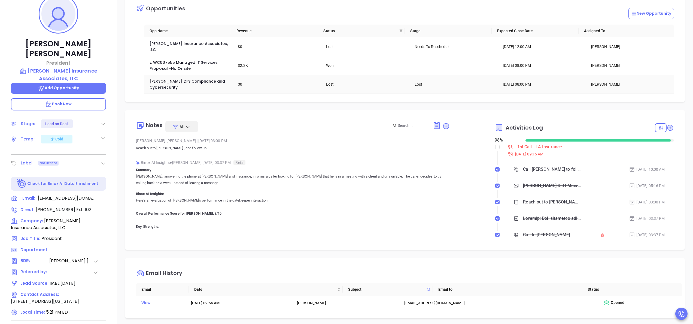
scroll to position [90, 0]
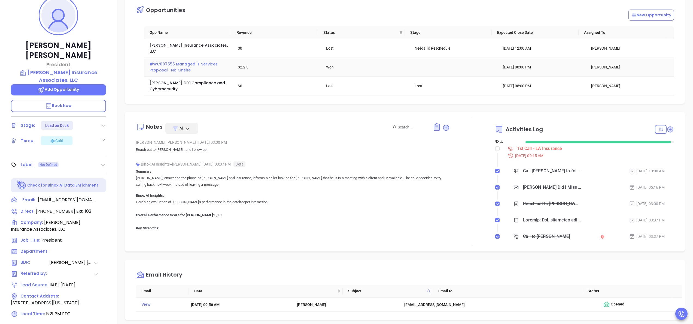
click at [180, 63] on span "#WC007555 Managed IT Services Proposal -No Onsite" at bounding box center [184, 66] width 69 height 11
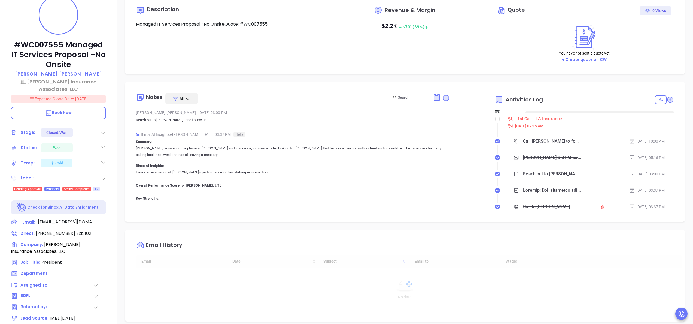
type input "[DATE]"
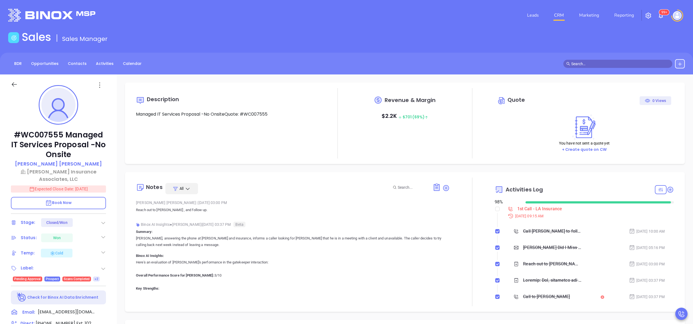
scroll to position [158, 0]
type input "[PERSON_NAME]"
click at [59, 164] on p "Christopher Paulin" at bounding box center [58, 163] width 87 height 7
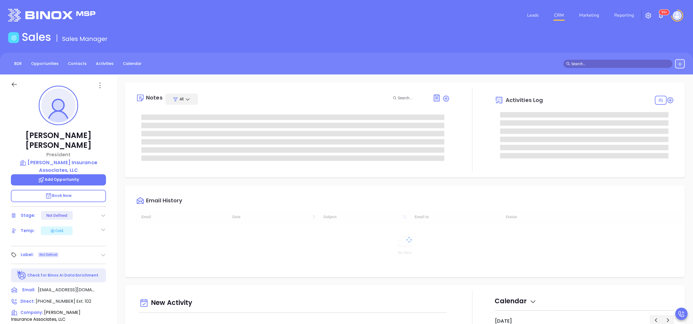
scroll to position [158, 0]
type input "[PERSON_NAME]"
click at [108, 216] on div "Christopher Paulin President Paulin Insurance Associates, LLC Add Opportunity B…" at bounding box center [58, 276] width 117 height 405
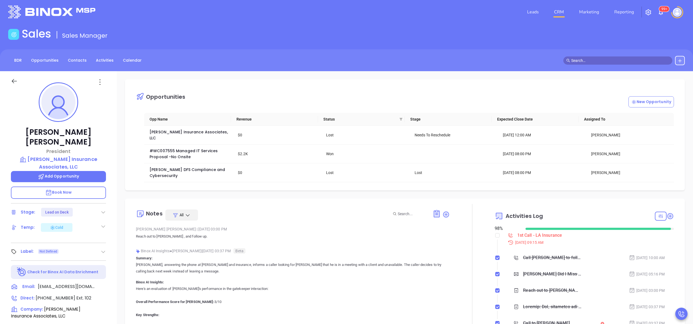
scroll to position [3, 0]
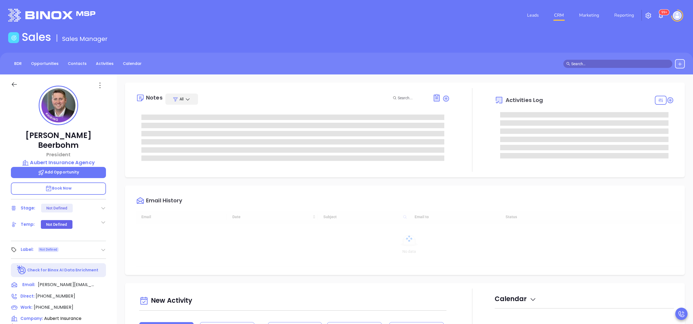
type input "10:00 am"
type input "[DATE]"
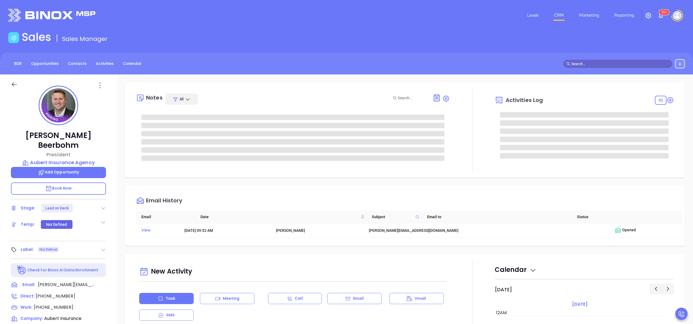
scroll to position [158, 0]
type input "[PERSON_NAME]"
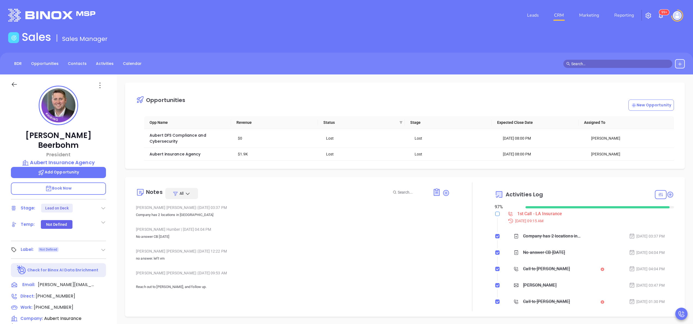
click at [495, 216] on input "checkbox" at bounding box center [497, 213] width 4 height 4
checkbox input "true"
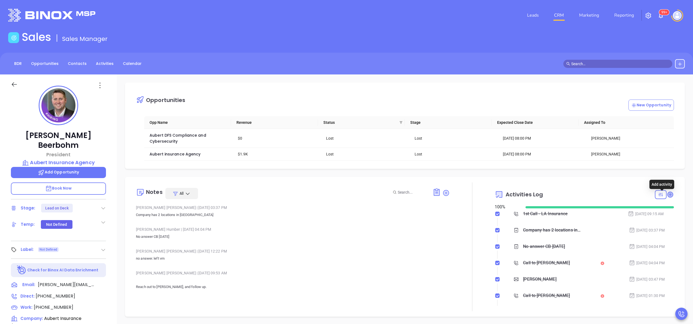
click at [668, 197] on icon at bounding box center [670, 194] width 5 height 5
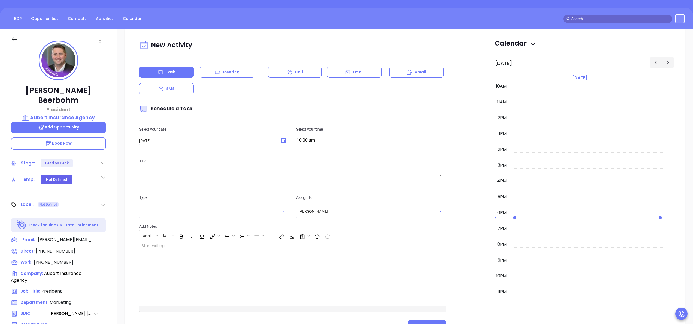
scroll to position [74, 0]
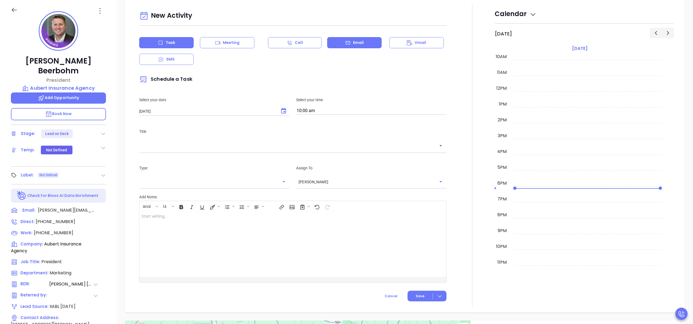
click at [355, 43] on p "Email" at bounding box center [358, 43] width 11 height 6
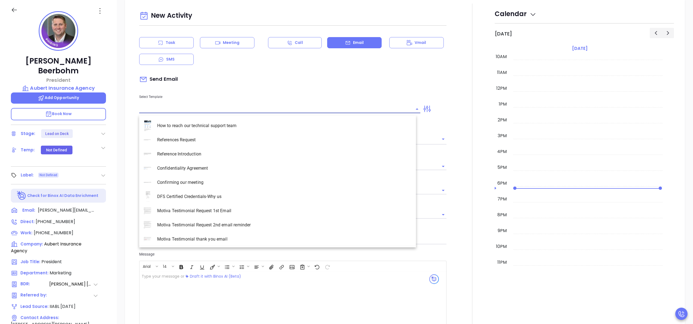
click at [183, 111] on input "text" at bounding box center [275, 109] width 273 height 8
type input "[PERSON_NAME]"
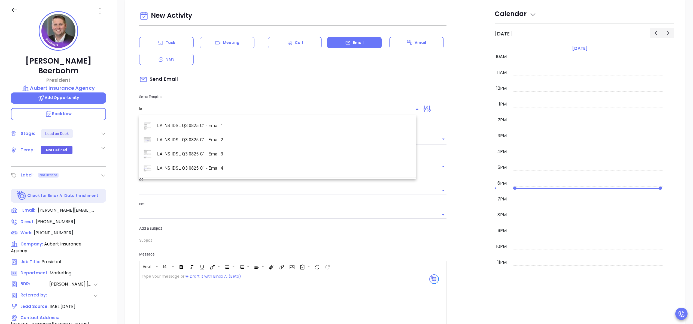
click at [196, 138] on li "LA INS IDSL Q3 0825 C1 - Email 2" at bounding box center [277, 140] width 277 height 14
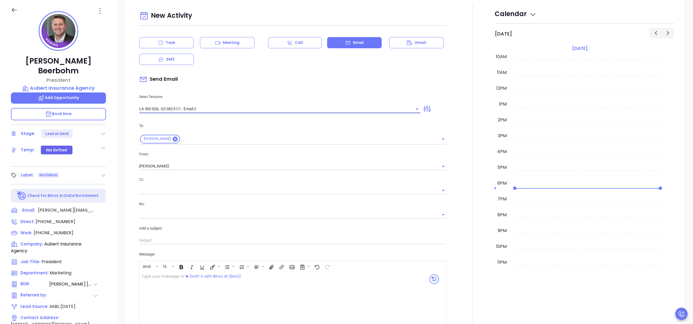
type input "LA INS IDSL Q3 0825 C1 - Email 2"
type input "February is coming fast—will Aubert Insurance Agency be compliant?"
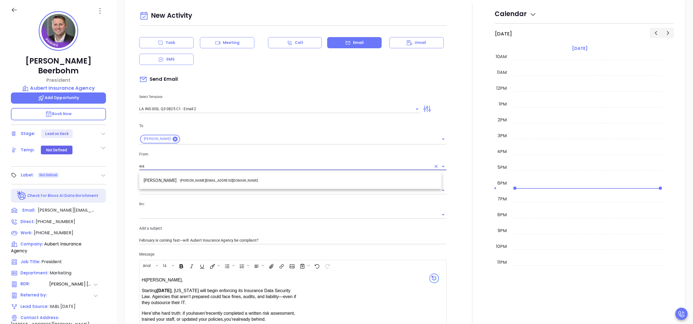
click at [215, 183] on li "Walter Contreras - walter@motiva.net" at bounding box center [290, 180] width 302 height 10
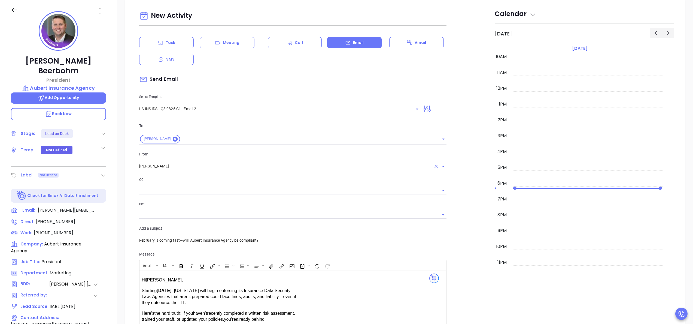
type input "[PERSON_NAME]"
click at [452, 225] on div at bounding box center [472, 213] width 45 height 418
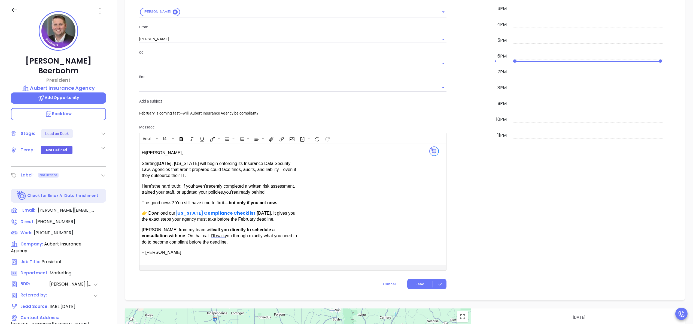
scroll to position [473, 0]
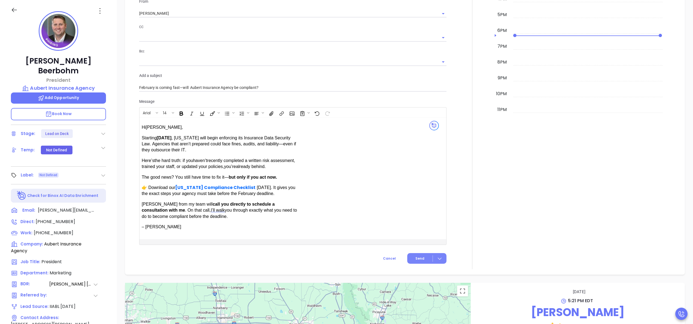
click at [413, 256] on button "Send" at bounding box center [426, 258] width 39 height 11
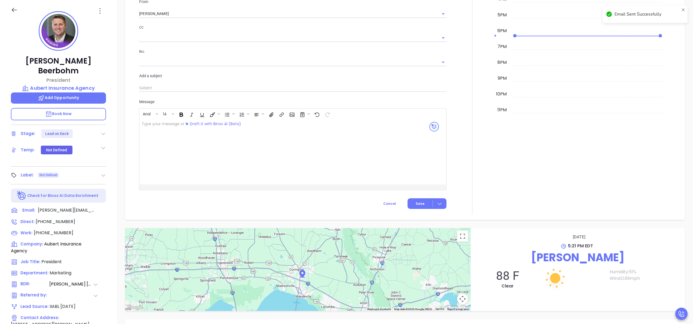
click at [479, 195] on div at bounding box center [472, 32] width 45 height 363
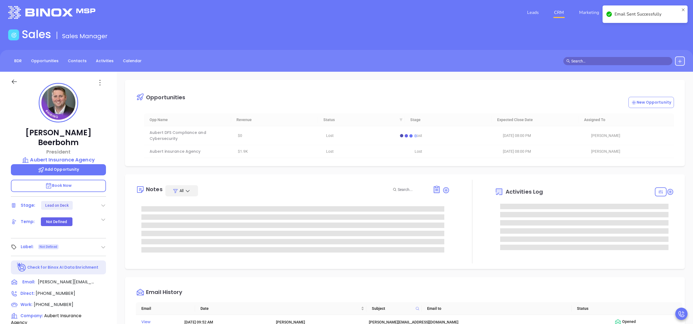
scroll to position [0, 0]
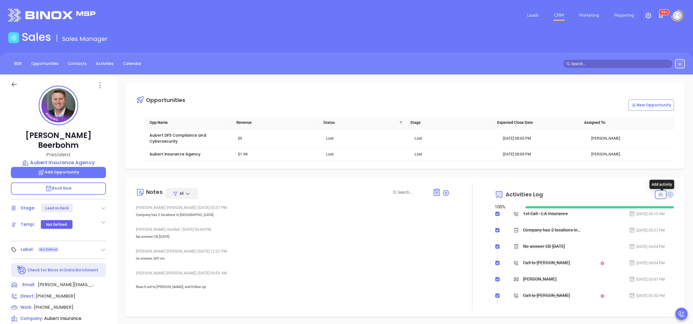
click at [668, 196] on icon at bounding box center [671, 194] width 6 height 6
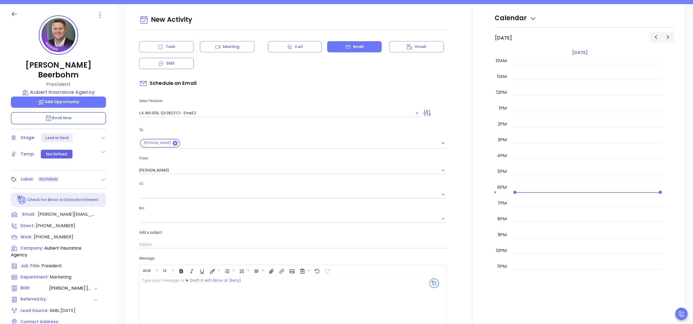
scroll to position [74, 0]
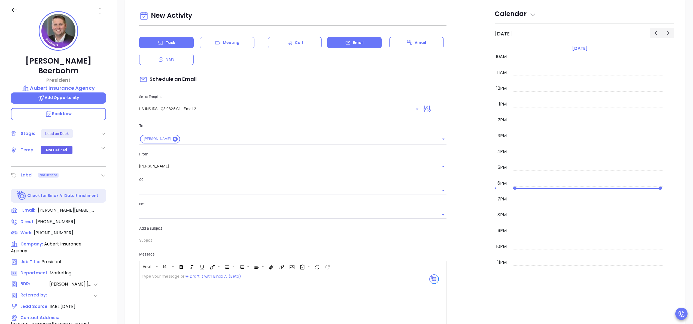
click at [168, 48] on div "Task" at bounding box center [166, 42] width 55 height 11
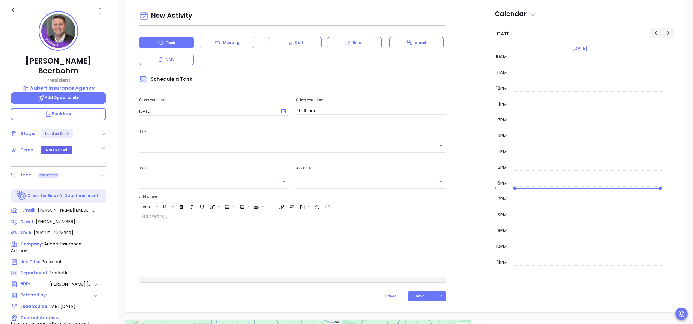
type input "[PERSON_NAME]"
click at [334, 111] on input "10:00 am" at bounding box center [371, 111] width 150 height 8
click at [308, 135] on button "9:30 am" at bounding box center [338, 133] width 84 height 12
type input "9:30 am"
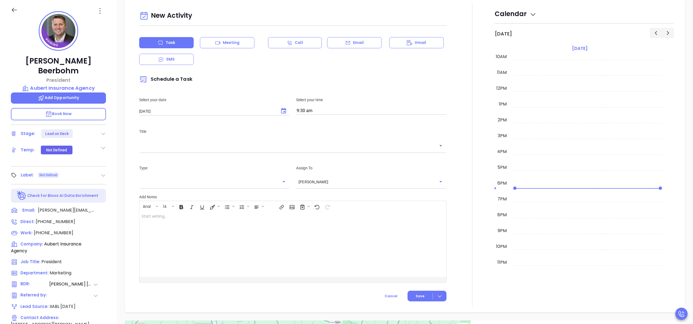
click at [293, 154] on div "Title ​" at bounding box center [293, 140] width 314 height 37
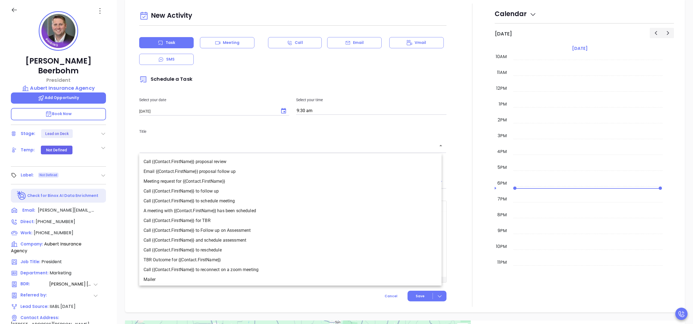
click at [292, 149] on input "text" at bounding box center [289, 146] width 294 height 6
click at [219, 193] on li "Call {{Contact.FirstName}} to follow up" at bounding box center [290, 191] width 302 height 10
type input "Call Kyle to follow up"
type input "Call"
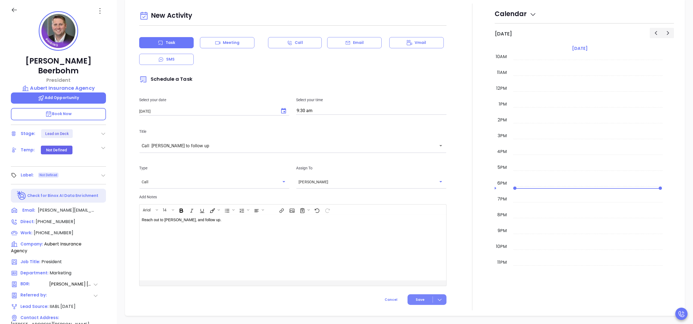
click at [426, 298] on button "Save" at bounding box center [427, 299] width 39 height 11
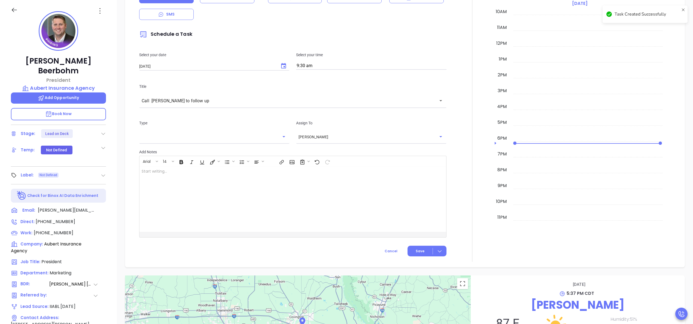
scroll to position [275, 0]
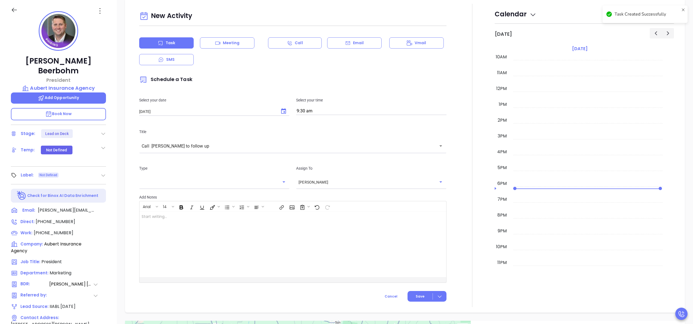
click at [113, 190] on div "Kyle Beerbohm President Aubert Insurance Agency Add Opportunity Book Now Stage:…" at bounding box center [58, 202] width 117 height 405
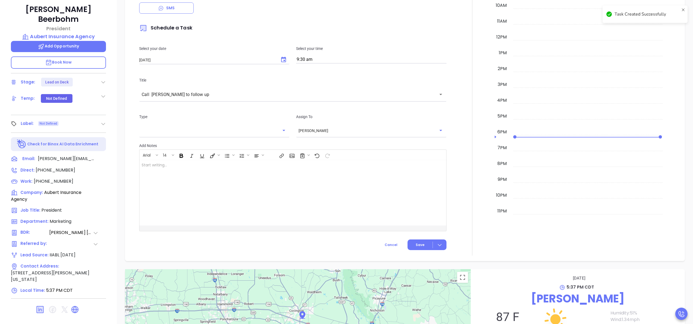
scroll to position [140, 0]
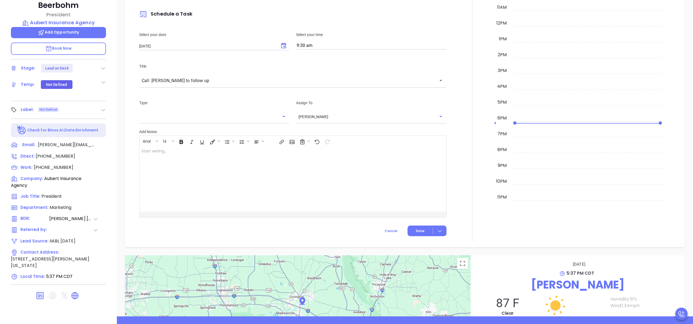
click at [79, 292] on link at bounding box center [76, 295] width 11 height 6
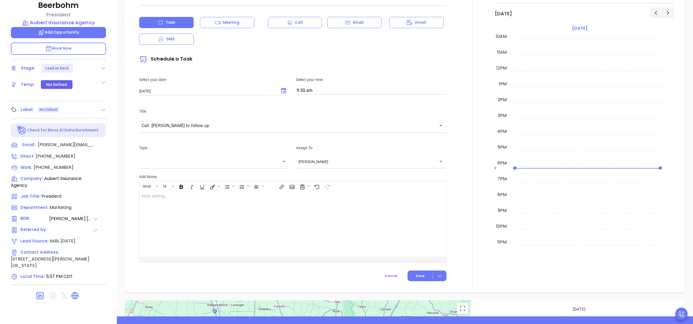
scroll to position [320, 0]
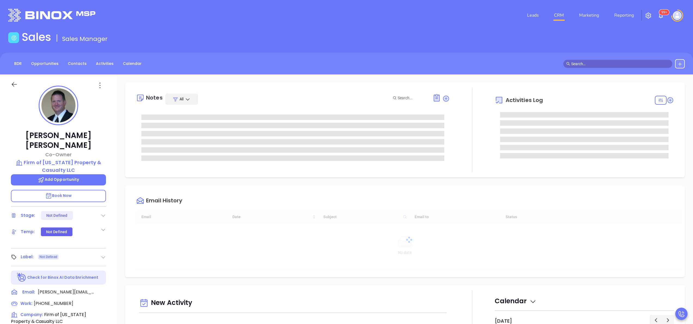
type input "[DATE]"
type input "[PERSON_NAME]"
type input "[DATE]"
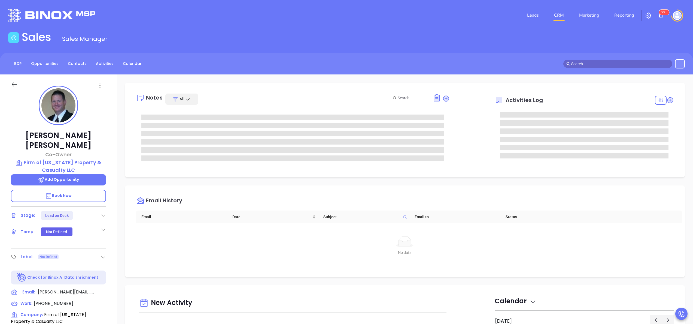
type input "[PERSON_NAME]"
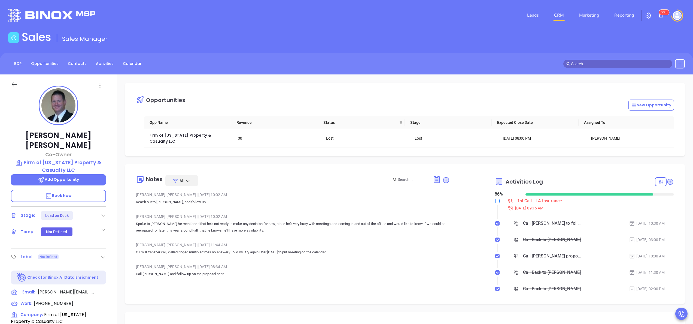
click at [495, 202] on input "checkbox" at bounding box center [497, 201] width 4 height 4
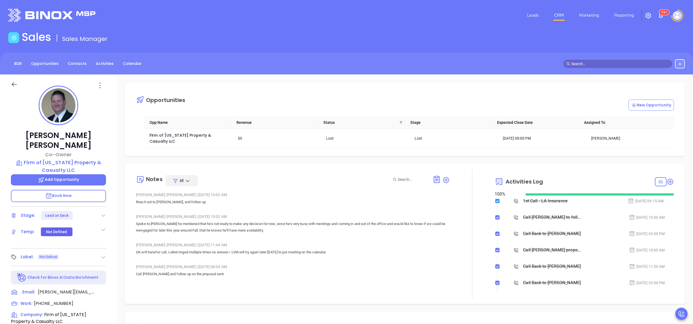
click at [495, 202] on input "checkbox" at bounding box center [497, 201] width 4 height 4
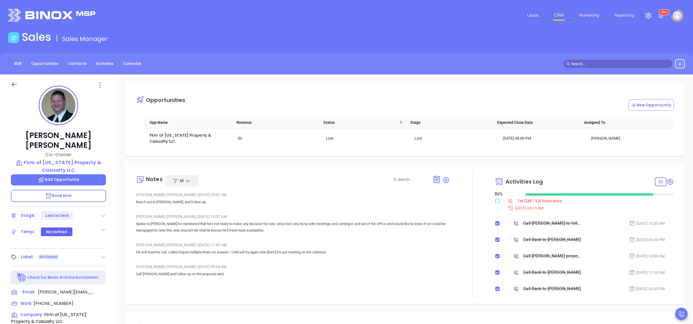
click at [495, 201] on input "checkbox" at bounding box center [497, 201] width 4 height 4
checkbox input "true"
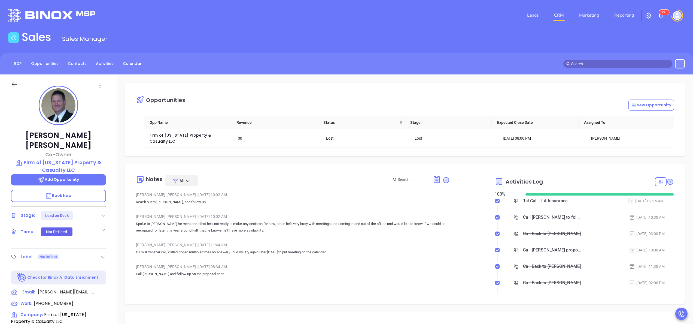
click at [114, 228] on div "[PERSON_NAME] Co-Owner Firm of [US_STATE] Property & Casualty LLC Add Opportuni…" at bounding box center [58, 276] width 117 height 405
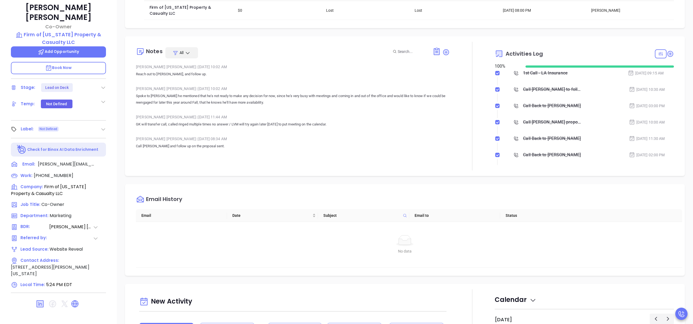
scroll to position [155, 0]
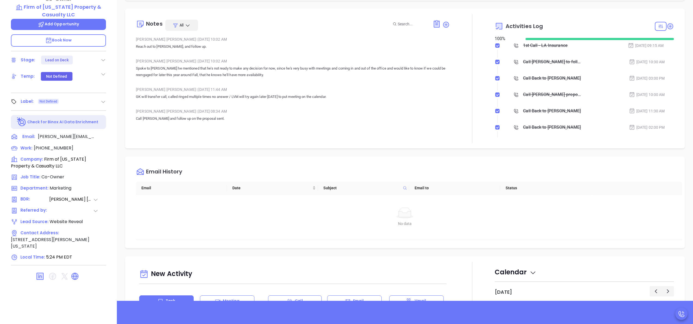
click at [70, 270] on div at bounding box center [58, 276] width 95 height 13
click at [74, 273] on icon at bounding box center [75, 276] width 7 height 7
click at [113, 106] on div "[PERSON_NAME] Co-Owner Firm of [US_STATE] Property & Casualty LLC Add Opportuni…" at bounding box center [58, 121] width 117 height 405
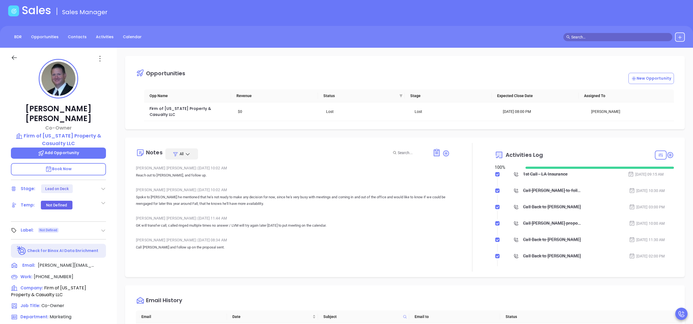
scroll to position [3, 0]
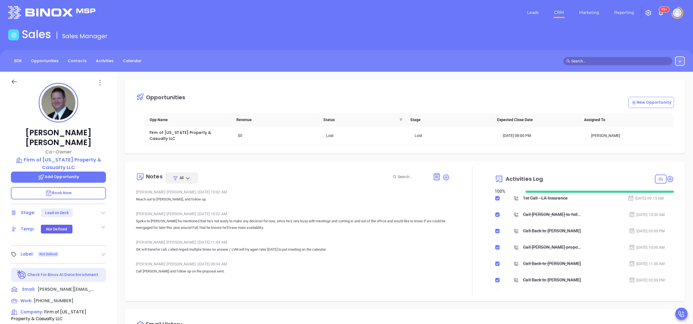
click at [104, 210] on icon at bounding box center [103, 212] width 5 height 5
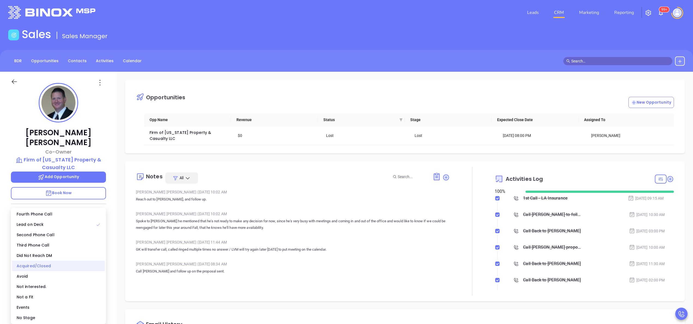
click at [55, 268] on div "Acquired/Closed" at bounding box center [58, 266] width 93 height 10
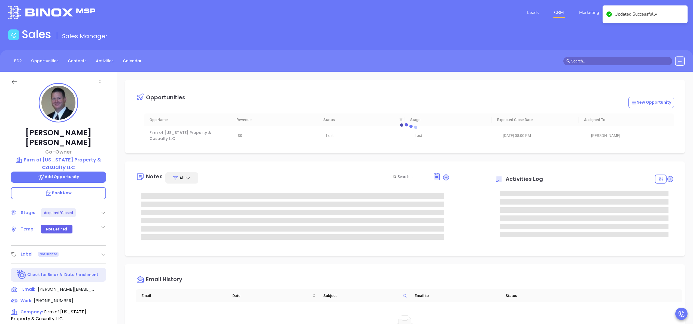
click at [482, 256] on div "Notes All Activities Log" at bounding box center [405, 208] width 560 height 95
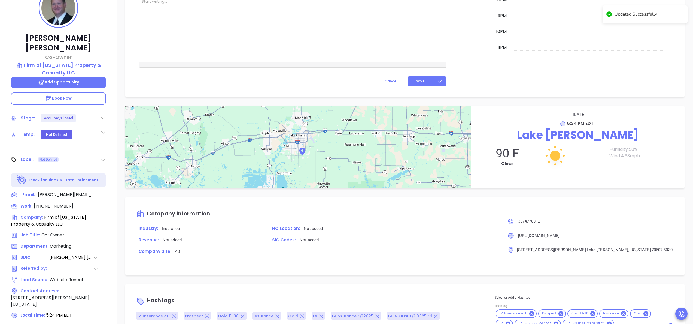
scroll to position [155, 0]
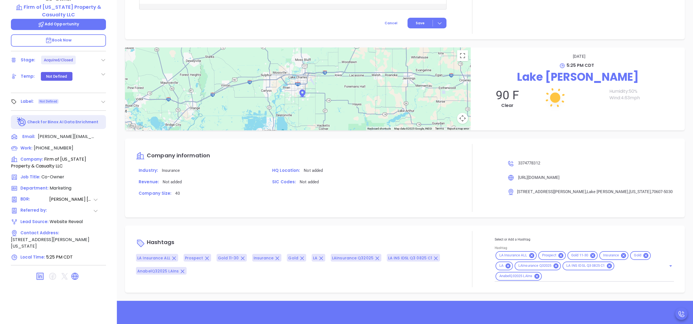
click at [558, 281] on div "LA Insurance ALL Prospect Gold 11-30 Insurance Gold LA LAInsurance Q32025 LA IN…" at bounding box center [584, 265] width 179 height 31
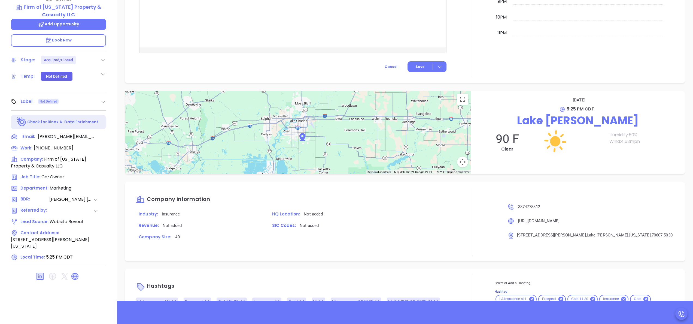
scroll to position [532, 0]
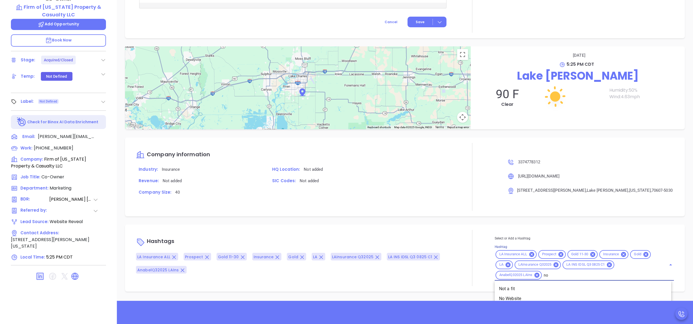
type input "not"
click at [534, 292] on li "Not a fit" at bounding box center [583, 289] width 177 height 10
type input "acq"
click at [516, 290] on li "Acquired" at bounding box center [583, 290] width 177 height 10
type input "remove f"
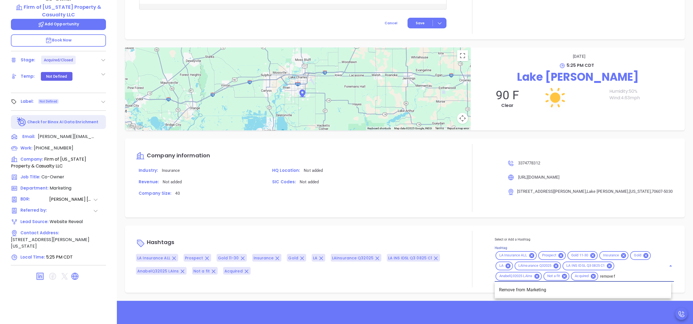
click at [529, 290] on li "Remove from Marketing" at bounding box center [583, 290] width 177 height 10
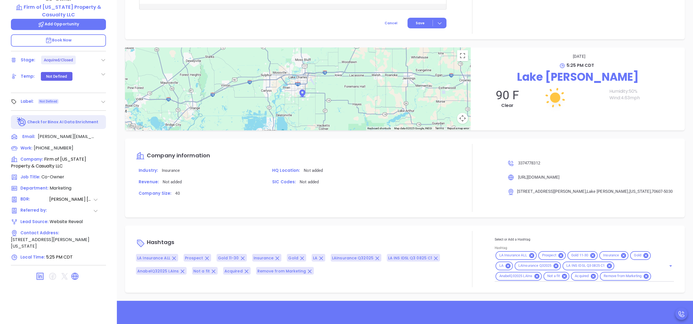
click at [460, 229] on div "Hashtags LA Insurance ALL Prospect Gold 11-30 Insurance Gold LA LAInsurance Q32…" at bounding box center [405, 258] width 560 height 67
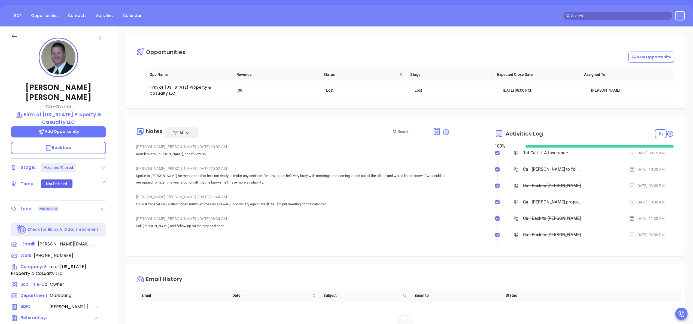
scroll to position [0, 0]
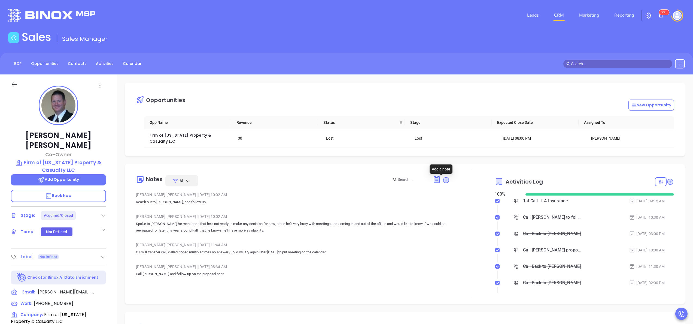
click at [443, 183] on icon at bounding box center [446, 179] width 7 height 7
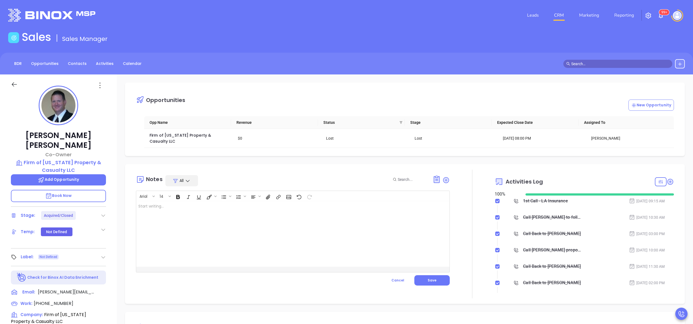
click at [249, 219] on div at bounding box center [281, 233] width 291 height 65
click at [433, 279] on button "Save" at bounding box center [431, 280] width 35 height 10
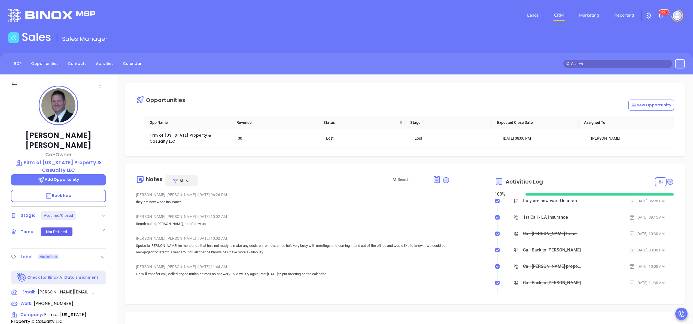
click at [472, 230] on div at bounding box center [472, 234] width 45 height 129
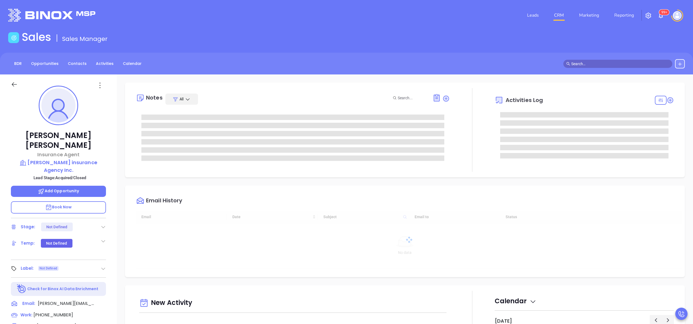
type input "[DATE]"
type input "[PERSON_NAME]"
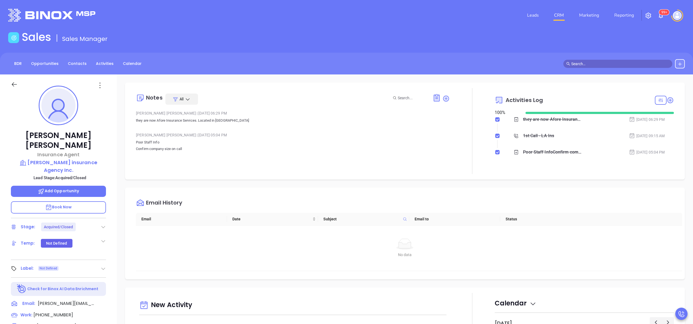
click at [484, 174] on div at bounding box center [472, 131] width 45 height 86
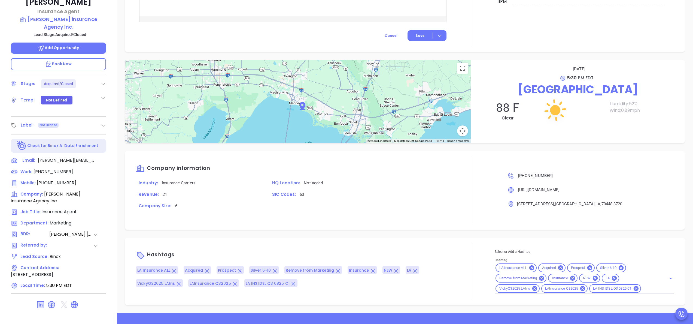
scroll to position [155, 0]
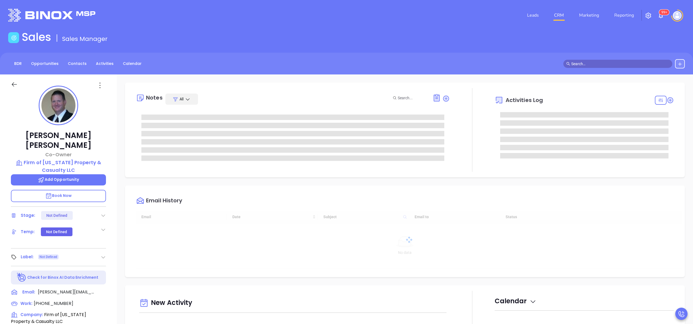
type input "[DATE]"
type input "[PERSON_NAME]"
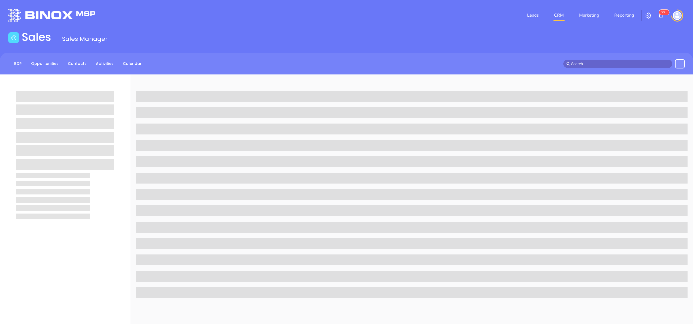
scroll to position [74, 0]
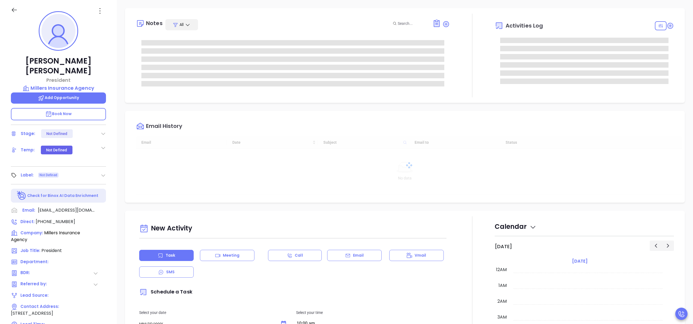
type input "[DATE]"
type input "[PERSON_NAME]"
click at [483, 73] on div at bounding box center [472, 56] width 45 height 84
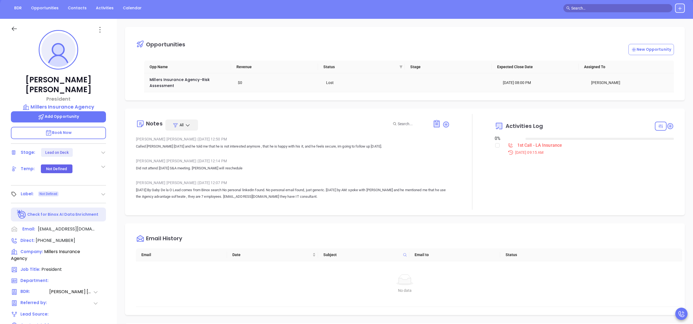
scroll to position [53, 0]
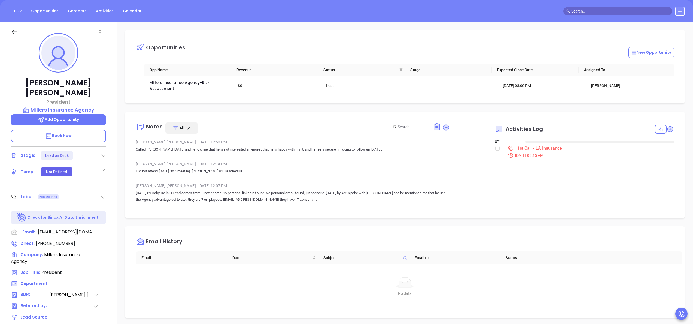
click at [495, 149] on input "checkbox" at bounding box center [497, 148] width 4 height 4
checkbox input "true"
click at [465, 158] on div at bounding box center [472, 165] width 45 height 96
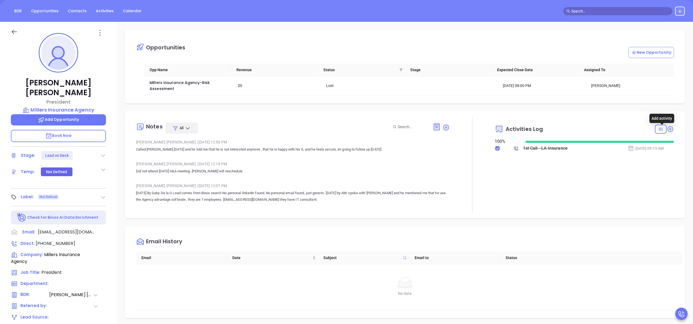
click at [667, 126] on icon at bounding box center [670, 128] width 7 height 7
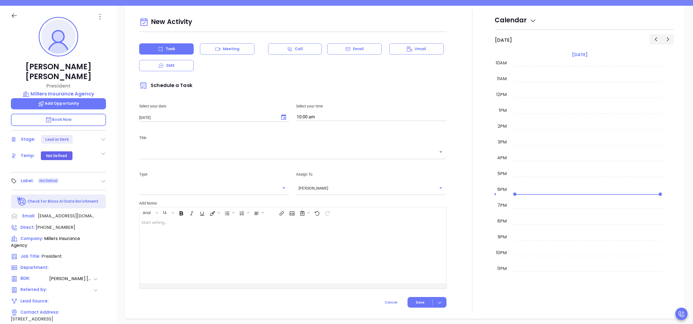
scroll to position [74, 0]
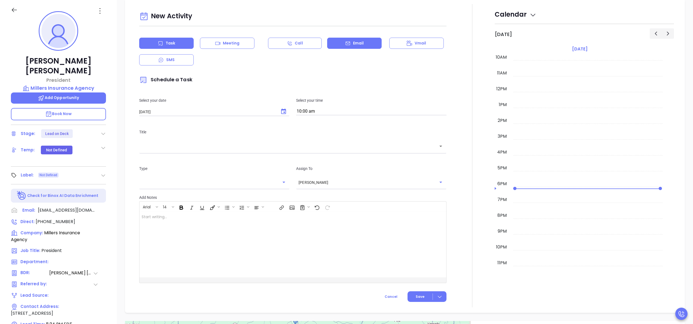
click at [340, 46] on div "Email" at bounding box center [354, 43] width 55 height 11
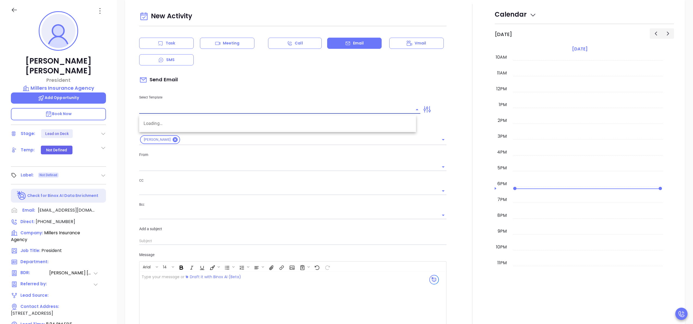
click at [270, 113] on input "text" at bounding box center [275, 109] width 273 height 8
type input "[PERSON_NAME]"
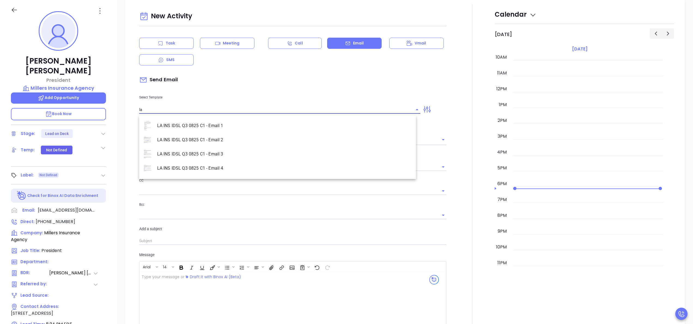
click at [234, 137] on li "LA INS IDSL Q3 0825 C1 - Email 2" at bounding box center [277, 140] width 277 height 14
type input "LA INS IDSL Q3 0825 C1 - Email 2"
type input "February is coming fast—will Millers Insurance Agency be compliant?"
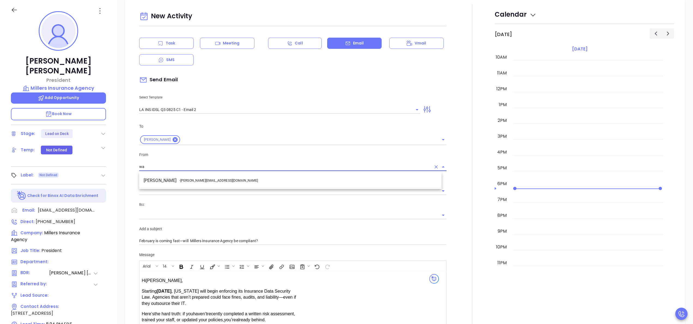
click at [225, 181] on li "Walter Contreras - walter@motiva.net" at bounding box center [290, 180] width 302 height 10
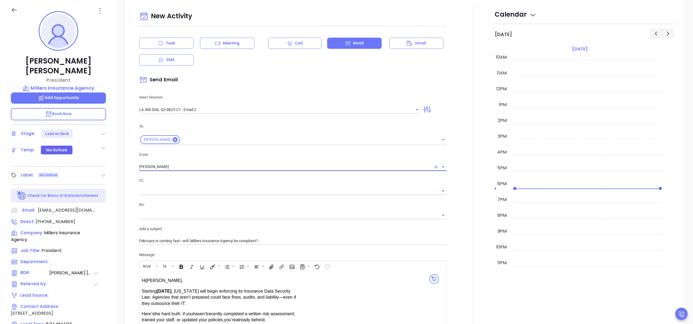
type input "Walter Contreras"
click at [463, 207] on div at bounding box center [472, 213] width 45 height 418
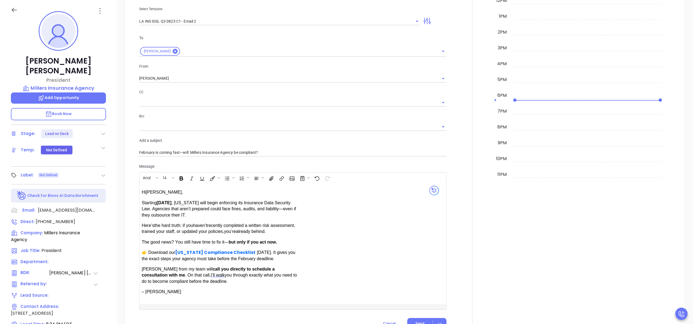
scroll to position [414, 0]
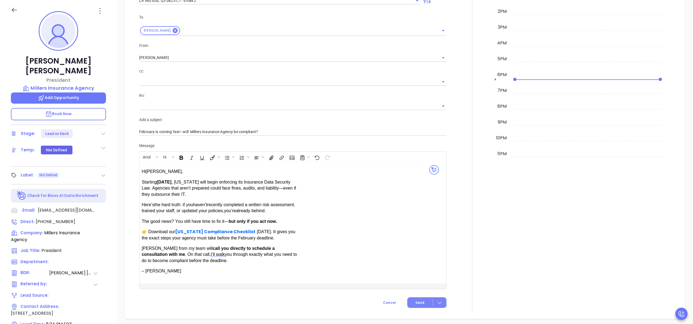
click at [419, 302] on span "Send" at bounding box center [420, 302] width 9 height 5
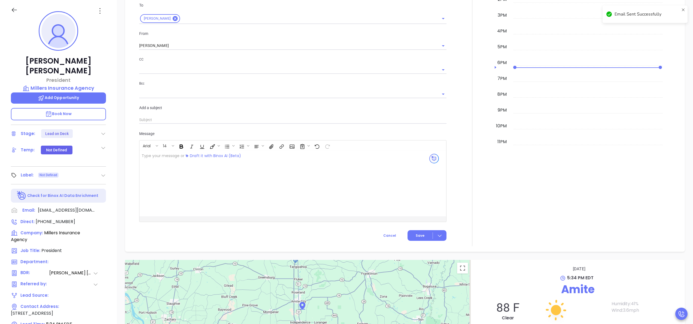
click at [460, 187] on div at bounding box center [472, 64] width 45 height 363
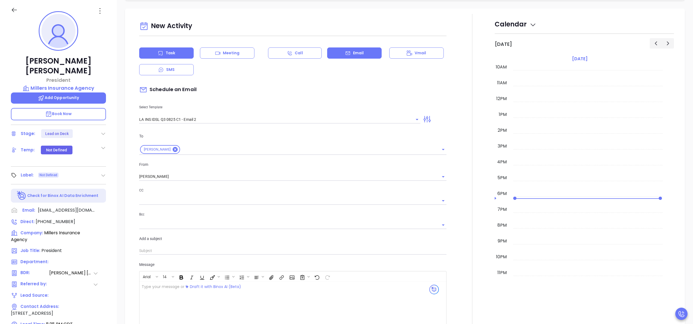
scroll to position [296, 0]
click at [180, 52] on div "Task" at bounding box center [166, 52] width 55 height 11
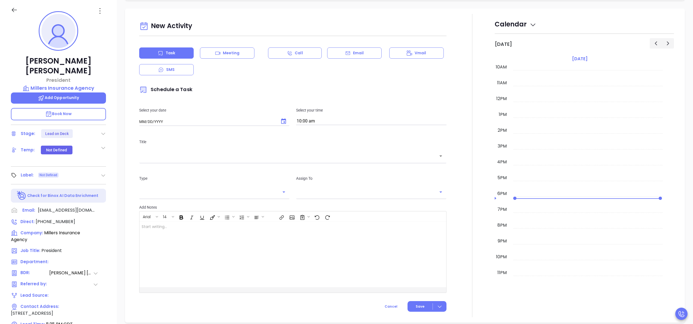
type input "[DATE]"
type input "[PERSON_NAME]"
click at [337, 123] on input "10:00 am" at bounding box center [371, 121] width 150 height 8
click at [318, 145] on button "9:30 am" at bounding box center [338, 143] width 84 height 12
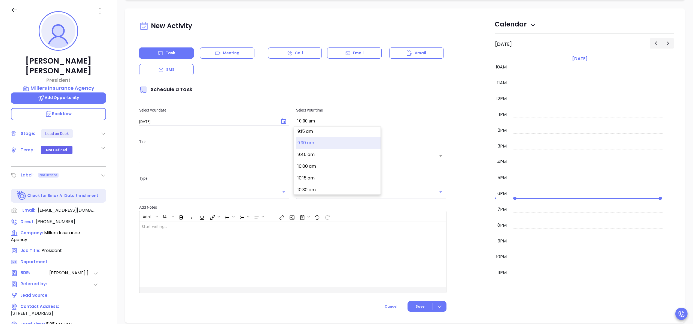
type input "9:30 am"
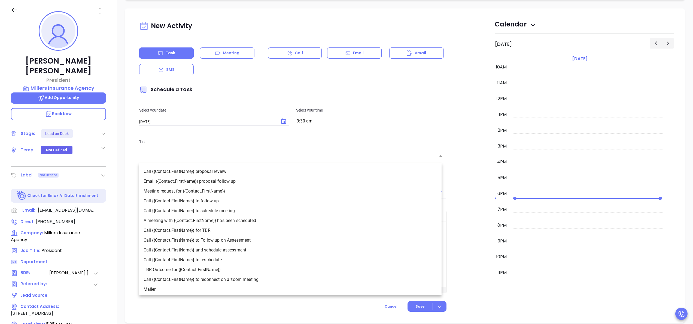
click at [289, 157] on input "text" at bounding box center [289, 156] width 294 height 6
click at [213, 200] on li "Call {{Contact.FirstName}} to follow up" at bounding box center [290, 201] width 302 height 10
type input "Call Randy to follow up"
type input "Call"
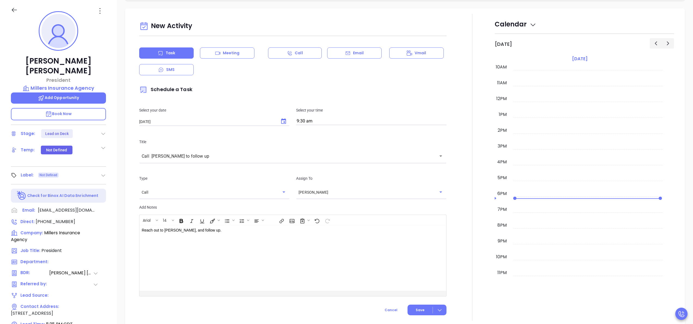
click at [461, 205] on div at bounding box center [472, 167] width 45 height 307
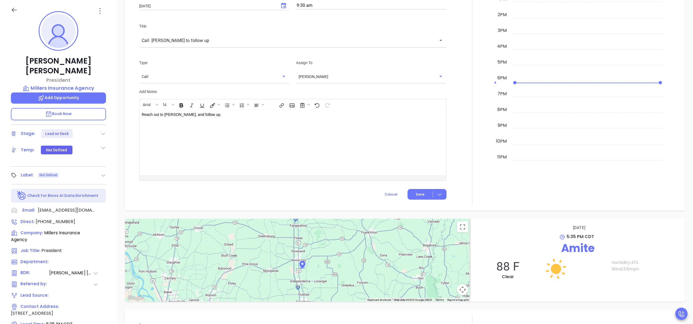
scroll to position [448, 0]
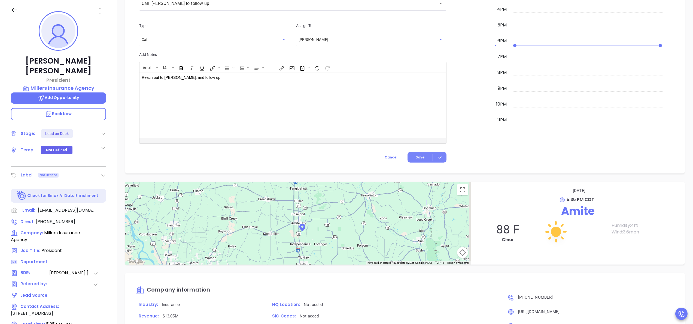
click at [416, 160] on span "Save" at bounding box center [420, 157] width 9 height 5
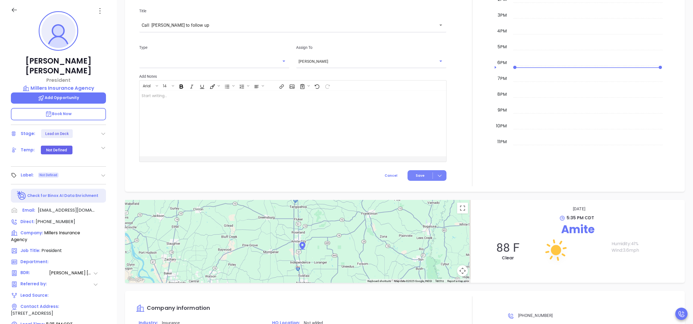
scroll to position [482, 0]
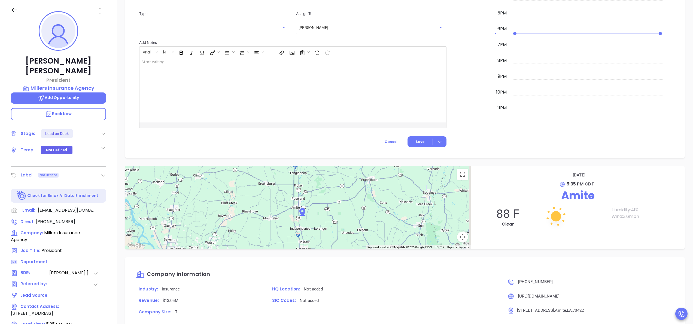
click at [481, 102] on div at bounding box center [472, 0] width 45 height 303
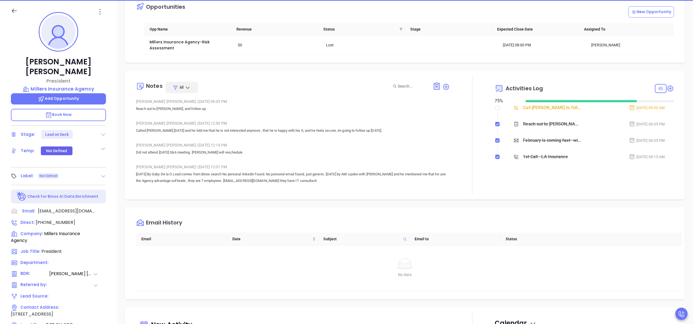
scroll to position [0, 0]
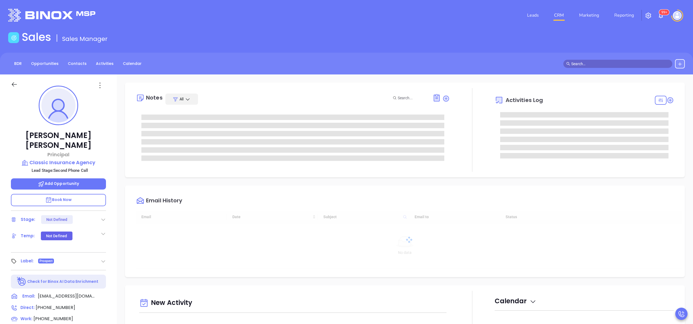
type input "[DATE]"
type input "[PERSON_NAME]"
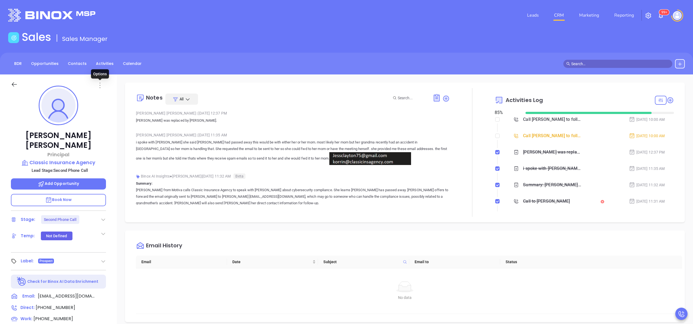
click at [100, 85] on icon at bounding box center [99, 85] width 1 height 5
click at [107, 142] on div "Edit" at bounding box center [126, 144] width 53 height 6
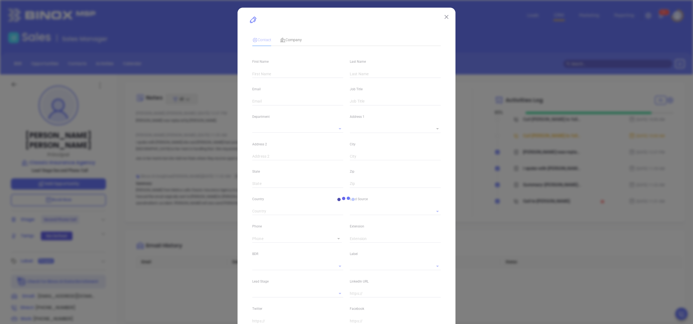
type input "Jess"
type input "Clayton"
type input "Jessclayton75@gmail.com"
type input "Principal"
type input "1"
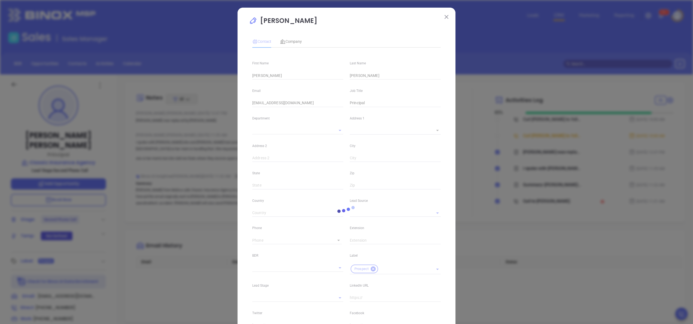
type input "Marketing"
type input "Binox"
type input "[PERSON_NAME]"
type input "Second Phone Call"
type input "(504) 488-5054"
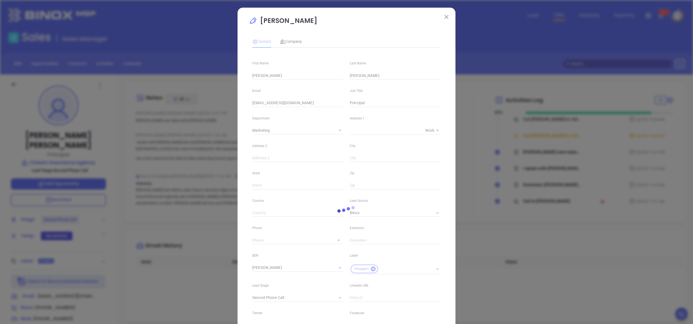
type input "1"
click at [275, 101] on input "Jessclayton75@gmail.com" at bounding box center [297, 103] width 91 height 8
paste input "korrin@classicinsagency"
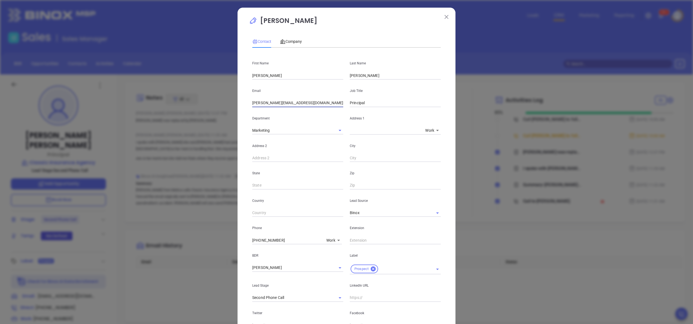
type input "korrin@classicinsagency.com"
click at [444, 221] on div "Jess Clayton Contact Company First Name Jess Last Name Clayton Email korrin@cla…" at bounding box center [347, 205] width 218 height 395
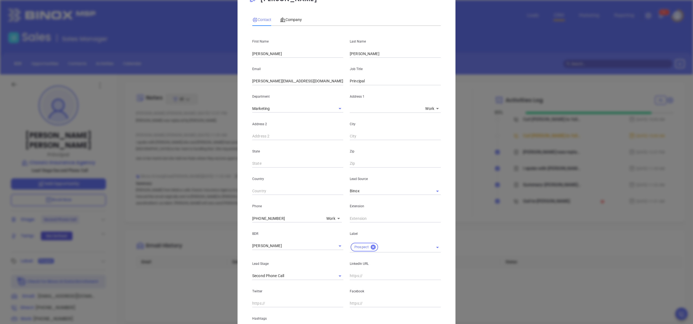
scroll to position [87, 0]
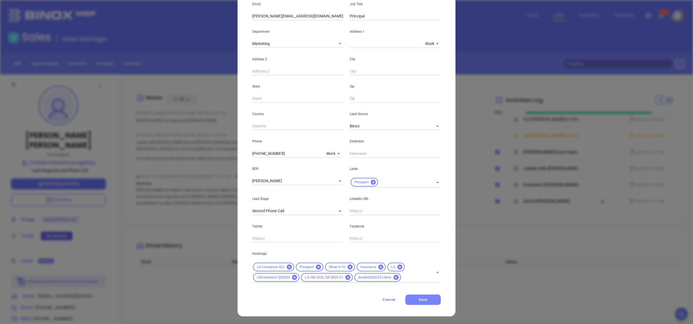
click at [422, 299] on span "Save" at bounding box center [423, 299] width 9 height 5
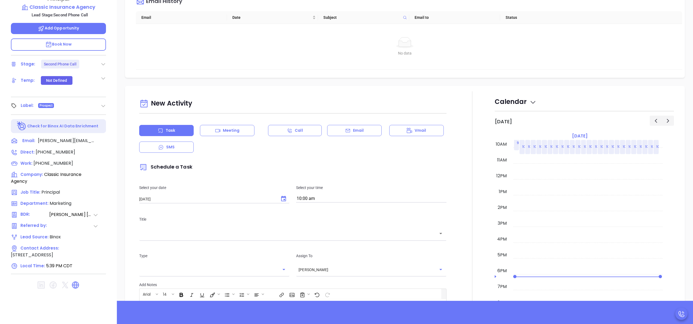
scroll to position [76, 0]
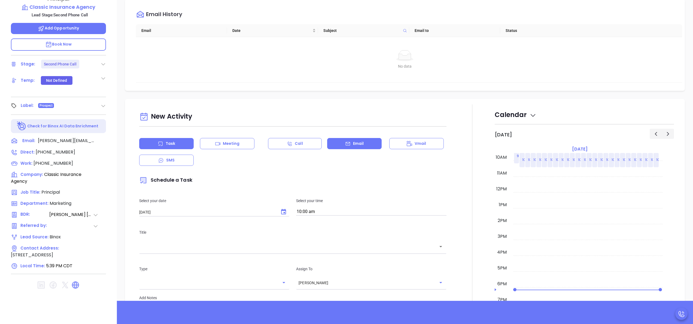
click at [353, 141] on p "Email" at bounding box center [358, 144] width 11 height 6
type input "[PERSON_NAME]"
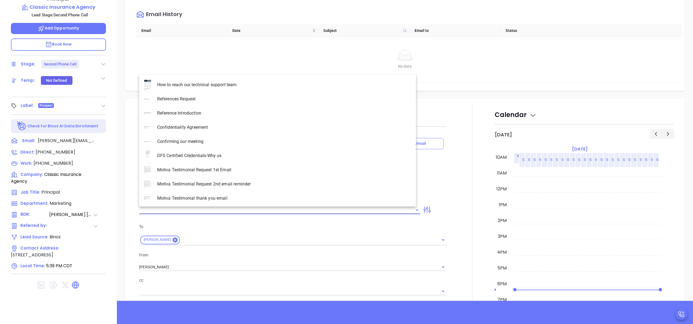
click at [238, 207] on input "text" at bounding box center [275, 210] width 273 height 8
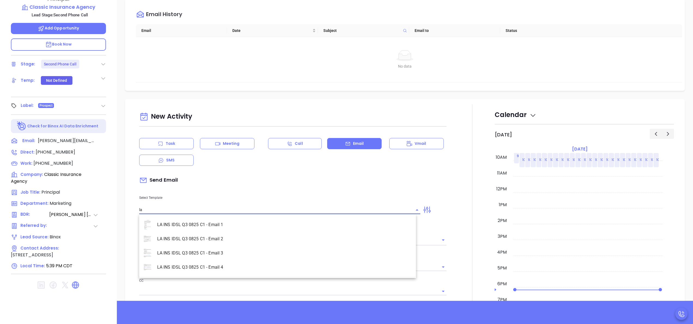
click at [228, 234] on li "LA INS IDSL Q3 0825 C1 - Email 2" at bounding box center [277, 239] width 277 height 14
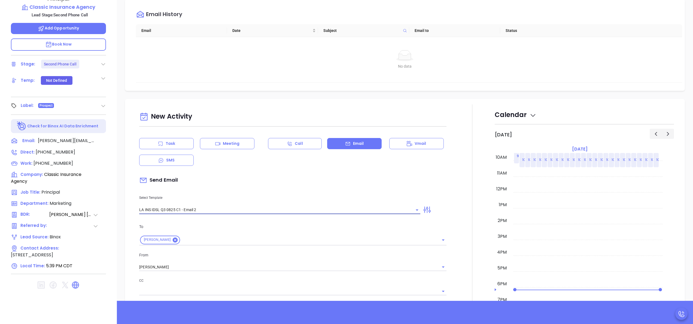
type input "LA INS IDSL Q3 0825 C1 - Email 2"
type input "February is coming fast—will Classic Insurance Agency be compliant?"
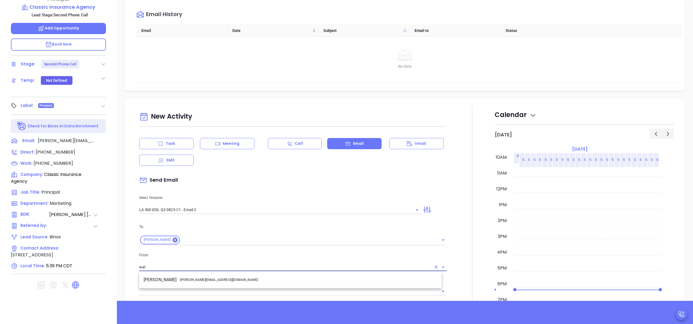
click at [198, 280] on span "- walter@motiva.net" at bounding box center [219, 279] width 78 height 5
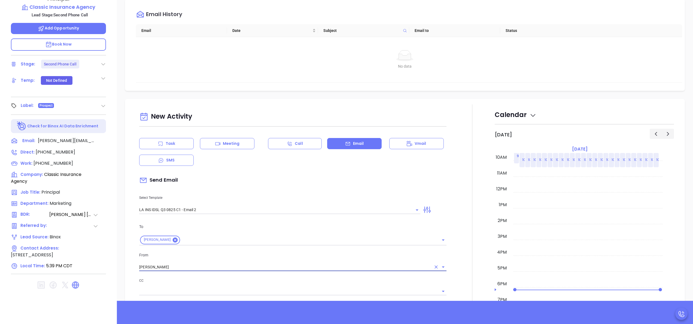
type input "Walter Contreras"
click at [459, 245] on div at bounding box center [472, 313] width 45 height 418
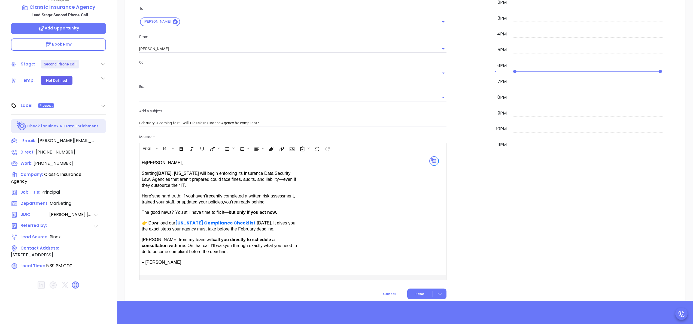
scroll to position [316, 0]
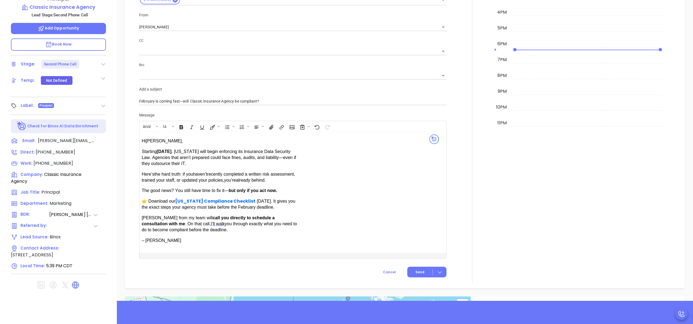
click at [153, 140] on span "Hi Jess ," at bounding box center [162, 140] width 41 height 5
click at [74, 282] on icon at bounding box center [75, 285] width 7 height 7
click at [331, 183] on div "Hi Jess and Korrin , Starting February 2025 Here’s the hard truth: if you haven…" at bounding box center [282, 192] width 281 height 117
click at [456, 186] on div at bounding box center [472, 74] width 45 height 418
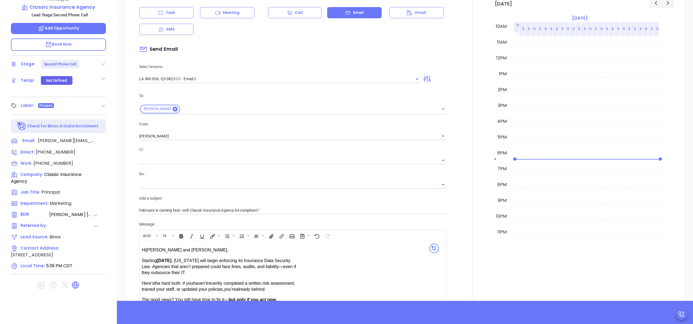
scroll to position [228, 0]
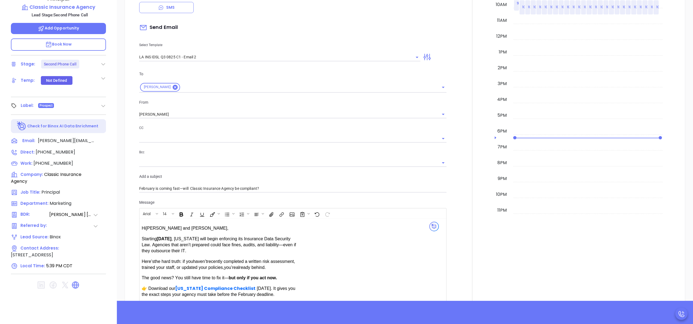
click at [454, 208] on div at bounding box center [472, 161] width 45 height 418
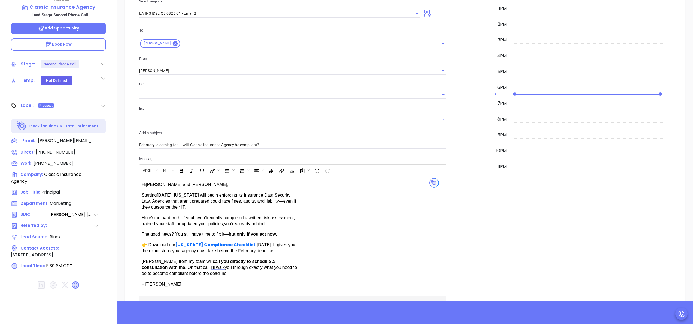
scroll to position [294, 0]
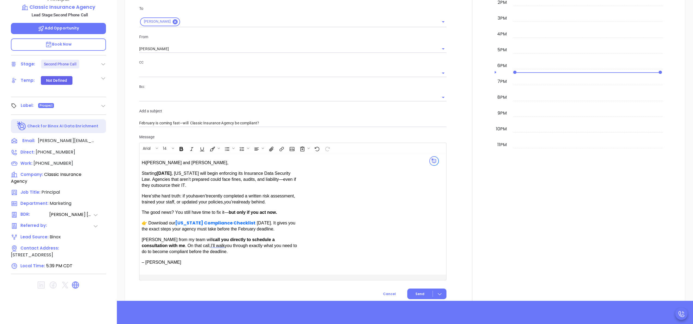
click at [204, 241] on p "Anabell from my team will call you directly to schedule a consultation with me …" at bounding box center [220, 246] width 157 height 18
click at [306, 240] on div "Hi Jess and Korrin , Starting February 2025 Here’s the hard truth: if you haven…" at bounding box center [282, 213] width 281 height 117
click at [299, 243] on div "Hi Jess and Korrin , Starting February 2025 , Louisiana will begin enforcing it…" at bounding box center [224, 216] width 164 height 113
click at [220, 240] on span "call you both directly to schedule a consultation with me" at bounding box center [214, 242] width 144 height 11
click at [450, 238] on div at bounding box center [472, 95] width 45 height 418
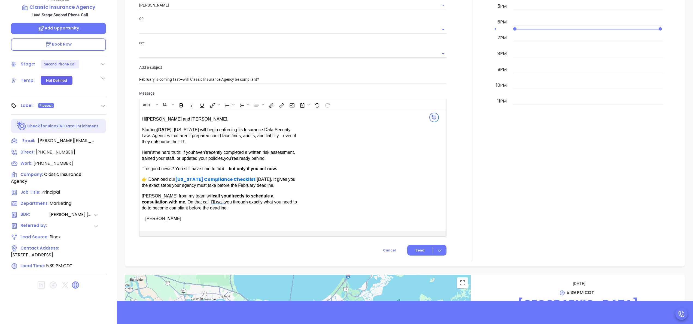
scroll to position [359, 0]
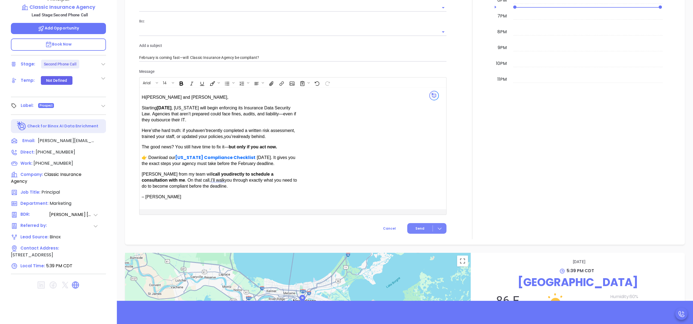
click at [421, 225] on button "Send" at bounding box center [426, 228] width 39 height 11
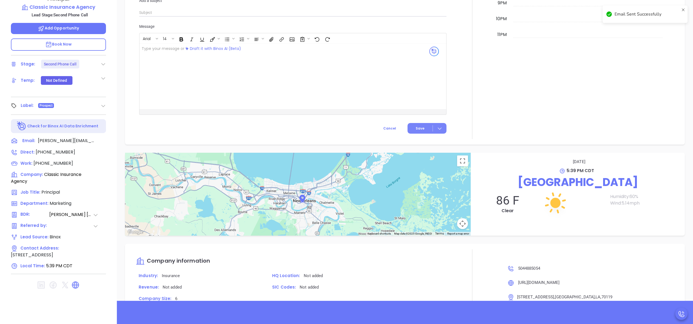
scroll to position [314, 0]
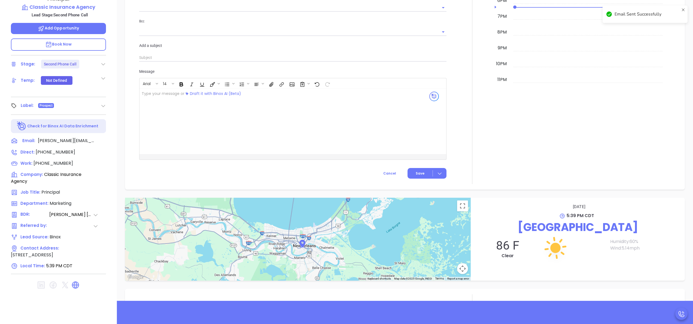
click at [470, 152] on div at bounding box center [472, 2] width 45 height 363
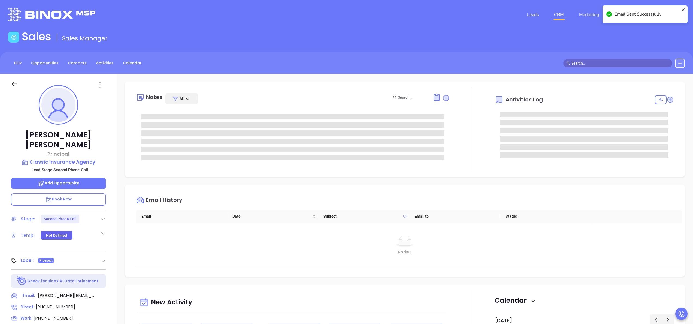
scroll to position [0, 0]
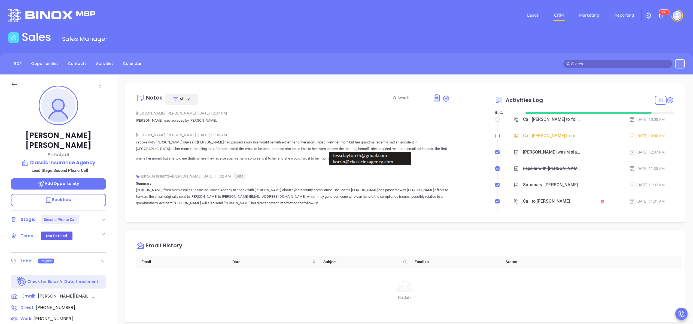
click at [495, 135] on input "checkbox" at bounding box center [497, 136] width 4 height 4
checkbox input "true"
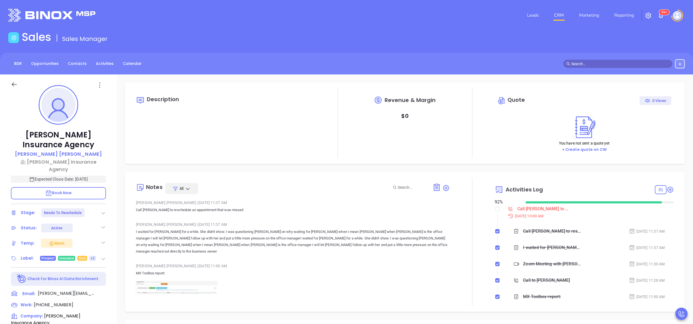
scroll to position [142, 0]
type input "[DATE]"
type input "[PERSON_NAME]"
click at [521, 208] on div "Call [PERSON_NAME] to reschedule - [PERSON_NAME]" at bounding box center [543, 209] width 52 height 8
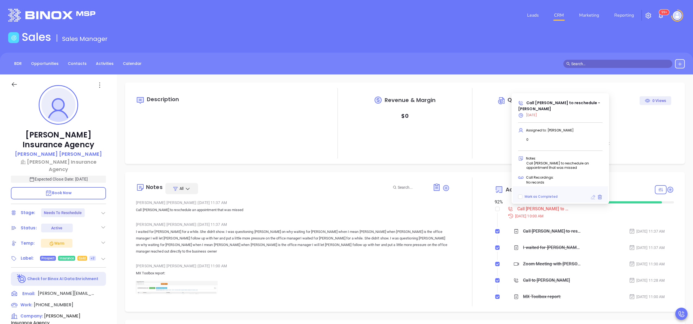
click at [593, 196] on icon at bounding box center [593, 196] width 5 height 5
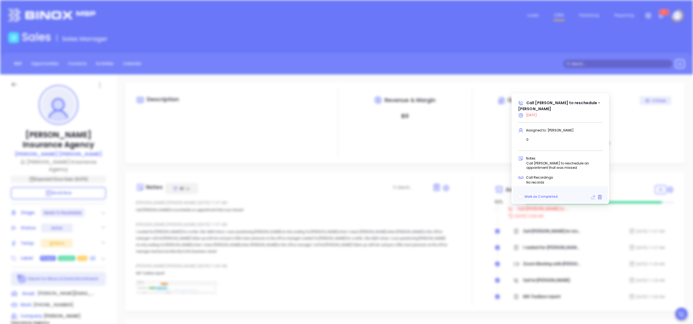
type input "[DATE]"
type input "Call [PERSON_NAME] to reschedule - [PERSON_NAME]"
type input "Call"
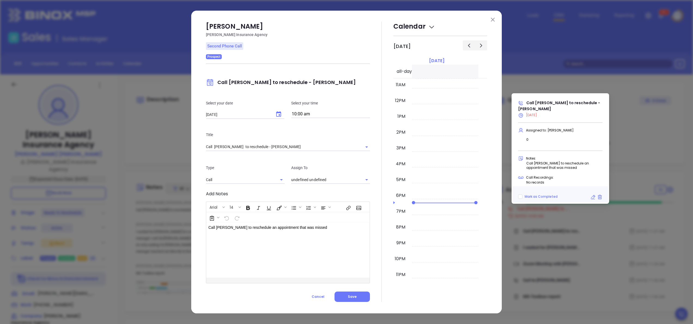
type input "[PERSON_NAME]"
click at [277, 115] on icon "Choose date, selected date is Sep 18, 2025" at bounding box center [279, 114] width 7 height 7
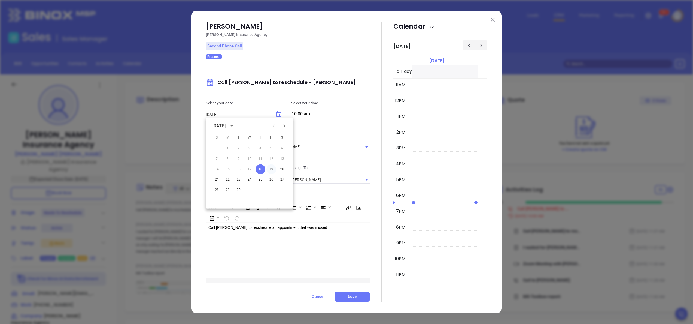
click at [272, 168] on button "19" at bounding box center [272, 169] width 10 height 10
type input "[DATE]"
click at [375, 179] on div at bounding box center [381, 162] width 23 height 280
click at [348, 294] on button "Save" at bounding box center [352, 296] width 35 height 10
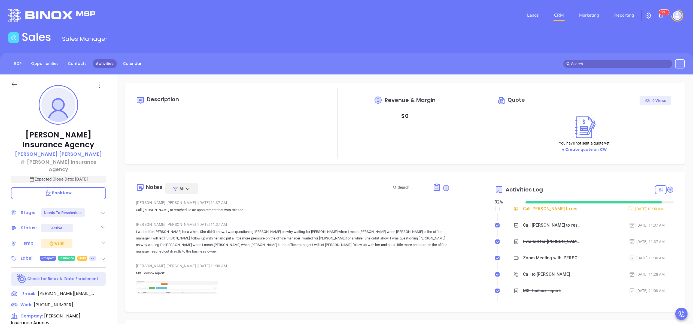
click at [99, 60] on link "Activities" at bounding box center [105, 63] width 24 height 9
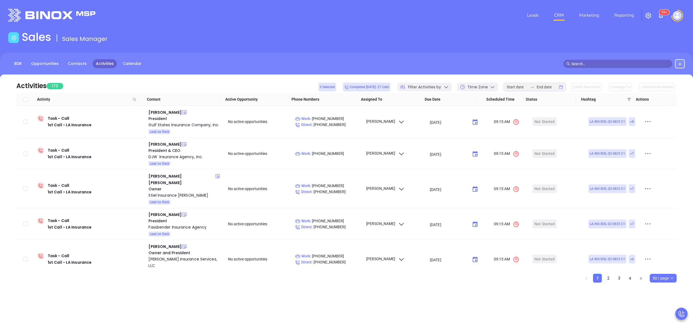
click at [523, 83] on div at bounding box center [535, 87] width 63 height 9
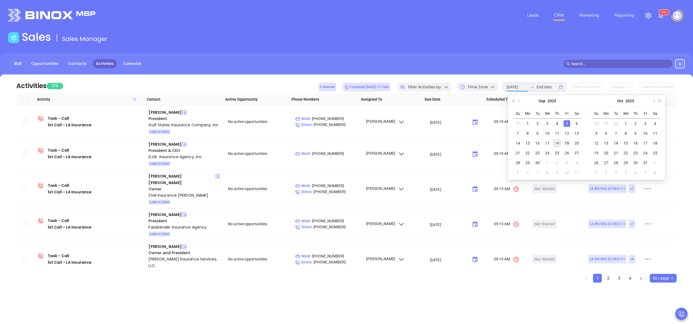
type input "[DATE]"
click at [567, 141] on div "19" at bounding box center [567, 143] width 7 height 7
type input "[DATE]"
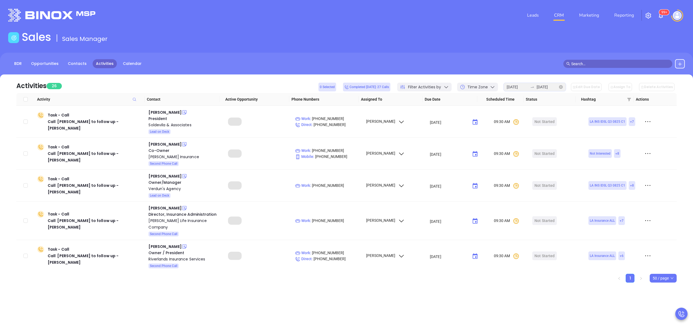
click at [563, 86] on icon "close-circle" at bounding box center [561, 87] width 4 height 4
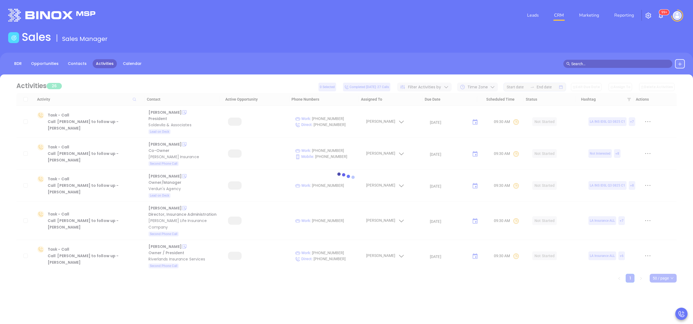
click at [525, 86] on div at bounding box center [346, 178] width 677 height 208
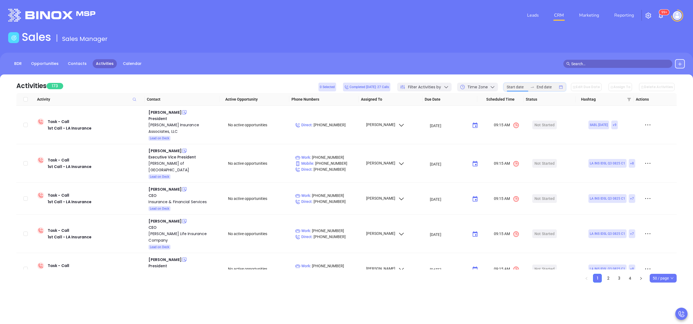
click at [525, 86] on input at bounding box center [517, 87] width 21 height 6
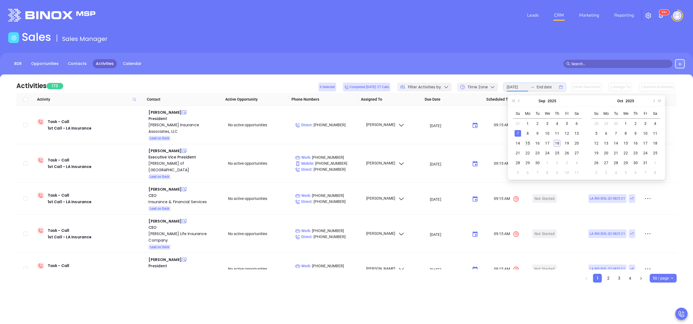
type input "[DATE]"
click at [530, 144] on div "15" at bounding box center [528, 143] width 7 height 7
type input "[DATE]"
click at [561, 143] on td "18" at bounding box center [557, 143] width 10 height 10
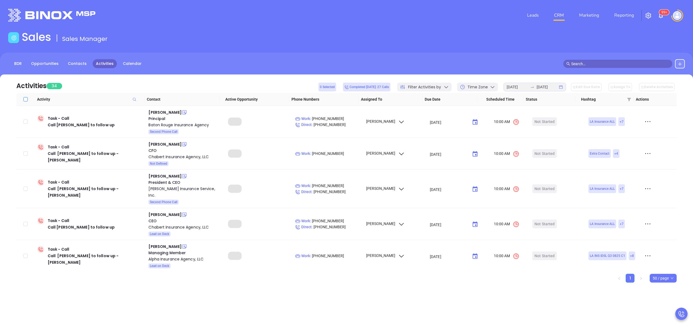
click at [26, 98] on input "Select all" at bounding box center [25, 99] width 4 height 4
checkbox input "true"
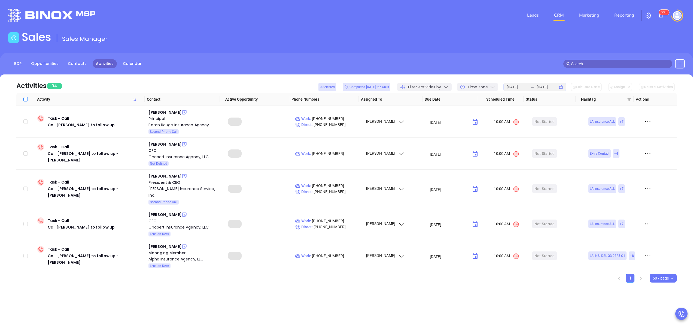
checkbox input "true"
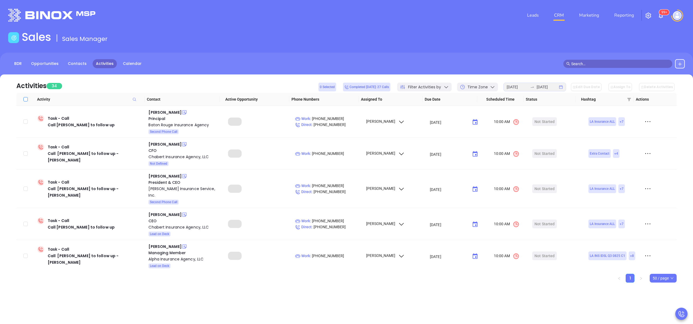
checkbox input "true"
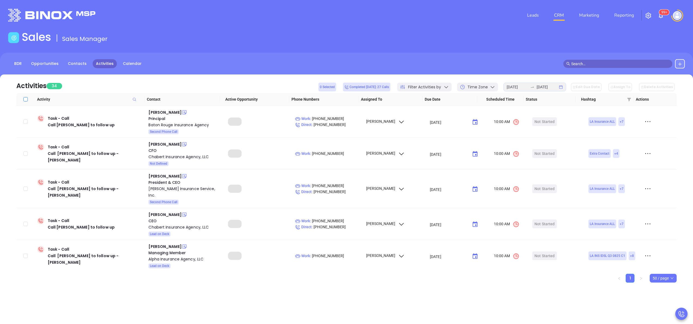
checkbox input "true"
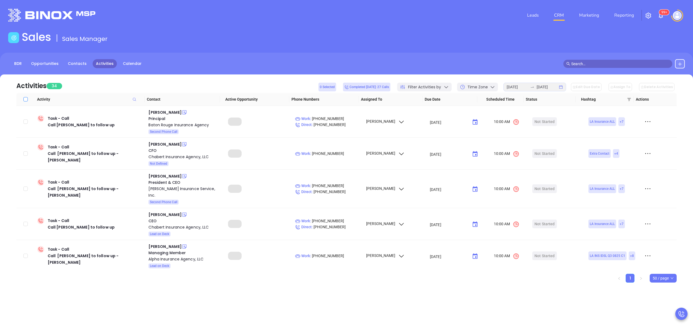
checkbox input "true"
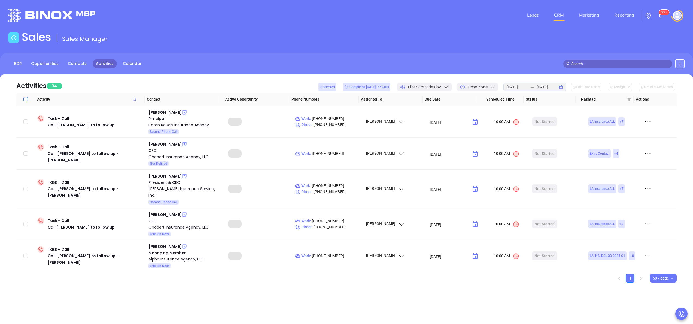
checkbox input "true"
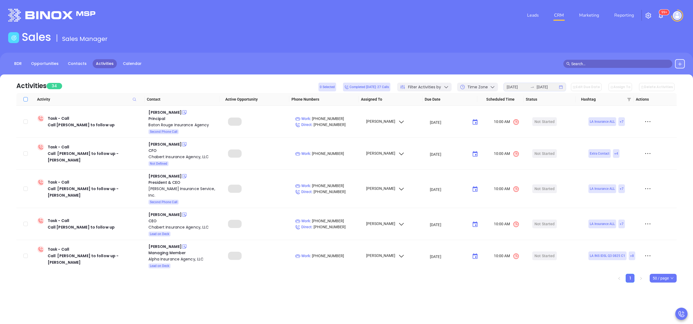
checkbox input "true"
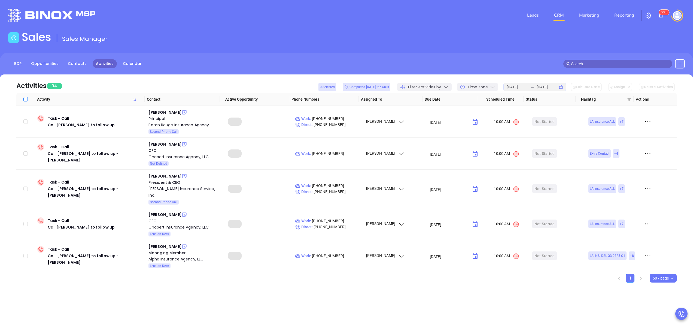
checkbox input "true"
click at [596, 84] on button "Edit Due Date" at bounding box center [586, 87] width 31 height 8
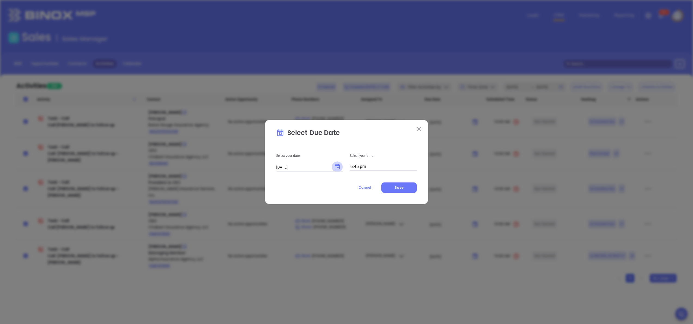
click at [337, 167] on icon "Choose date, selected date is Sep 18, 2025" at bounding box center [337, 167] width 7 height 7
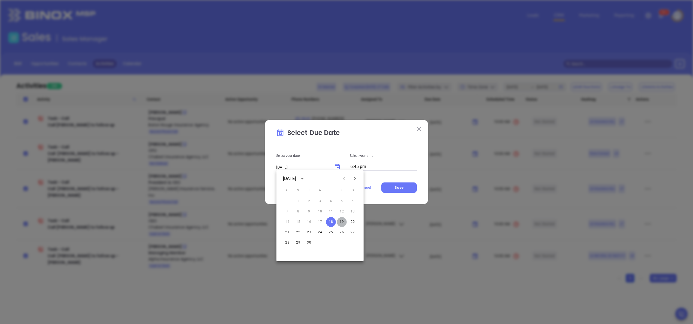
click at [342, 220] on button "19" at bounding box center [342, 222] width 10 height 10
type input "[DATE]"
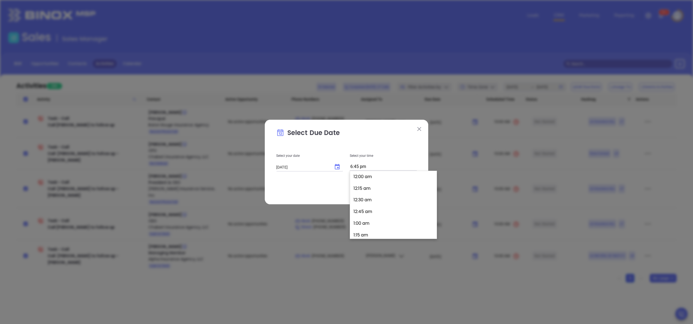
click at [378, 167] on input "6:45 pm" at bounding box center [383, 167] width 67 height 8
click at [368, 183] on button "3:00 pm" at bounding box center [394, 186] width 84 height 12
type input "3:00 pm"
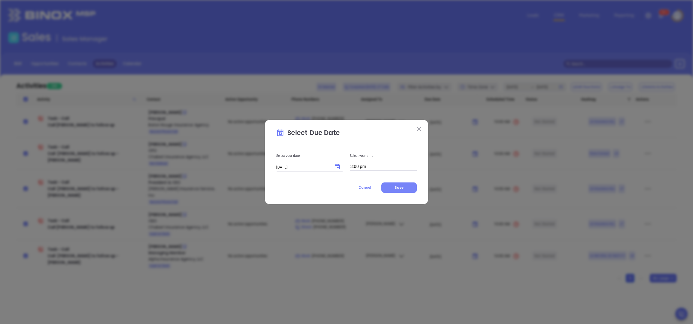
click at [409, 189] on button "Save" at bounding box center [399, 187] width 35 height 10
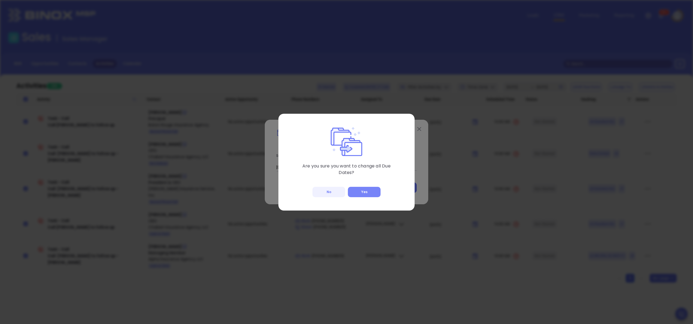
click at [368, 190] on button "Yes" at bounding box center [364, 192] width 33 height 10
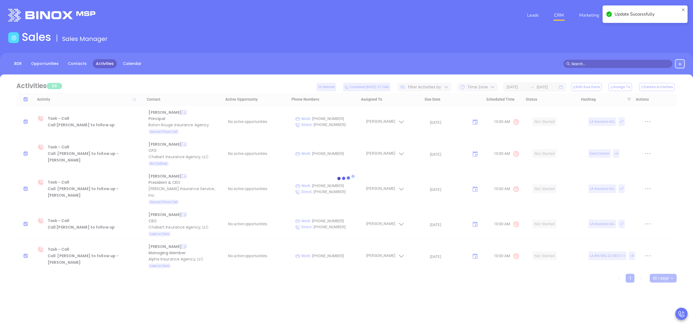
checkbox input "false"
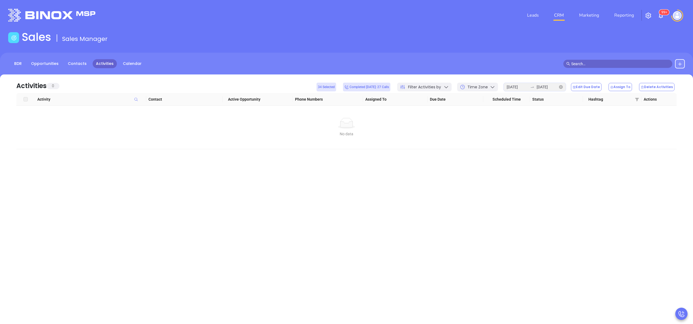
click at [566, 86] on div "[DATE] [DATE]" at bounding box center [535, 87] width 63 height 9
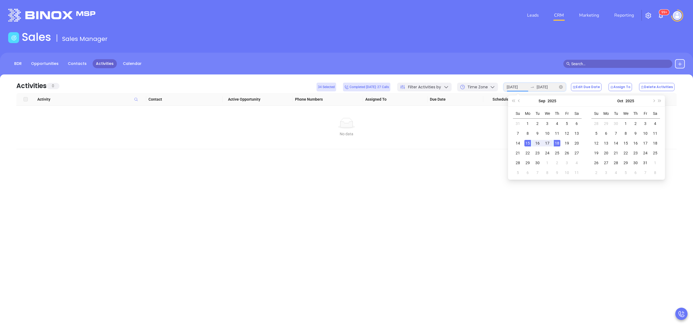
click at [563, 87] on icon "close-circle" at bounding box center [561, 87] width 4 height 4
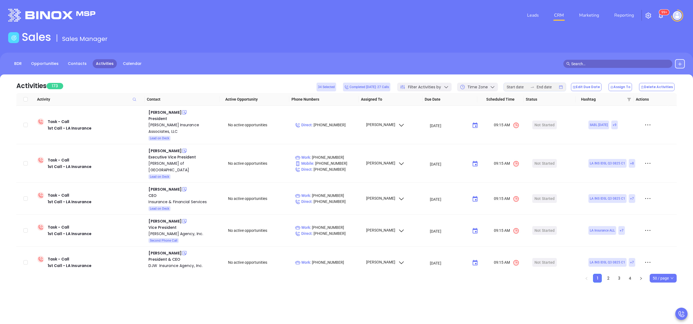
click at [624, 76] on div "Activities 173 34 Selected Completed [DATE]: 27 Calls Filter Activities by Time…" at bounding box center [346, 83] width 661 height 19
click at [542, 323] on div "Leads CRM Marketing Reporting 99+ Financial Leads Leads Sales Sales Manager BDR…" at bounding box center [346, 162] width 693 height 324
